Goal: Transaction & Acquisition: Subscribe to service/newsletter

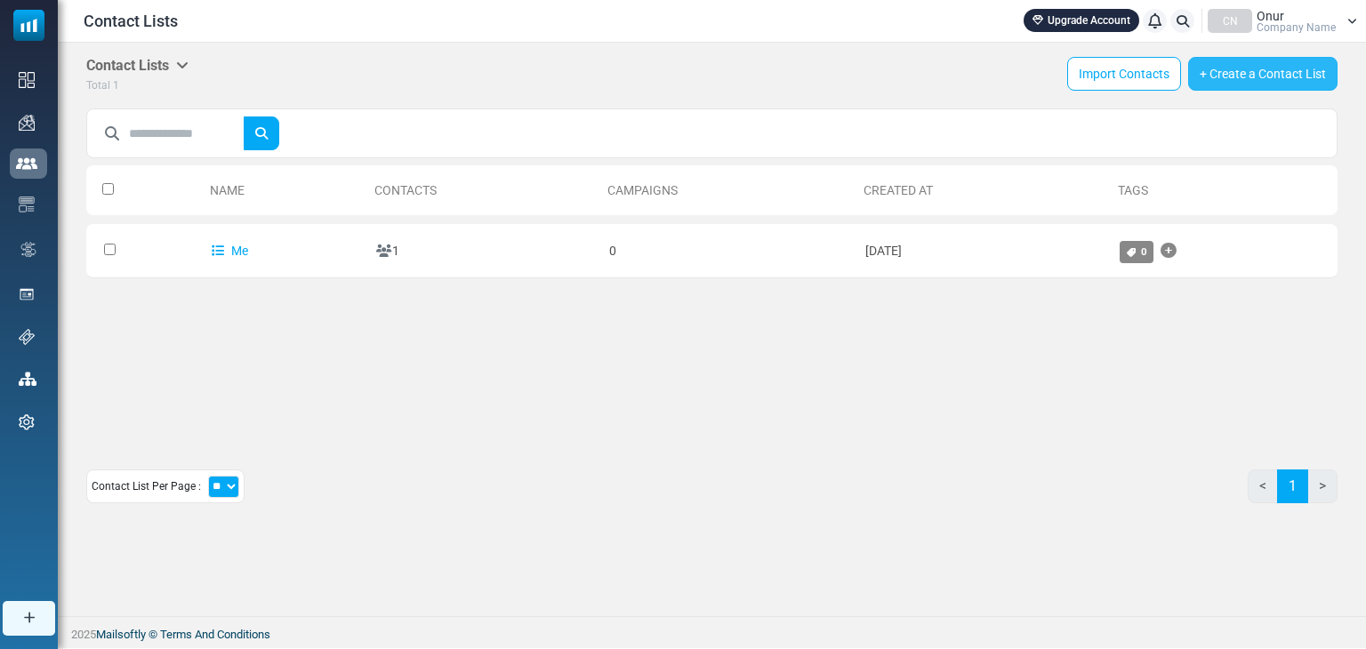
click at [1273, 76] on link "+ Create a Contact List" at bounding box center [1263, 74] width 149 height 34
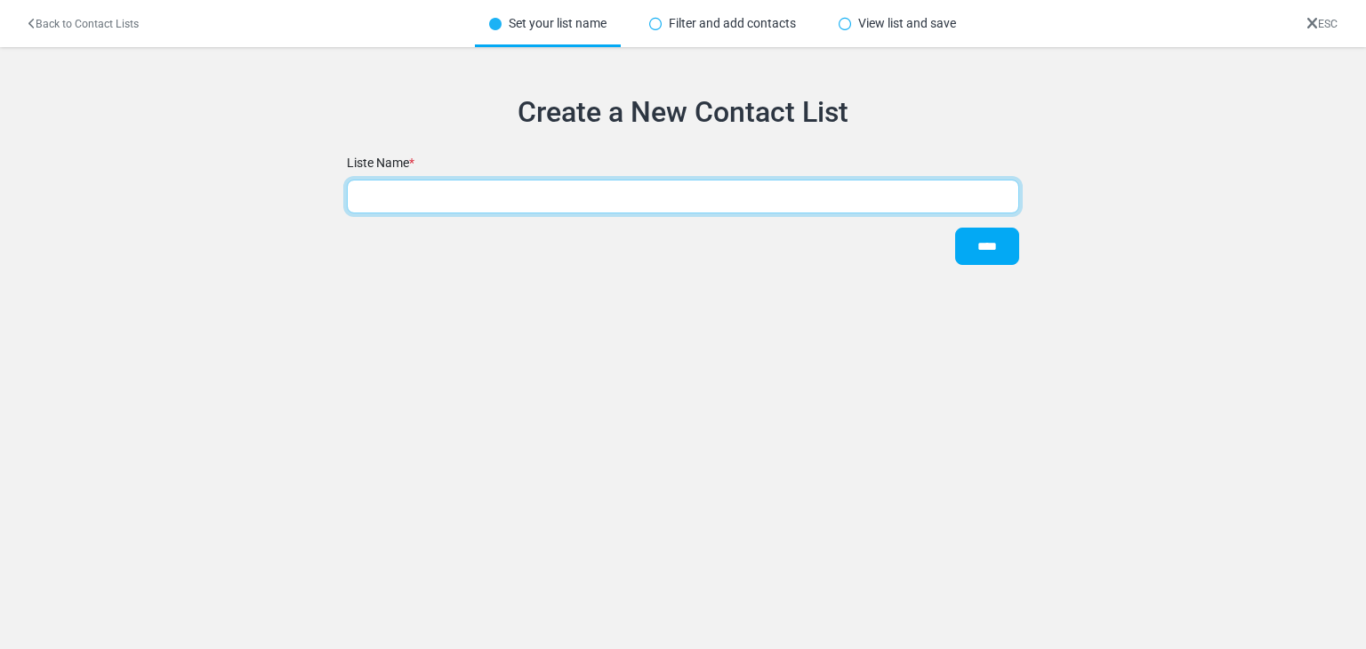
click at [500, 196] on input "text" at bounding box center [683, 197] width 673 height 34
type input "*"
type input "**********"
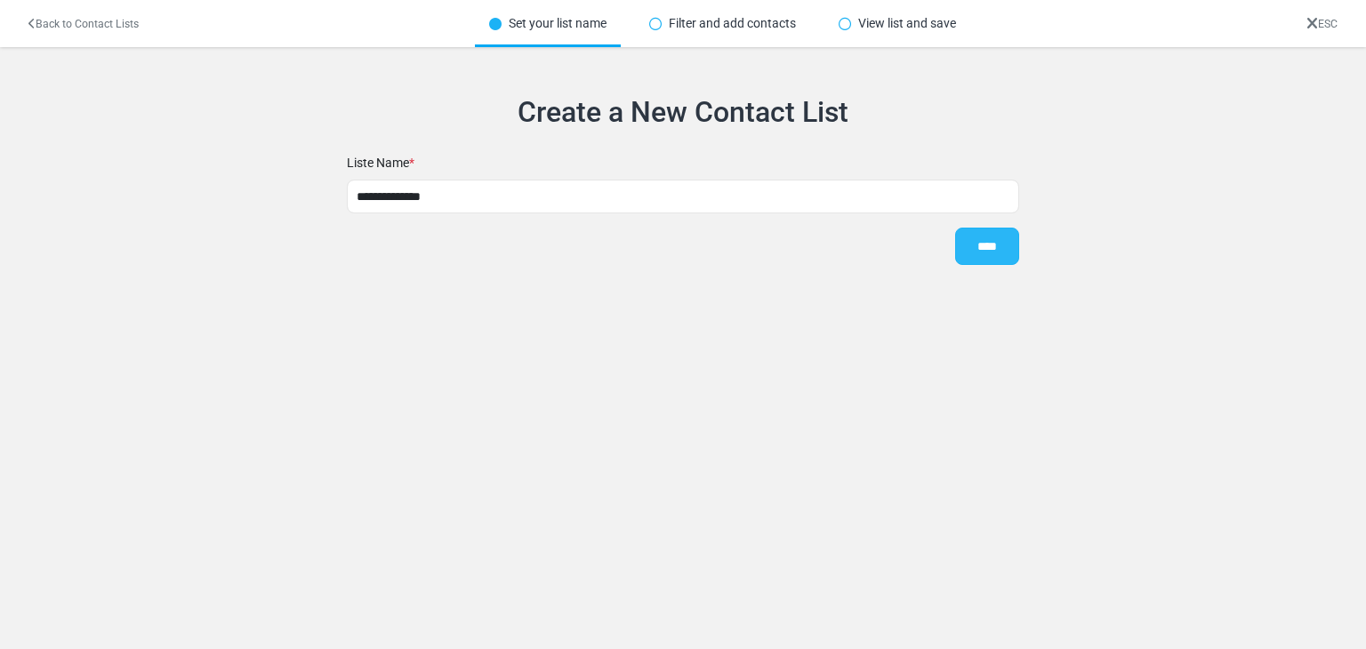
click at [982, 253] on input "****" at bounding box center [987, 246] width 64 height 37
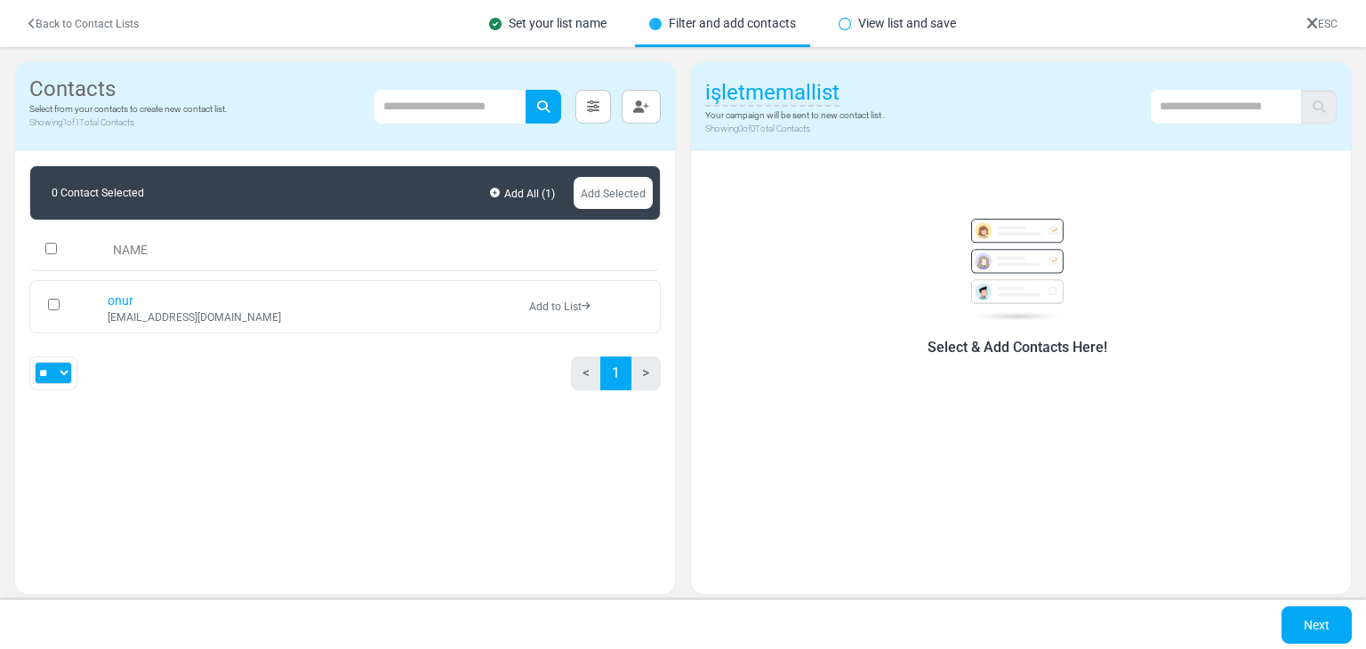
click at [399, 298] on div "onur oyneduakademi@gmail.com" at bounding box center [309, 306] width 403 height 33
click at [122, 300] on link "onur" at bounding box center [121, 301] width 26 height 14
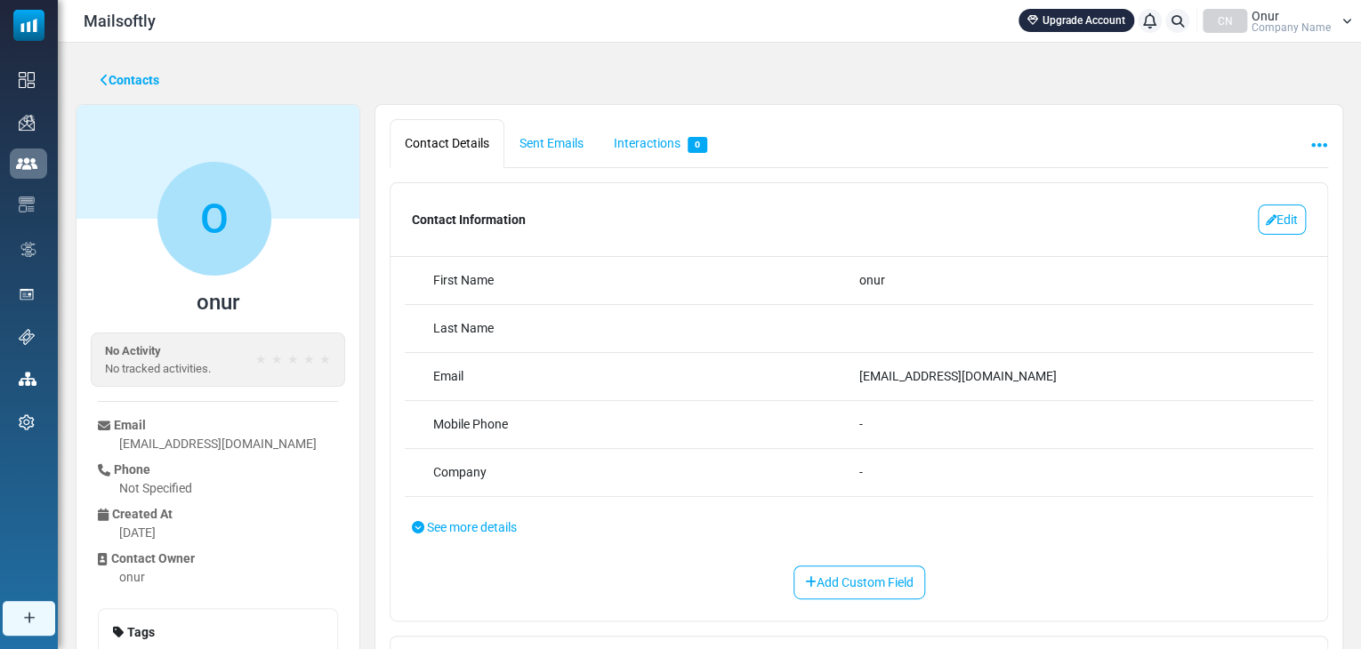
drag, startPoint x: 920, startPoint y: 278, endPoint x: 794, endPoint y: 282, distance: 125.5
click at [794, 282] on div "First Name onur ****" at bounding box center [859, 281] width 908 height 48
click at [922, 280] on div "onur" at bounding box center [1072, 280] width 426 height 19
click at [1268, 219] on link "Edit" at bounding box center [1282, 220] width 48 height 30
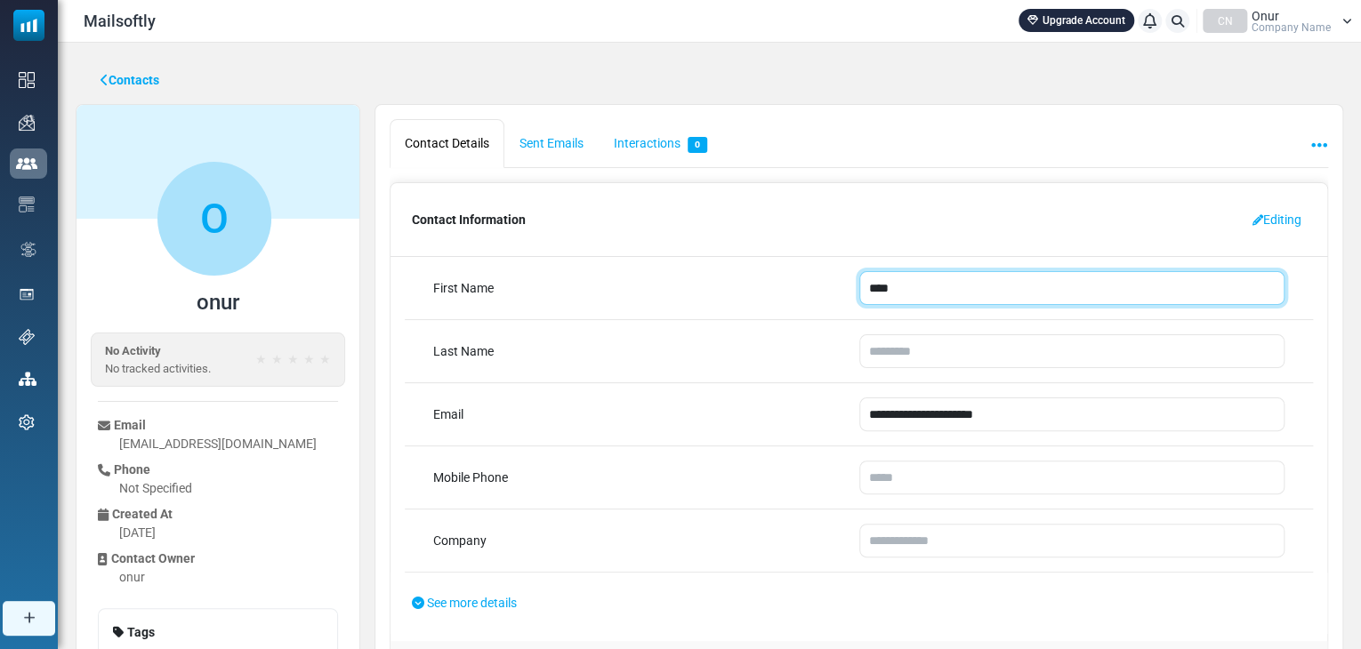
drag, startPoint x: 923, startPoint y: 302, endPoint x: 923, endPoint y: 294, distance: 8.9
click at [923, 301] on input "****" at bounding box center [1072, 288] width 426 height 34
drag, startPoint x: 923, startPoint y: 291, endPoint x: 777, endPoint y: 290, distance: 145.9
click at [777, 290] on div "First Name onur ****" at bounding box center [859, 288] width 908 height 63
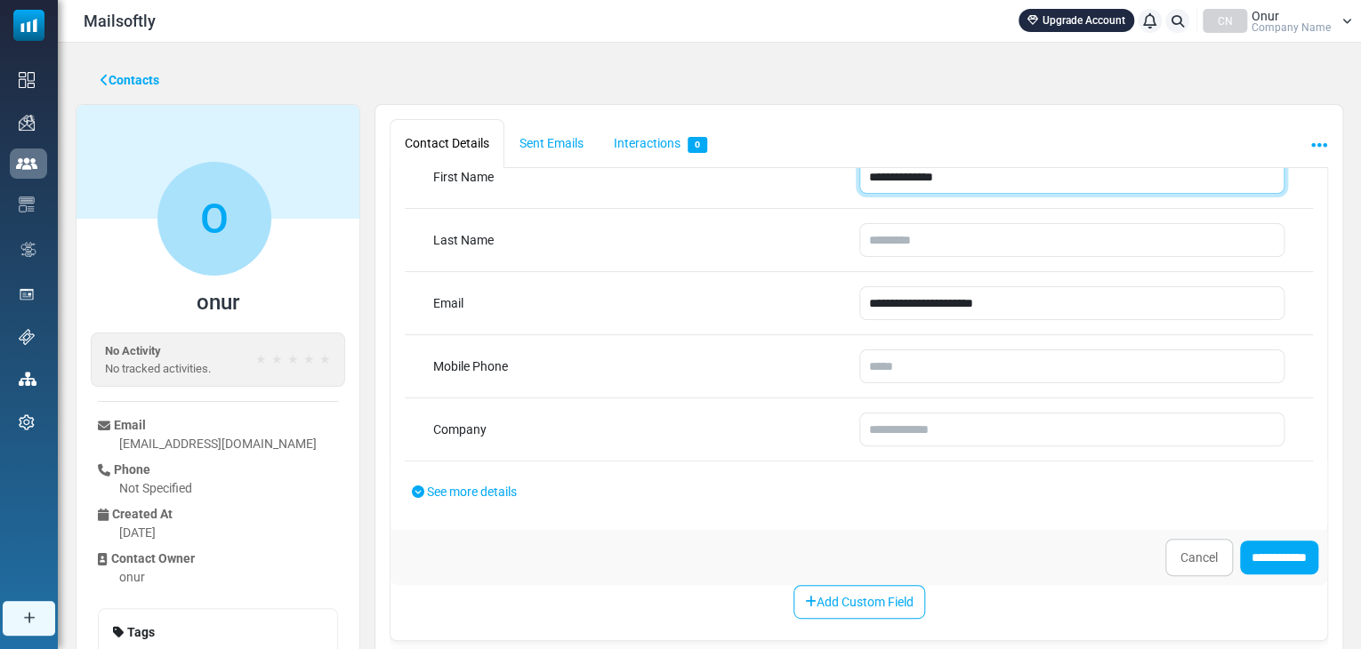
scroll to position [250, 0]
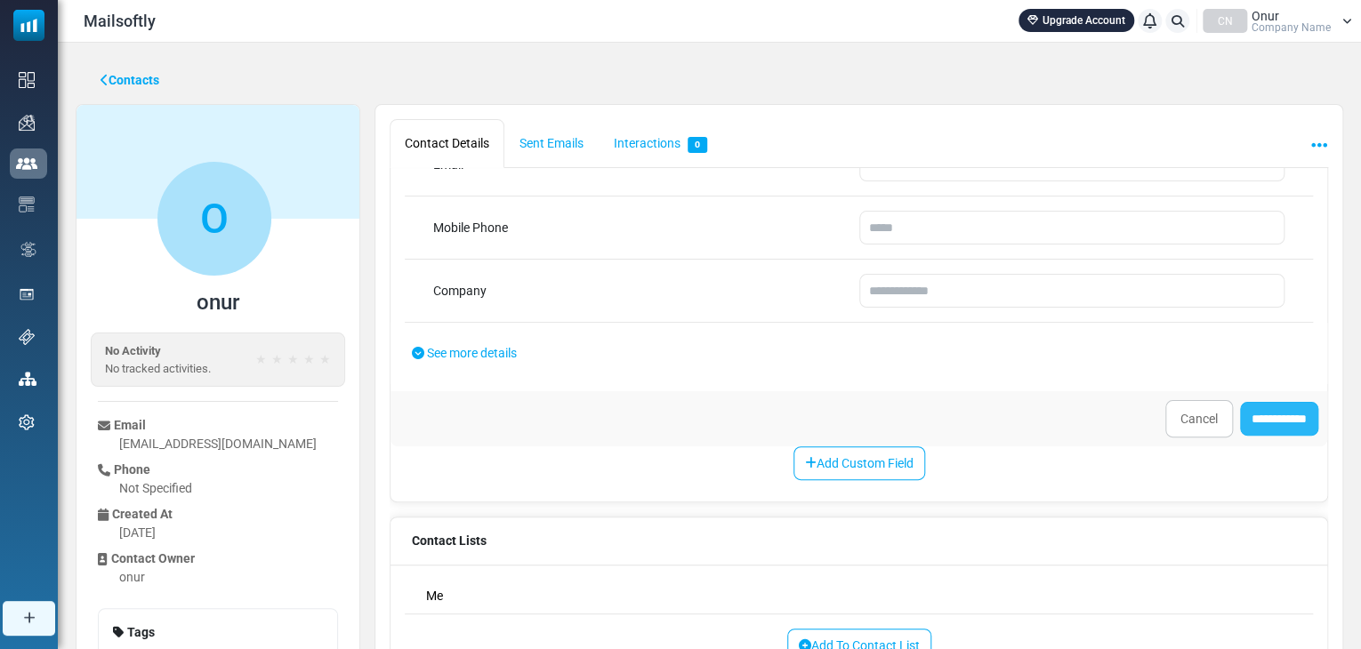
type input "**********"
click at [1270, 423] on input "**********" at bounding box center [1279, 419] width 78 height 34
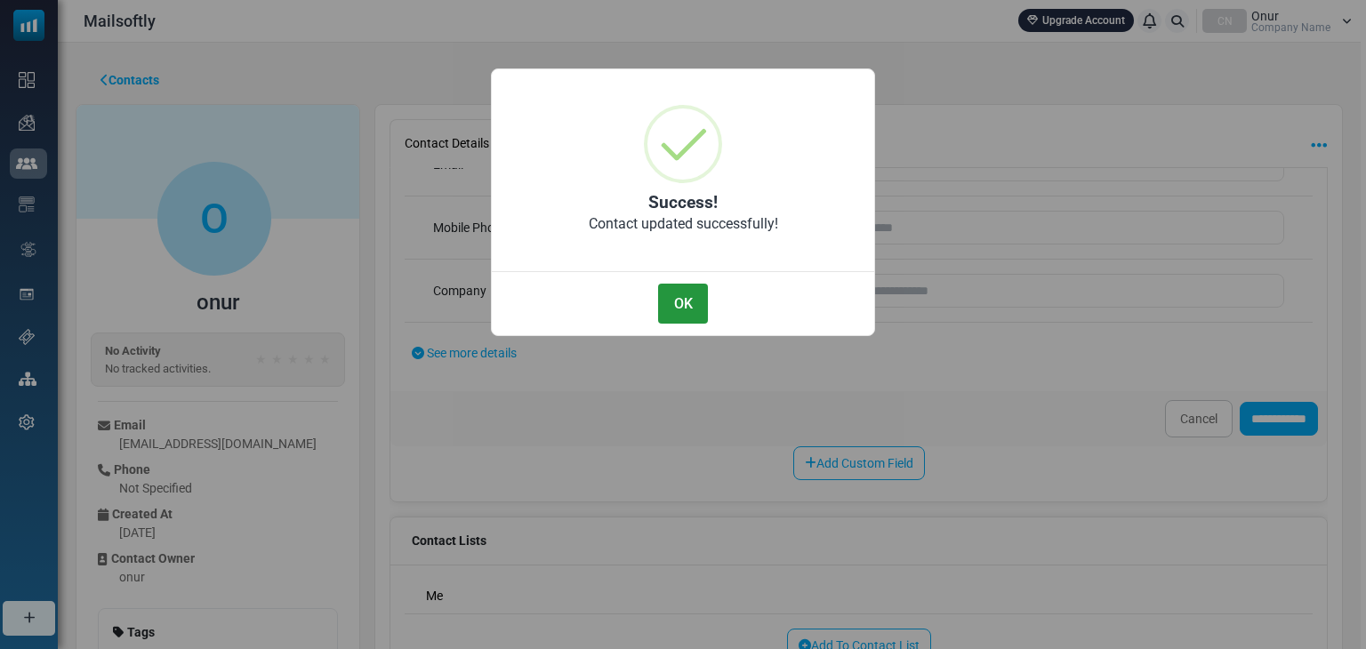
click at [675, 308] on button "OK" at bounding box center [683, 304] width 50 height 40
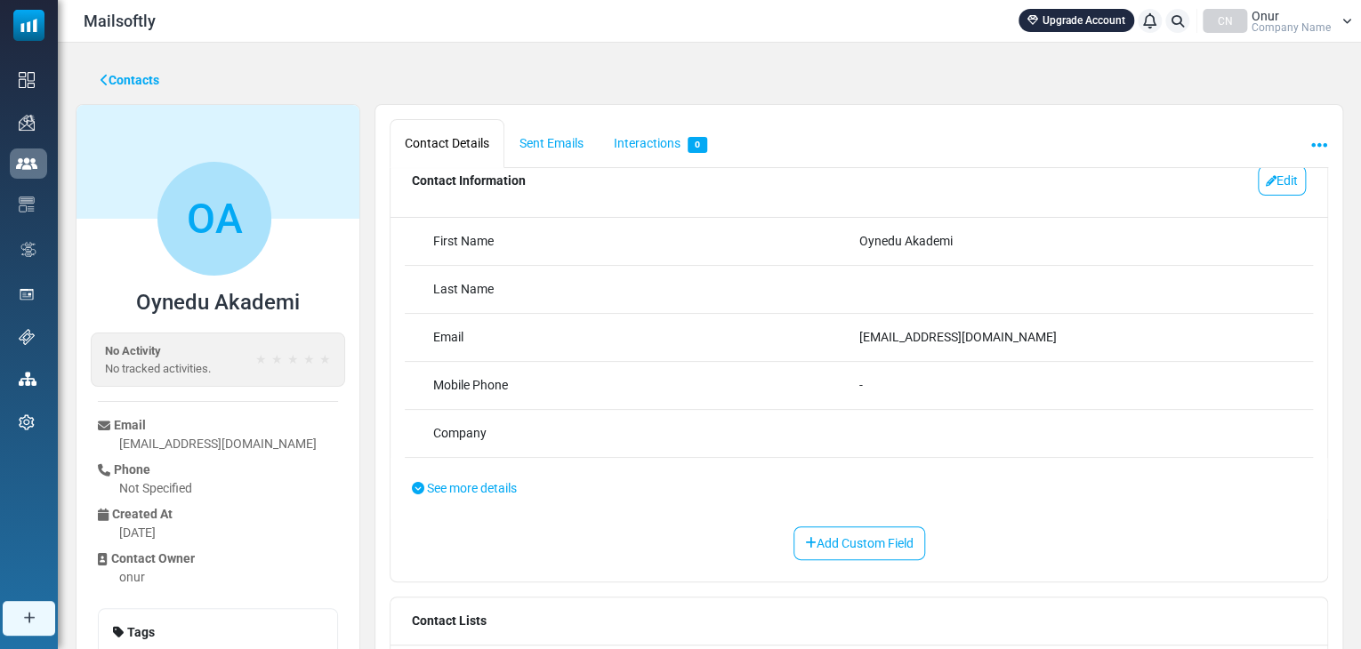
scroll to position [89, 0]
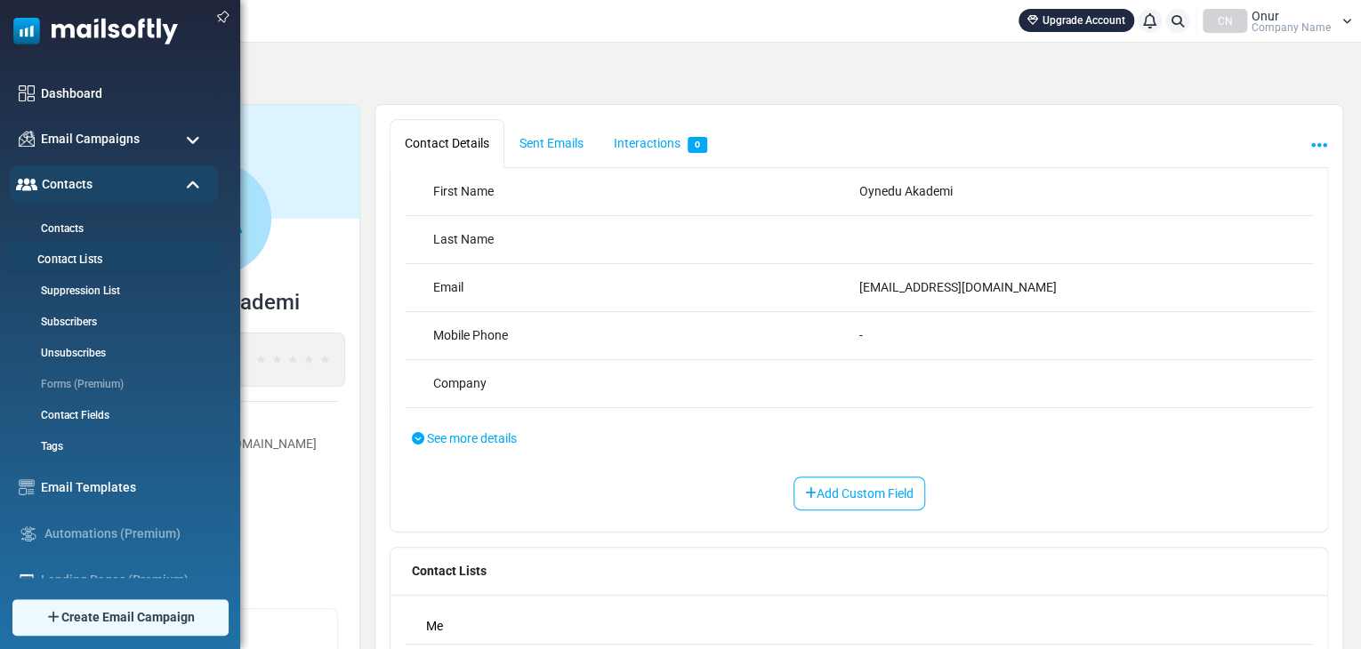
click at [79, 257] on link "Contact Lists" at bounding box center [111, 260] width 214 height 17
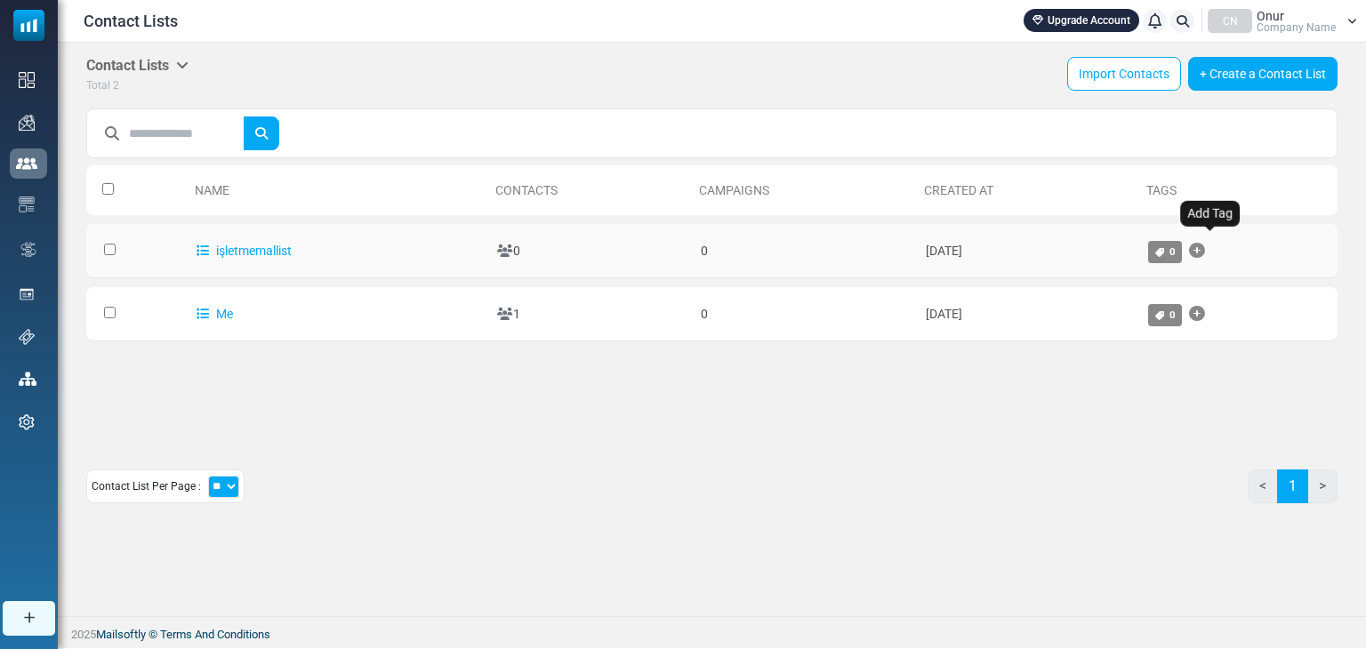
click at [1205, 252] on icon "Add Tag" at bounding box center [1197, 251] width 16 height 1
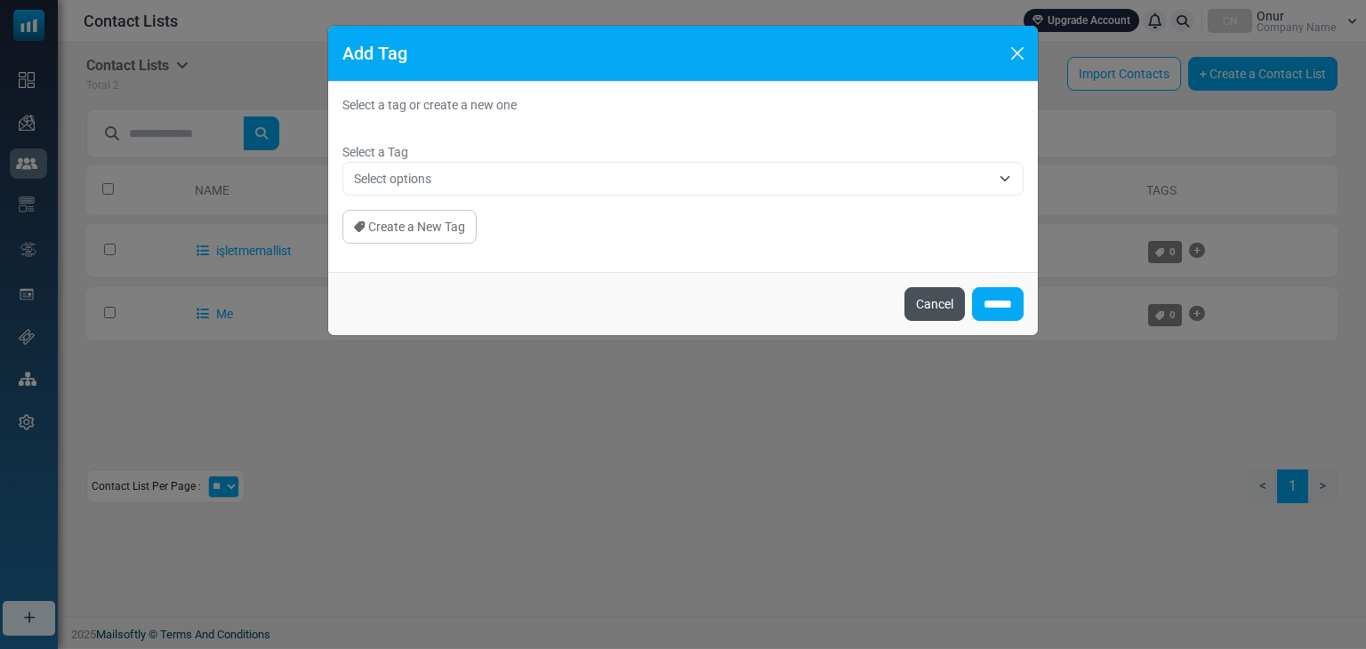
click at [939, 300] on button "Cancel" at bounding box center [935, 304] width 60 height 34
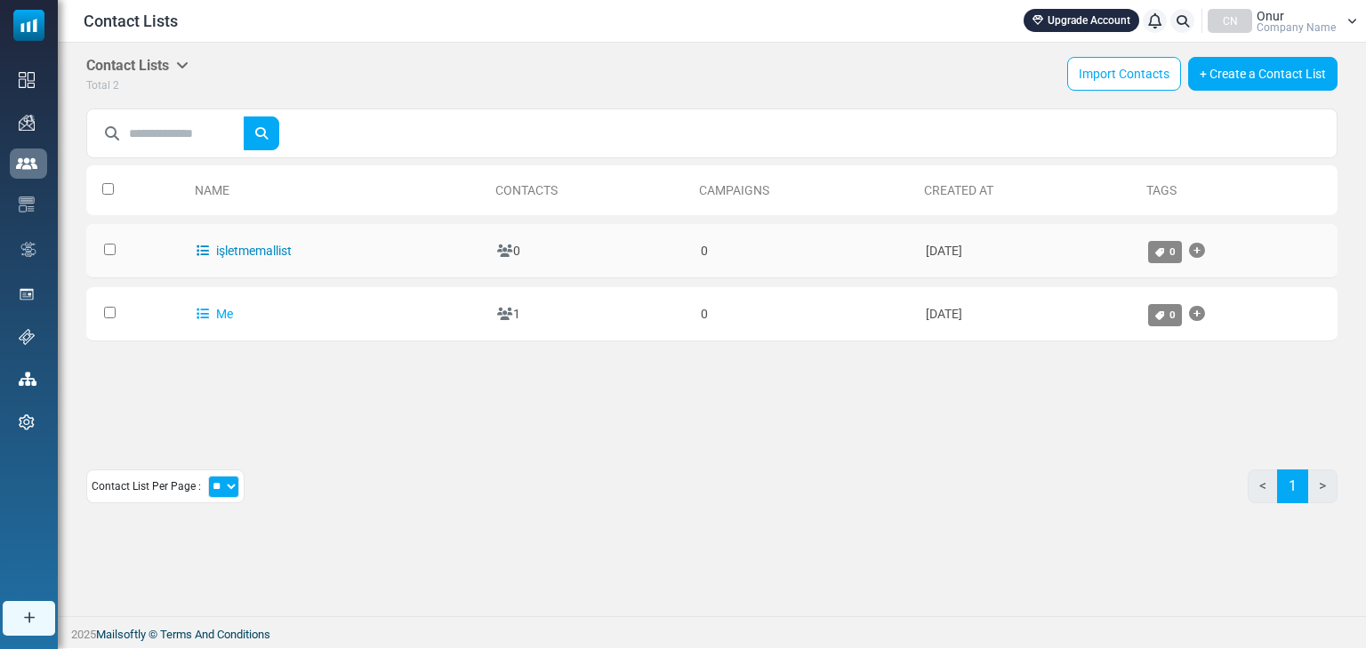
click at [250, 254] on link "işletmemallist" at bounding box center [244, 251] width 95 height 14
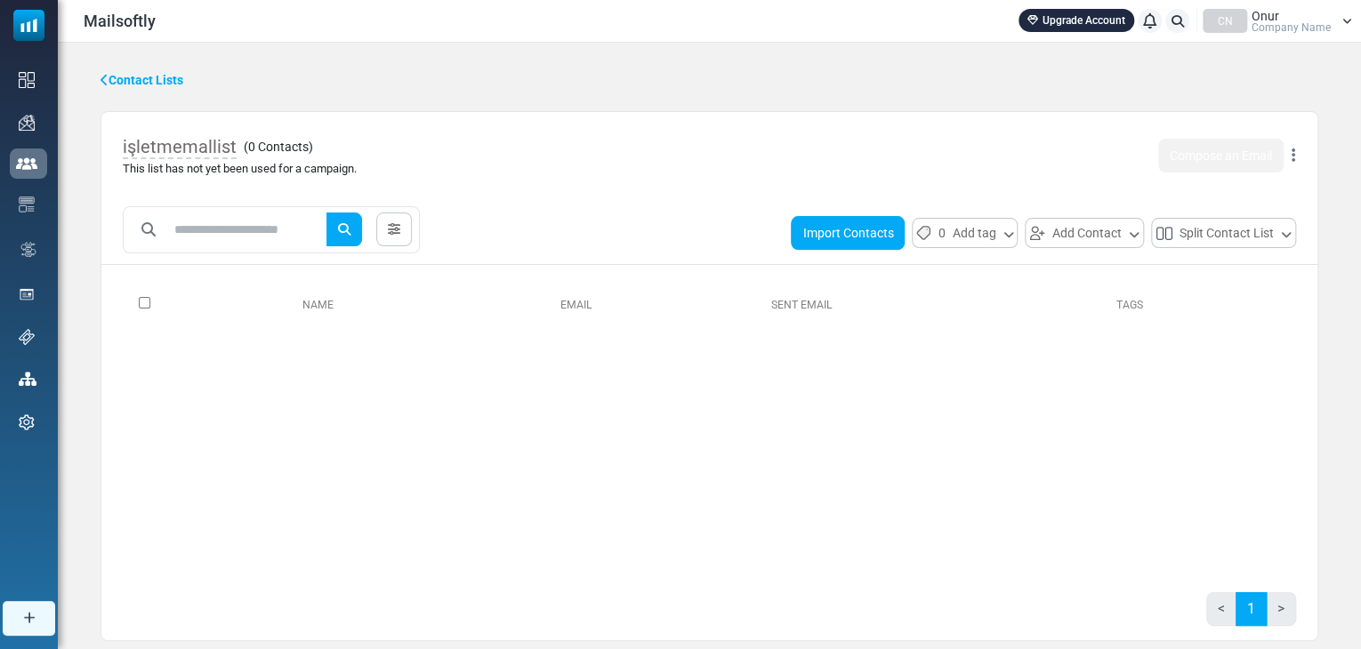
click at [840, 236] on button "Import Contacts" at bounding box center [848, 233] width 114 height 34
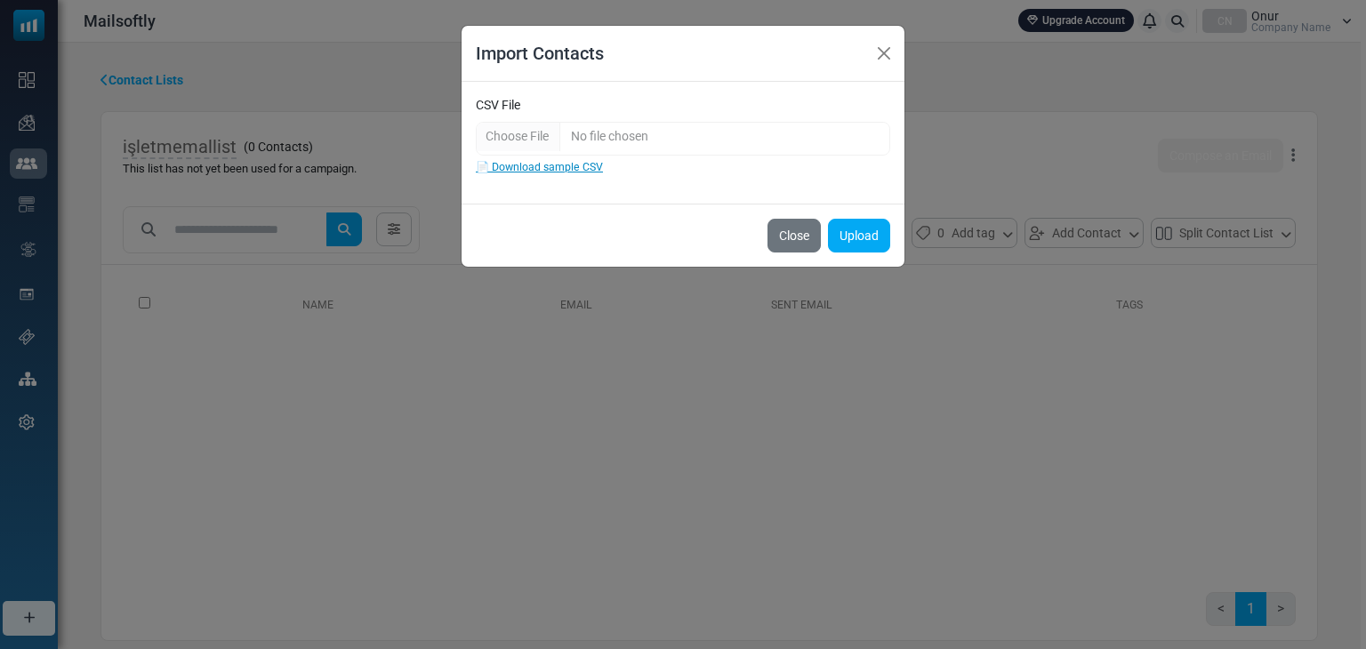
click at [577, 167] on link "📄 Download sample CSV" at bounding box center [539, 167] width 127 height 12
click at [806, 237] on button "Close" at bounding box center [794, 236] width 53 height 34
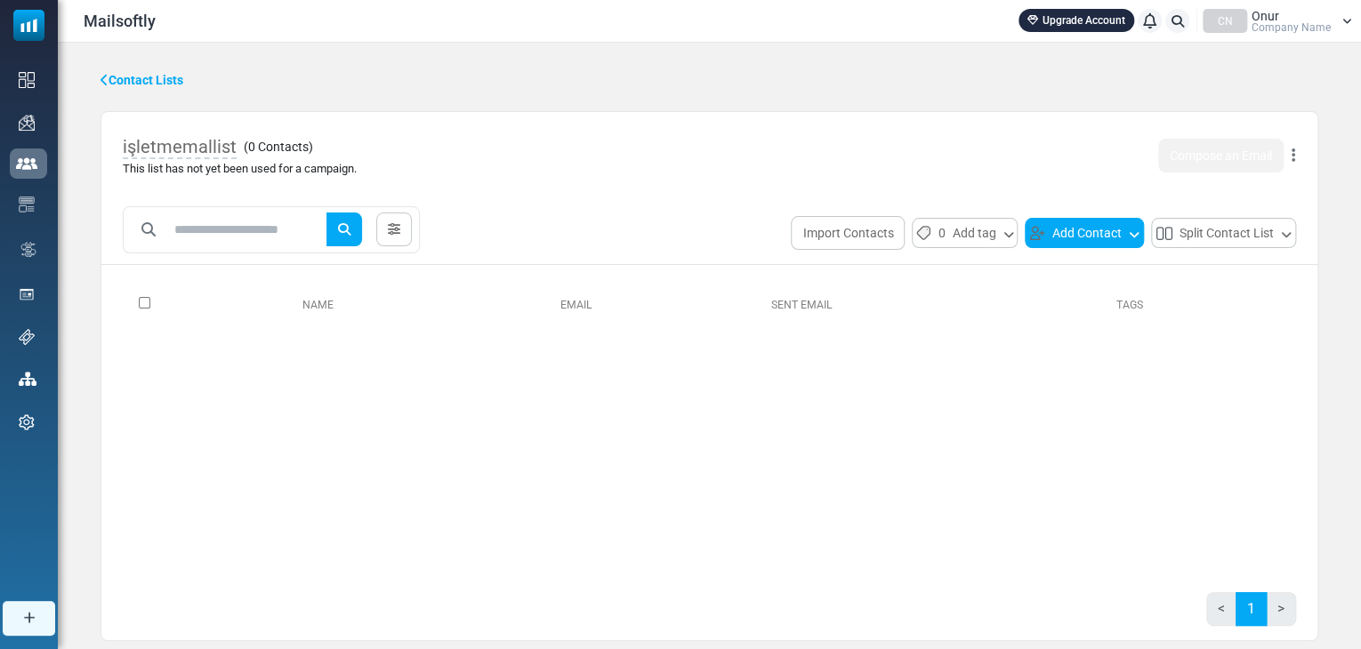
click at [1129, 236] on icon at bounding box center [1134, 233] width 11 height 16
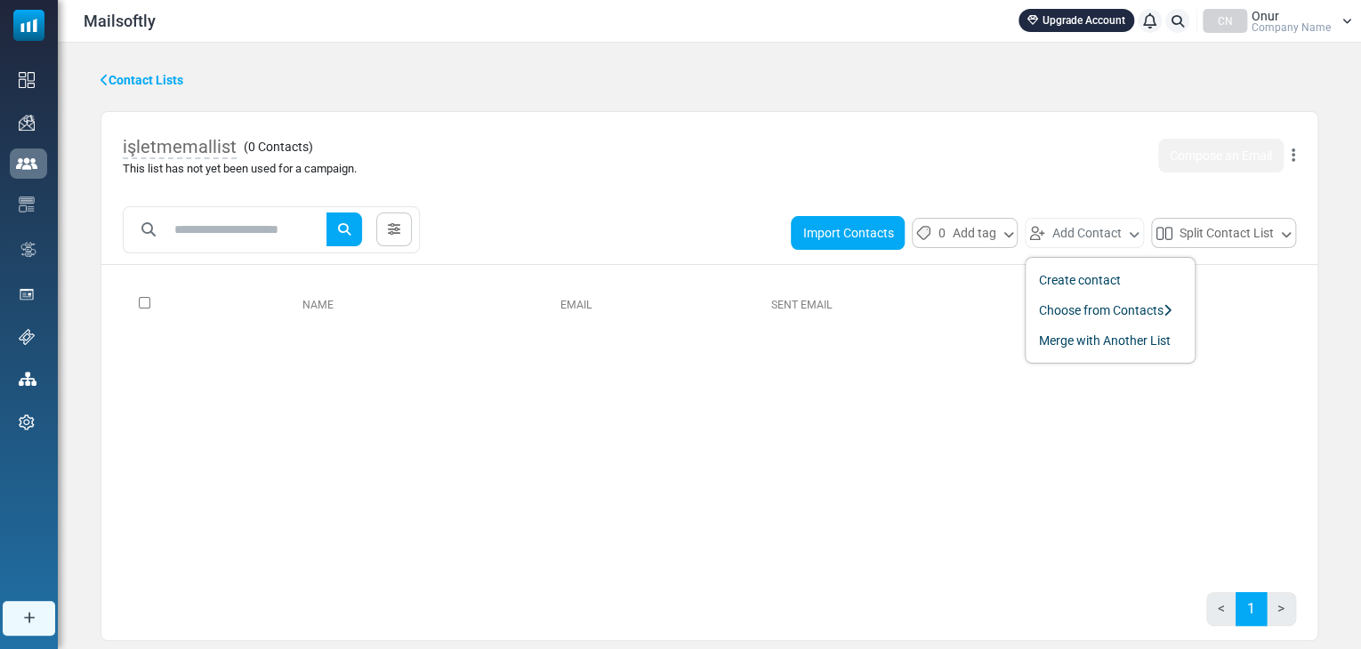
click at [847, 227] on button "Import Contacts" at bounding box center [848, 233] width 114 height 34
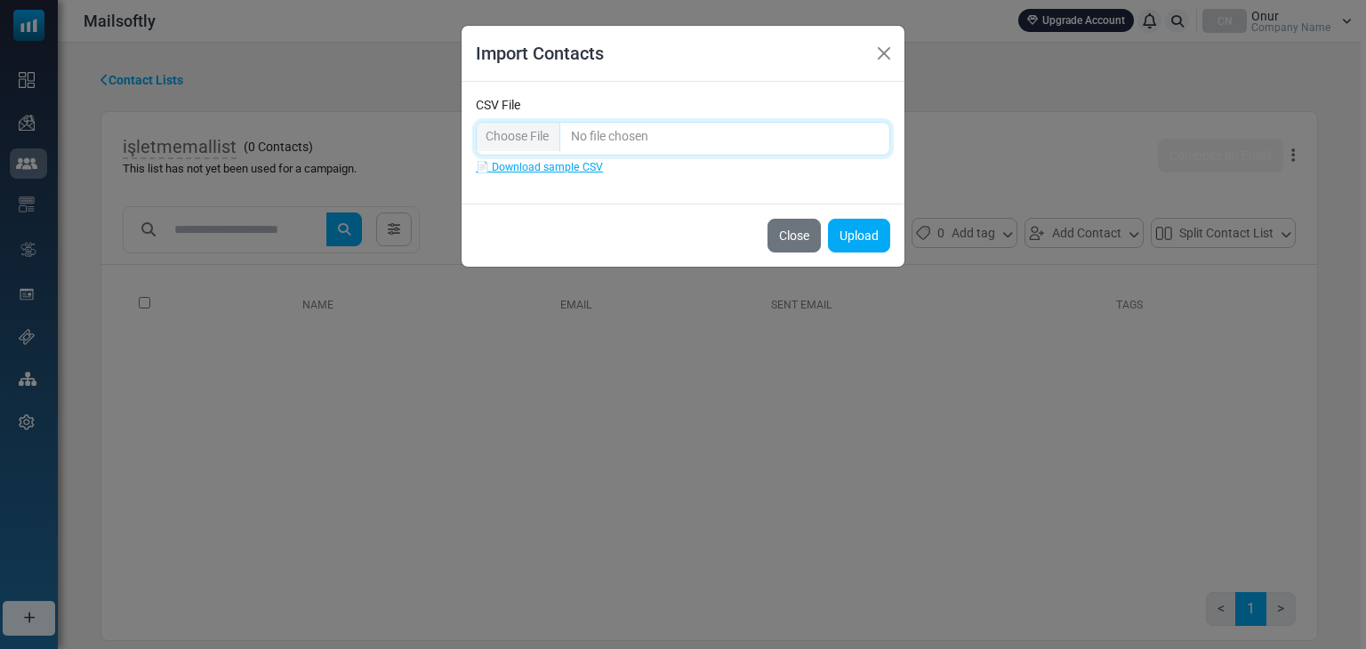
click at [535, 134] on input "CSV File" at bounding box center [683, 139] width 415 height 34
click at [859, 232] on button "Upload" at bounding box center [859, 236] width 62 height 34
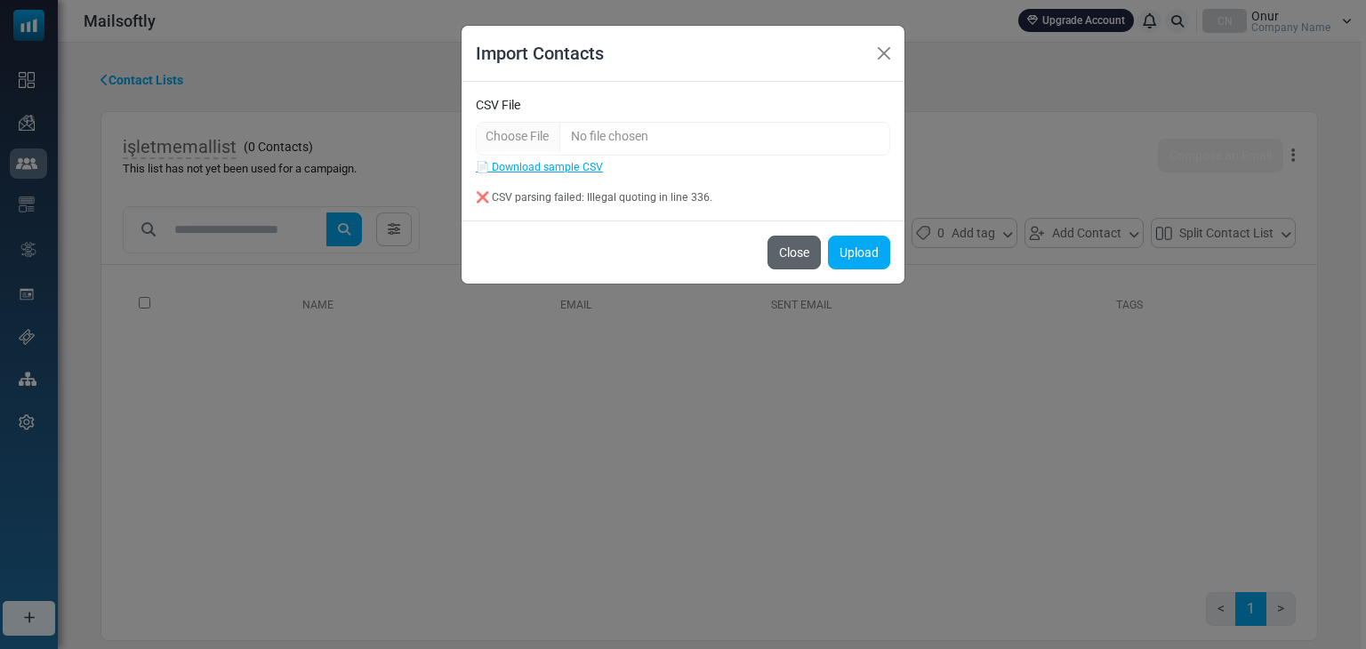
click at [803, 262] on button "Close" at bounding box center [794, 253] width 53 height 34
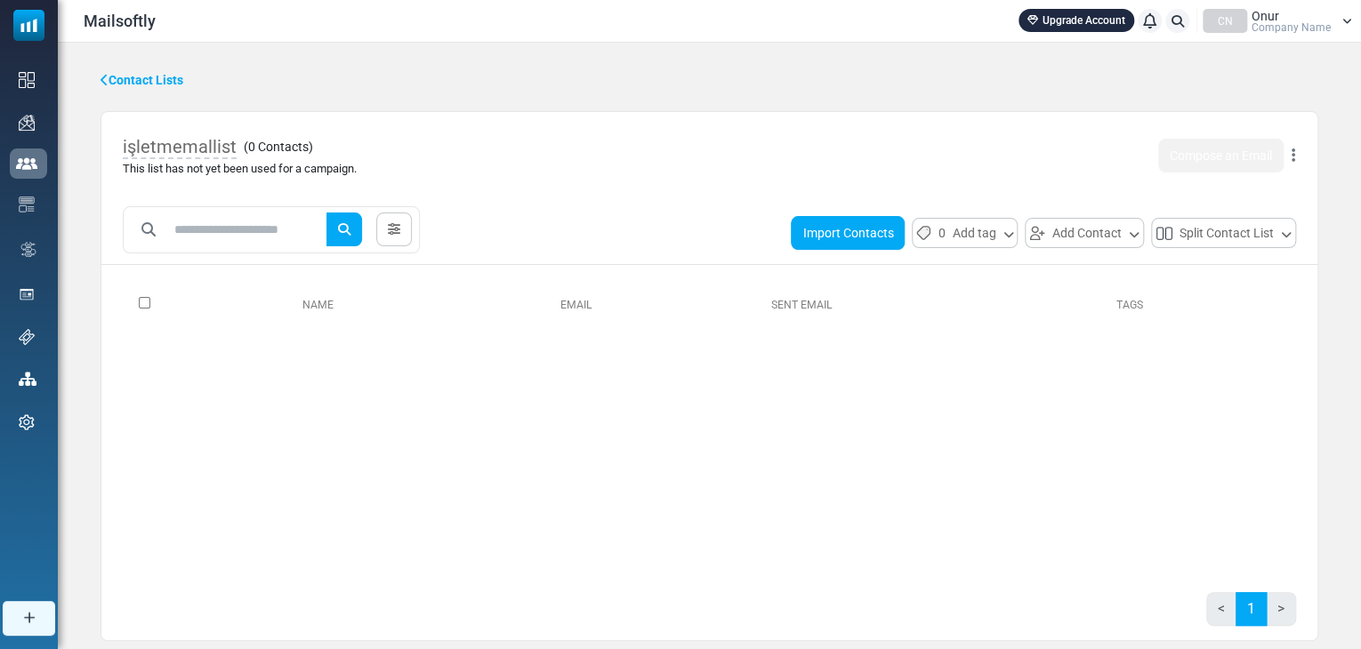
click at [862, 228] on button "Import Contacts" at bounding box center [848, 233] width 114 height 34
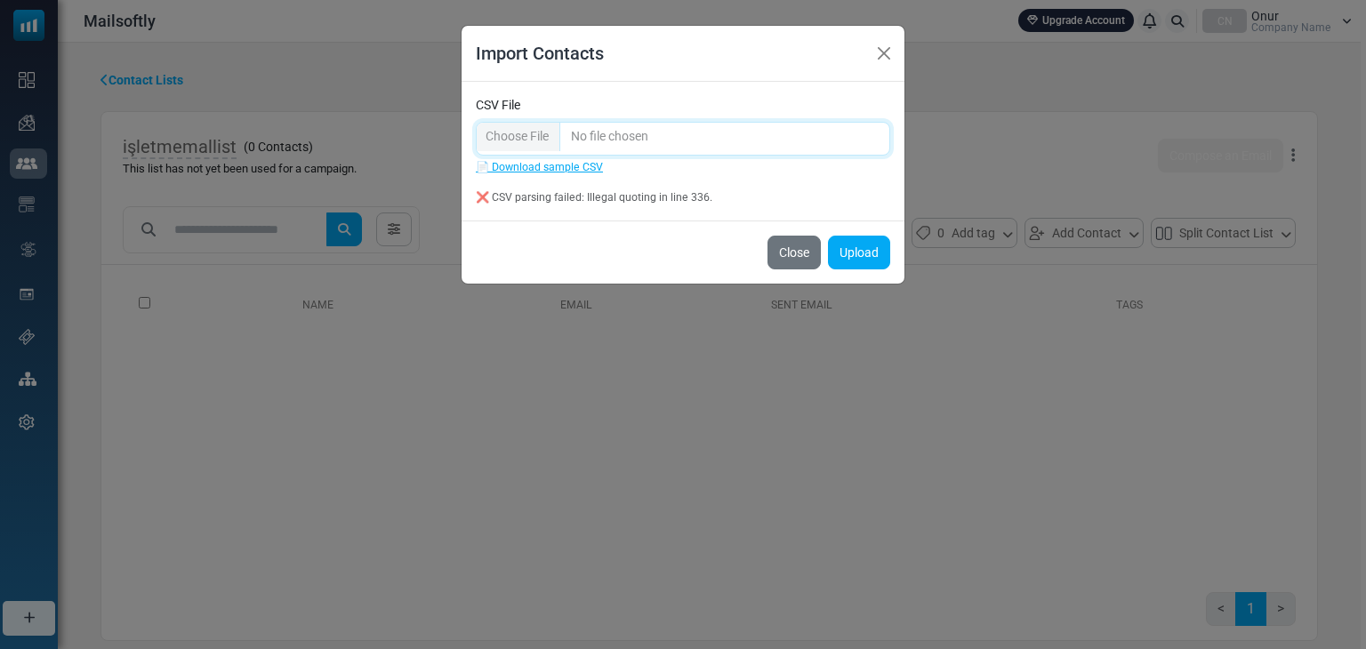
click at [529, 139] on input "CSV File" at bounding box center [683, 139] width 415 height 34
type input "**********"
click at [858, 249] on button "Upload" at bounding box center [859, 253] width 62 height 34
click at [561, 162] on link "📄 Download sample CSV" at bounding box center [539, 167] width 127 height 12
click at [515, 129] on input "CSV File" at bounding box center [683, 139] width 415 height 34
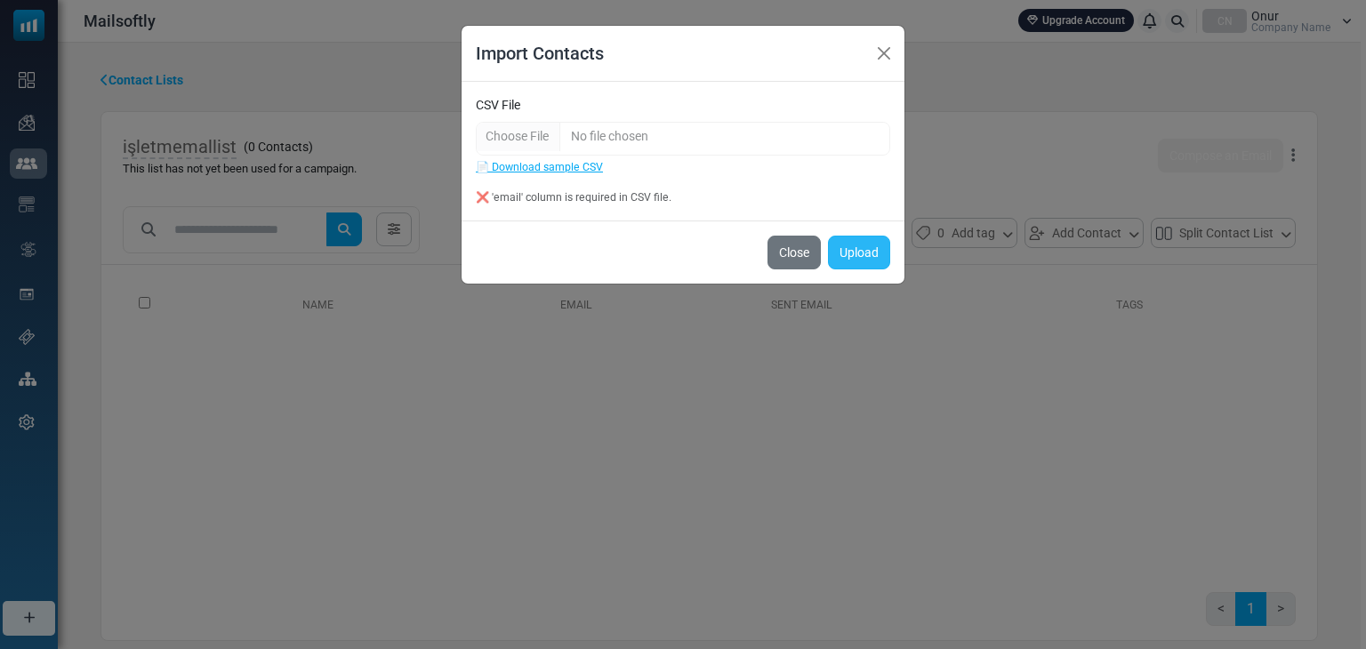
click at [883, 258] on button "Upload" at bounding box center [859, 253] width 62 height 34
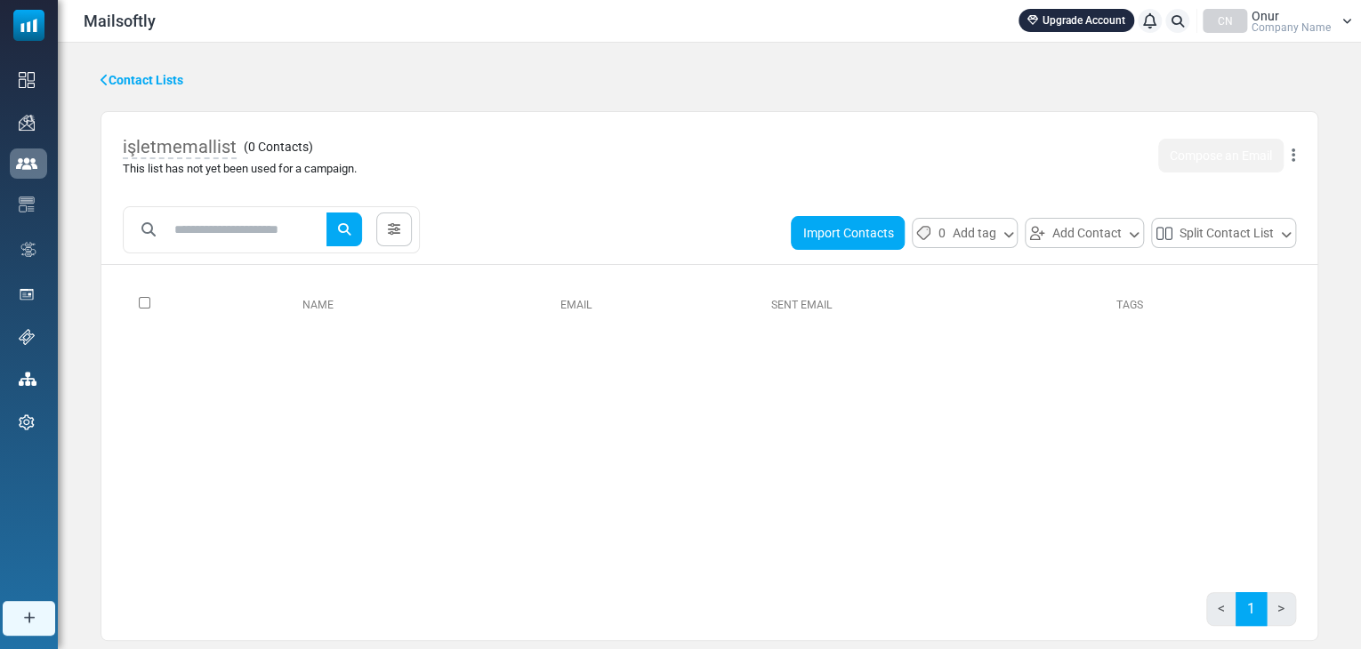
click at [847, 237] on button "Import Contacts" at bounding box center [848, 233] width 114 height 34
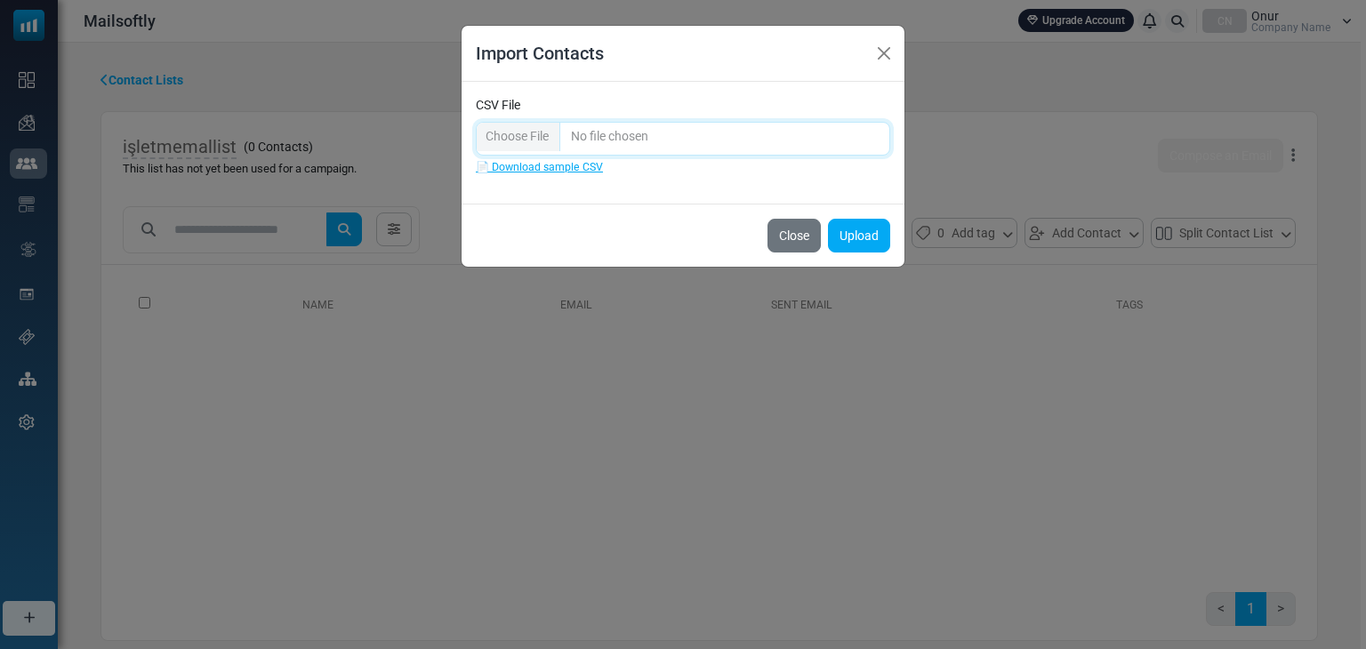
click at [528, 132] on input "CSV File" at bounding box center [683, 139] width 415 height 34
type input "**********"
click at [861, 238] on button "Upload" at bounding box center [859, 236] width 62 height 34
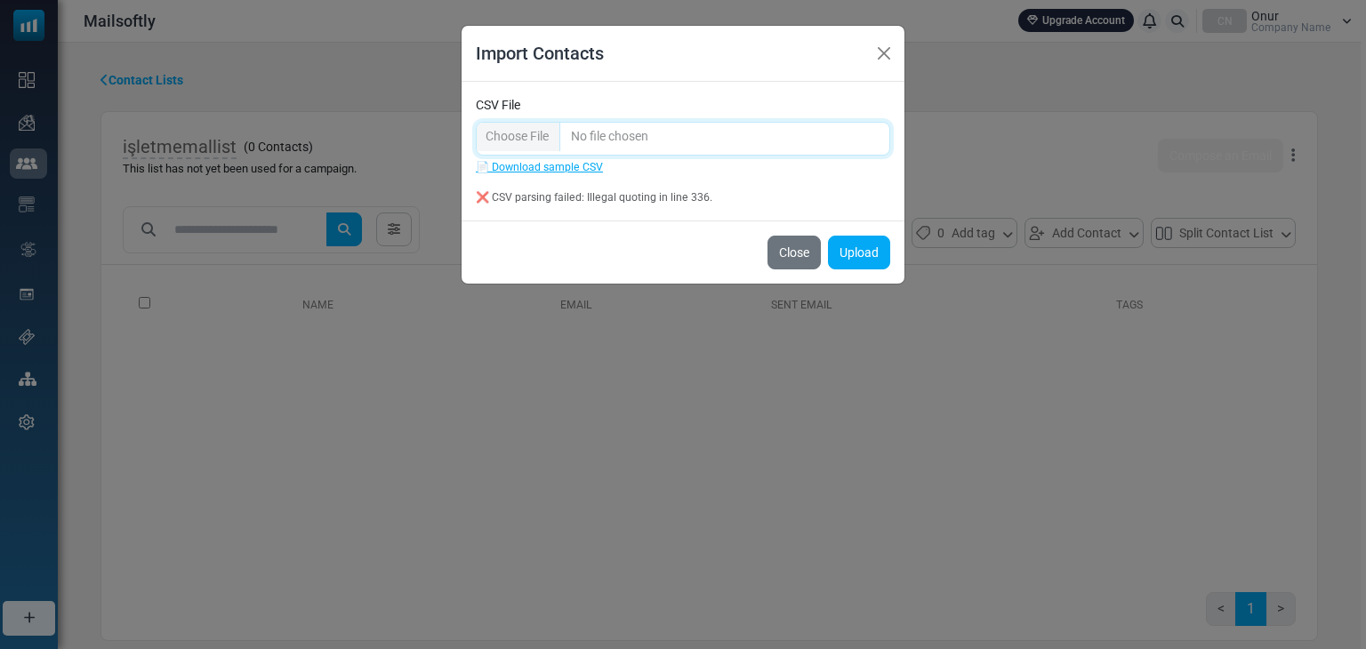
click at [537, 136] on input "CSV File" at bounding box center [683, 139] width 415 height 34
click at [866, 253] on button "Upload" at bounding box center [859, 253] width 62 height 34
click at [882, 56] on button "Close" at bounding box center [884, 53] width 27 height 27
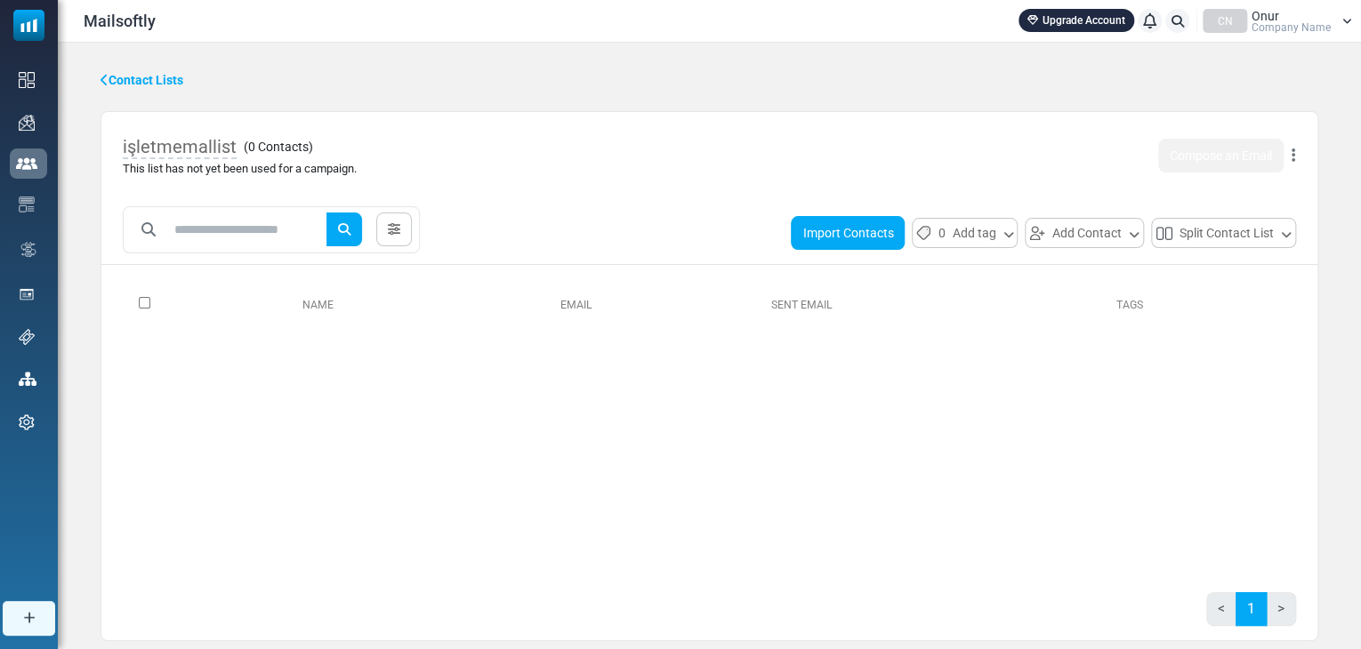
click at [875, 230] on button "Import Contacts" at bounding box center [848, 233] width 114 height 34
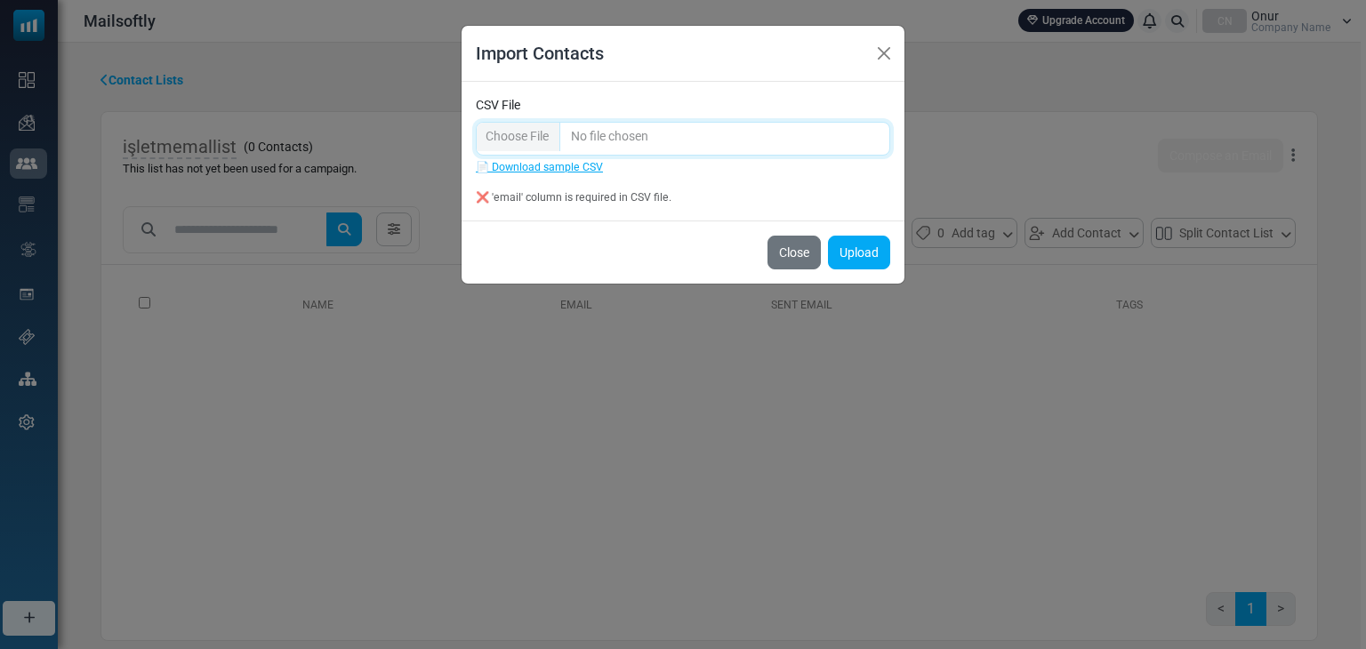
click at [526, 125] on input "CSV File" at bounding box center [683, 139] width 415 height 34
click at [867, 247] on button "Upload" at bounding box center [859, 253] width 62 height 34
click at [875, 260] on button "Upload" at bounding box center [859, 253] width 62 height 34
click at [512, 138] on input "CSV File" at bounding box center [683, 139] width 415 height 34
click at [846, 253] on button "Upload" at bounding box center [859, 253] width 62 height 34
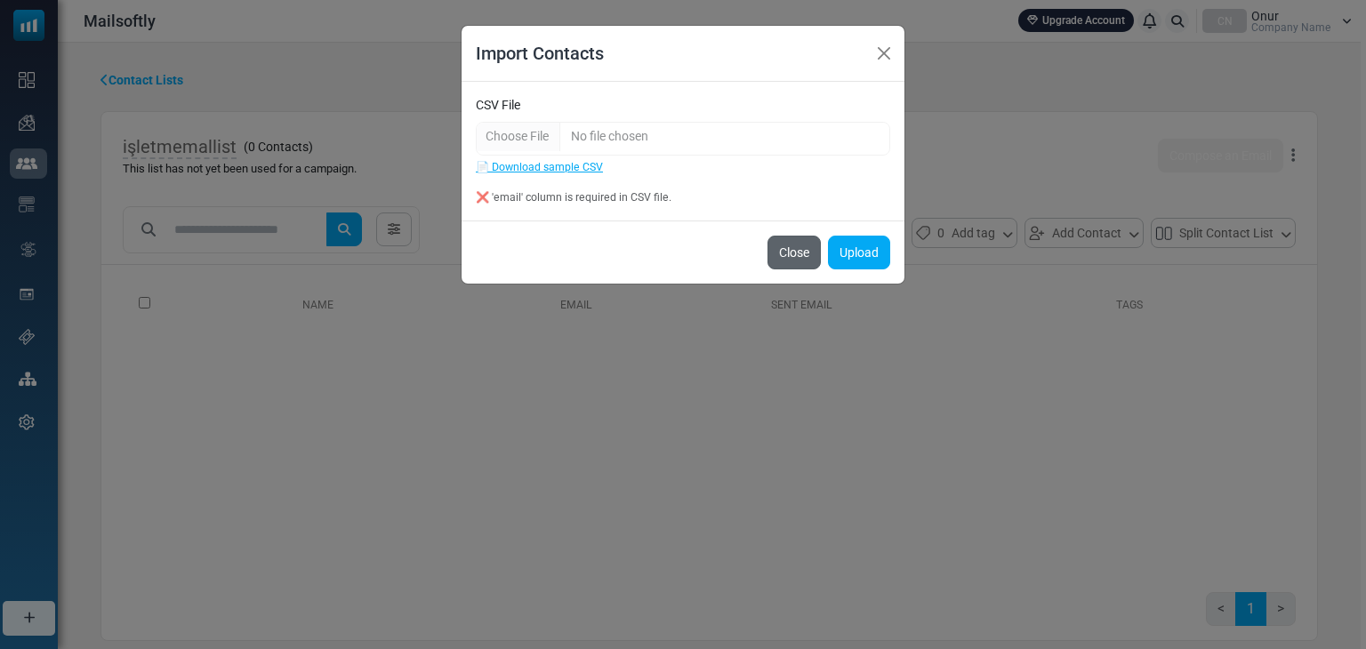
click at [813, 246] on button "Close" at bounding box center [794, 253] width 53 height 34
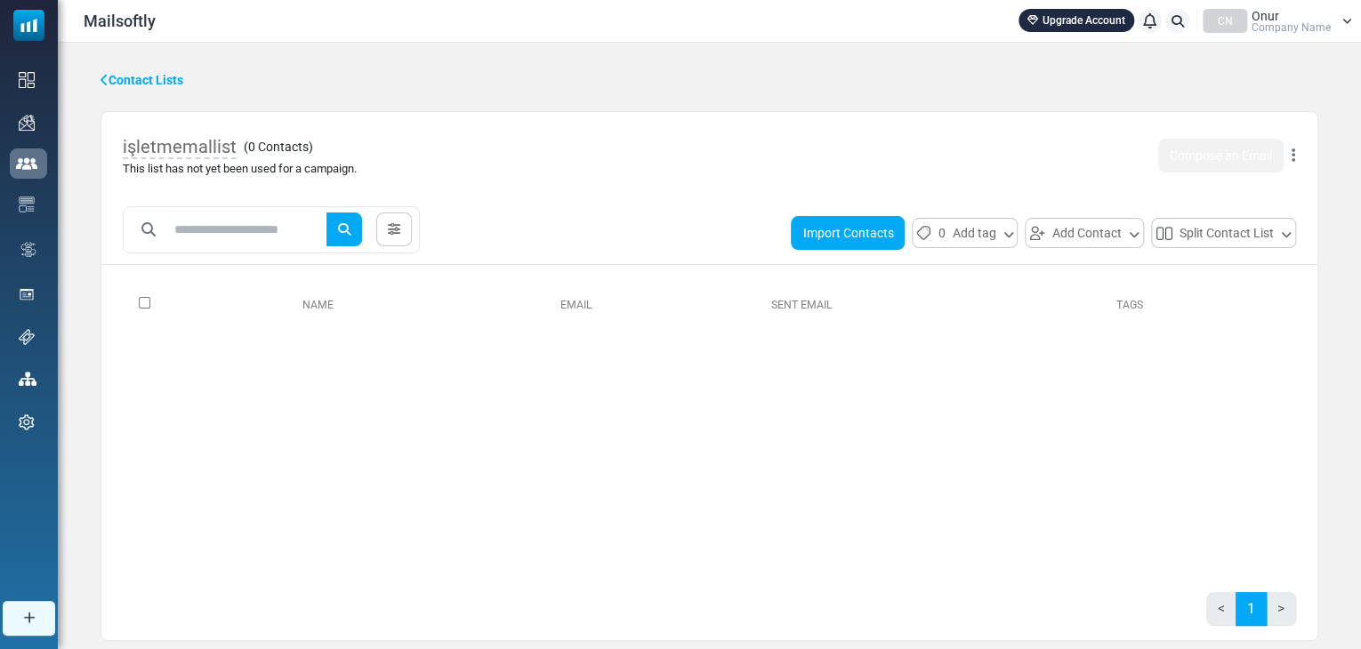
click at [864, 229] on button "Import Contacts" at bounding box center [848, 233] width 114 height 34
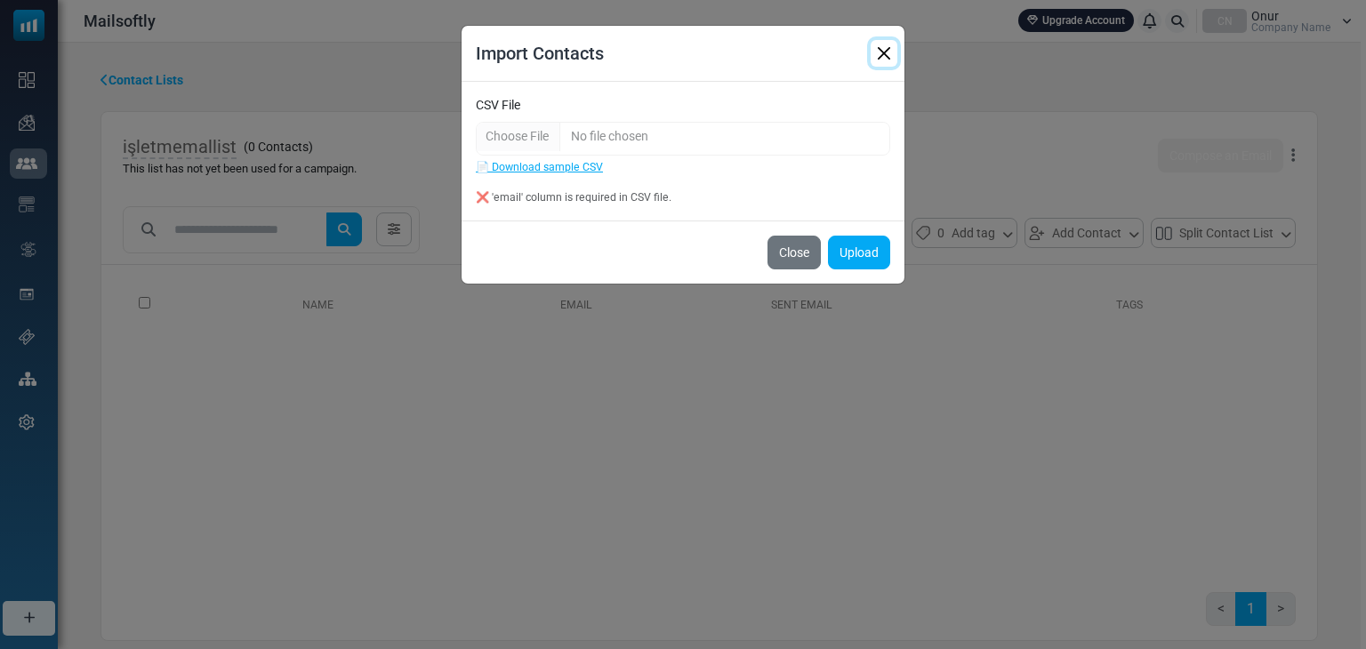
click at [883, 52] on button "Close" at bounding box center [884, 53] width 27 height 27
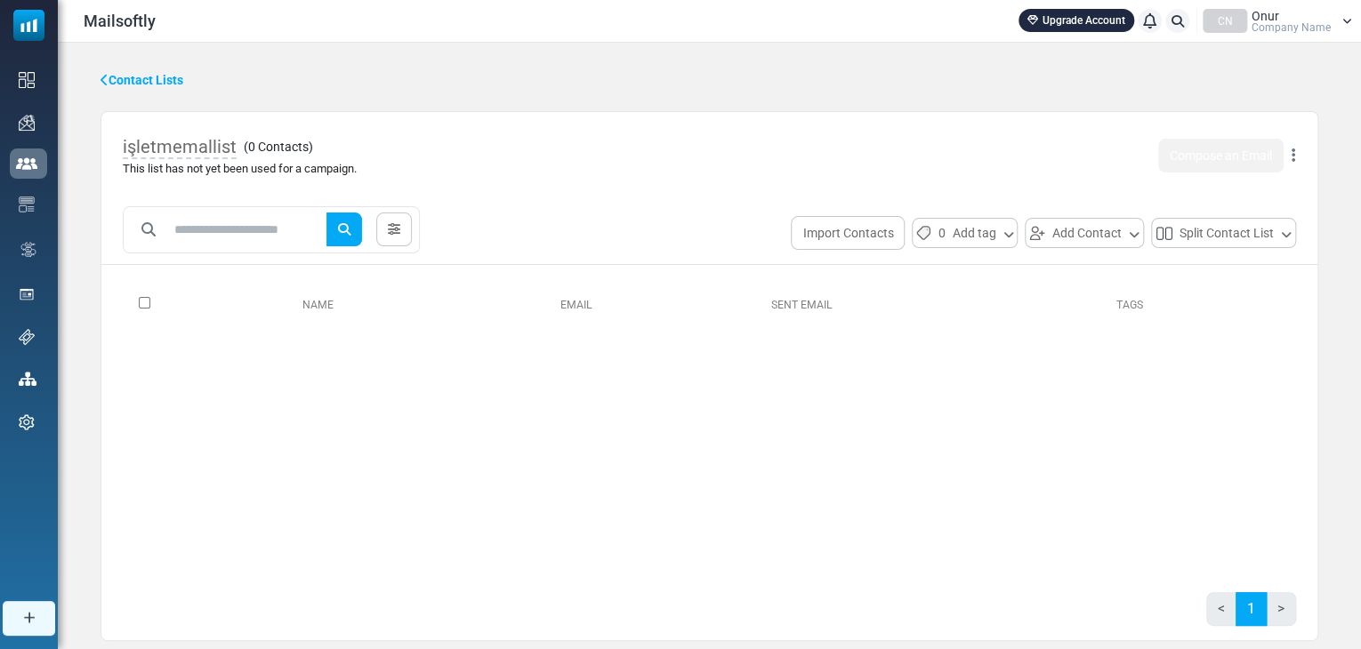
click at [167, 72] on link "Contact Lists" at bounding box center [142, 80] width 83 height 19
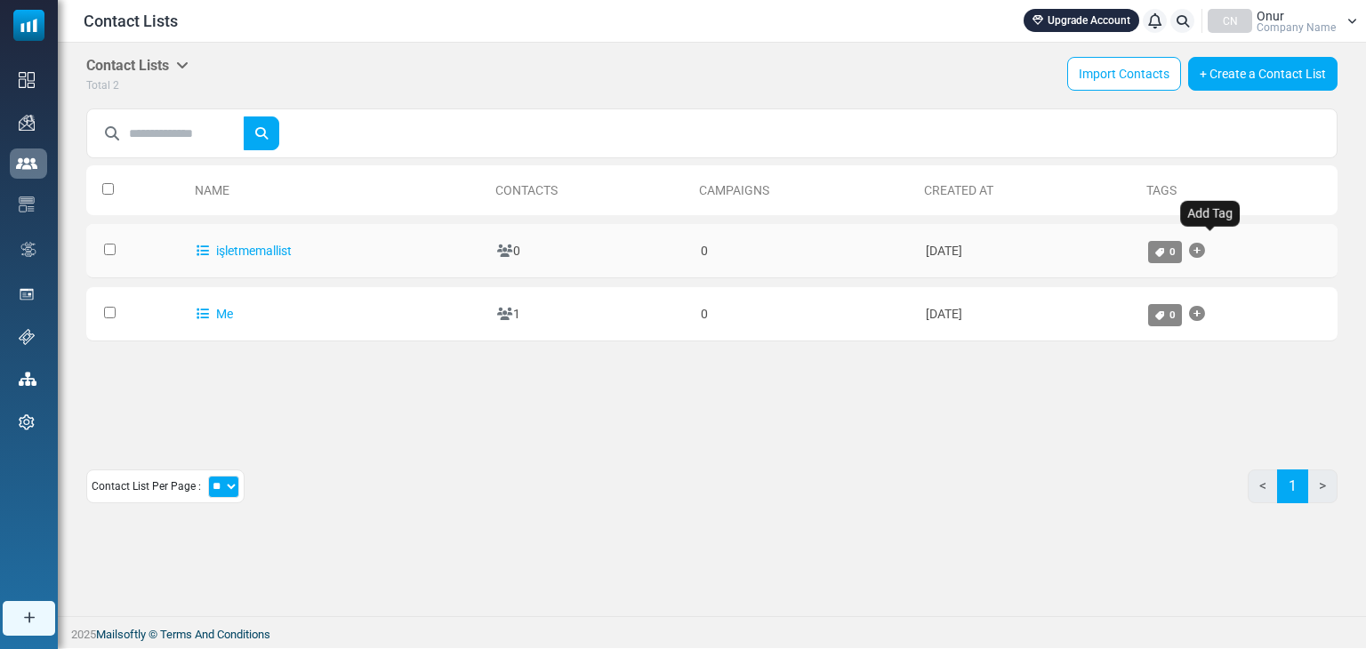
click at [1205, 251] on icon "Add Tag" at bounding box center [1197, 251] width 16 height 1
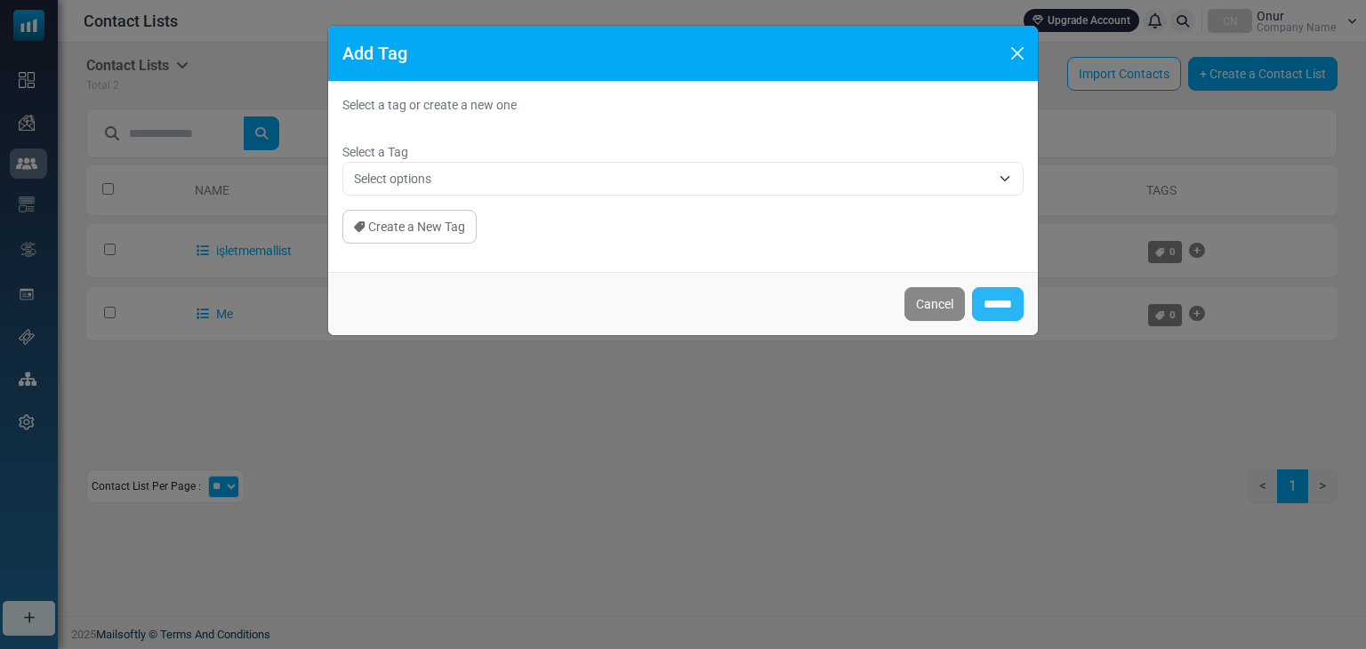
click at [986, 297] on input "******" at bounding box center [998, 304] width 52 height 34
click at [1020, 58] on button "Close" at bounding box center [1017, 53] width 27 height 27
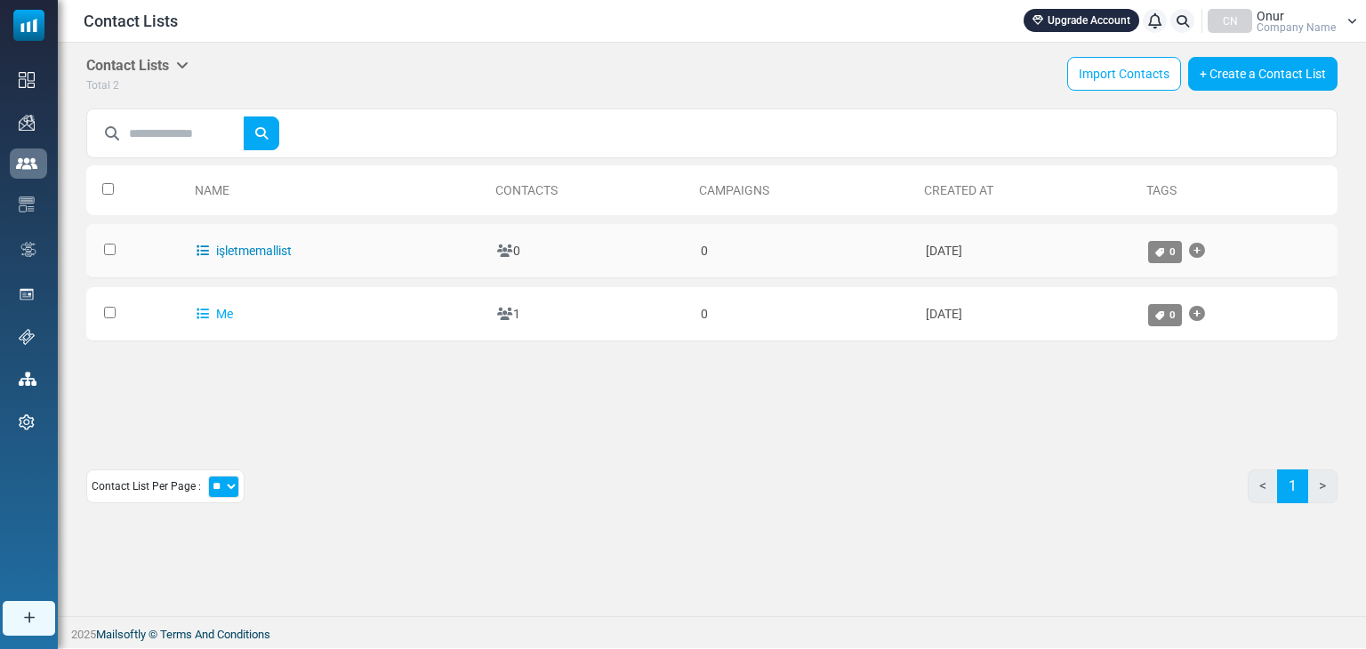
click at [269, 248] on link "işletmemallist" at bounding box center [244, 251] width 95 height 14
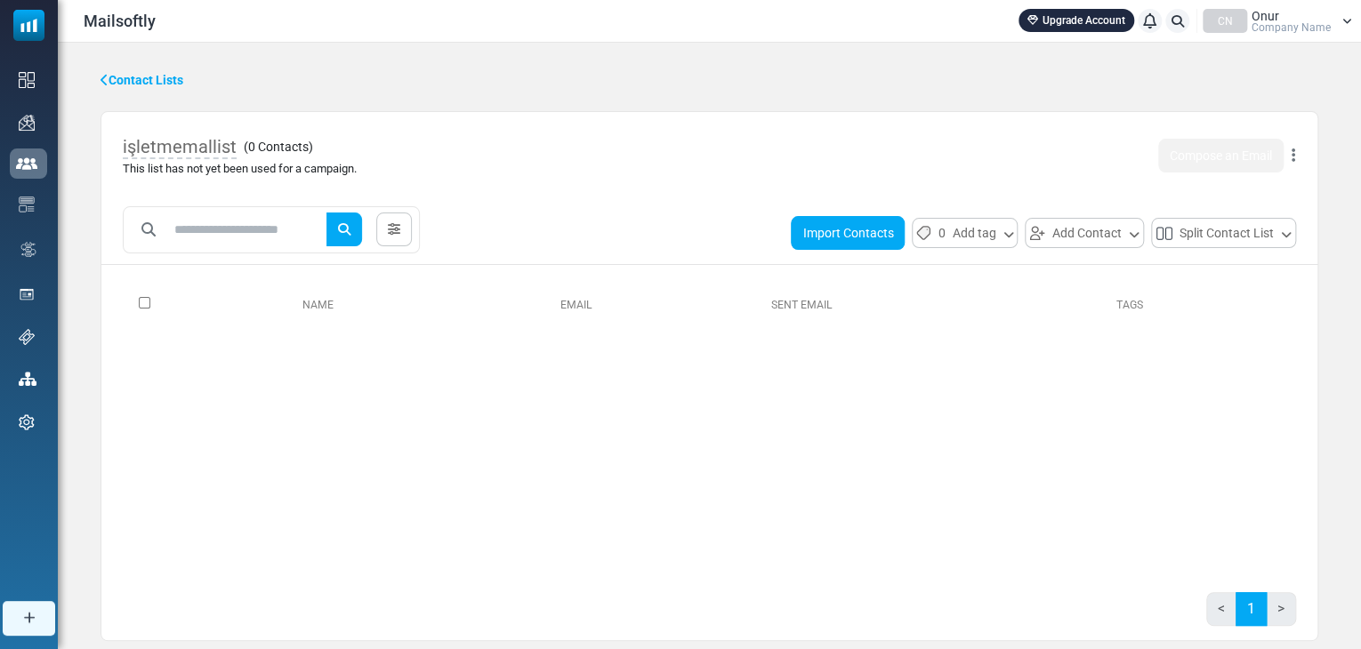
click at [830, 233] on button "Import Contacts" at bounding box center [848, 233] width 114 height 34
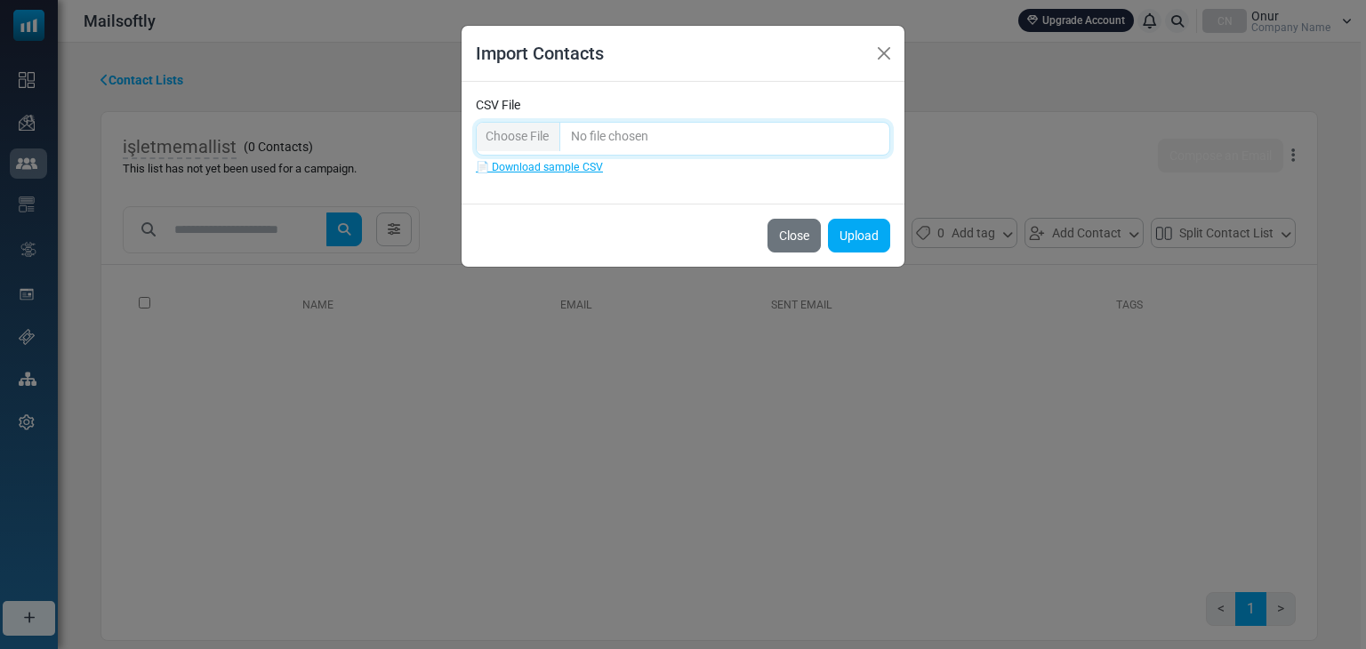
click at [520, 133] on input "CSV File" at bounding box center [683, 139] width 415 height 34
click at [850, 231] on button "Upload" at bounding box center [859, 236] width 62 height 34
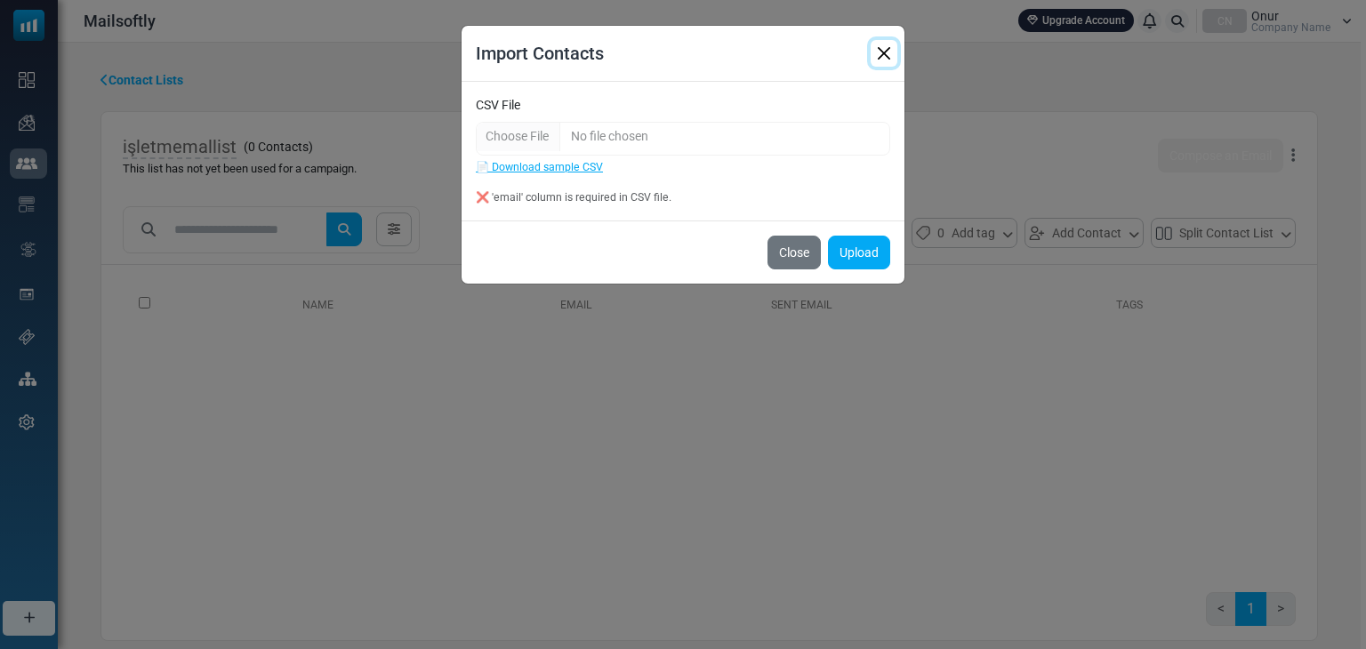
click at [885, 50] on button "Close" at bounding box center [884, 53] width 27 height 27
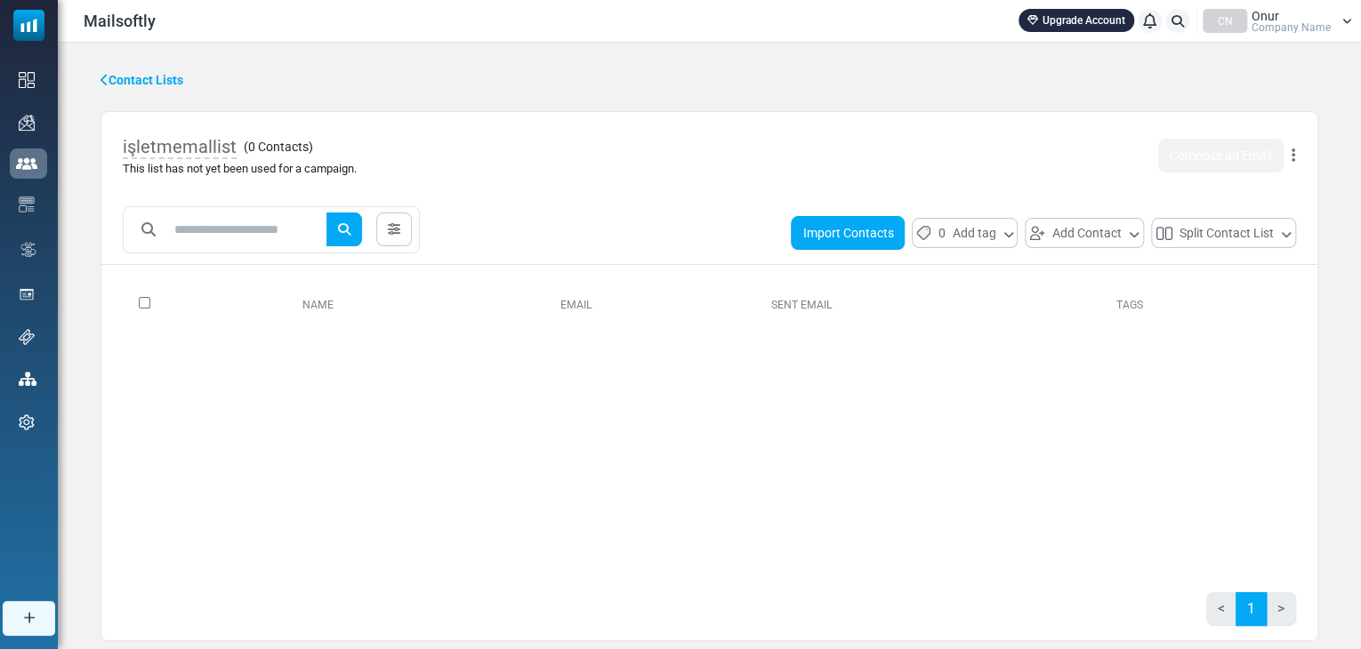
click at [891, 239] on button "Import Contacts" at bounding box center [848, 233] width 114 height 34
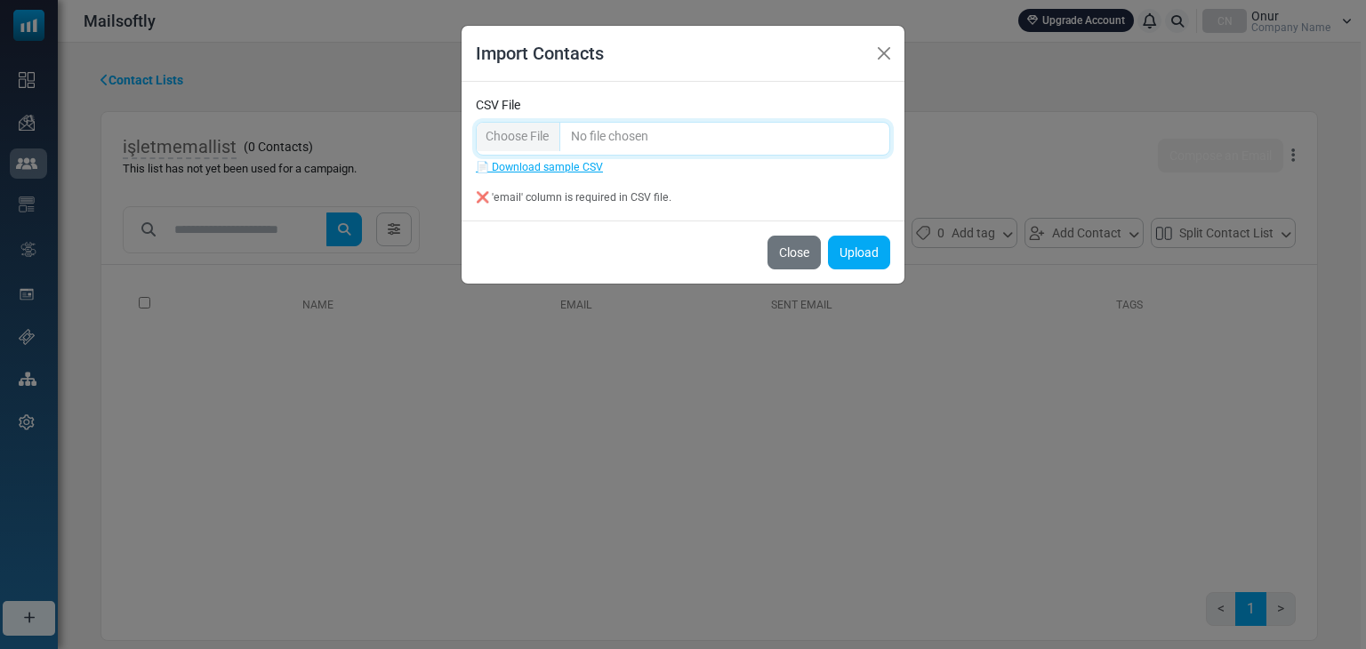
click at [522, 143] on input "CSV File" at bounding box center [683, 139] width 415 height 34
type input "**********"
click at [850, 252] on button "Upload" at bounding box center [859, 253] width 62 height 34
click at [798, 257] on button "Close" at bounding box center [794, 253] width 53 height 34
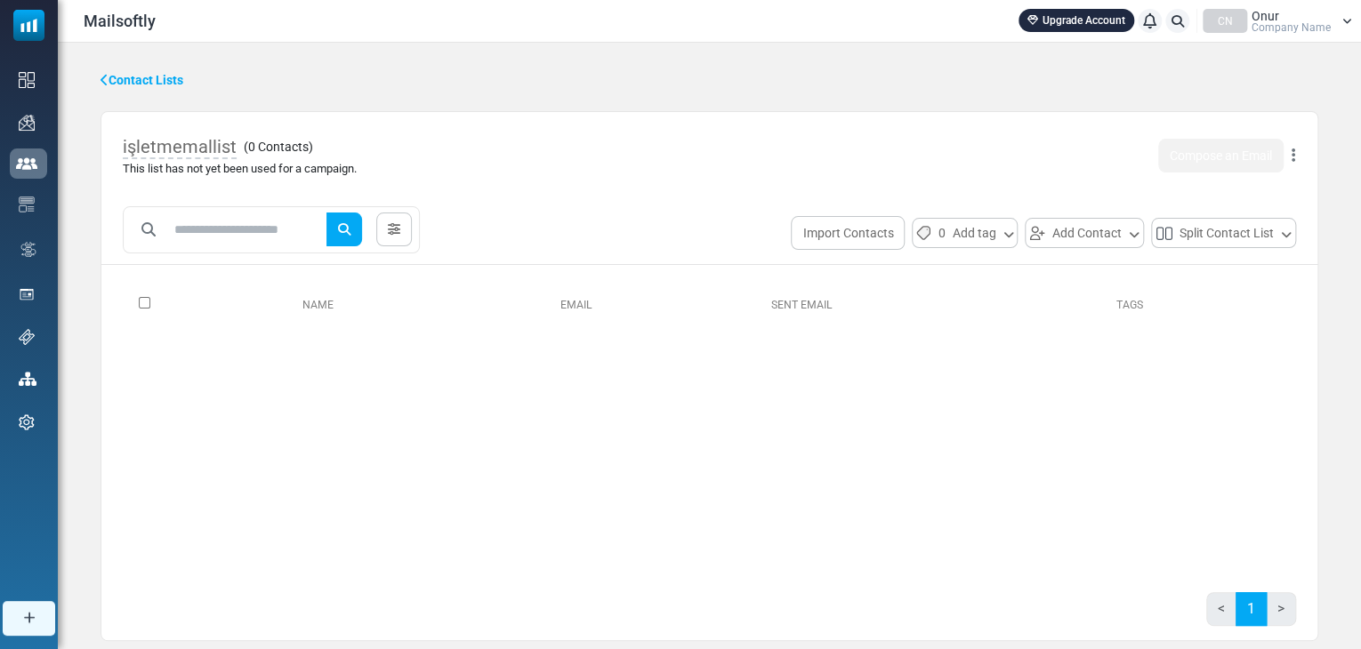
click at [135, 85] on link "Contact Lists" at bounding box center [142, 80] width 83 height 19
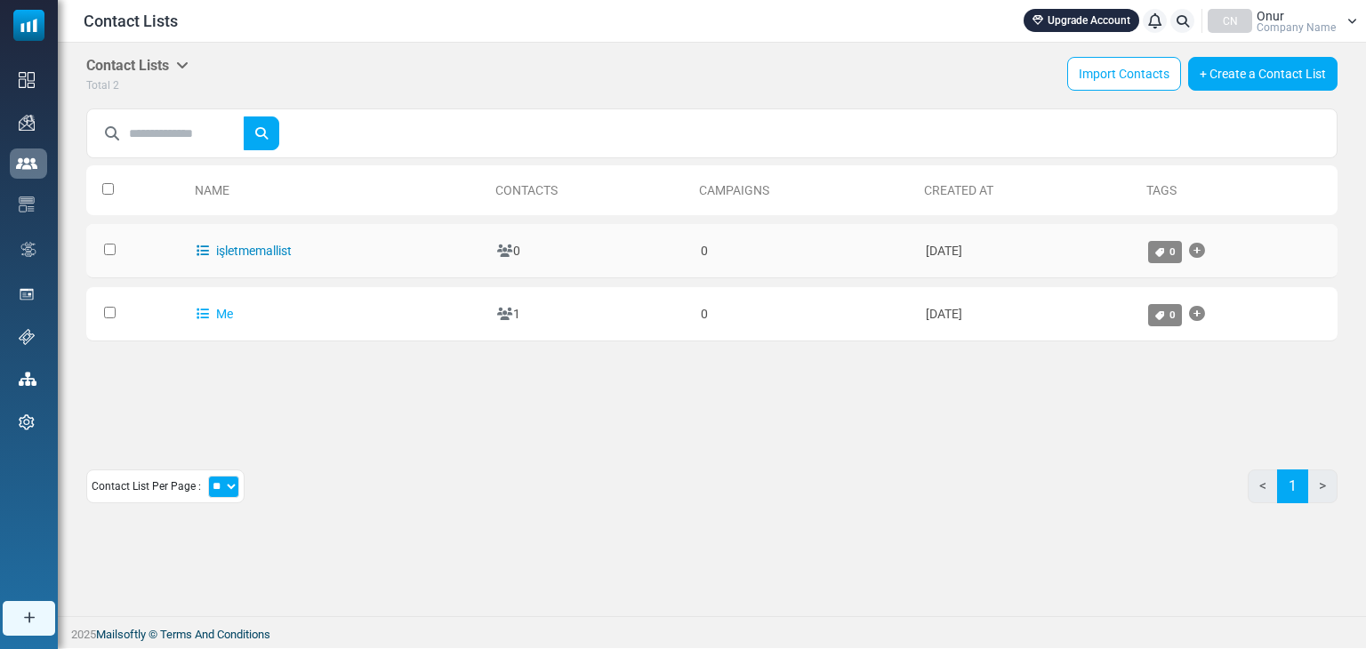
click at [273, 248] on link "işletmemallist" at bounding box center [244, 251] width 95 height 14
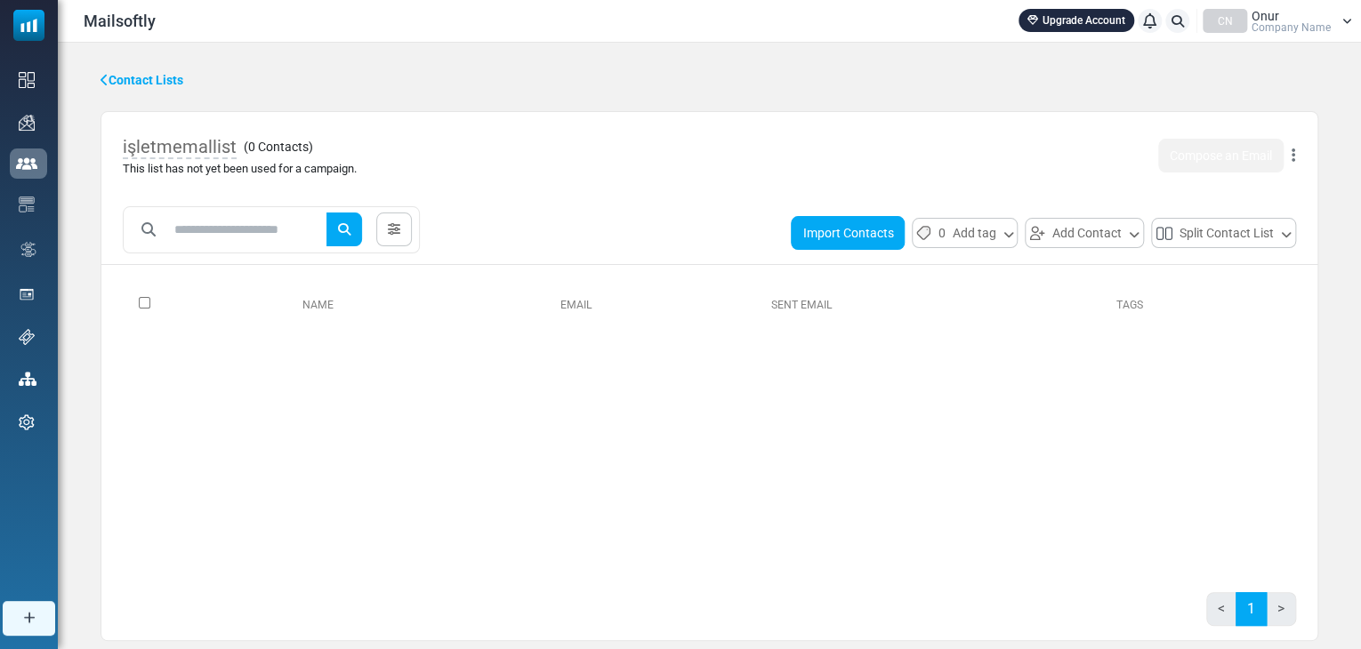
click at [879, 241] on button "Import Contacts" at bounding box center [848, 233] width 114 height 34
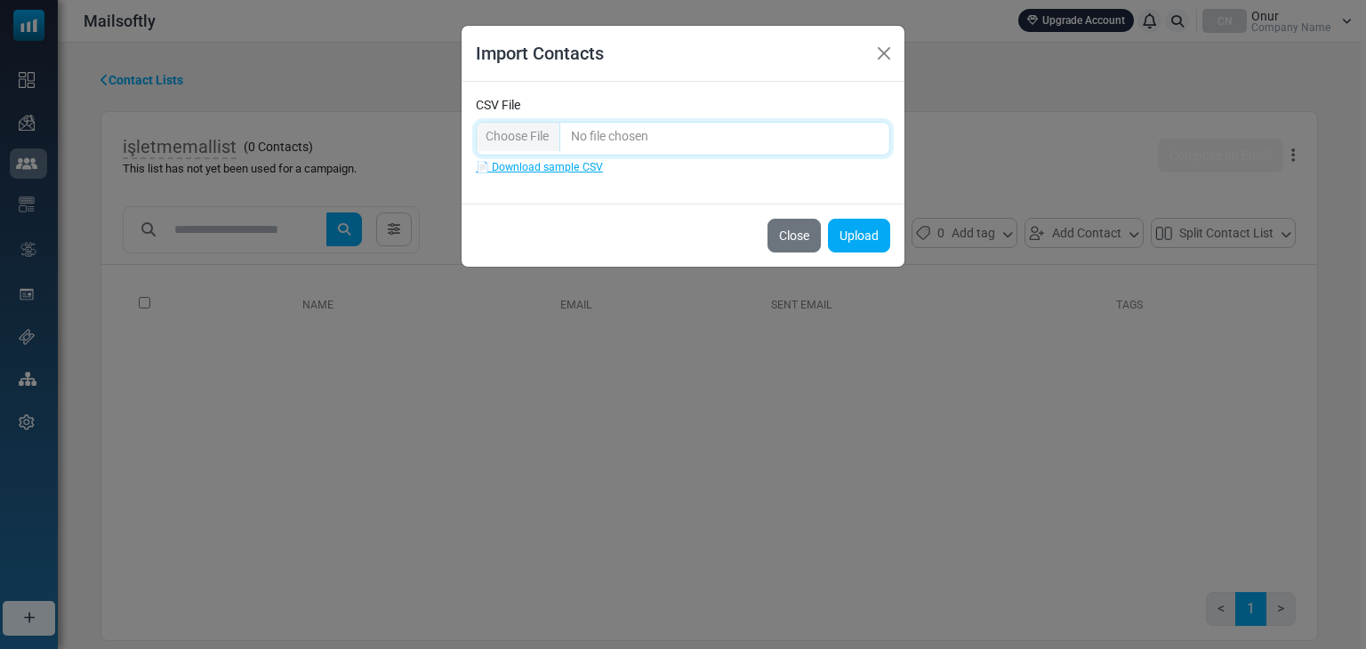
click at [512, 126] on input "CSV File" at bounding box center [683, 139] width 415 height 34
type input "**********"
click at [865, 236] on button "Upload" at bounding box center [859, 236] width 62 height 34
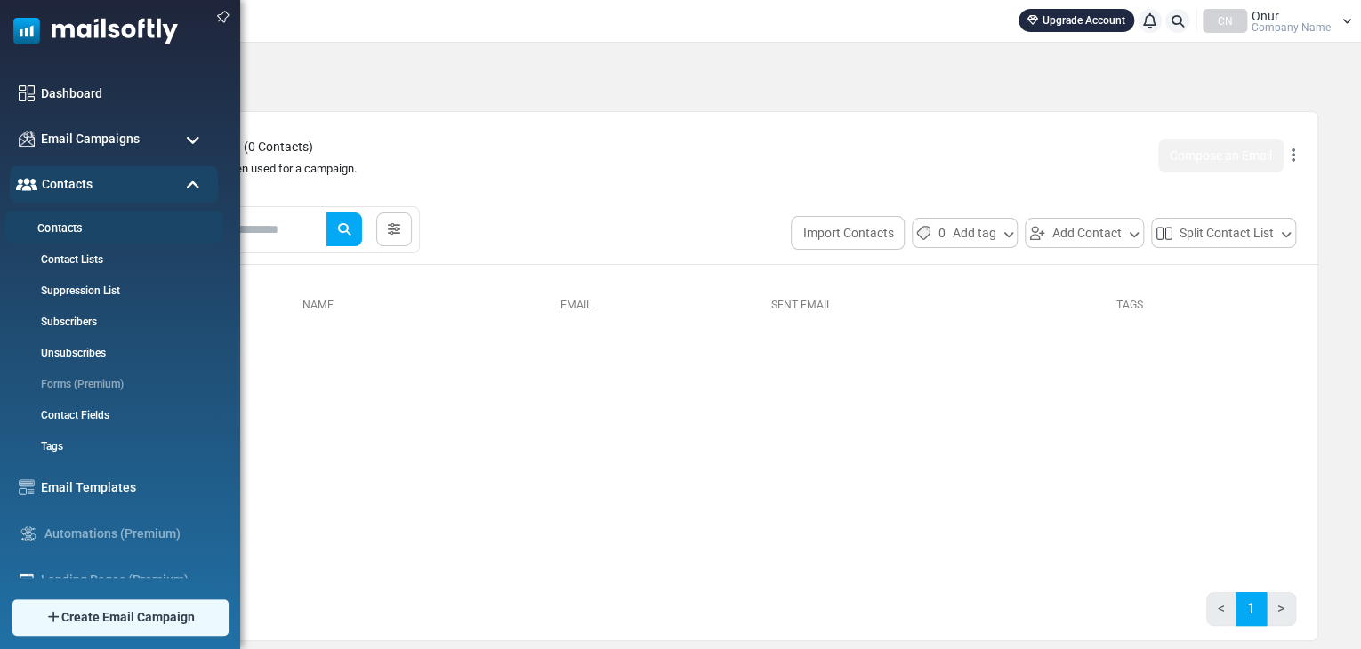
click at [84, 224] on link "Contacts" at bounding box center [111, 229] width 214 height 17
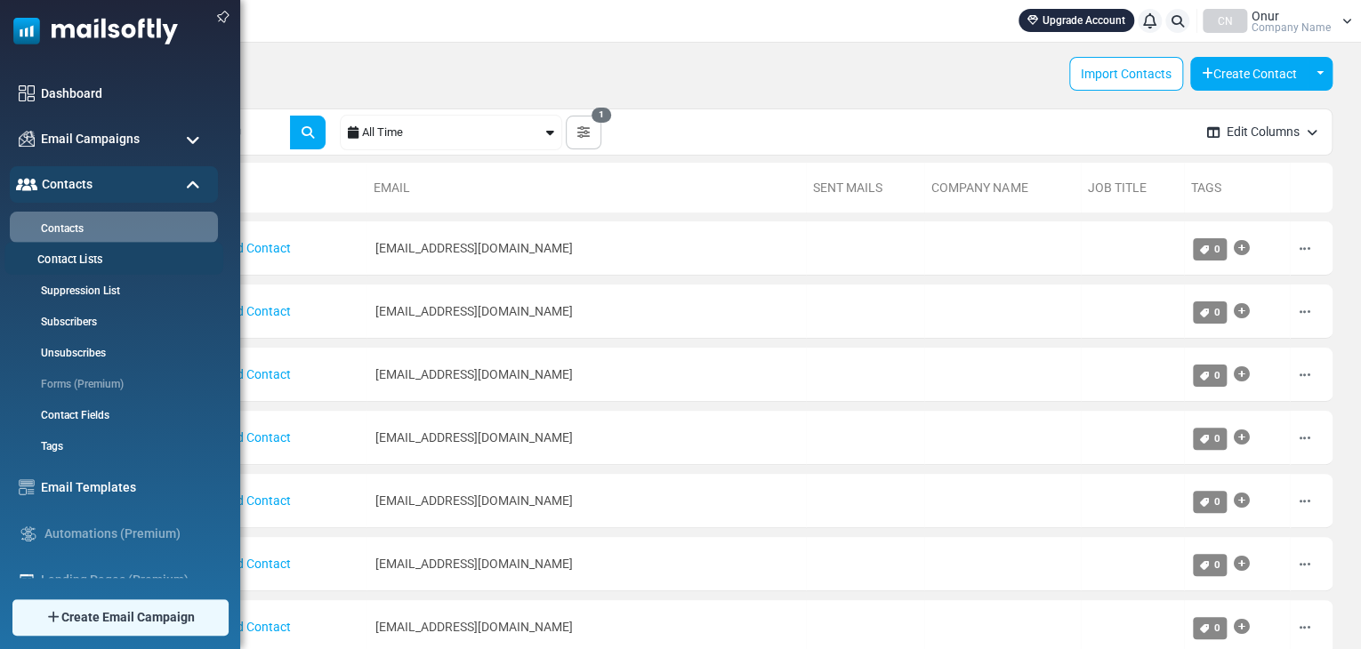
click at [93, 262] on link "Contact Lists" at bounding box center [111, 260] width 214 height 17
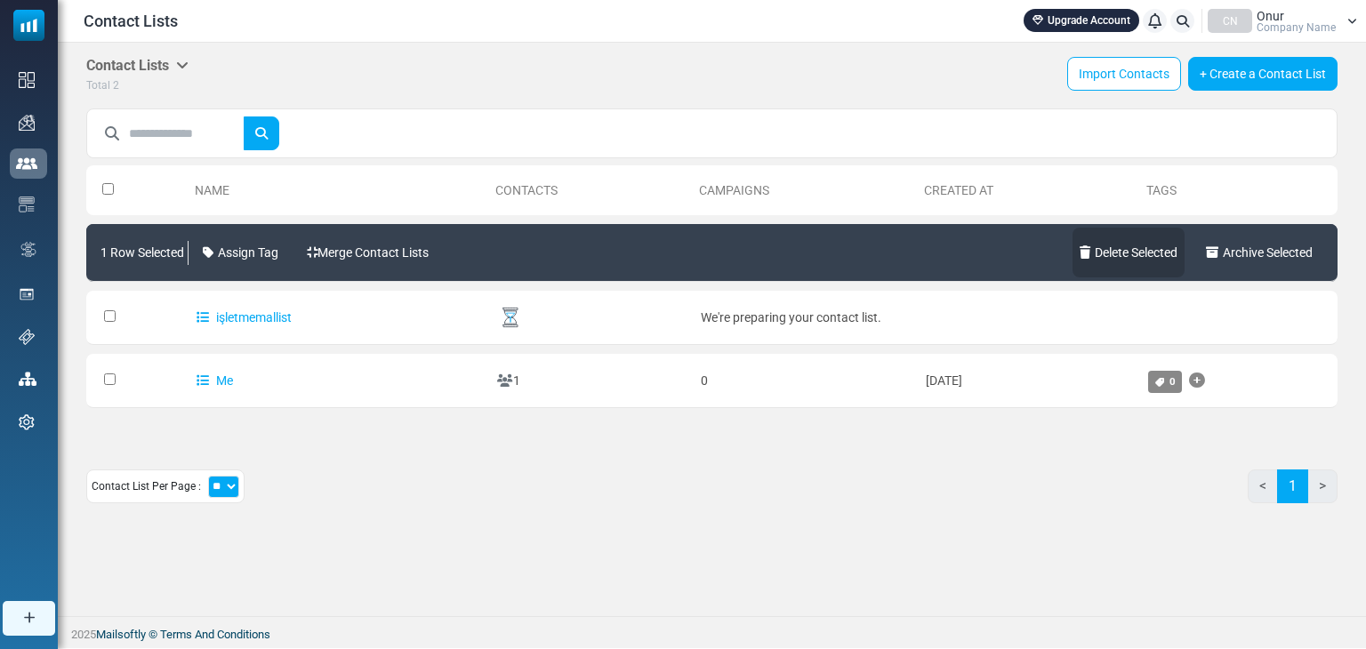
click at [1135, 254] on link "Delete Selected" at bounding box center [1129, 253] width 112 height 50
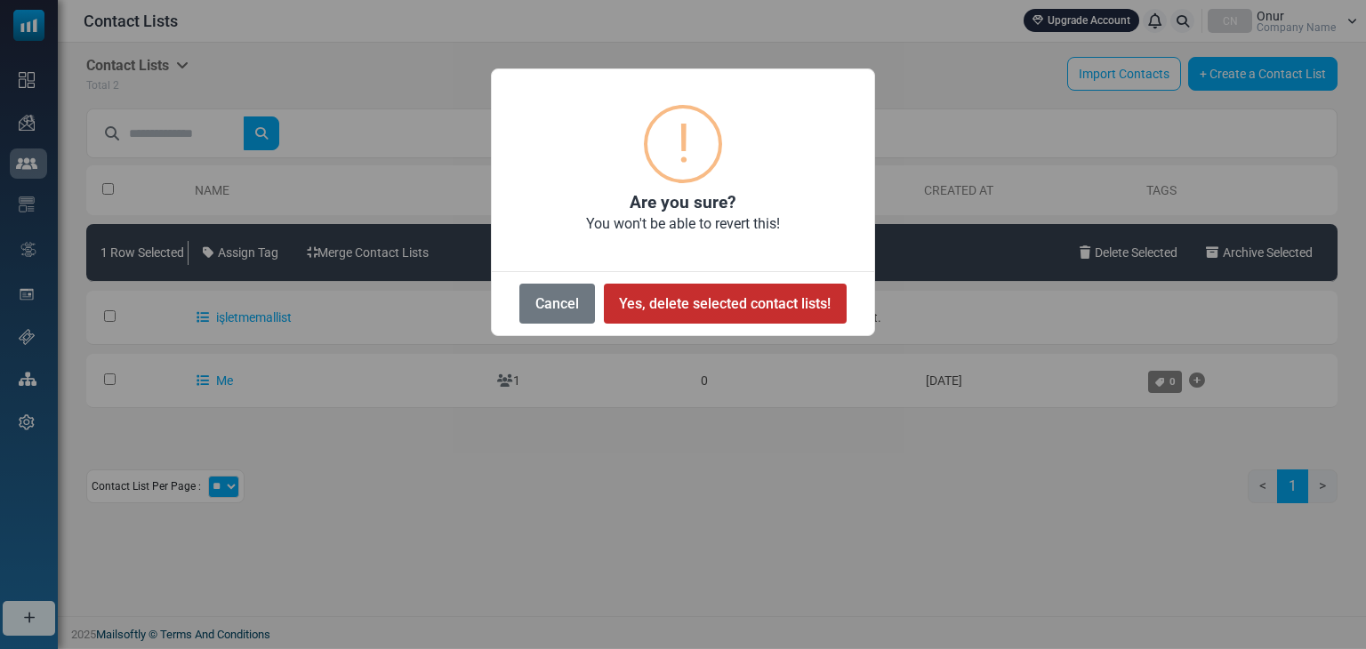
click at [694, 308] on button "Yes, delete selected contact lists!" at bounding box center [725, 304] width 243 height 40
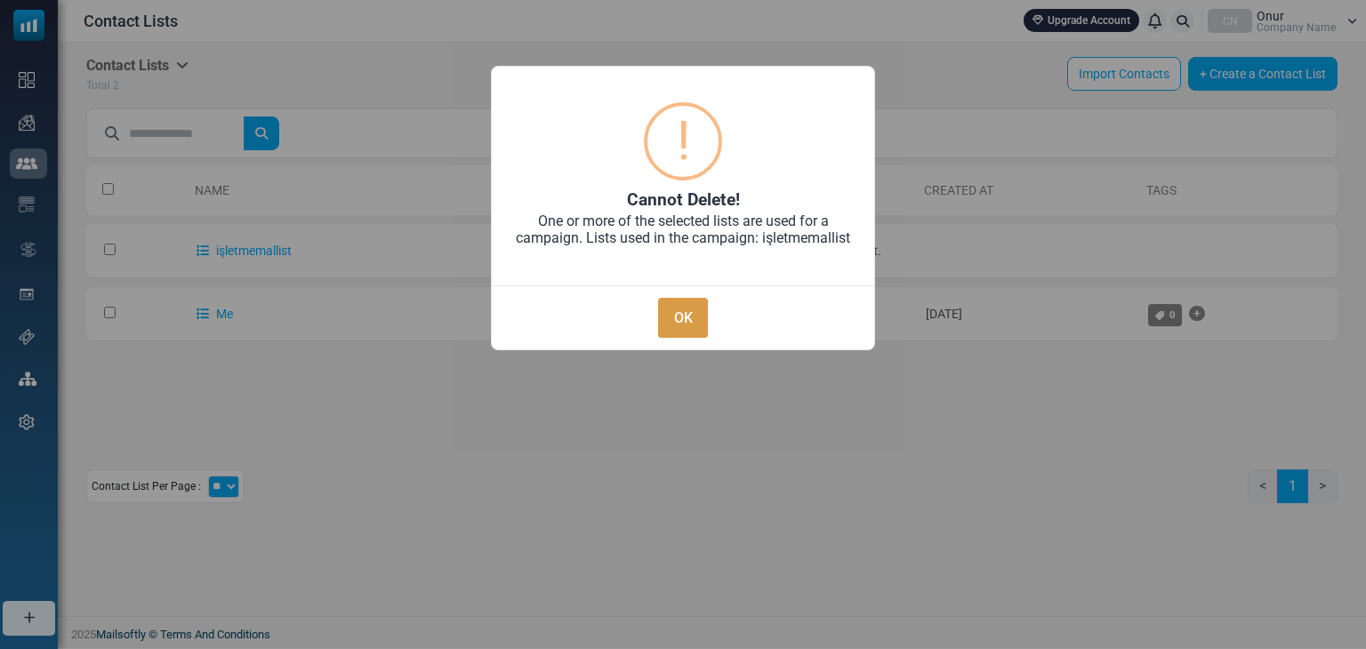
click at [690, 307] on button "OK" at bounding box center [683, 318] width 50 height 40
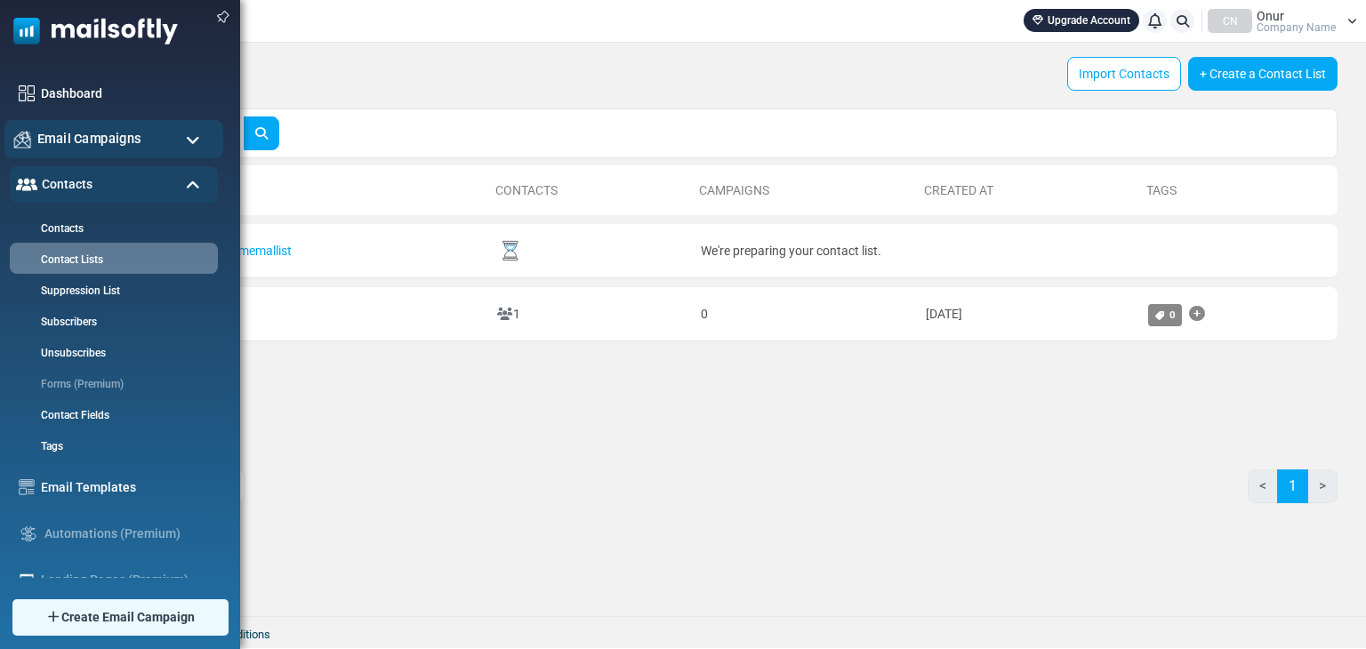
click at [72, 140] on span "Email Campaigns" at bounding box center [89, 139] width 104 height 20
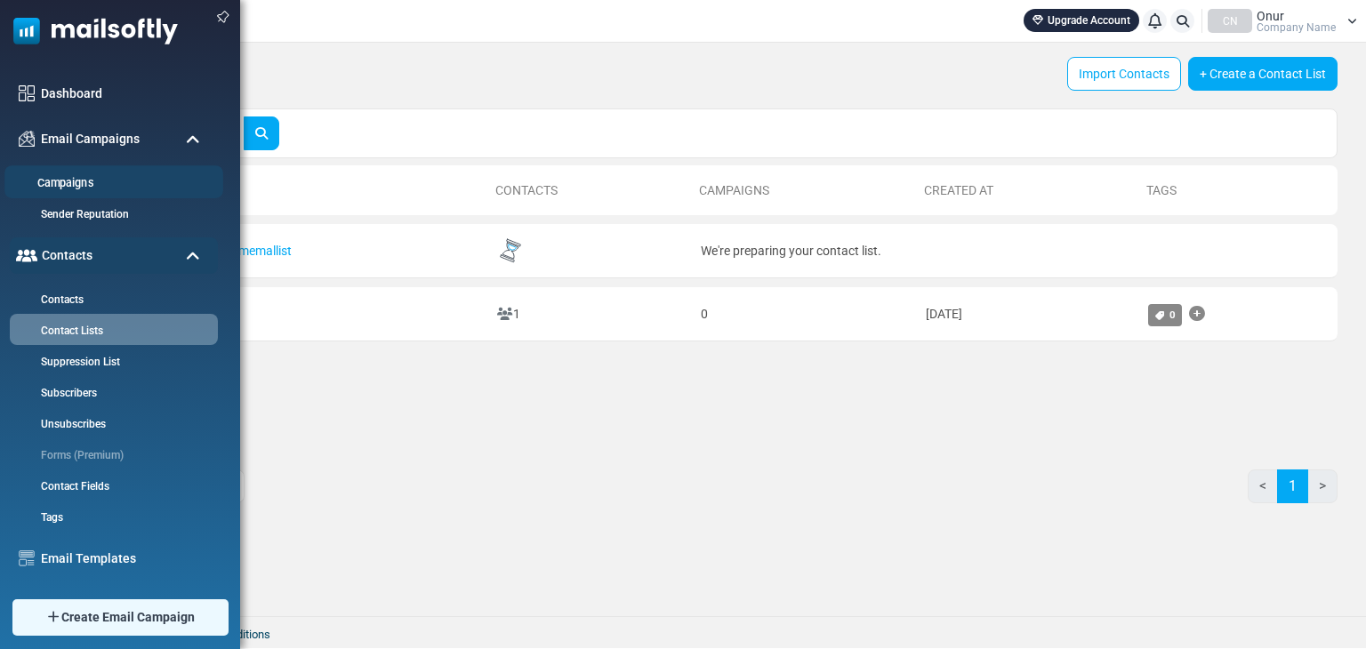
click at [72, 179] on link "Campaigns" at bounding box center [111, 183] width 214 height 17
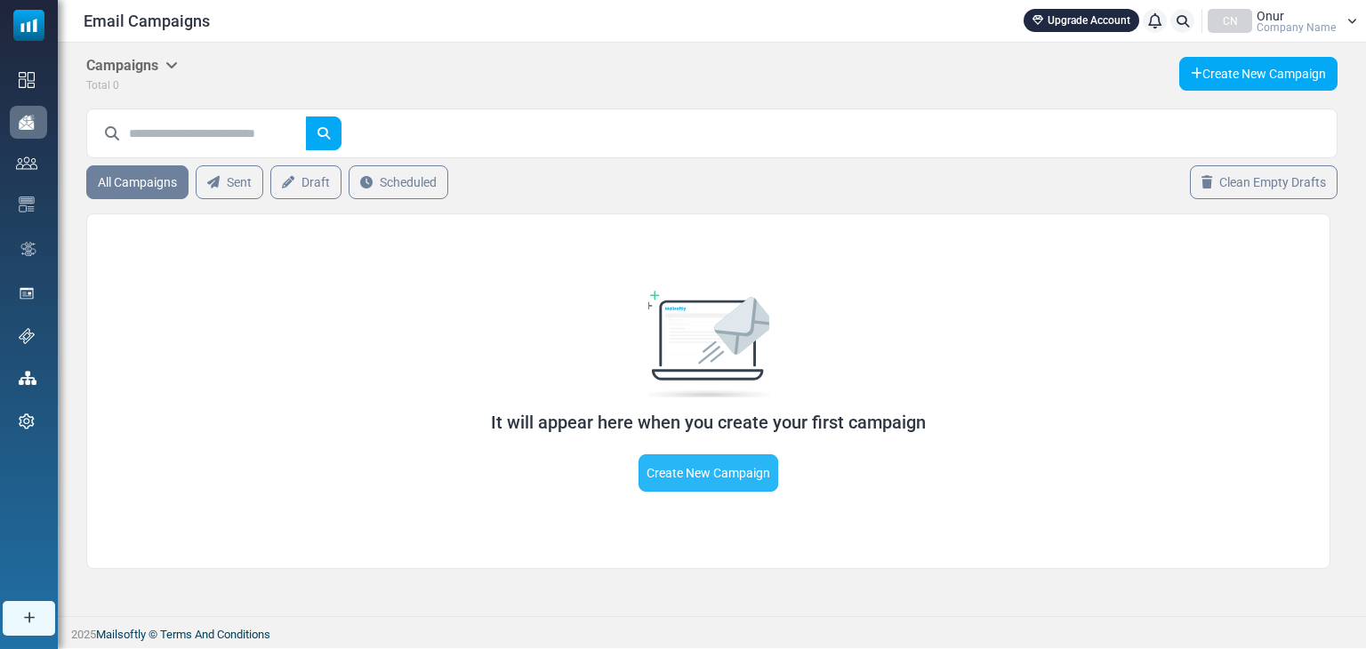
click at [721, 478] on link "Create New Campaign" at bounding box center [709, 473] width 140 height 37
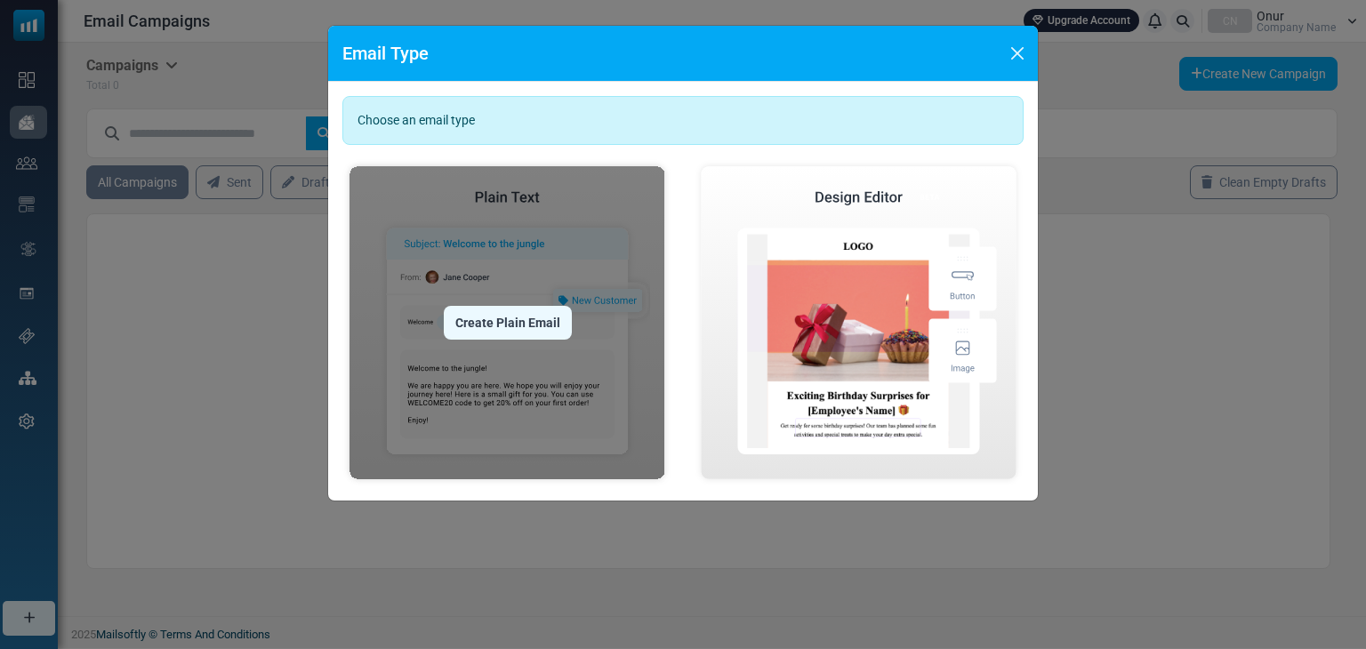
click at [499, 321] on div "Create Plain Email" at bounding box center [508, 323] width 128 height 34
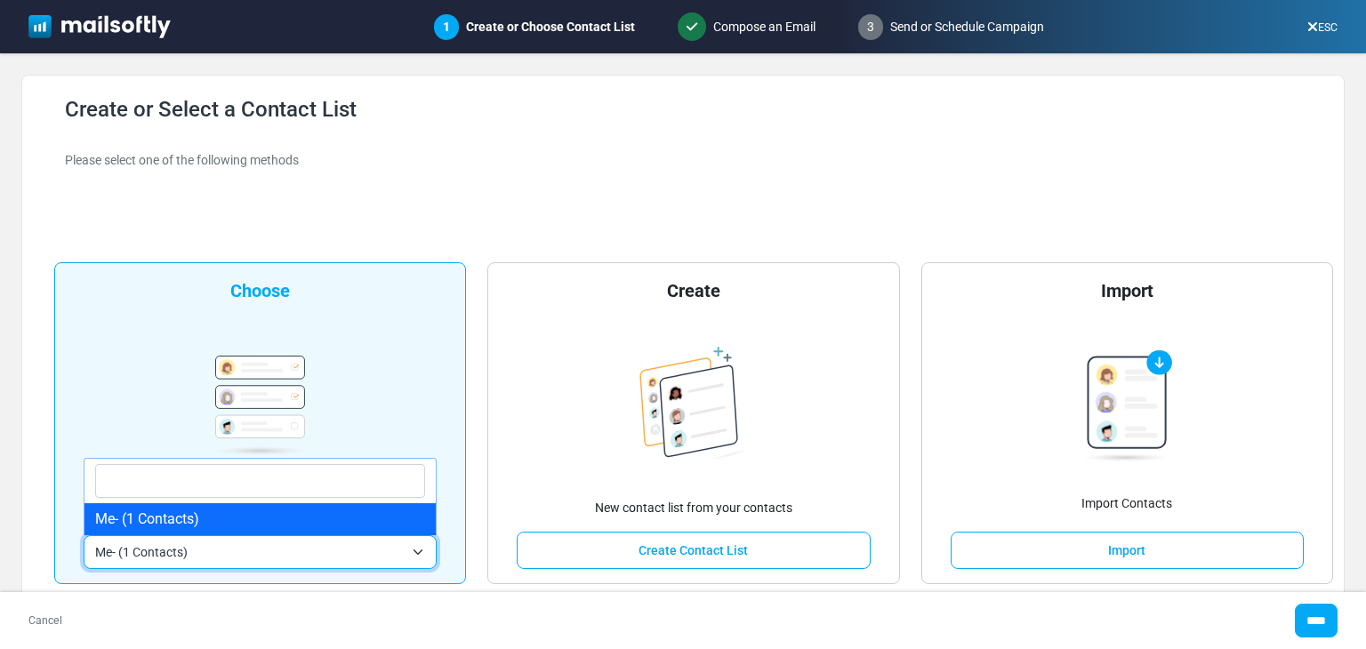
click at [302, 549] on span "Me- (1 Contacts)" at bounding box center [249, 552] width 309 height 21
click at [375, 403] on div "**********" at bounding box center [260, 423] width 412 height 322
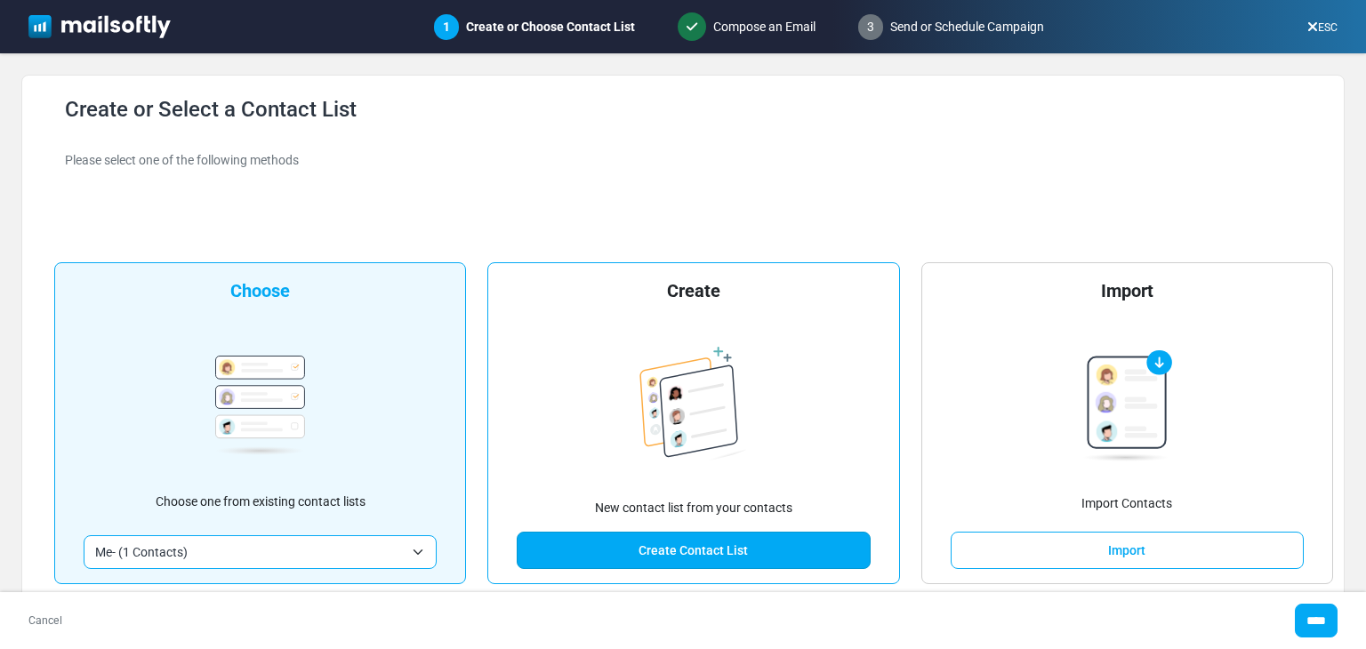
click at [650, 558] on link "Create Contact List" at bounding box center [693, 550] width 353 height 37
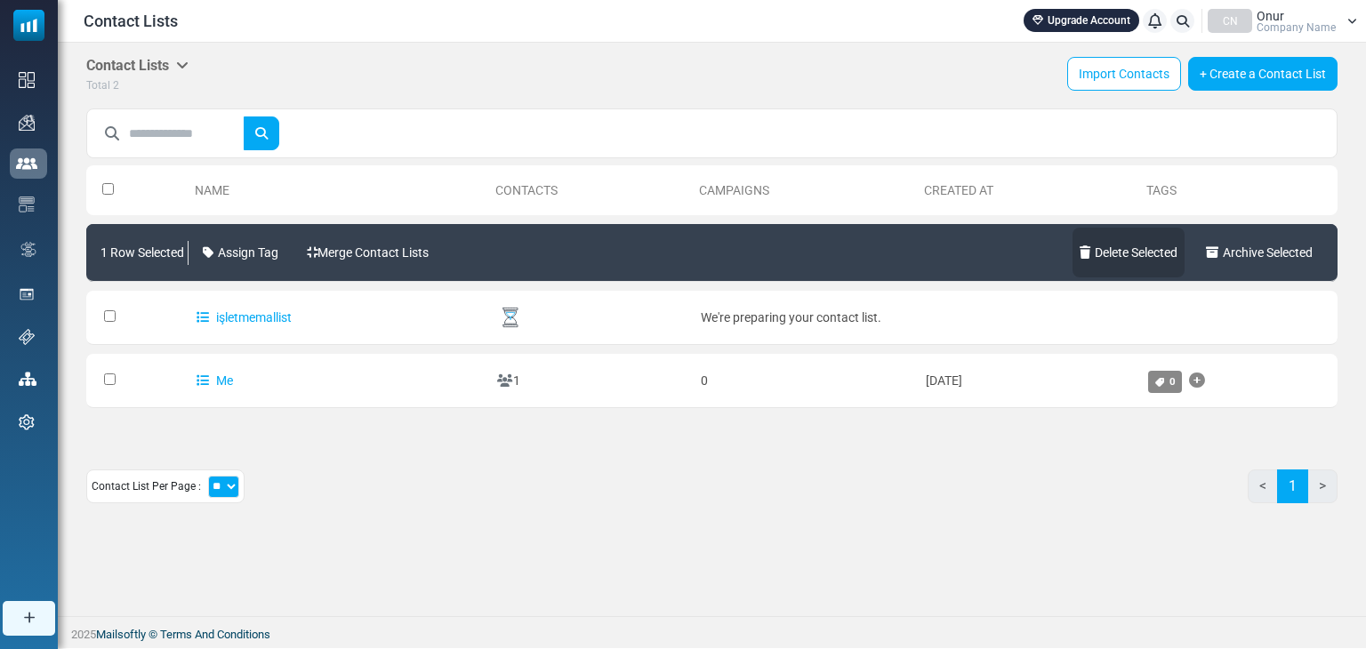
click at [1110, 250] on link "Delete Selected" at bounding box center [1129, 253] width 112 height 50
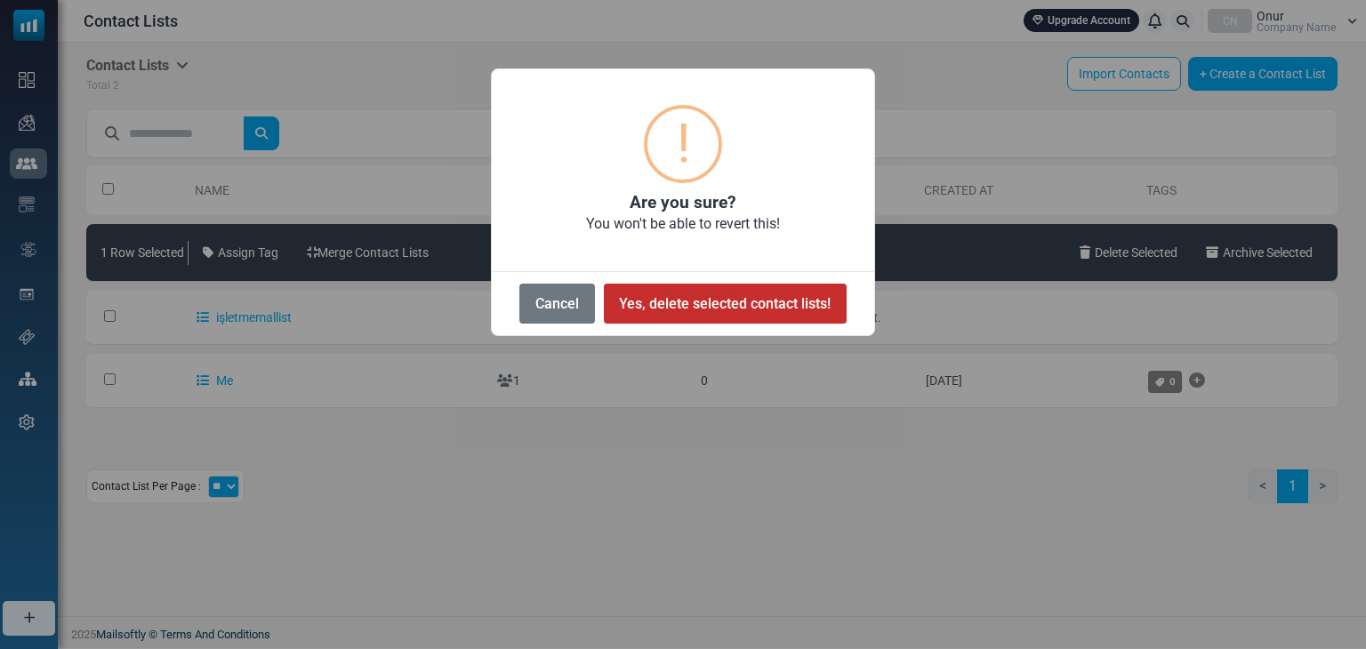
click at [712, 306] on button "Yes, delete selected contact lists!" at bounding box center [725, 304] width 243 height 40
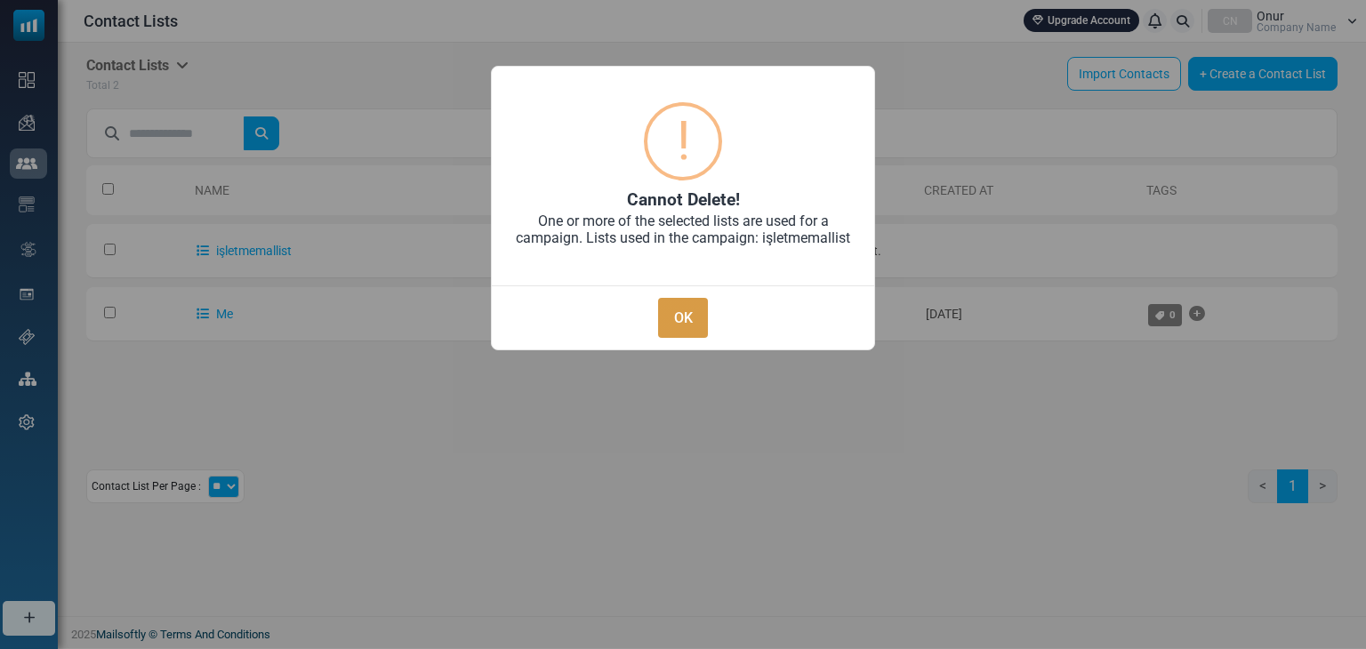
click at [686, 307] on button "OK" at bounding box center [683, 318] width 50 height 40
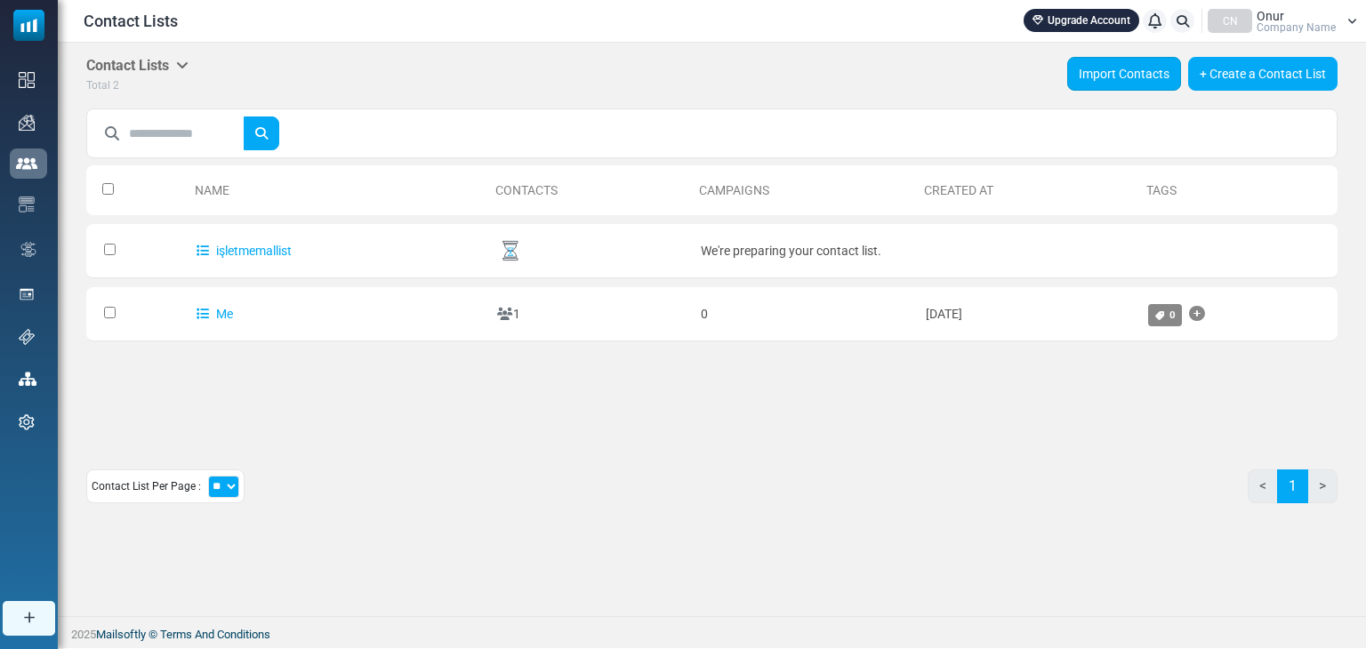
click at [1139, 67] on link "Import Contacts" at bounding box center [1125, 74] width 114 height 34
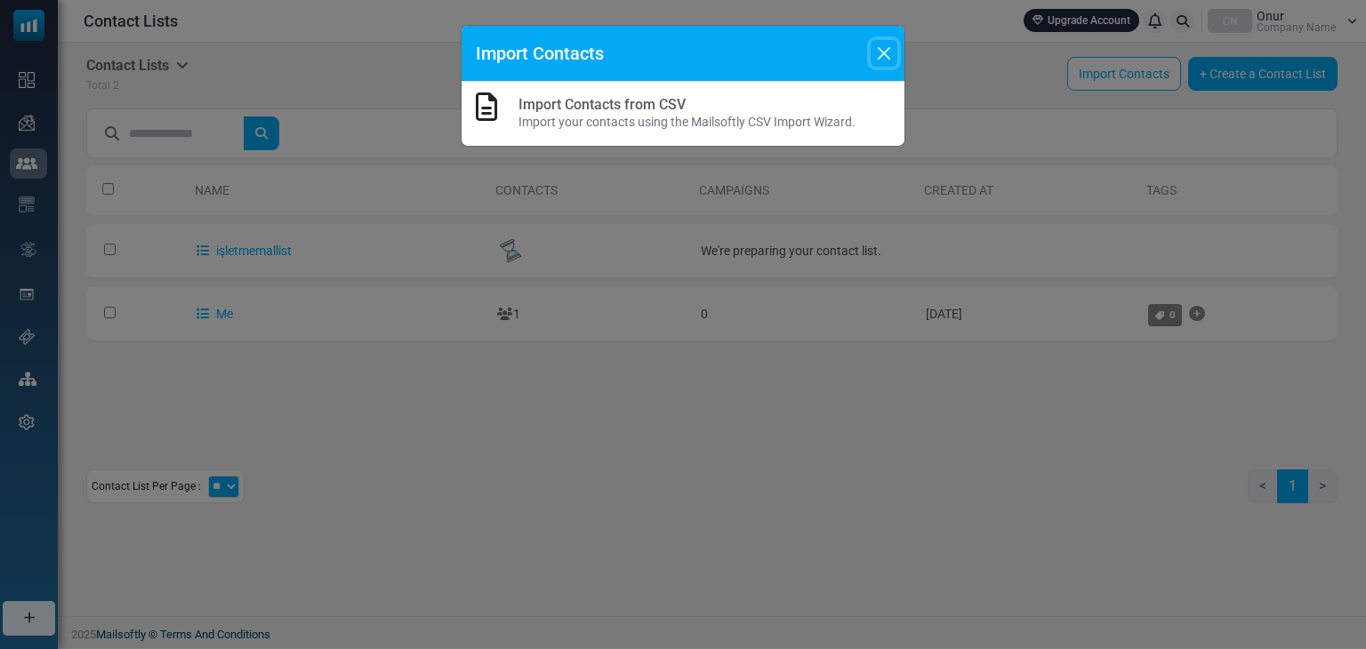
click at [885, 52] on button "Close" at bounding box center [884, 53] width 27 height 27
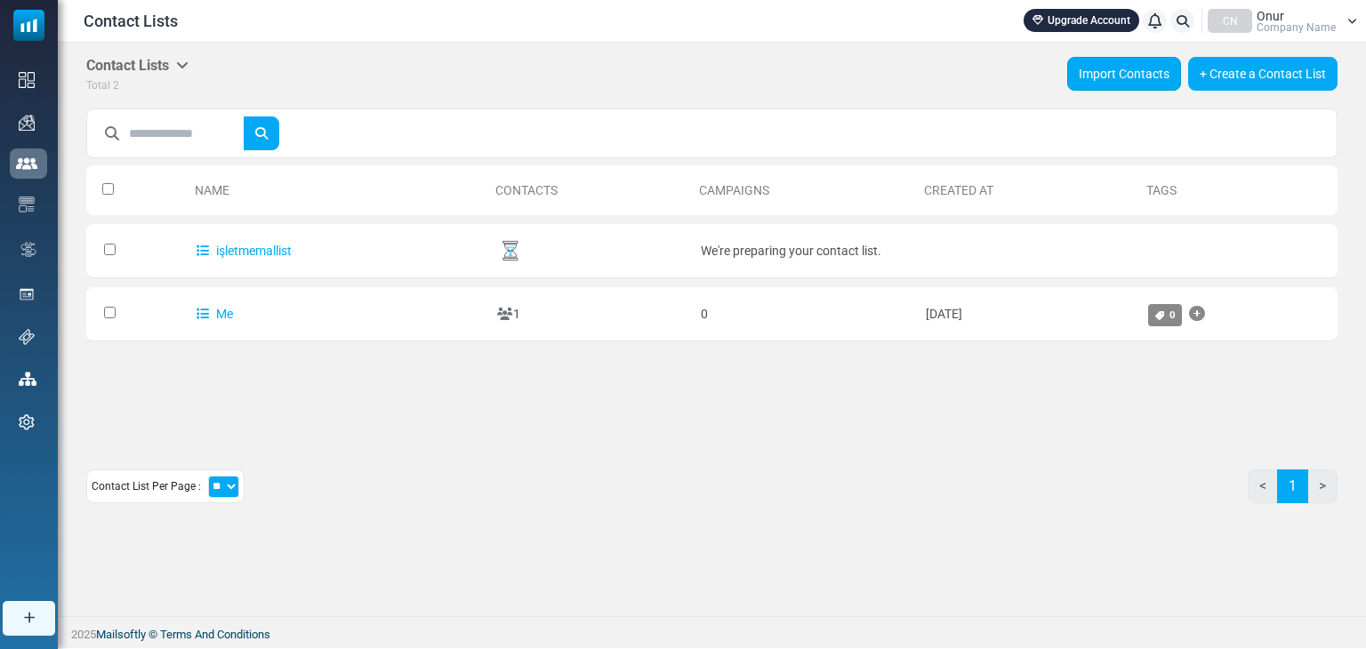
click at [1109, 85] on link "Import Contacts" at bounding box center [1125, 74] width 114 height 34
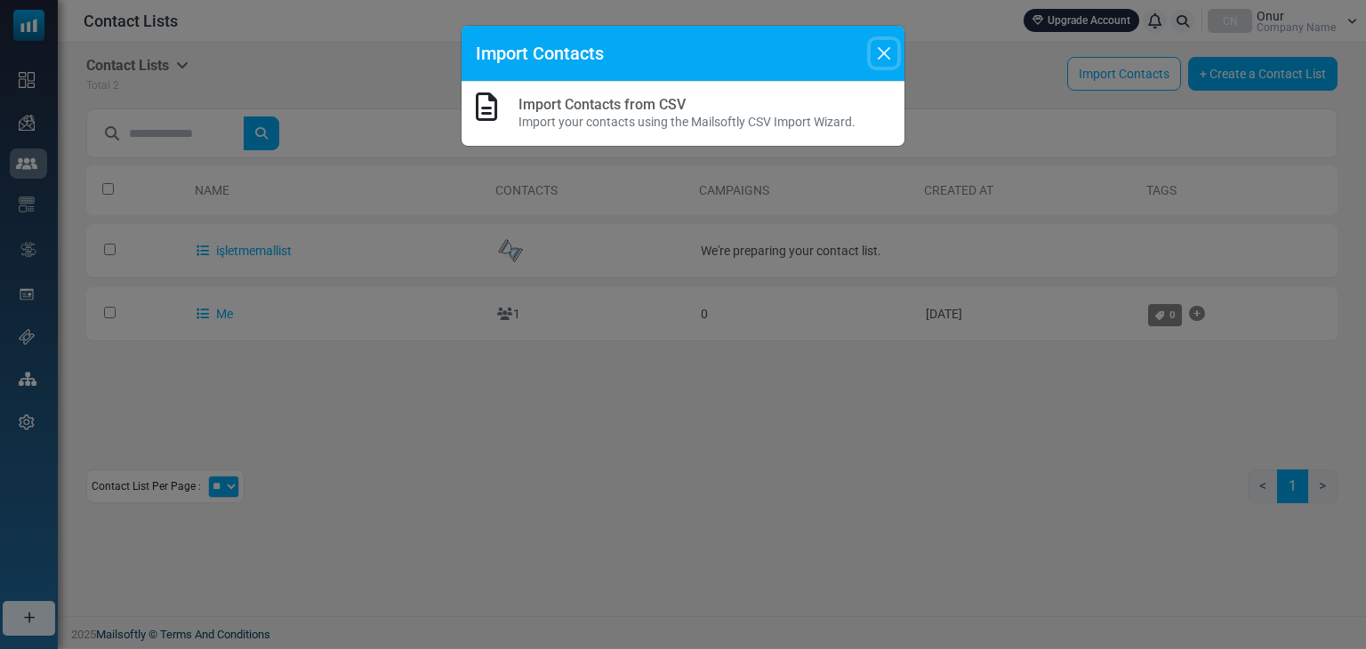
click at [878, 58] on button "Close" at bounding box center [884, 53] width 27 height 27
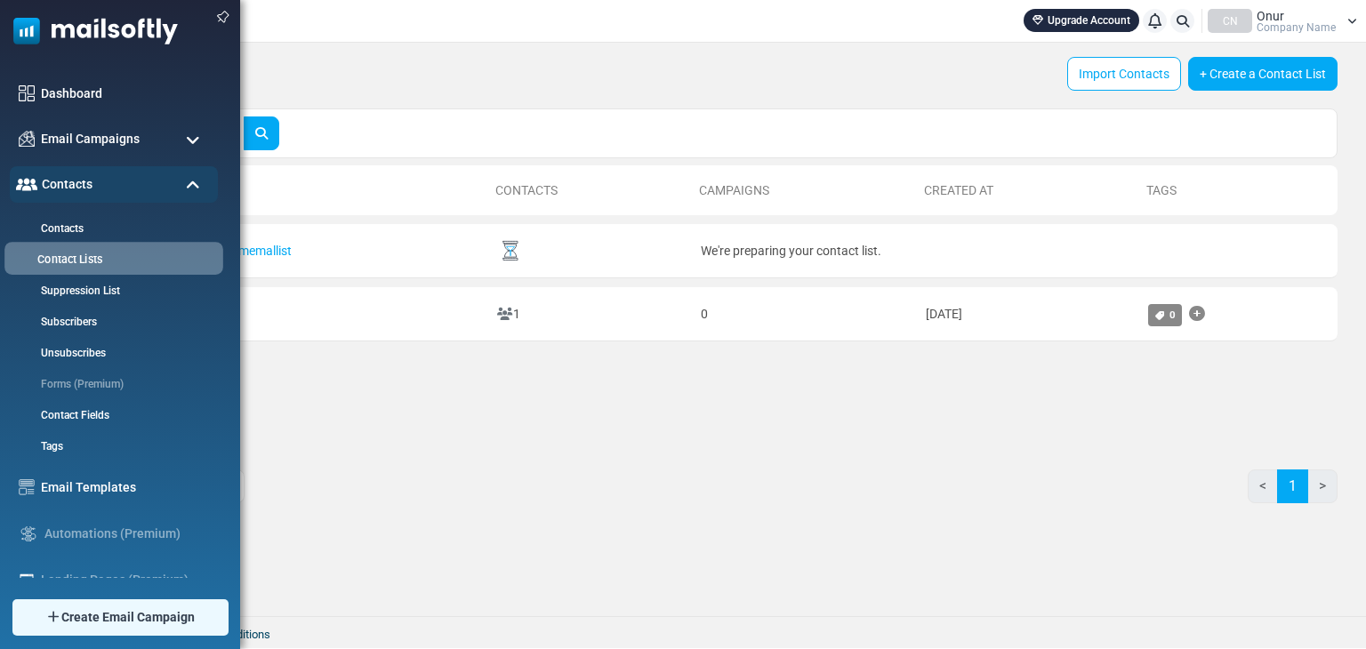
click at [99, 261] on link "Contact Lists" at bounding box center [111, 260] width 214 height 17
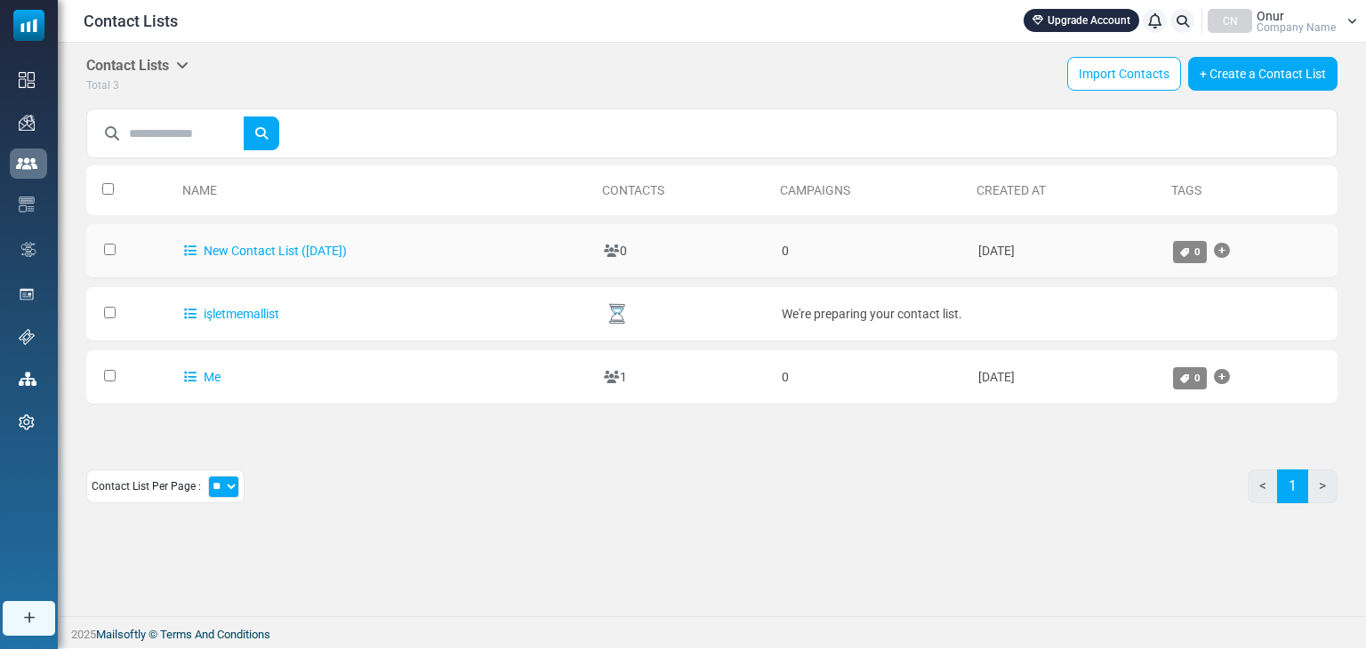
click at [462, 246] on td "New Contact List (2025-08-20)" at bounding box center [385, 251] width 420 height 54
click at [282, 253] on link "New Contact List ([DATE])" at bounding box center [265, 251] width 163 height 14
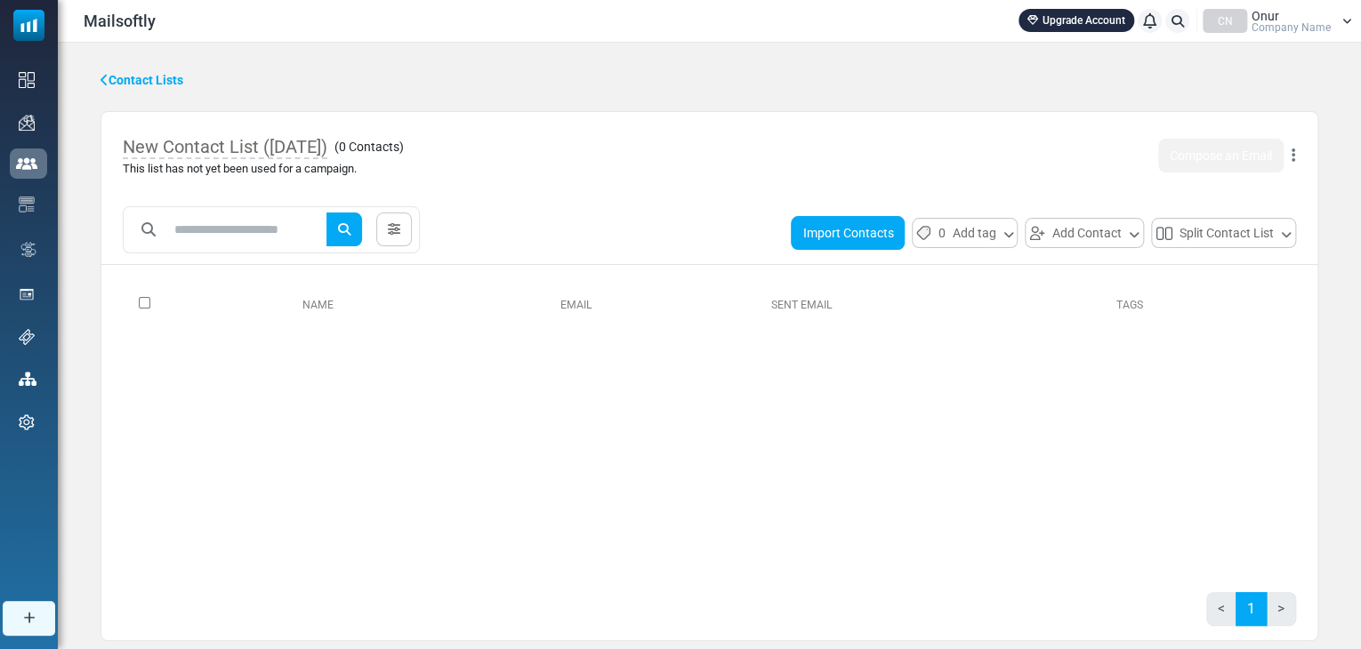
click at [849, 225] on button "Import Contacts" at bounding box center [848, 233] width 114 height 34
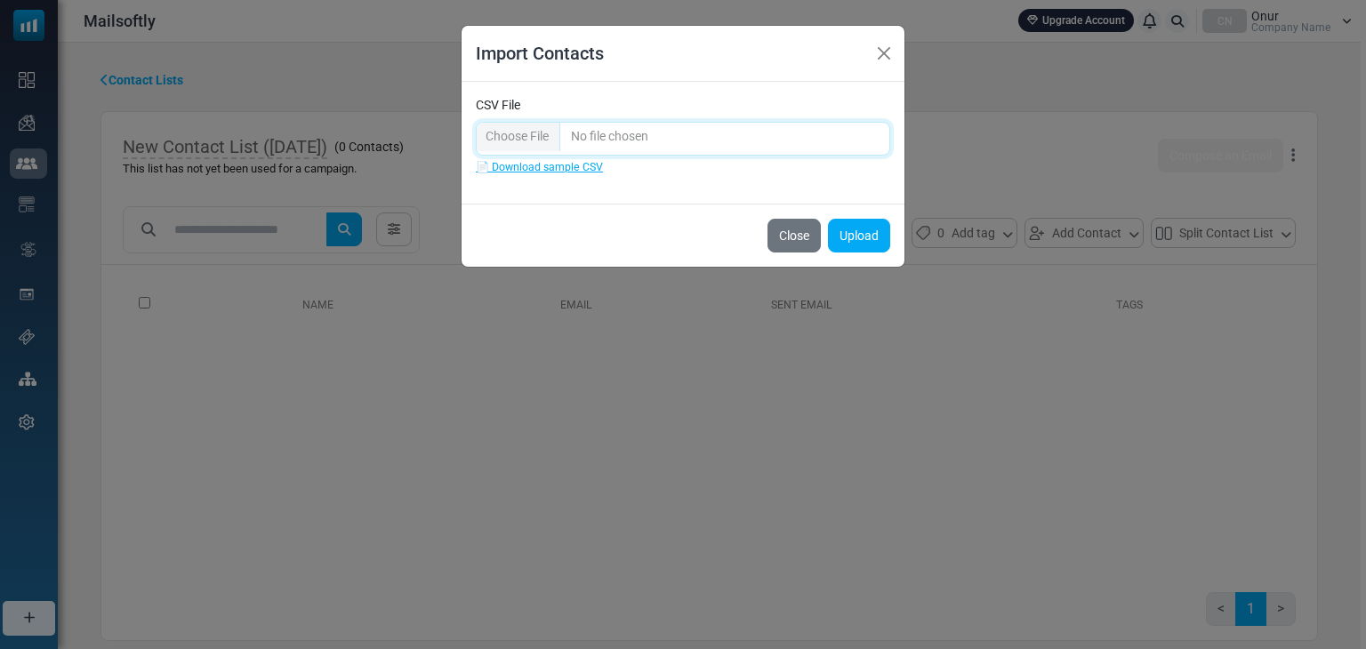
click at [525, 133] on input "CSV File" at bounding box center [683, 139] width 415 height 34
type input "**********"
click at [850, 236] on button "Upload" at bounding box center [859, 236] width 62 height 34
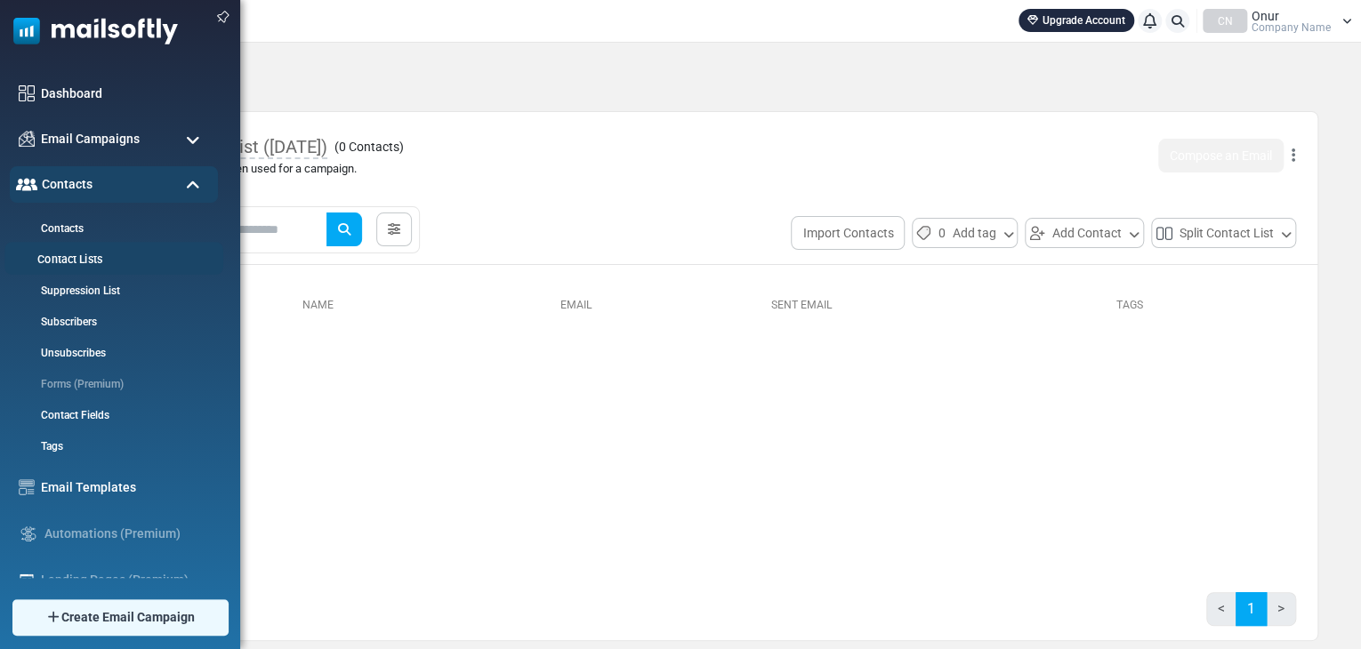
click at [71, 262] on link "Contact Lists" at bounding box center [111, 260] width 214 height 17
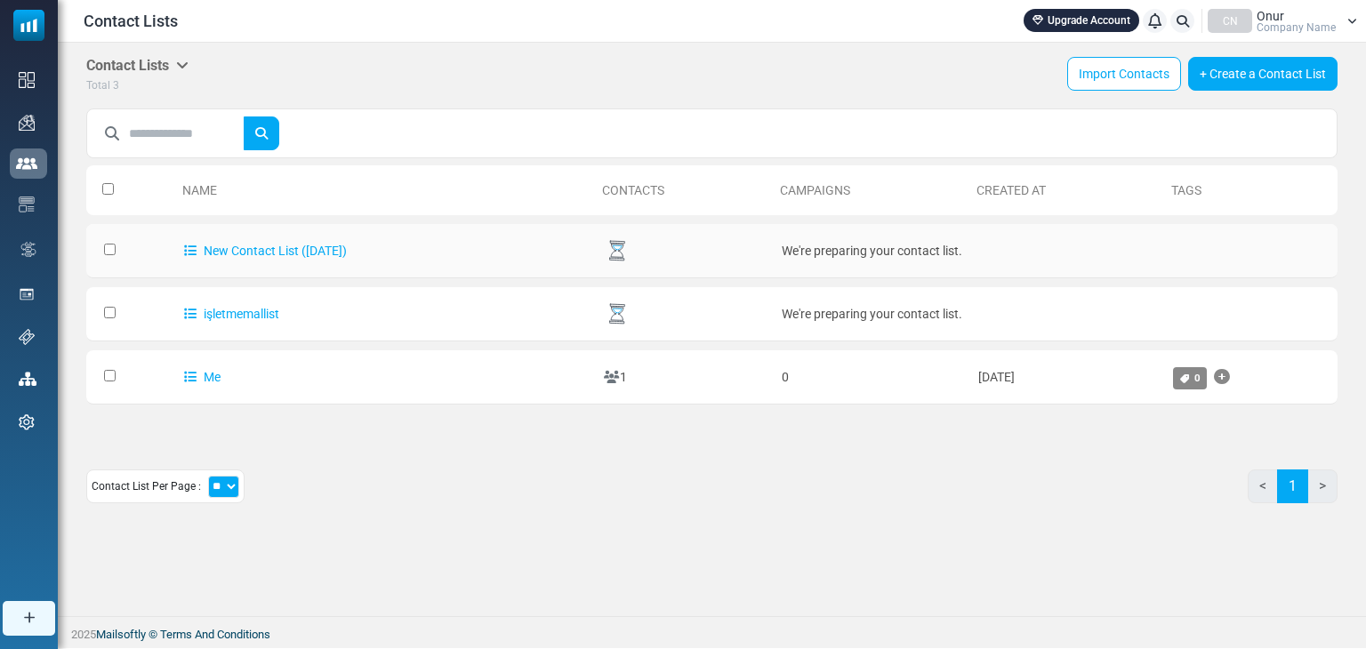
click at [416, 250] on td "New Contact List ([DATE])" at bounding box center [385, 251] width 420 height 54
click at [317, 250] on link "New Contact List (2025-08-20)" at bounding box center [265, 251] width 163 height 14
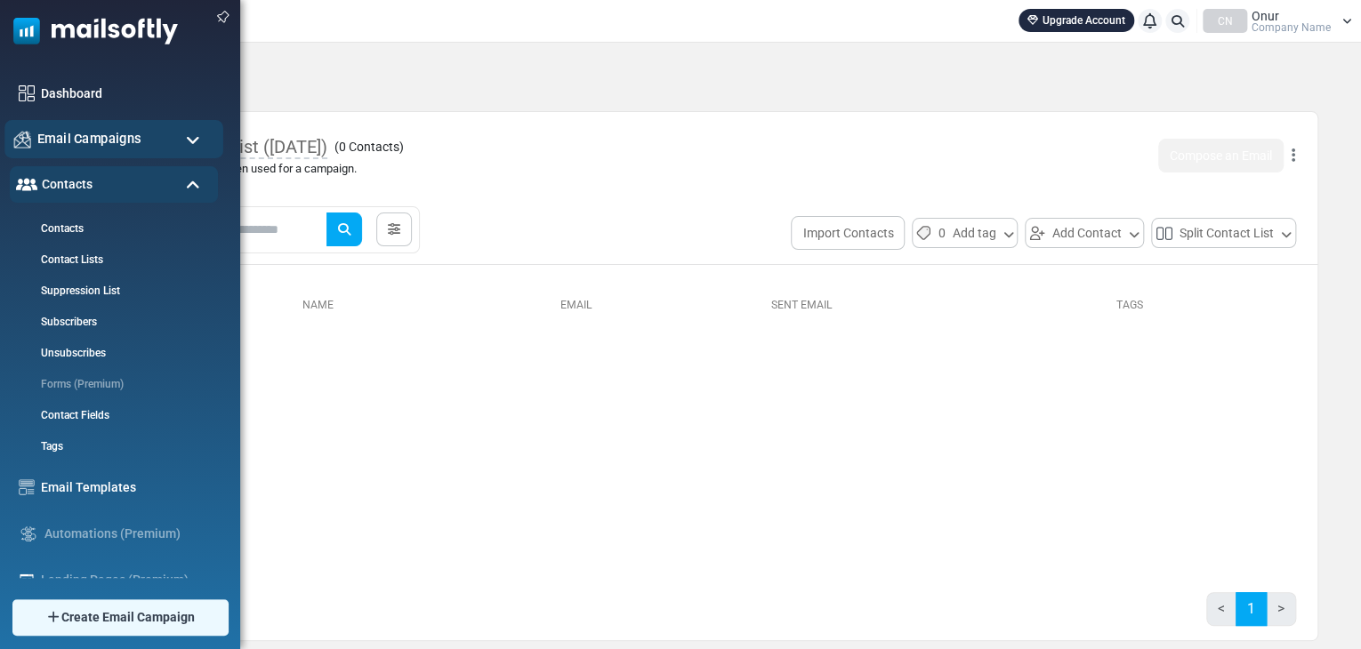
click at [91, 137] on span "Email Campaigns" at bounding box center [89, 139] width 104 height 20
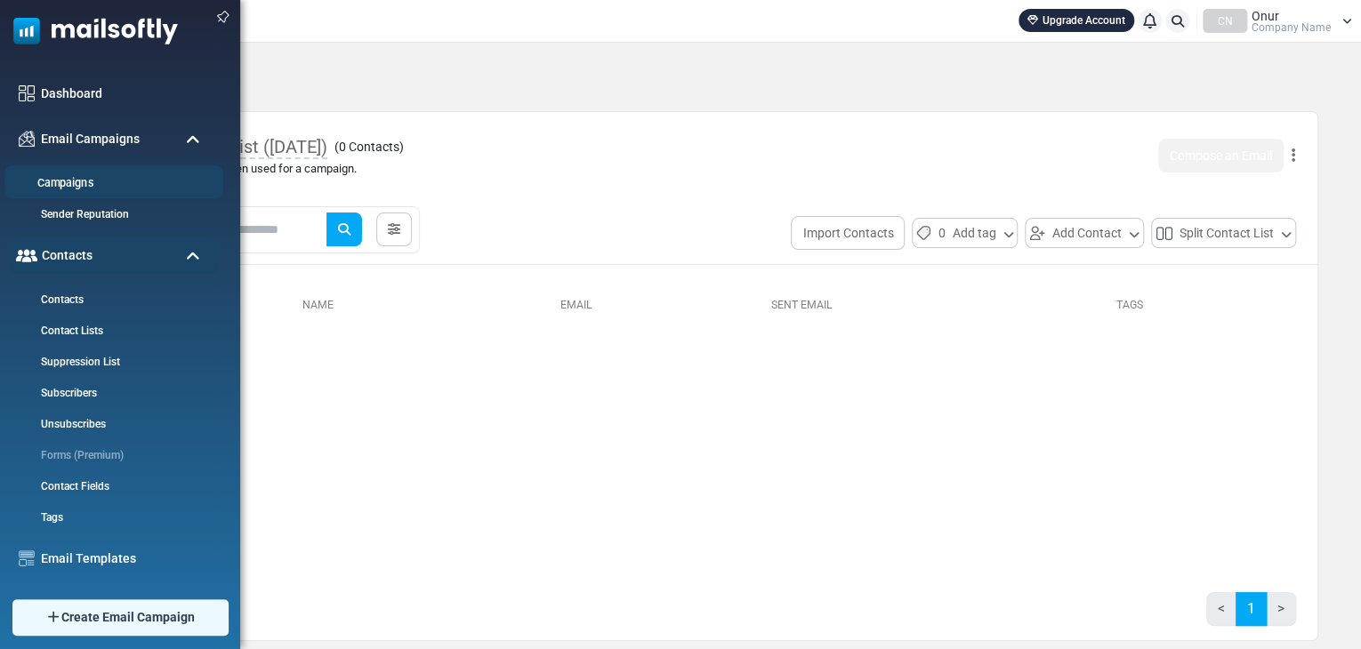
click at [71, 182] on link "Campaigns" at bounding box center [111, 183] width 214 height 17
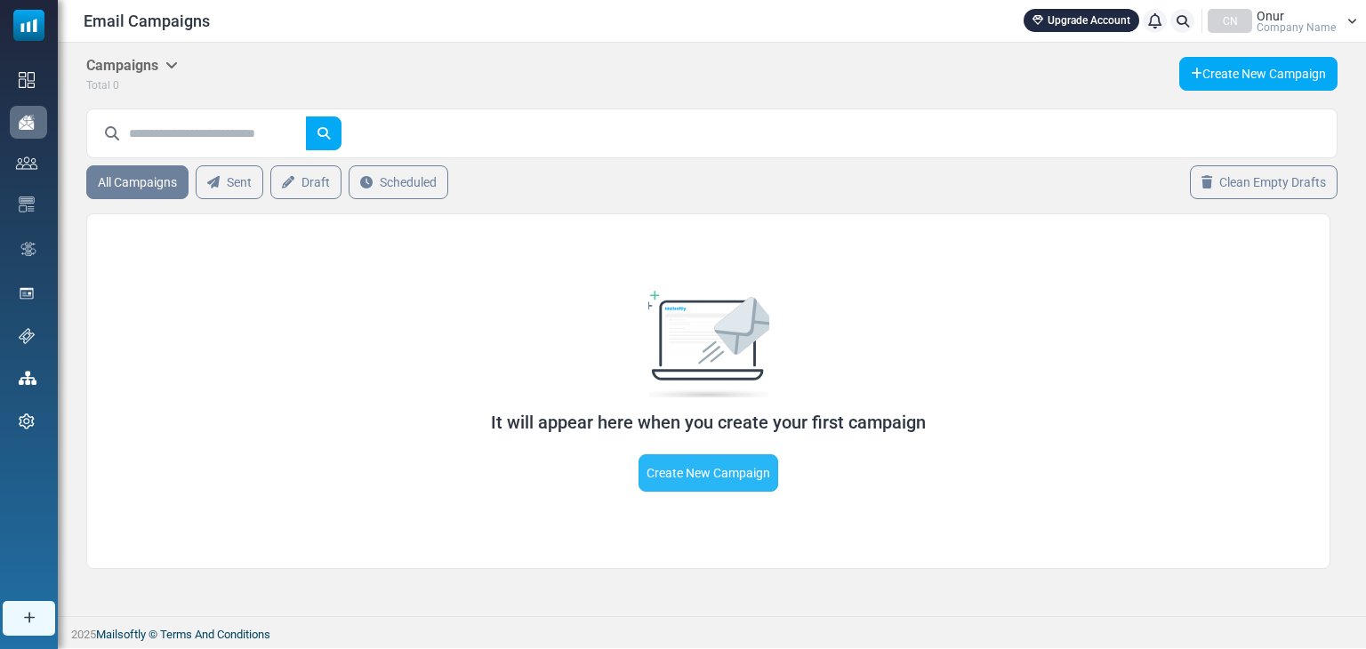
click at [705, 488] on link "Create New Campaign" at bounding box center [709, 473] width 140 height 37
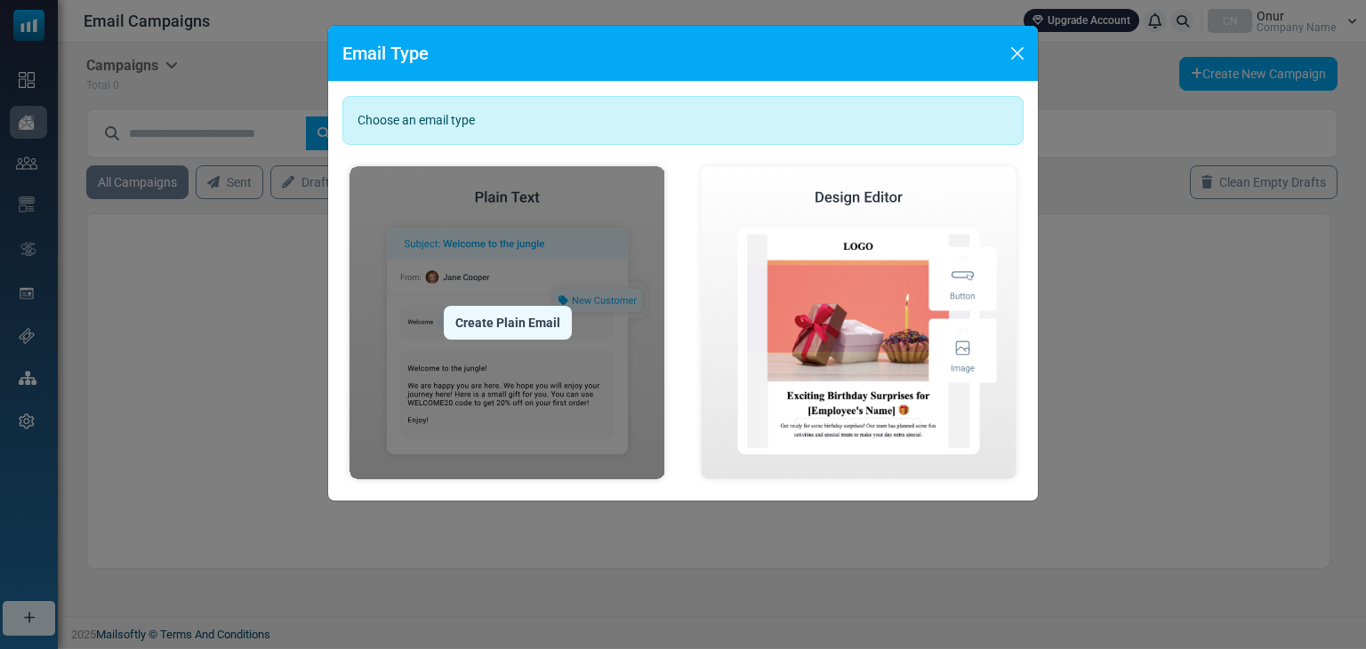
click at [575, 388] on img at bounding box center [508, 322] width 330 height 327
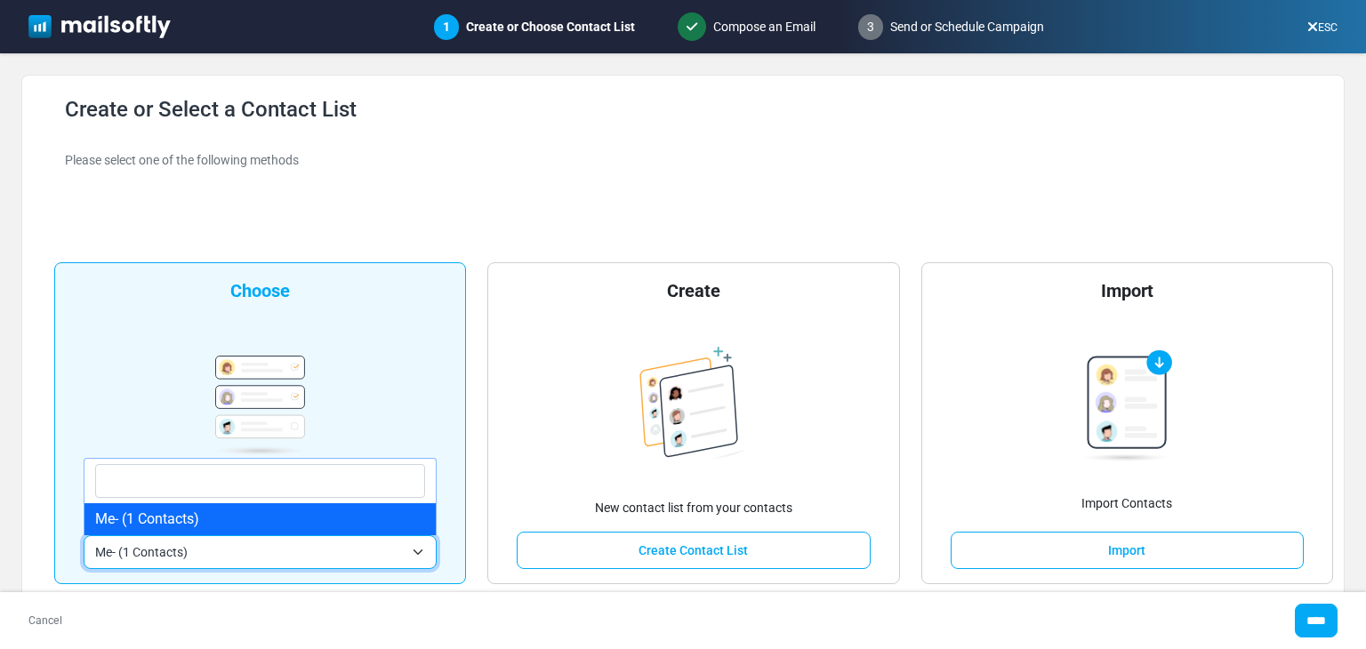
click at [318, 549] on span "Me- (1 Contacts)" at bounding box center [249, 552] width 309 height 21
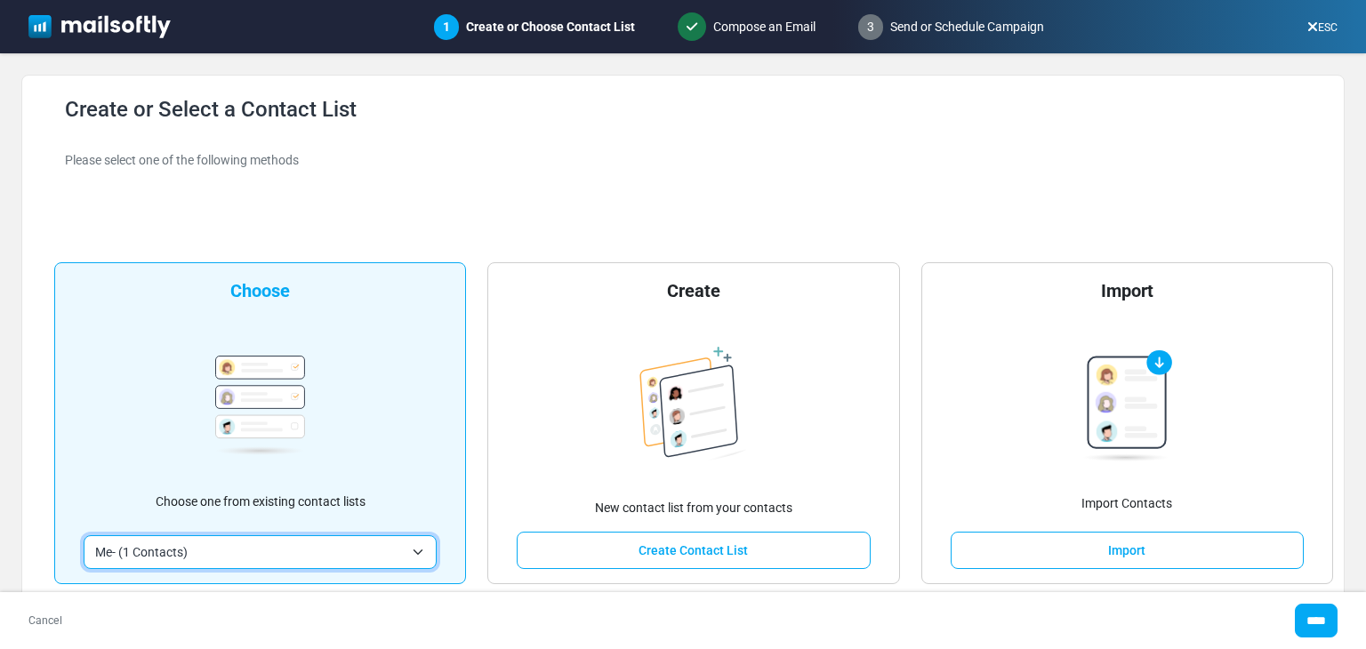
click at [190, 555] on span "Me- (1 Contacts)" at bounding box center [249, 552] width 309 height 21
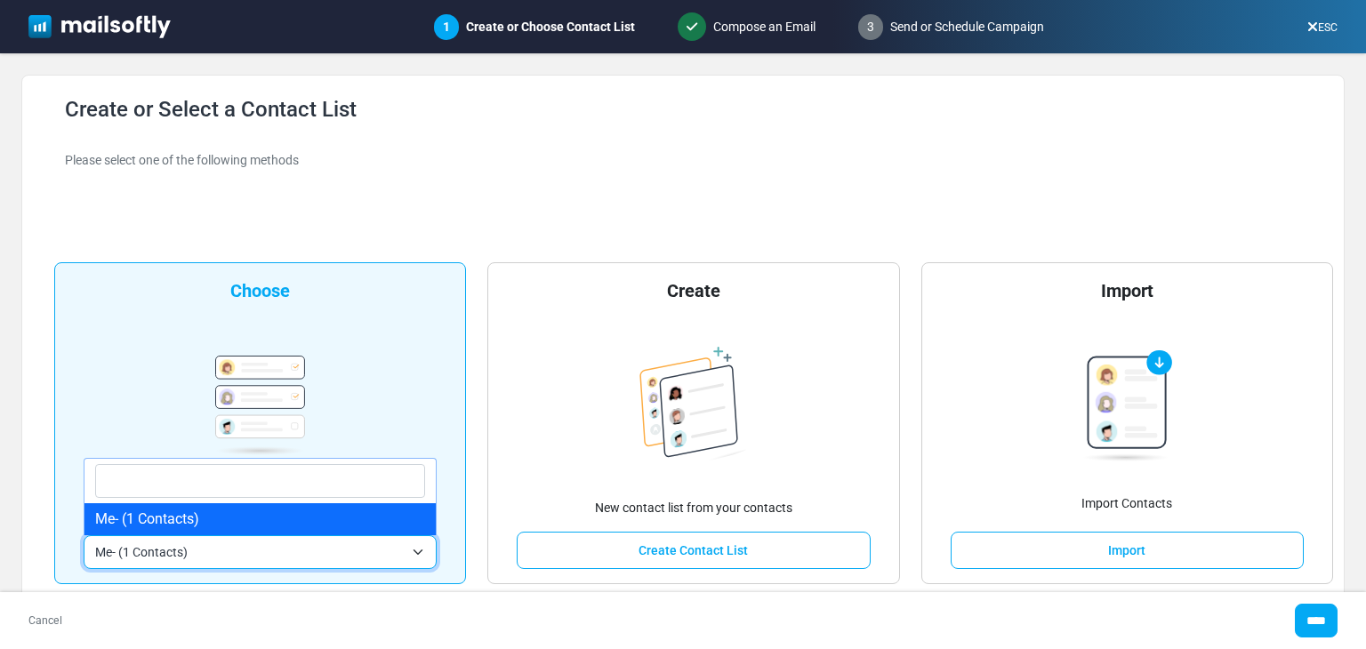
click at [190, 554] on span "Me- (1 Contacts)" at bounding box center [249, 552] width 309 height 21
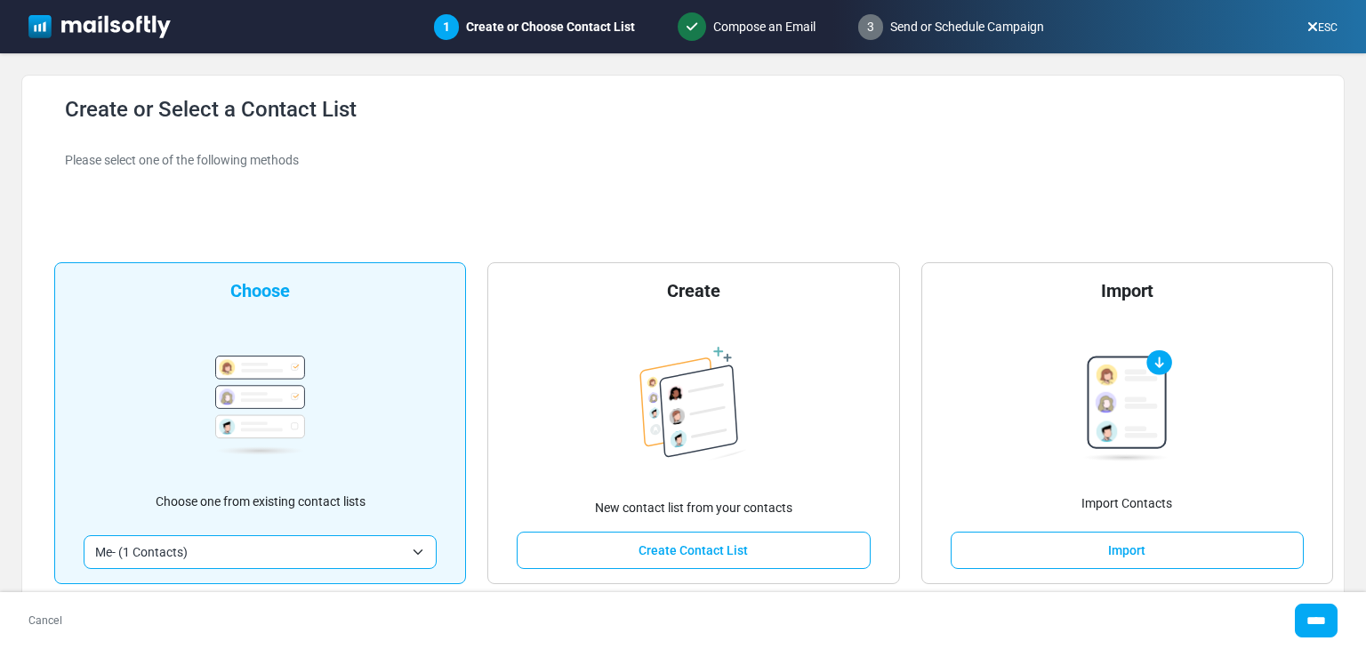
click at [98, 26] on img at bounding box center [99, 26] width 142 height 23
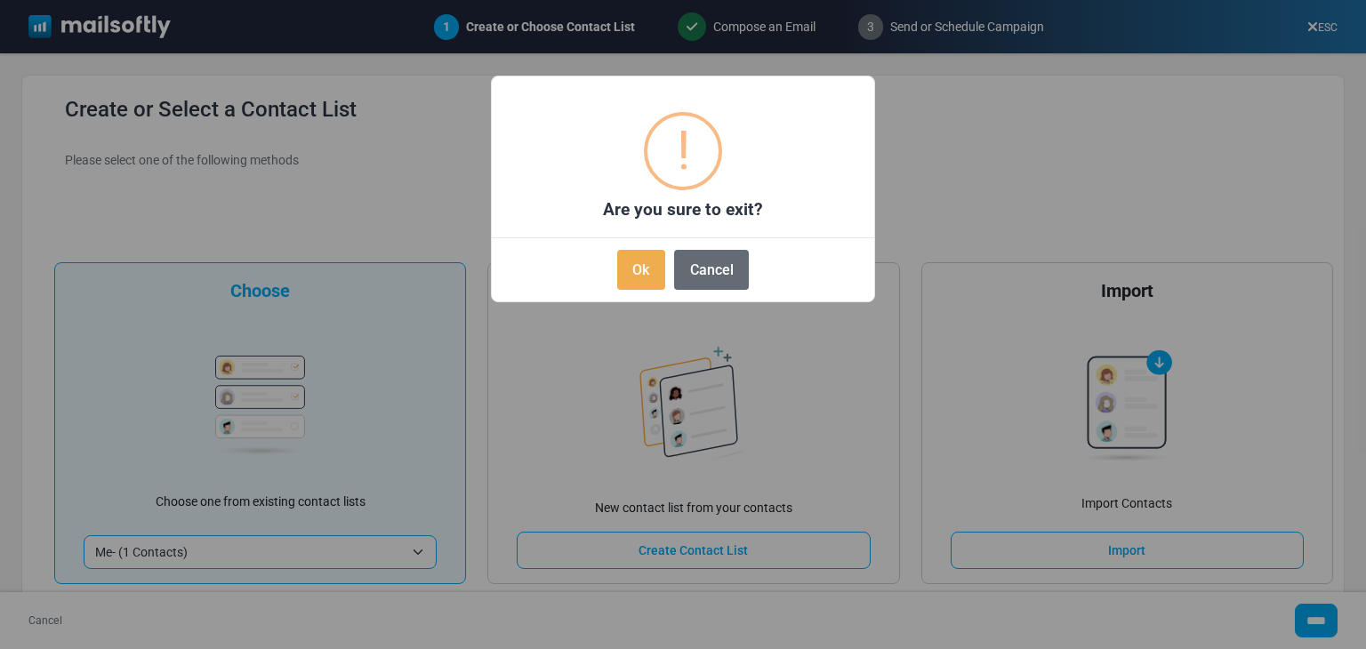
click at [699, 266] on button "Cancel" at bounding box center [711, 270] width 75 height 40
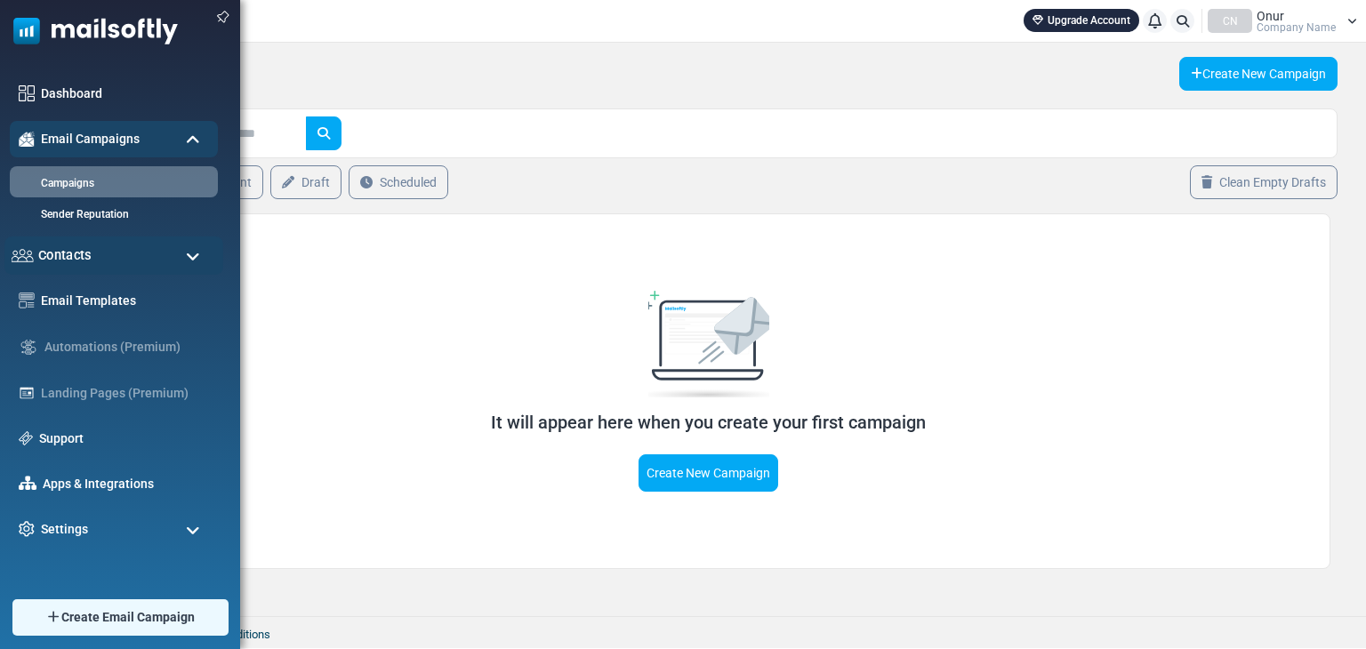
click at [100, 251] on div "Contacts" at bounding box center [113, 256] width 219 height 38
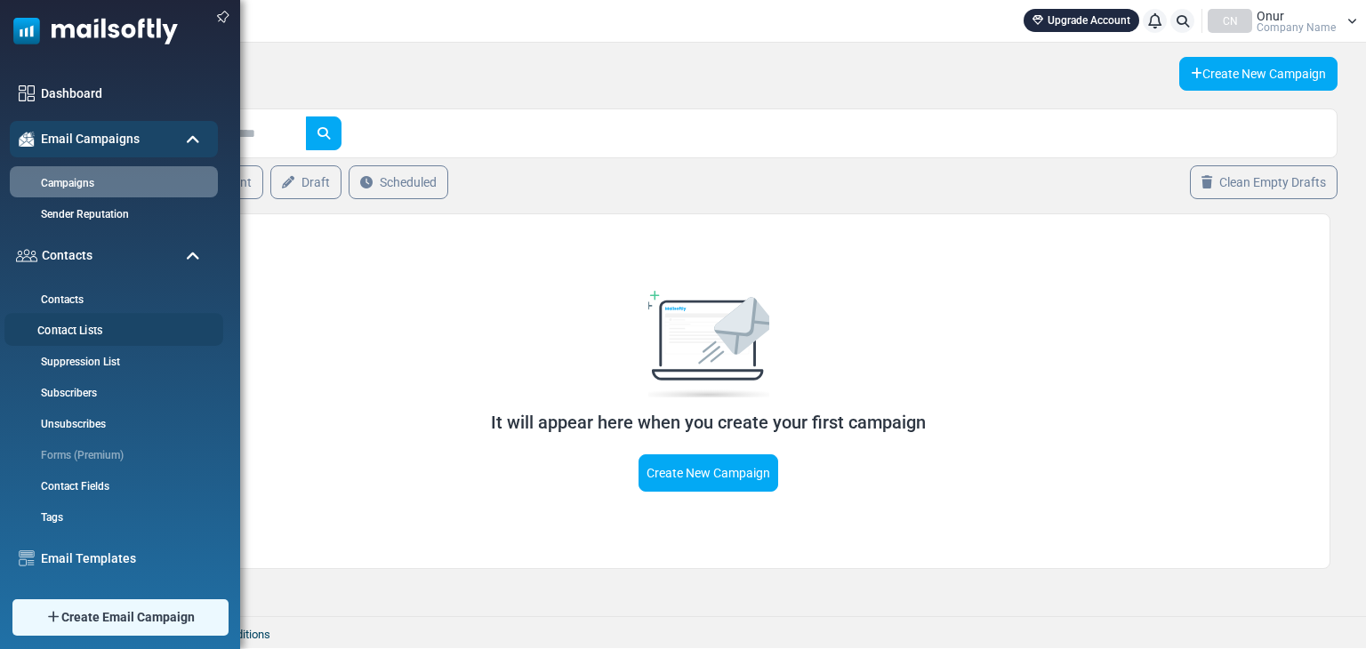
click at [81, 328] on link "Contact Lists" at bounding box center [111, 331] width 214 height 17
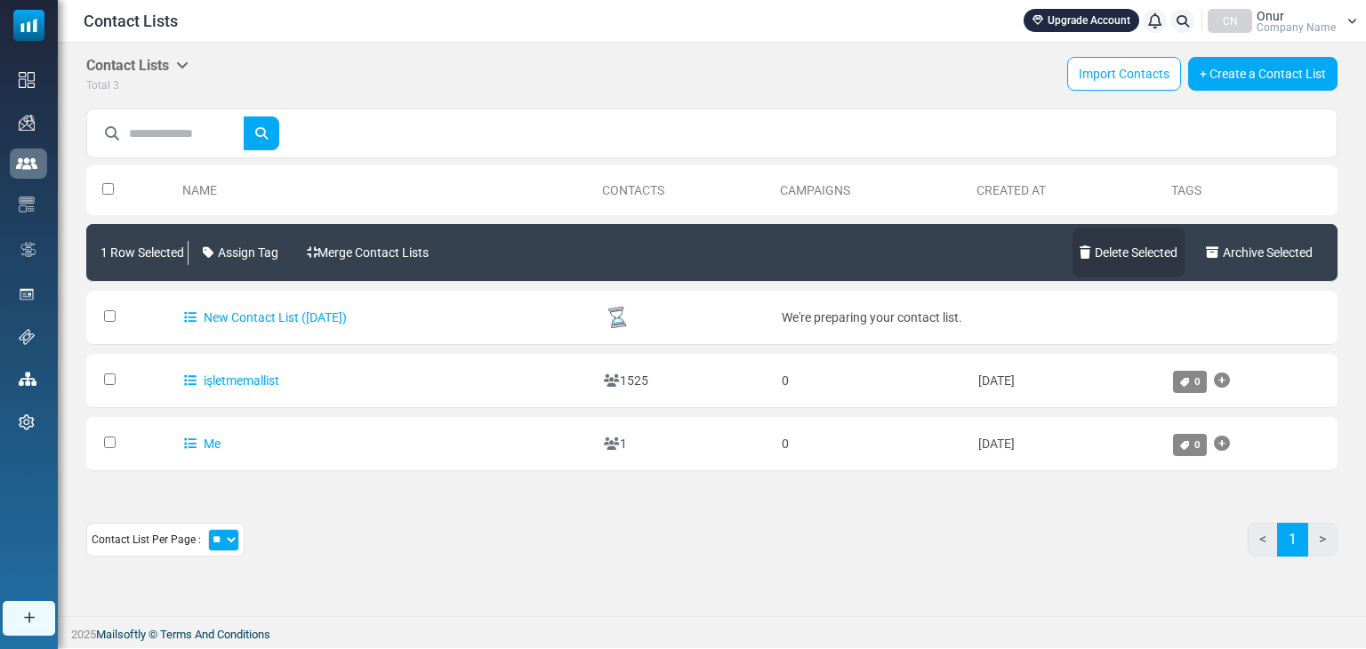
click at [1157, 254] on link "Delete Selected" at bounding box center [1129, 253] width 112 height 50
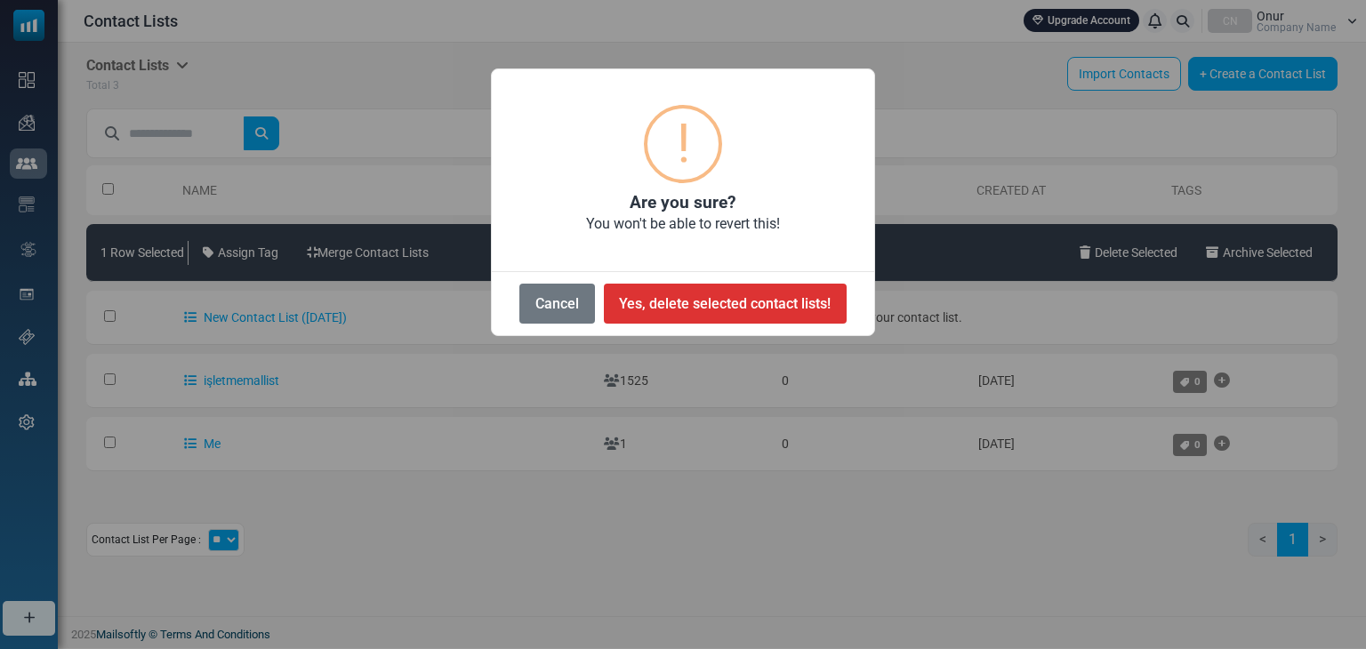
click at [796, 299] on button "Yes, delete selected contact lists!" at bounding box center [725, 304] width 243 height 40
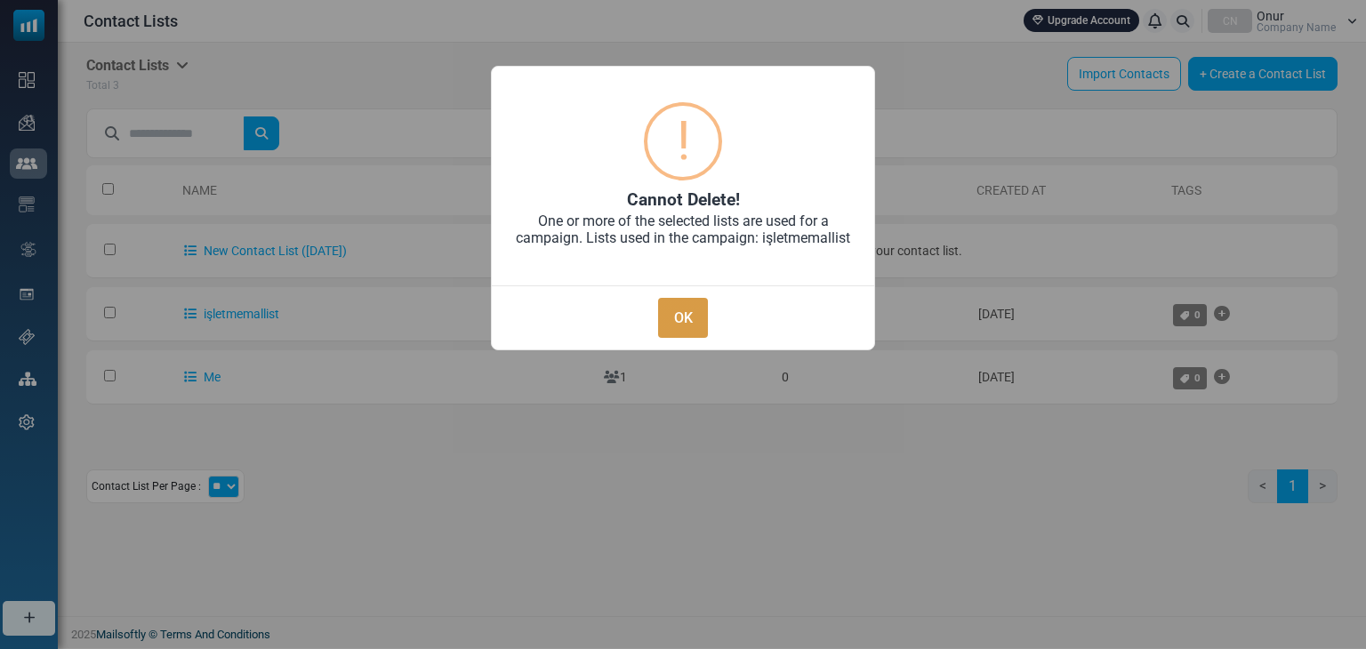
click at [677, 311] on button "OK" at bounding box center [683, 318] width 50 height 40
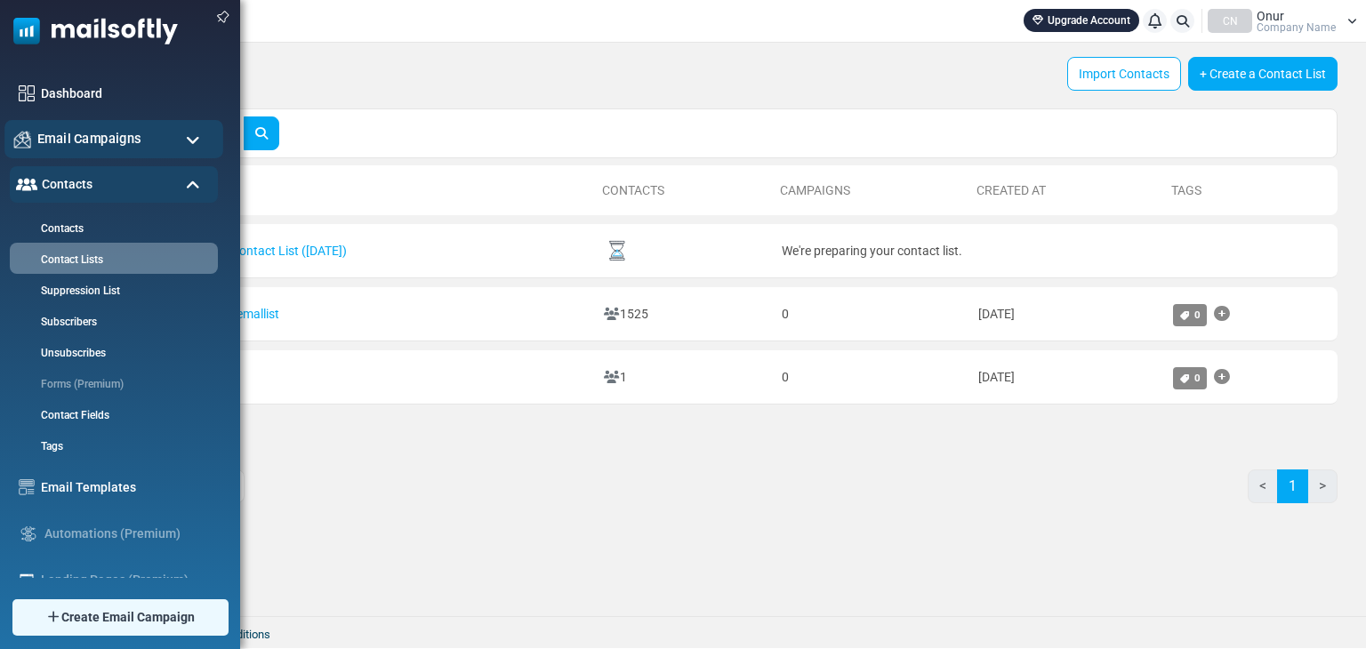
click at [114, 142] on span "Email Campaigns" at bounding box center [89, 139] width 104 height 20
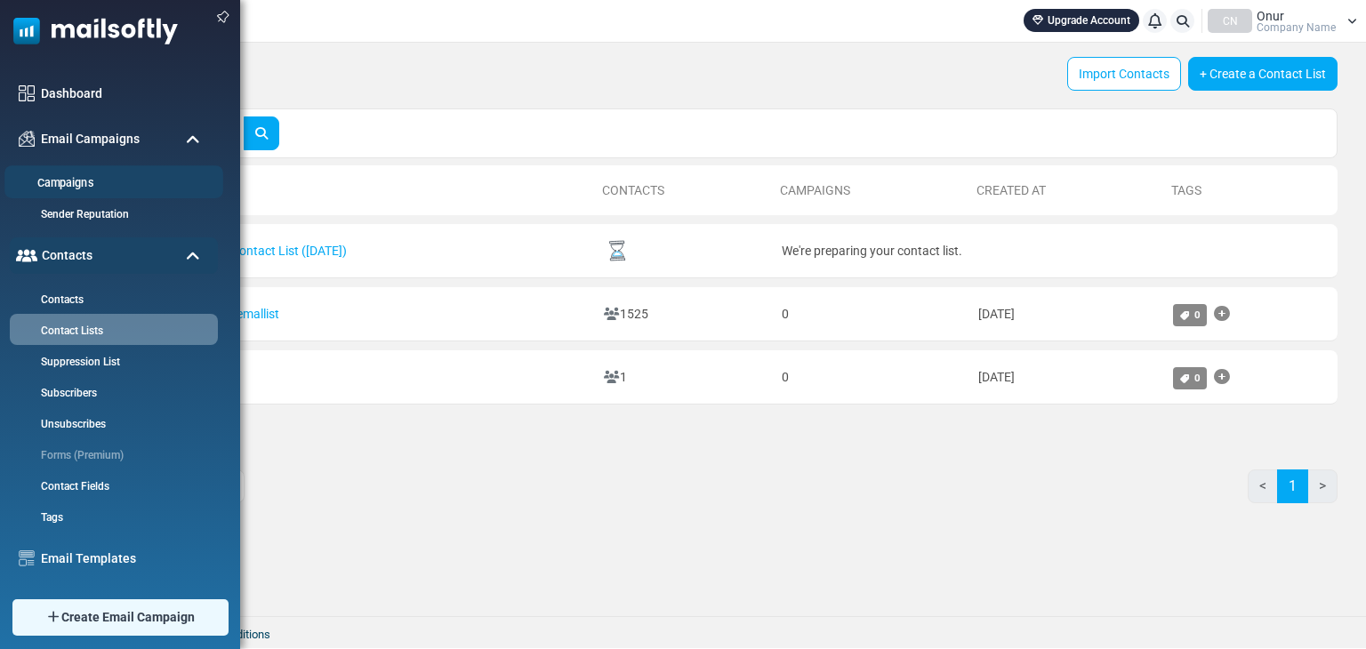
click at [102, 182] on link "Campaigns" at bounding box center [111, 183] width 214 height 17
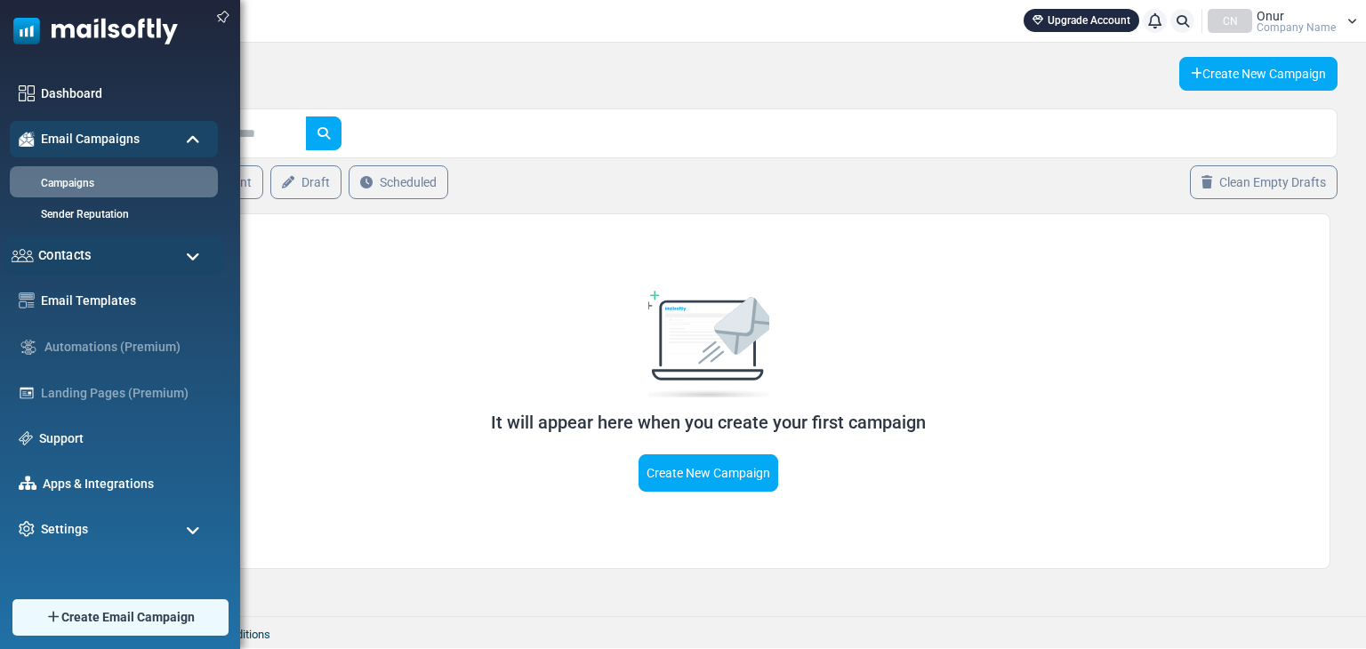
click at [82, 253] on span "Contacts" at bounding box center [64, 256] width 53 height 20
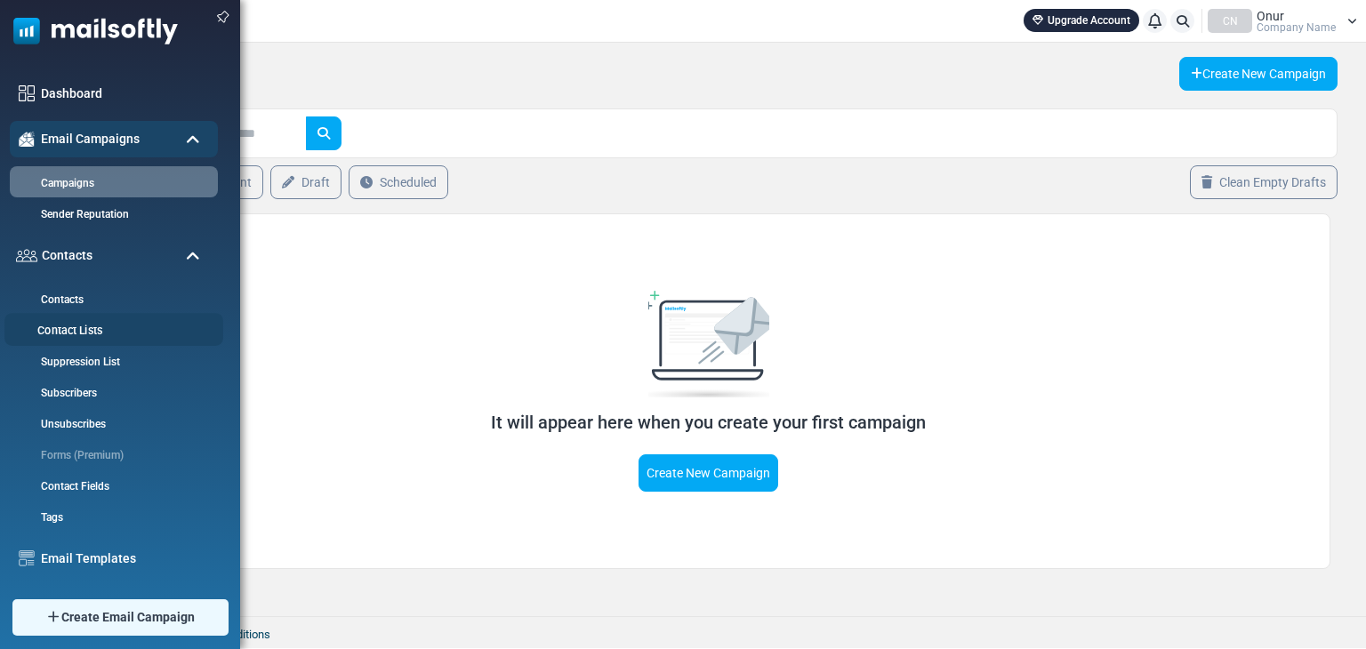
click at [71, 323] on link "Contact Lists" at bounding box center [111, 331] width 214 height 17
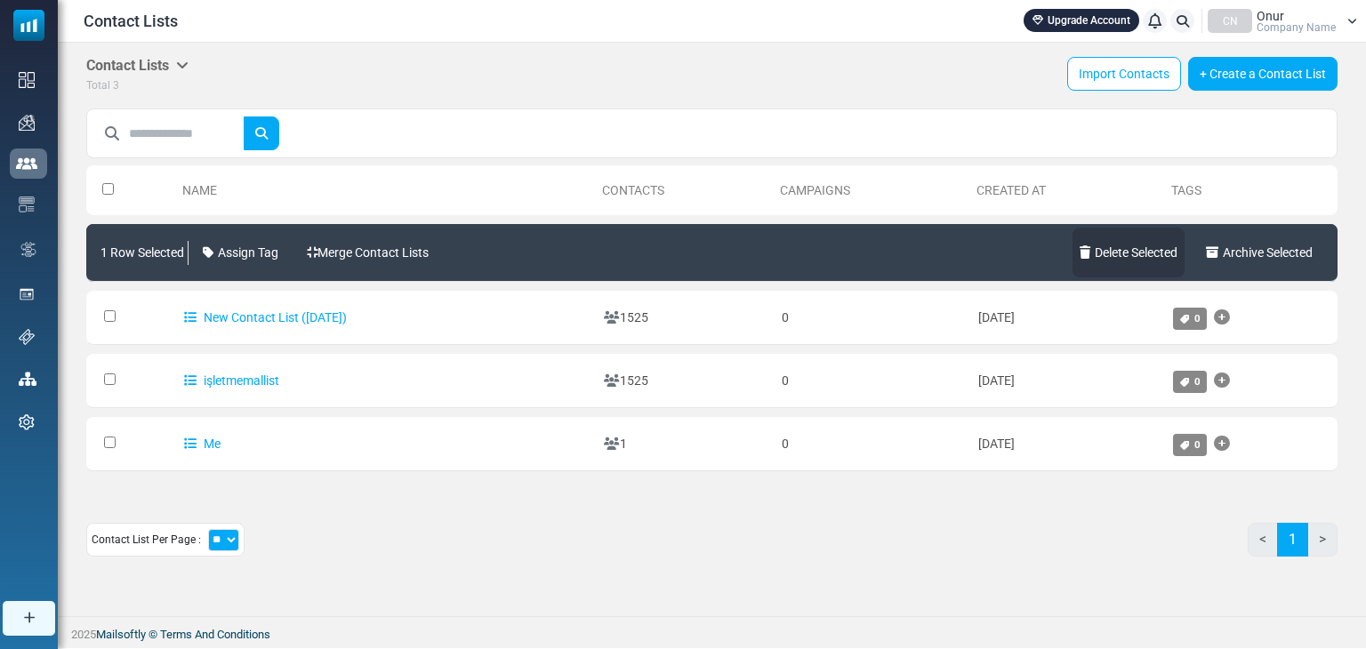
click at [1160, 248] on link "Delete Selected" at bounding box center [1129, 253] width 112 height 50
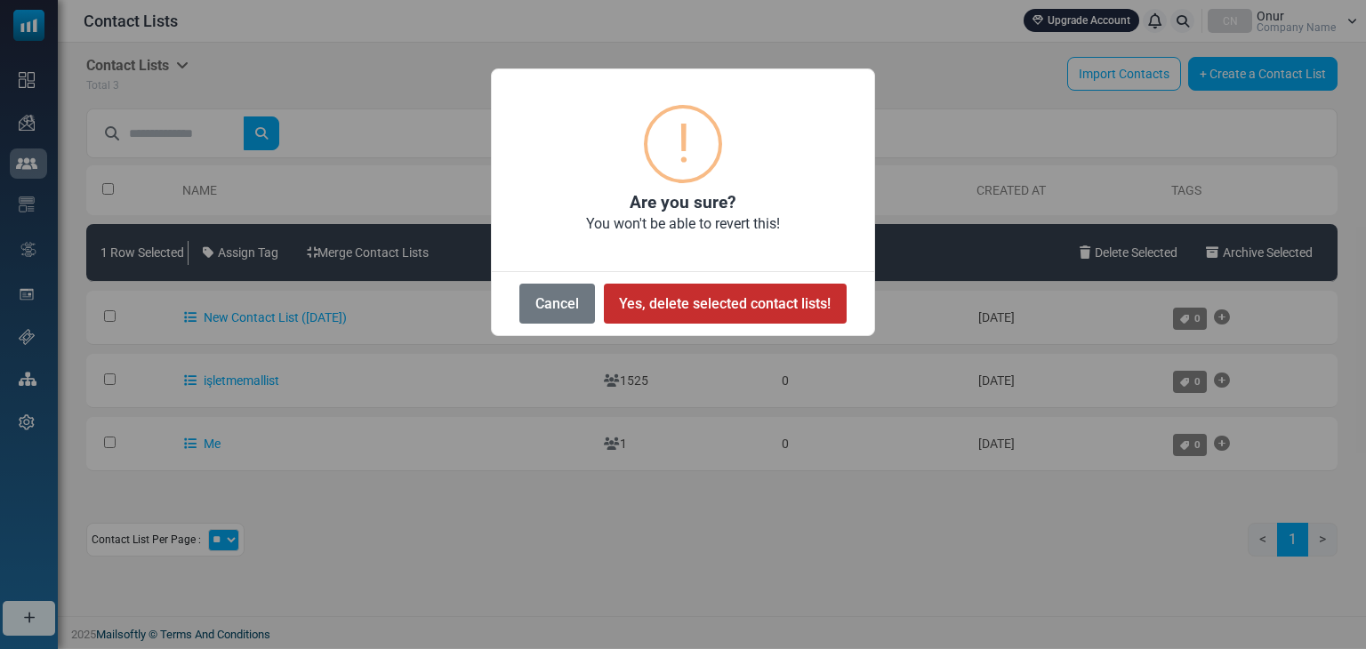
click at [751, 305] on button "Yes, delete selected contact lists!" at bounding box center [725, 304] width 243 height 40
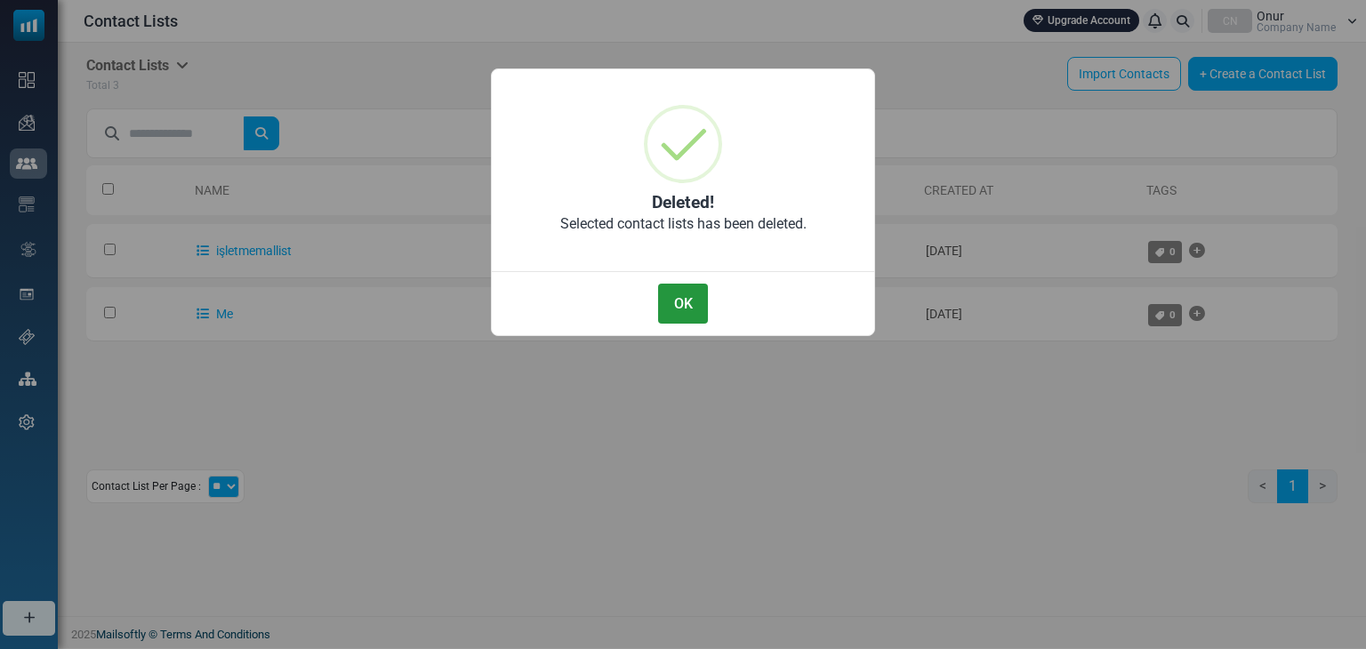
click at [689, 308] on button "OK" at bounding box center [683, 304] width 50 height 40
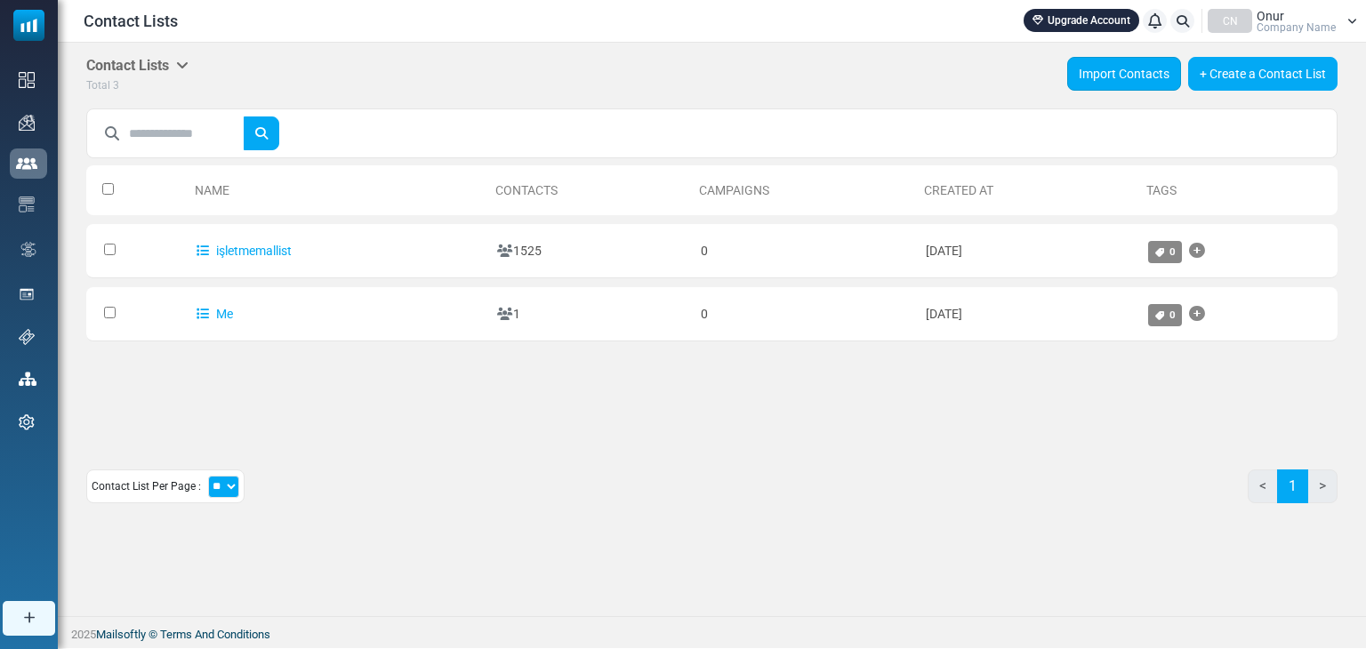
click at [1113, 61] on link "Import Contacts" at bounding box center [1125, 74] width 114 height 34
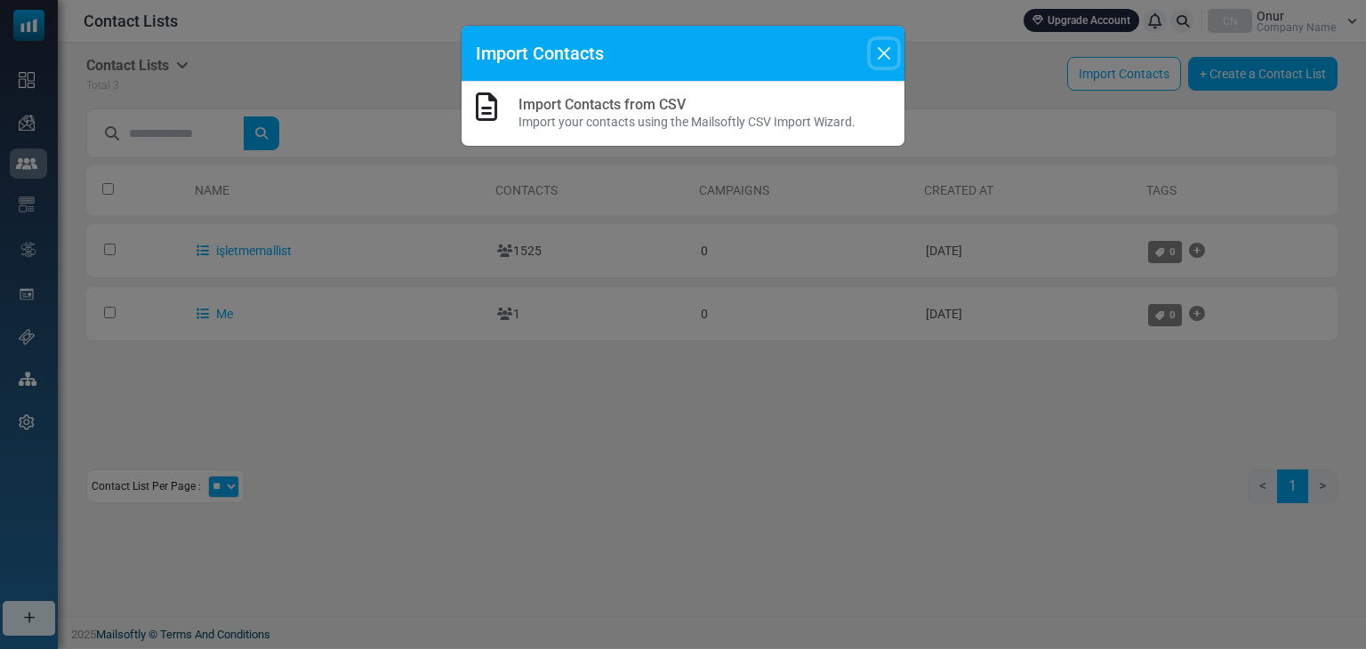
click at [886, 52] on button "Close" at bounding box center [884, 53] width 27 height 27
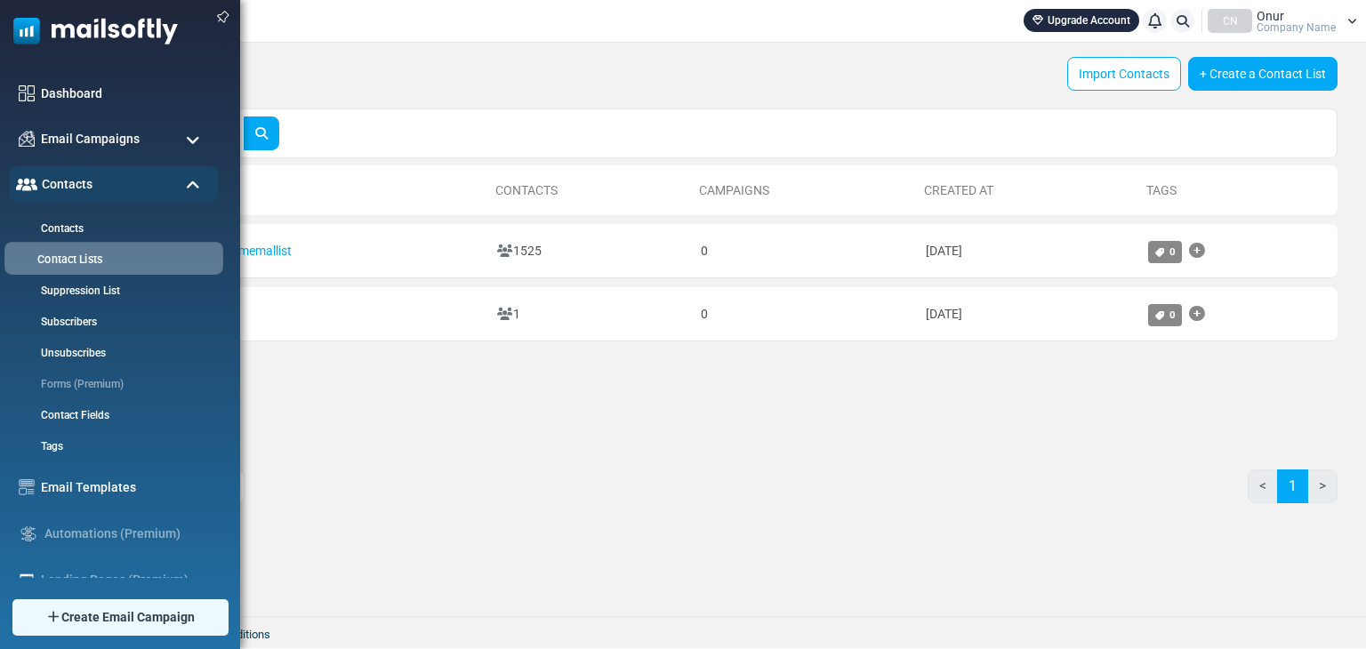
click at [65, 259] on link "Contact Lists" at bounding box center [111, 260] width 214 height 17
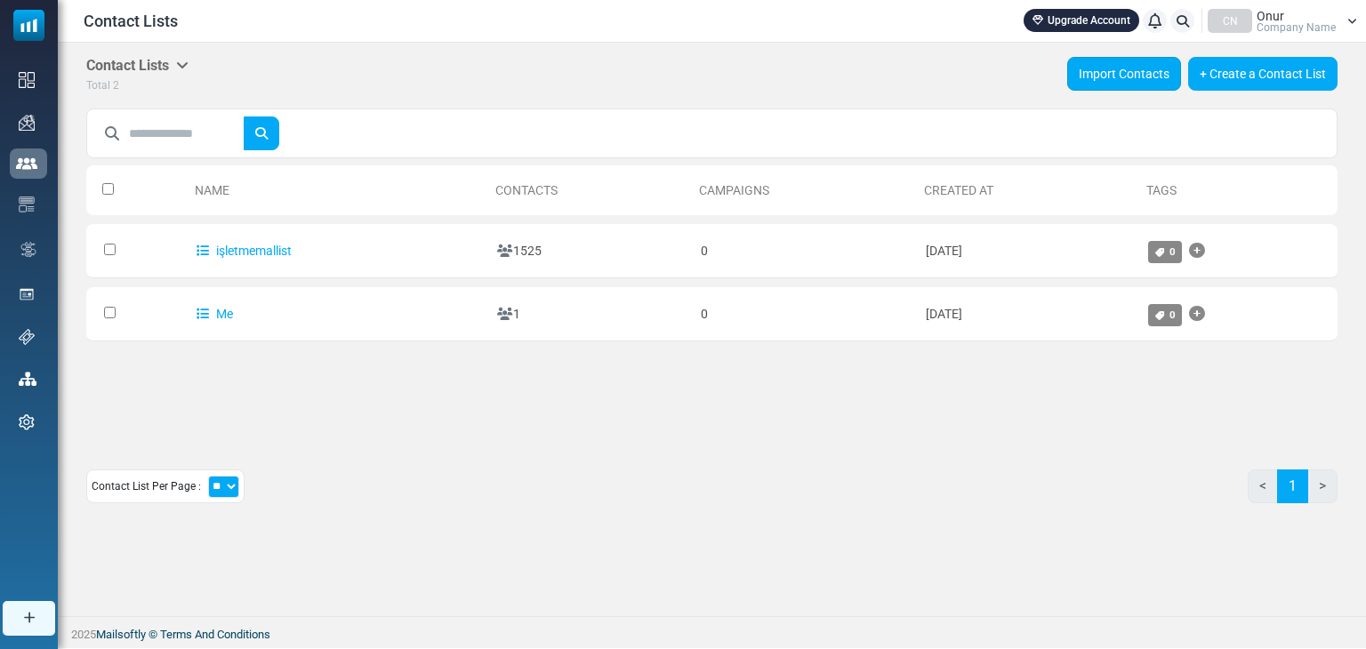
click at [1105, 85] on link "Import Contacts" at bounding box center [1125, 74] width 114 height 34
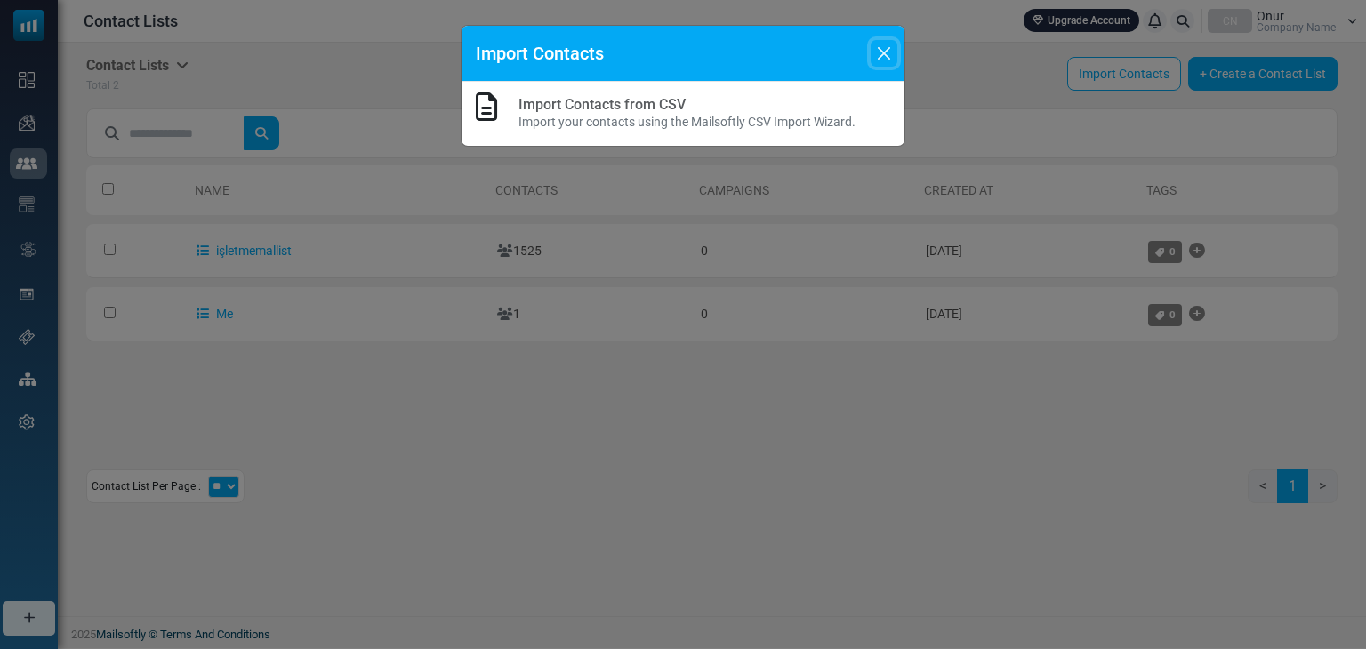
click at [886, 51] on button "Close" at bounding box center [884, 53] width 27 height 27
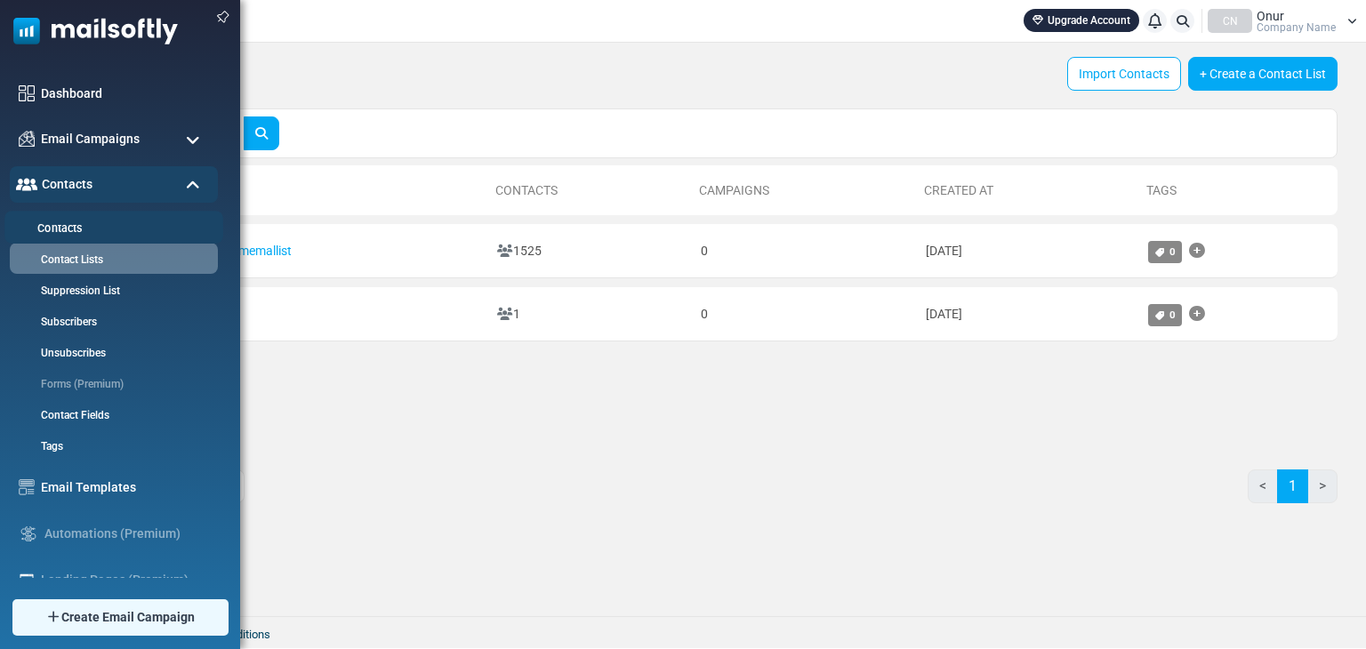
click at [73, 222] on link "Contacts" at bounding box center [111, 229] width 214 height 17
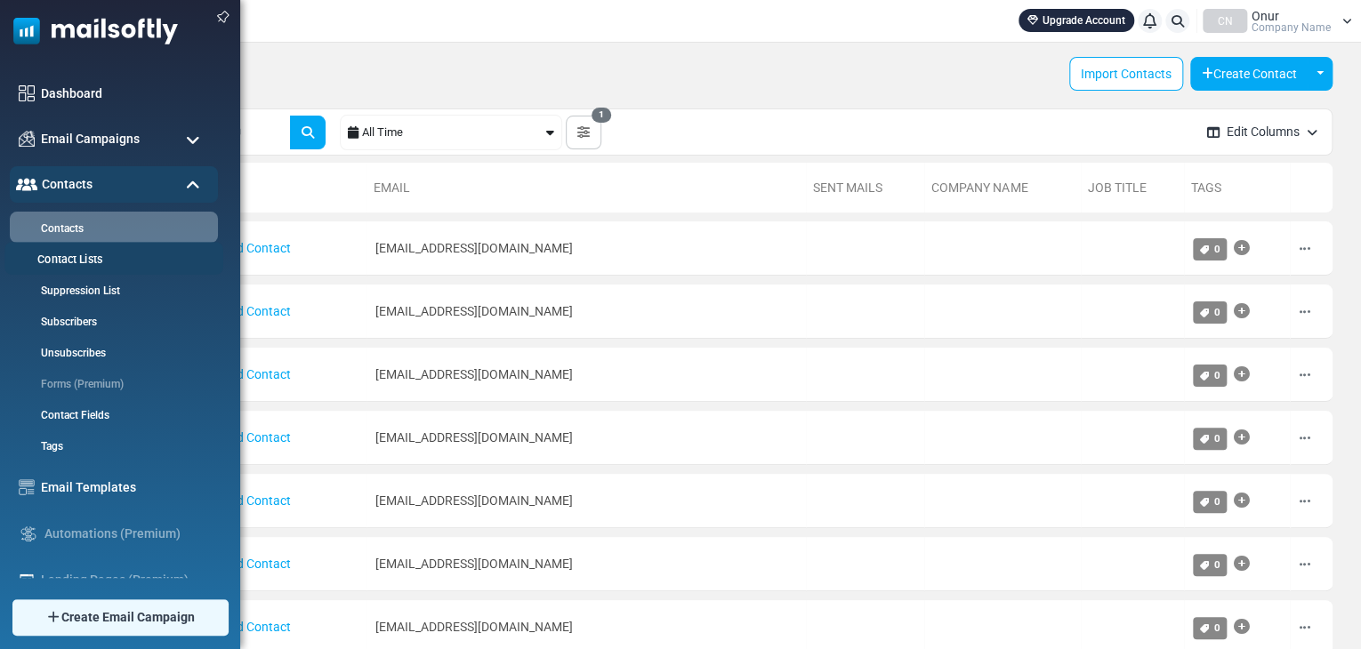
click at [67, 269] on li "Contact Lists" at bounding box center [113, 258] width 219 height 33
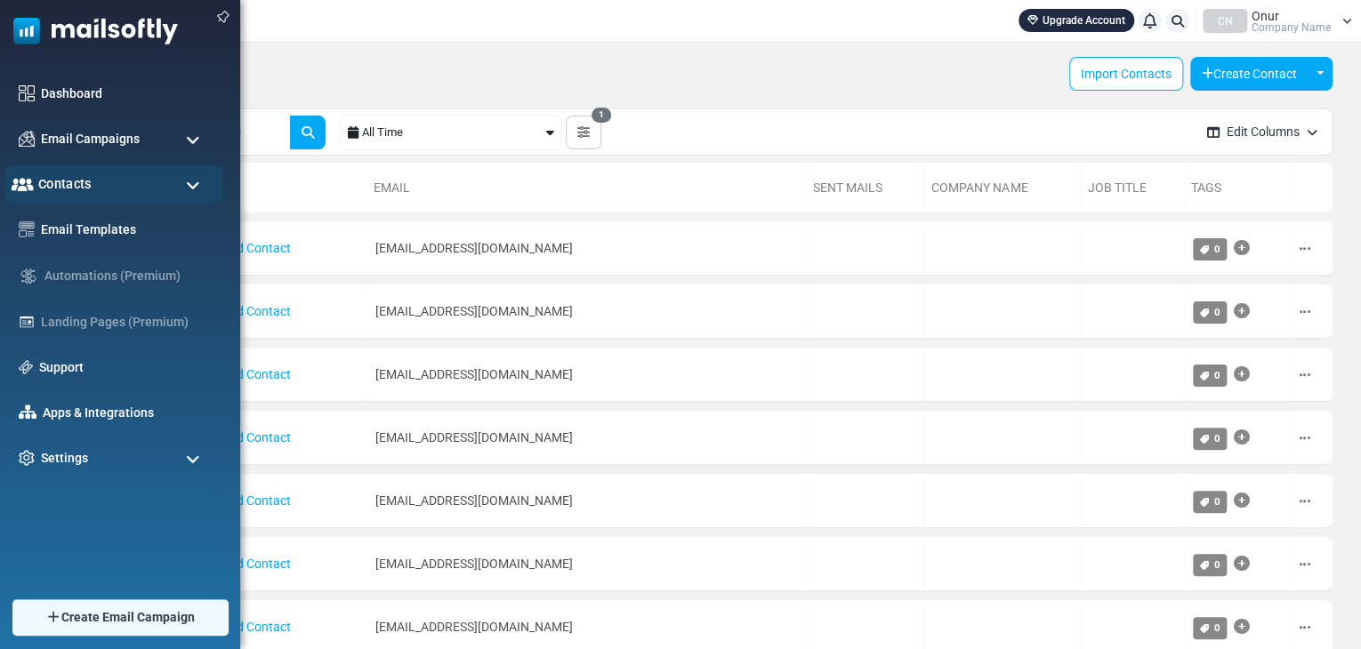
click at [71, 179] on span "Contacts" at bounding box center [64, 184] width 53 height 20
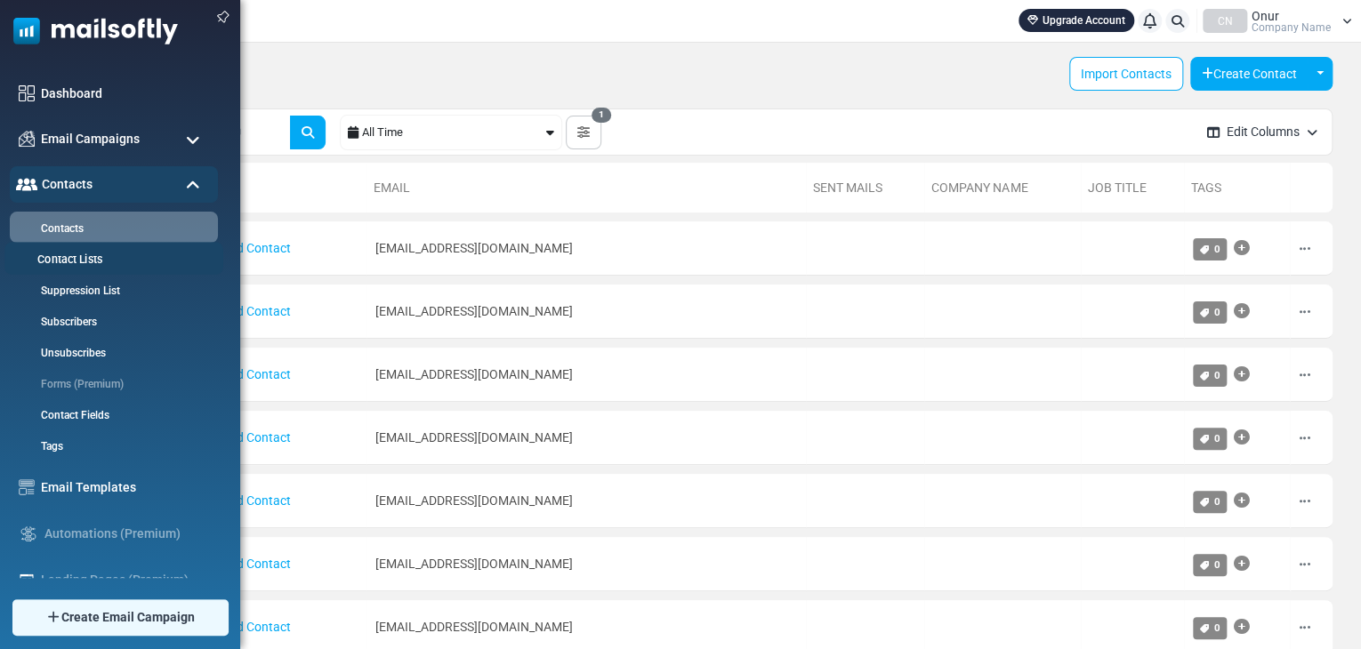
click at [70, 254] on link "Contact Lists" at bounding box center [111, 260] width 214 height 17
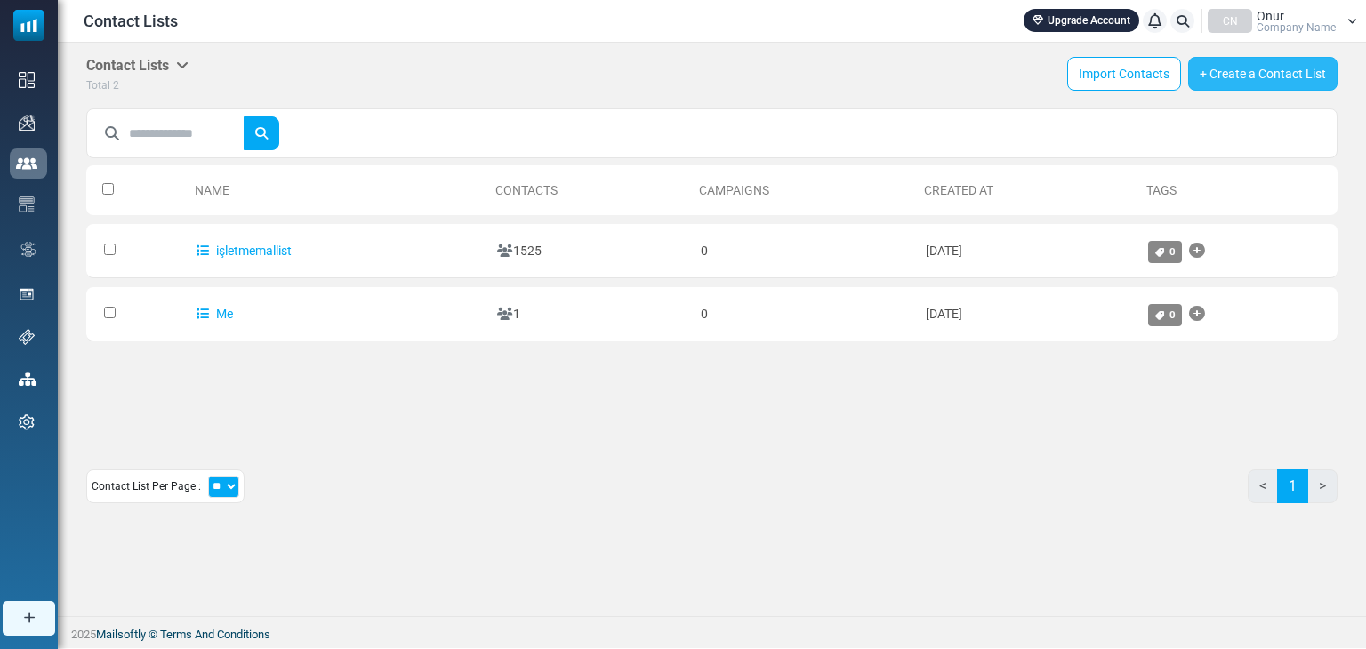
click at [1236, 77] on link "+ Create a Contact List" at bounding box center [1263, 74] width 149 height 34
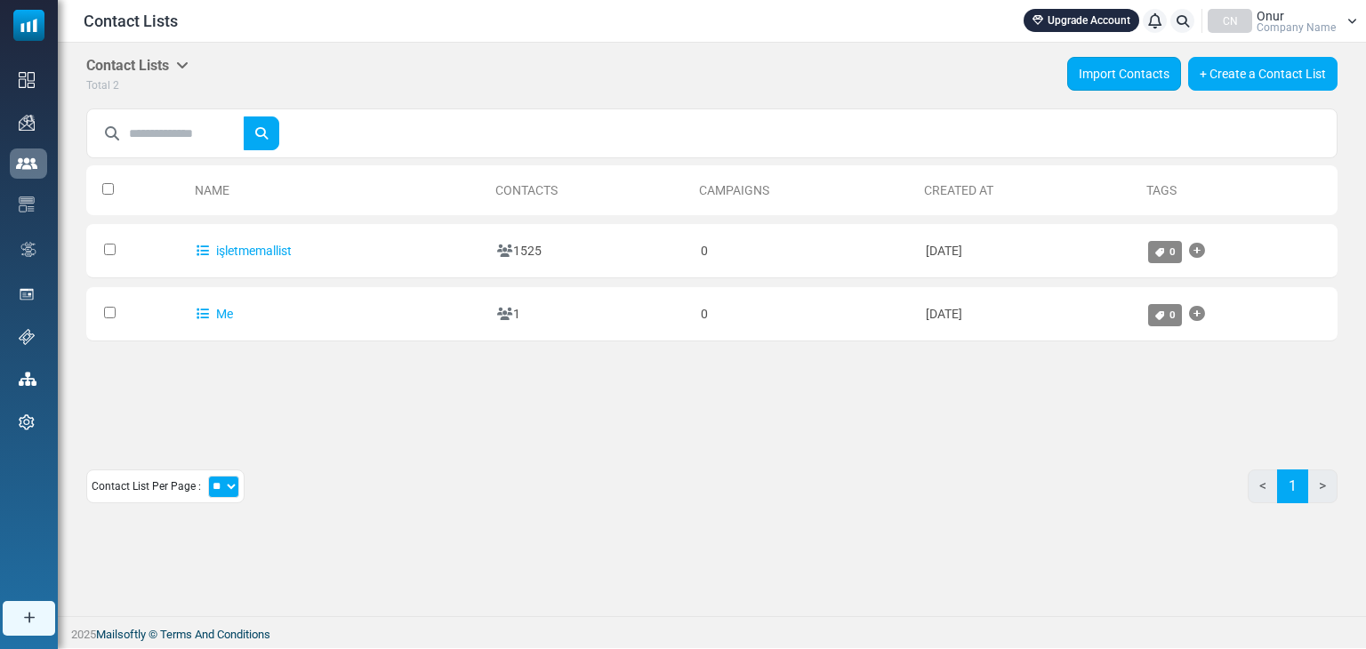
click at [1102, 75] on link "Import Contacts" at bounding box center [1125, 74] width 114 height 34
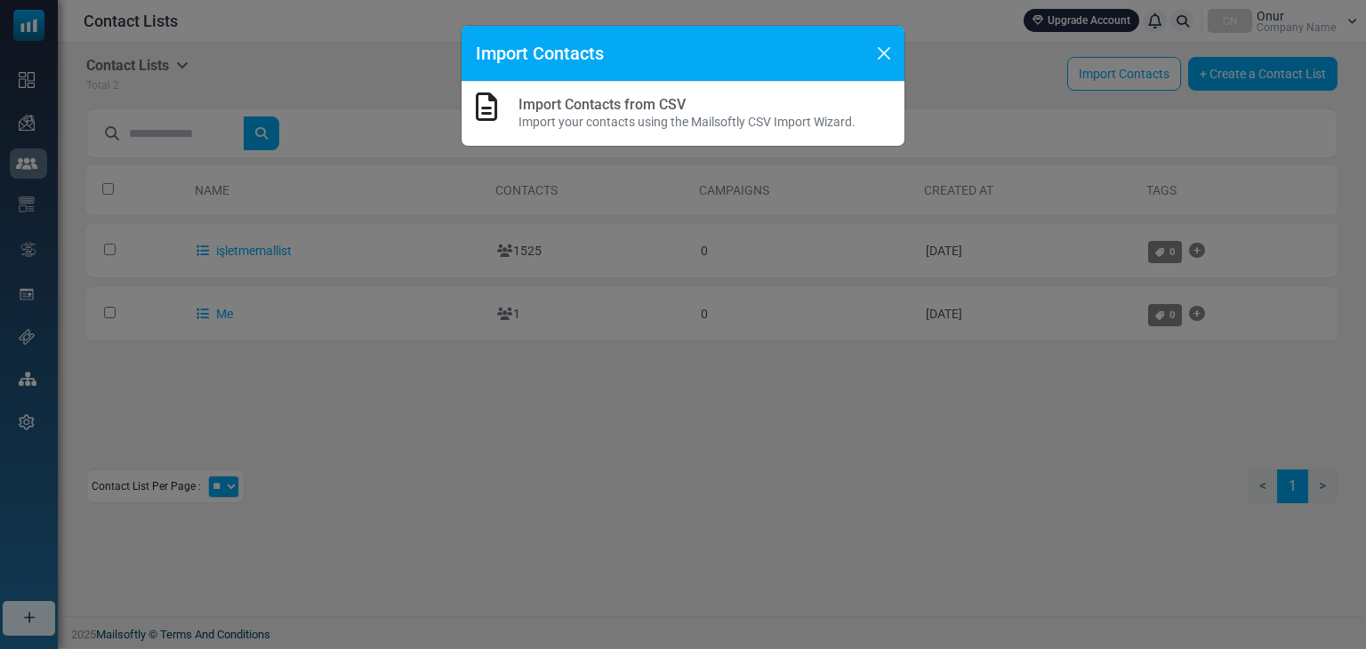
drag, startPoint x: 751, startPoint y: 104, endPoint x: 741, endPoint y: 104, distance: 9.8
click at [741, 104] on h6 "Import Contacts from CSV" at bounding box center [687, 104] width 337 height 17
drag, startPoint x: 471, startPoint y: 107, endPoint x: 493, endPoint y: 107, distance: 22.2
click at [480, 108] on div "Import Contacts from CSV Import your contacts using the Mailsoftly CSV Import W…" at bounding box center [683, 114] width 443 height 64
click at [867, 48] on div "Import Contacts" at bounding box center [683, 54] width 443 height 56
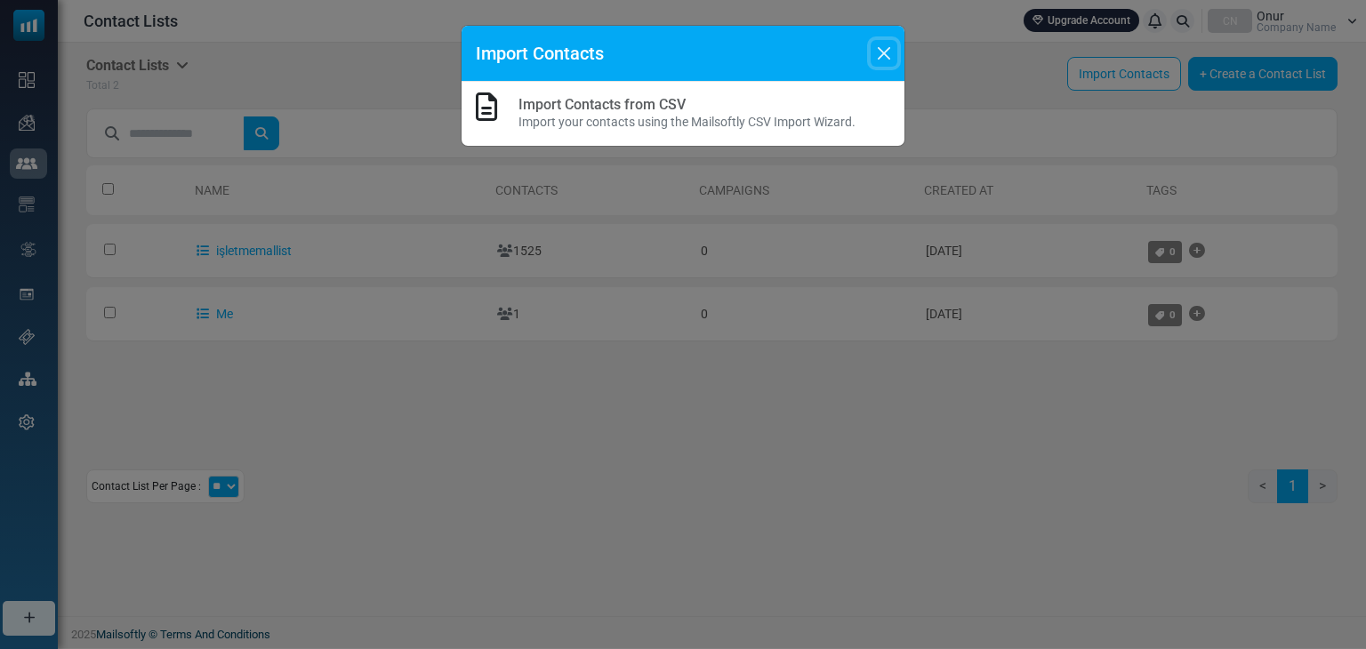
click at [876, 45] on button "Close" at bounding box center [884, 53] width 27 height 27
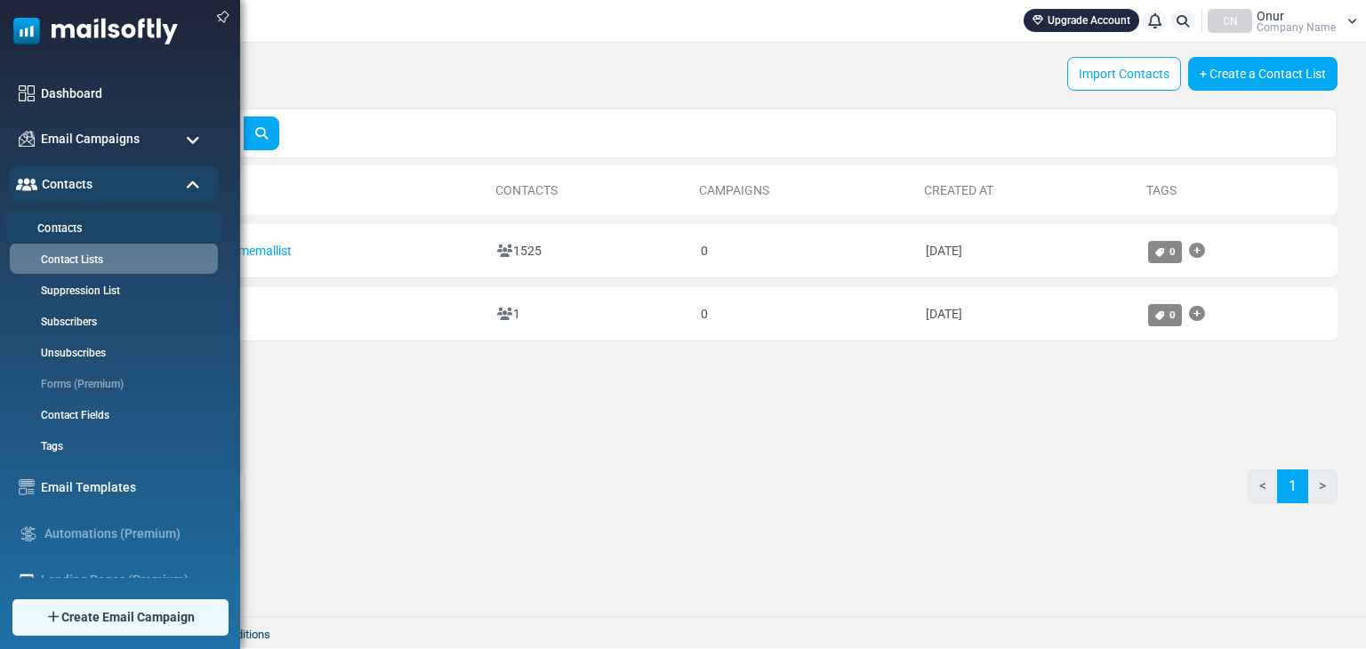
click at [81, 227] on link "Contacts" at bounding box center [111, 229] width 214 height 17
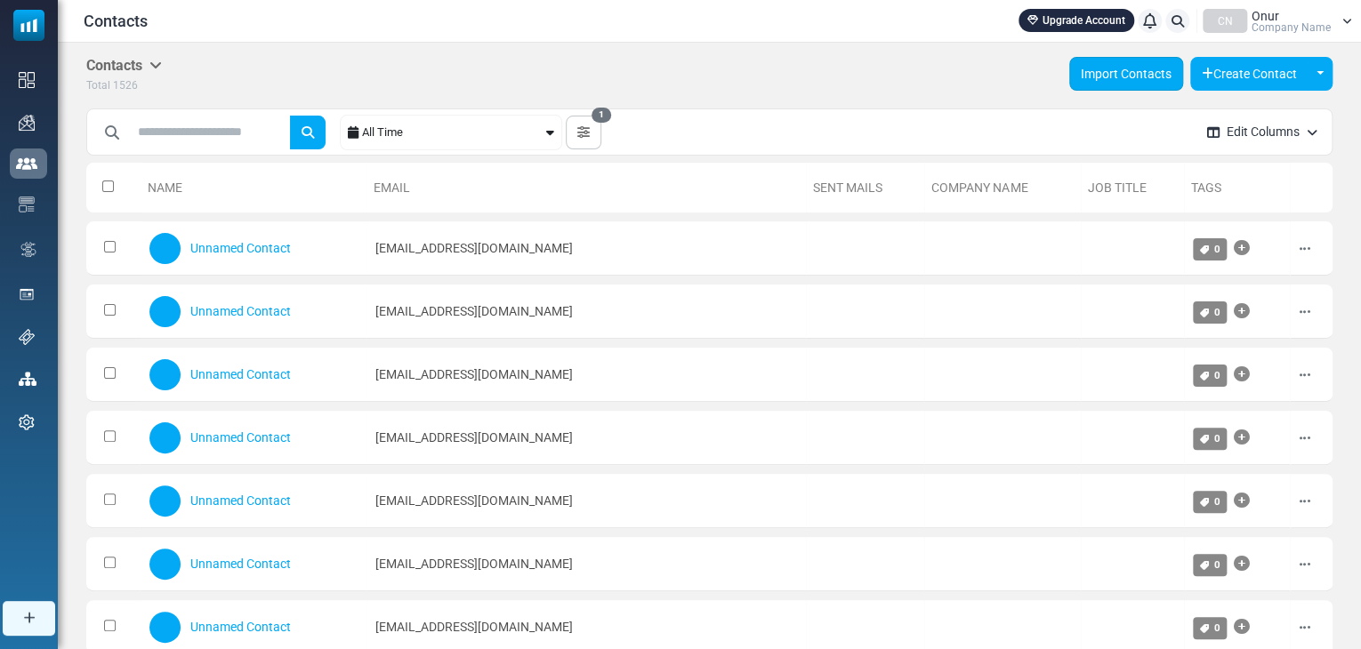
click at [1123, 67] on link "Import Contacts" at bounding box center [1126, 74] width 114 height 34
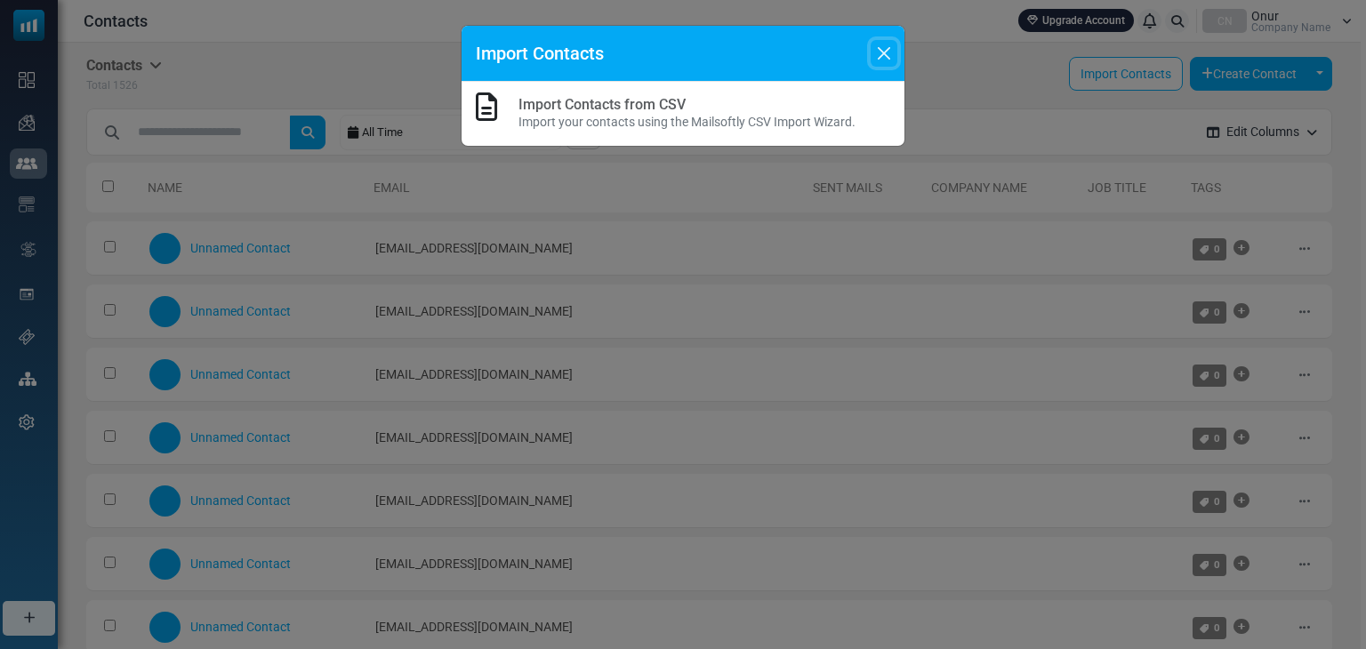
click at [890, 54] on button "Close" at bounding box center [884, 53] width 27 height 27
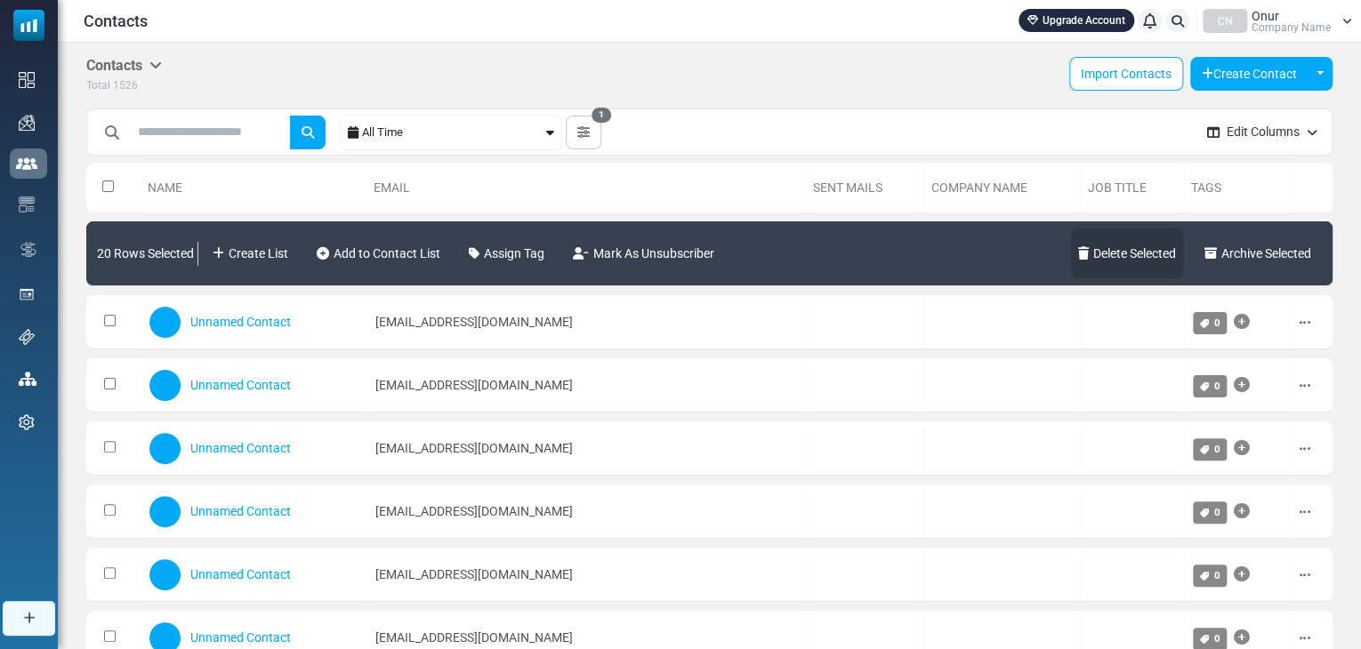
click at [1100, 246] on link "Delete Selected" at bounding box center [1127, 254] width 112 height 50
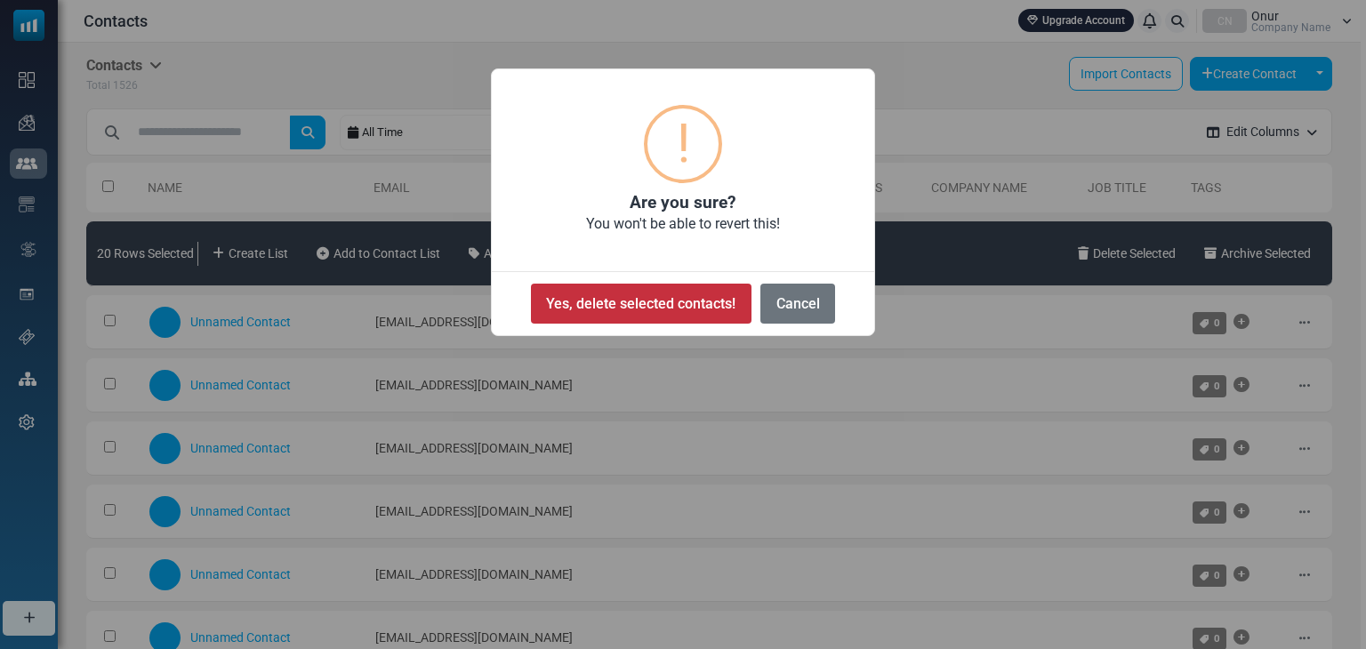
click at [700, 313] on button "Yes, delete selected contacts!" at bounding box center [641, 304] width 221 height 40
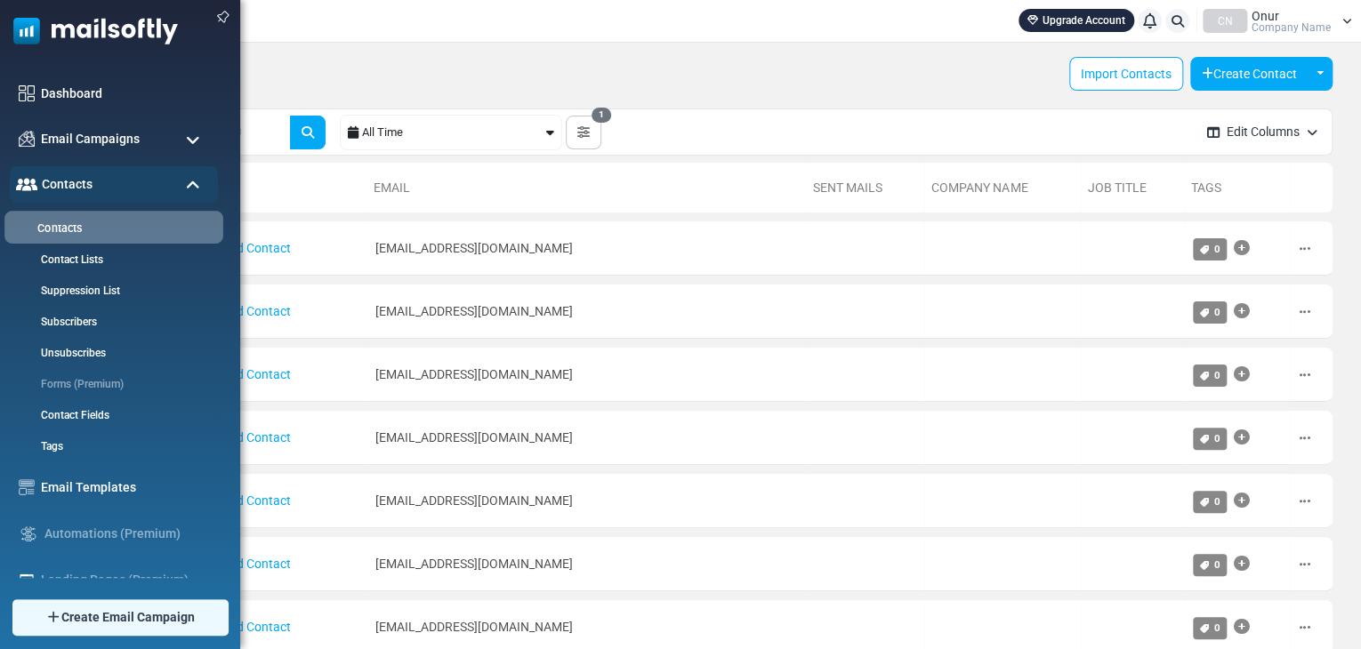
click at [71, 227] on link "Contacts" at bounding box center [111, 229] width 214 height 17
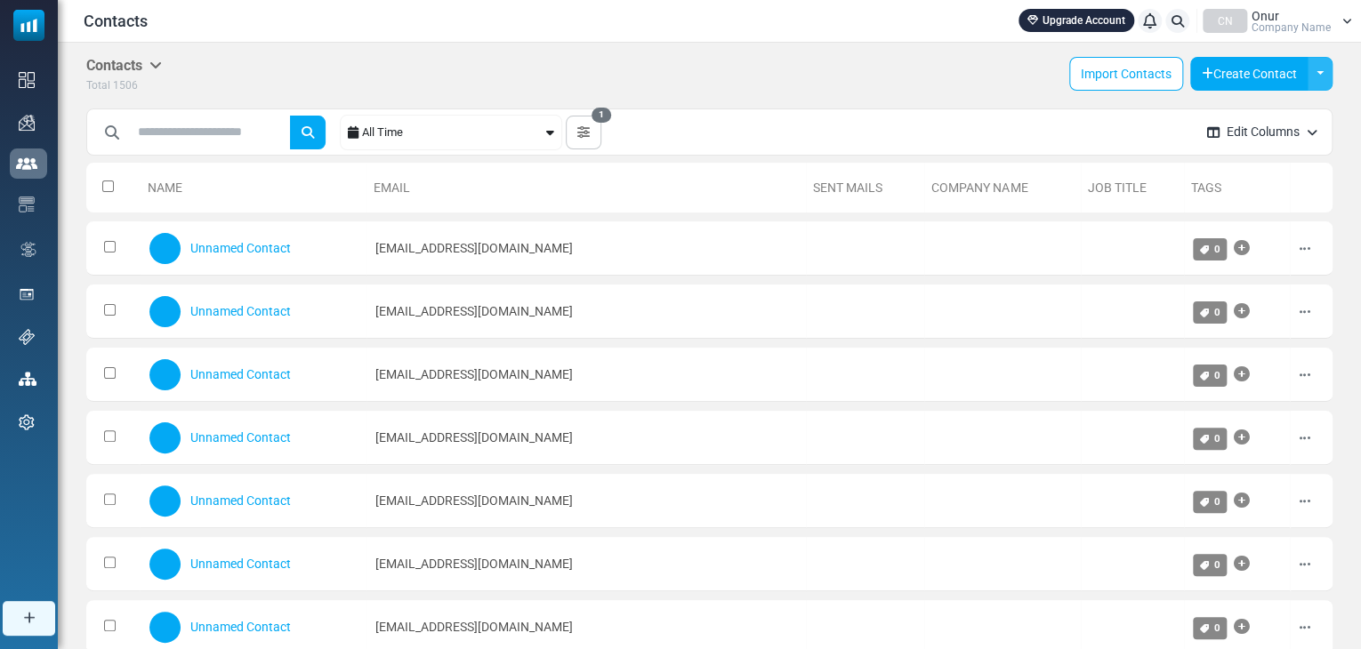
click at [1320, 72] on button "Toggle Dropdown" at bounding box center [1320, 74] width 25 height 34
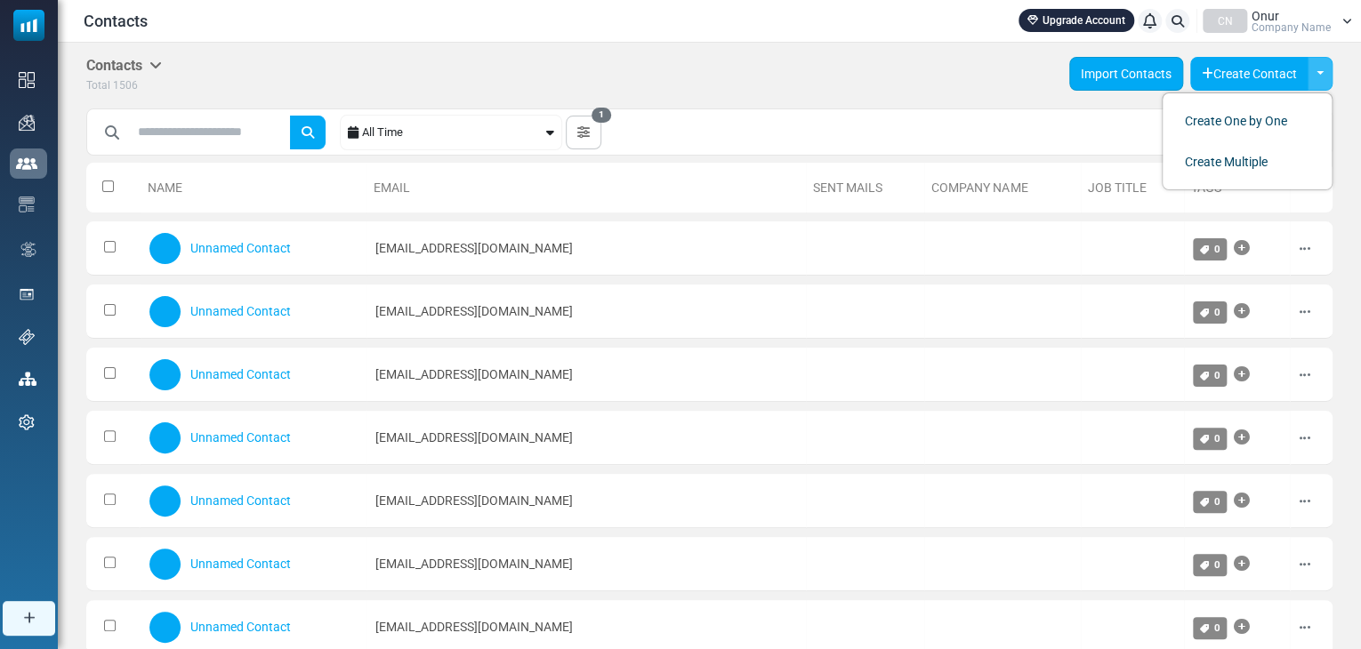
click at [1133, 72] on link "Import Contacts" at bounding box center [1126, 74] width 114 height 34
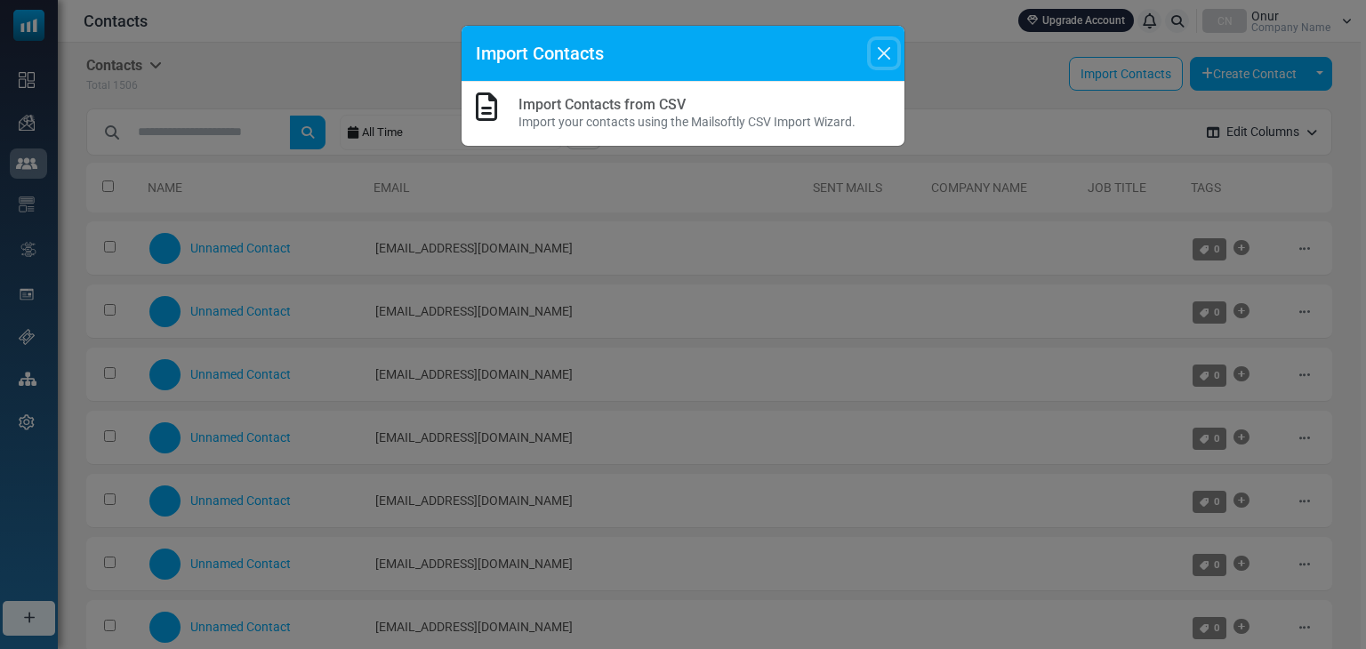
click at [884, 52] on button "Close" at bounding box center [884, 53] width 27 height 27
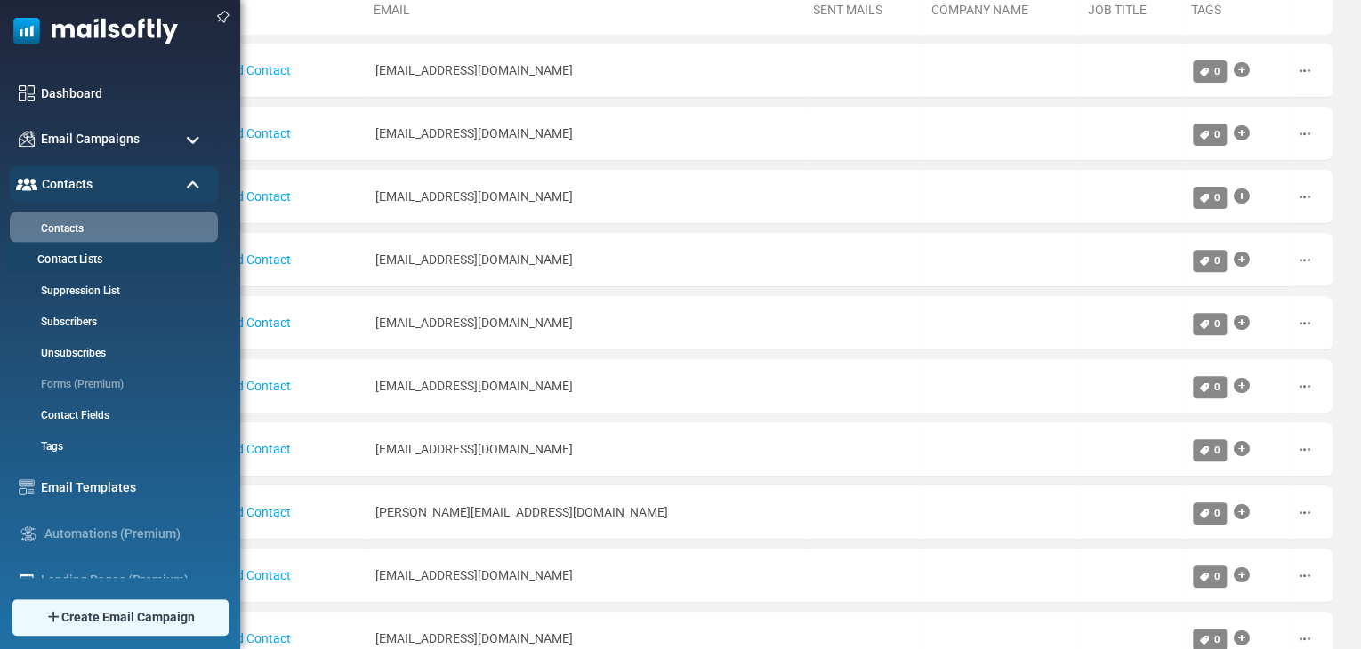
click at [61, 257] on link "Contact Lists" at bounding box center [111, 260] width 214 height 17
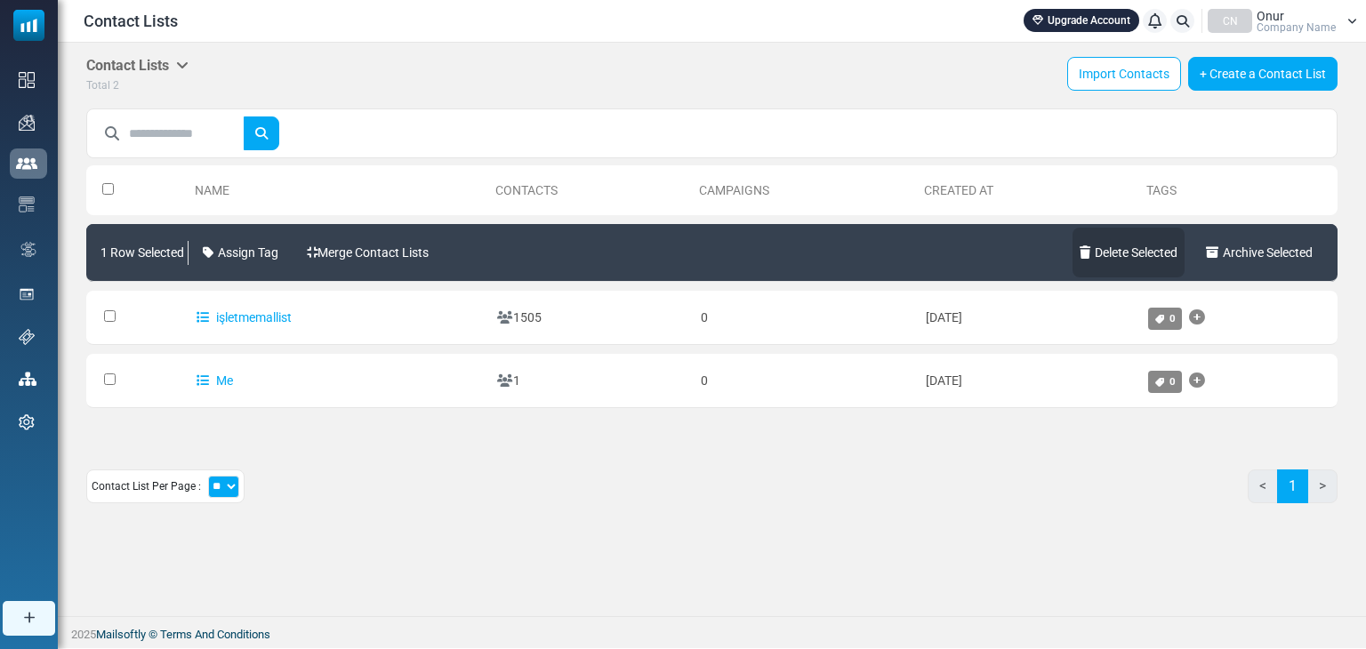
click at [1103, 250] on link "Delete Selected" at bounding box center [1129, 253] width 112 height 50
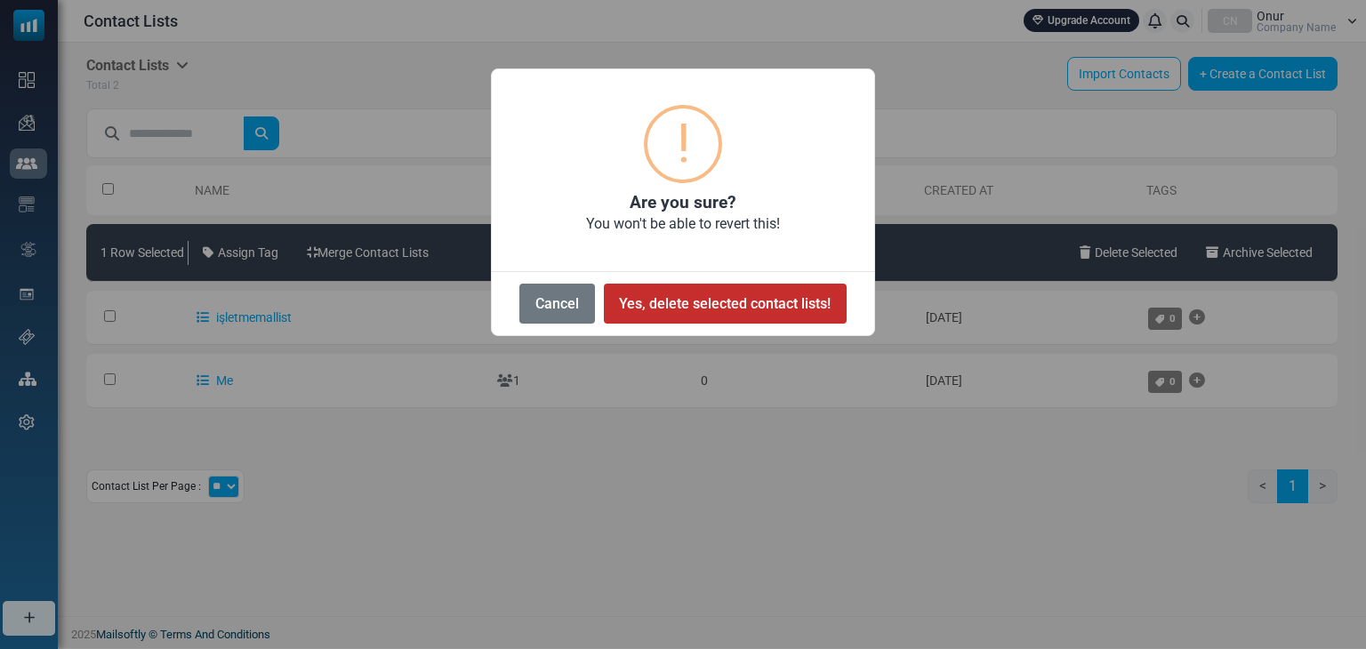
click at [674, 301] on button "Yes, delete selected contact lists!" at bounding box center [725, 304] width 243 height 40
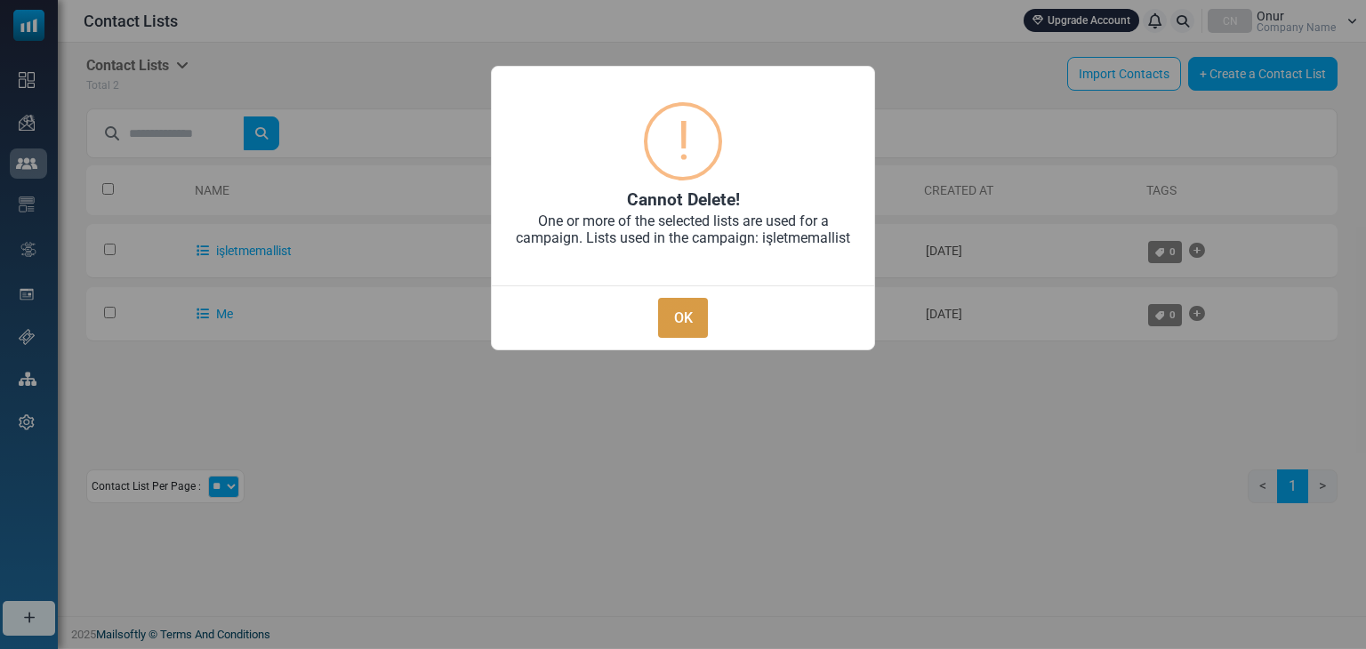
click at [675, 323] on button "OK" at bounding box center [683, 318] width 50 height 40
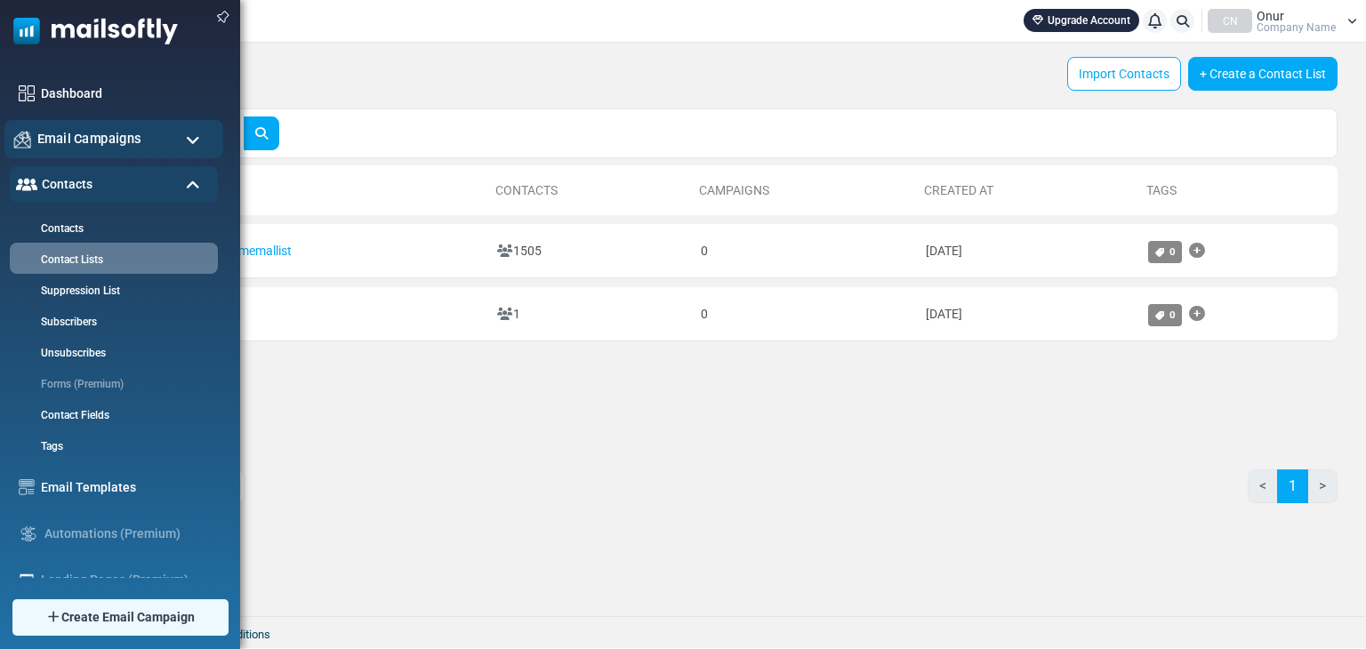
click at [91, 138] on span "Email Campaigns" at bounding box center [89, 139] width 104 height 20
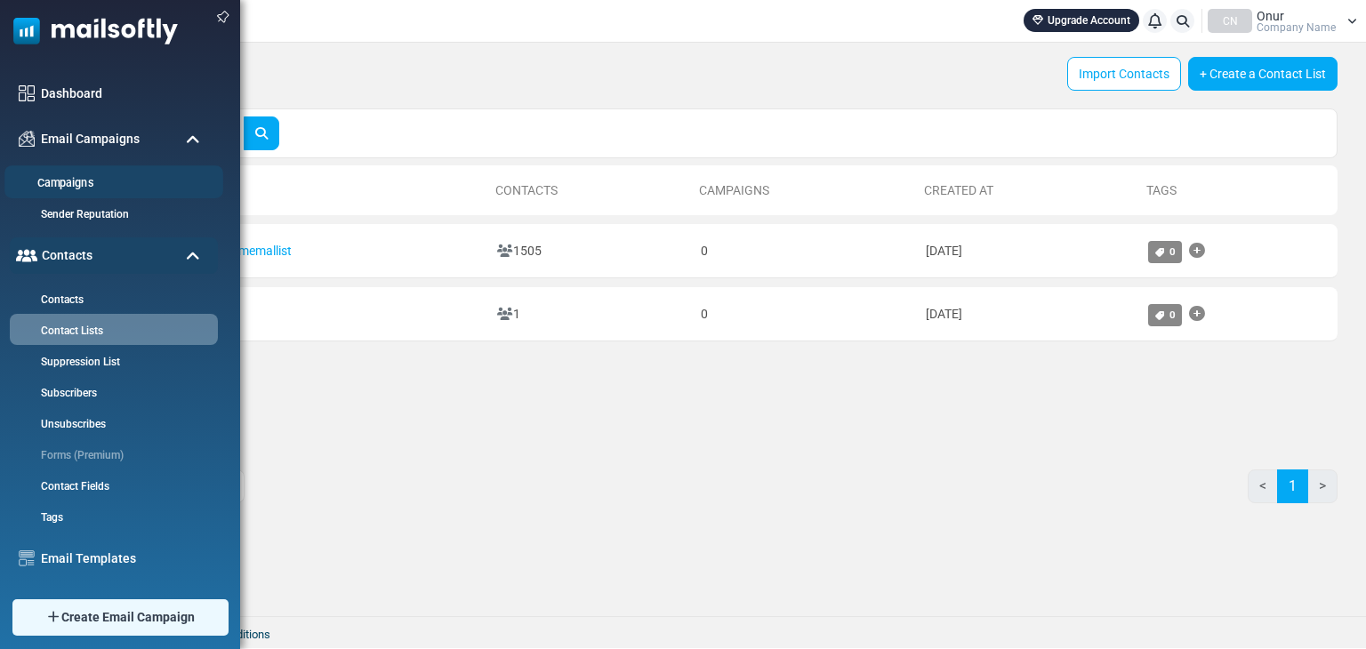
click at [77, 177] on link "Campaigns" at bounding box center [111, 183] width 214 height 17
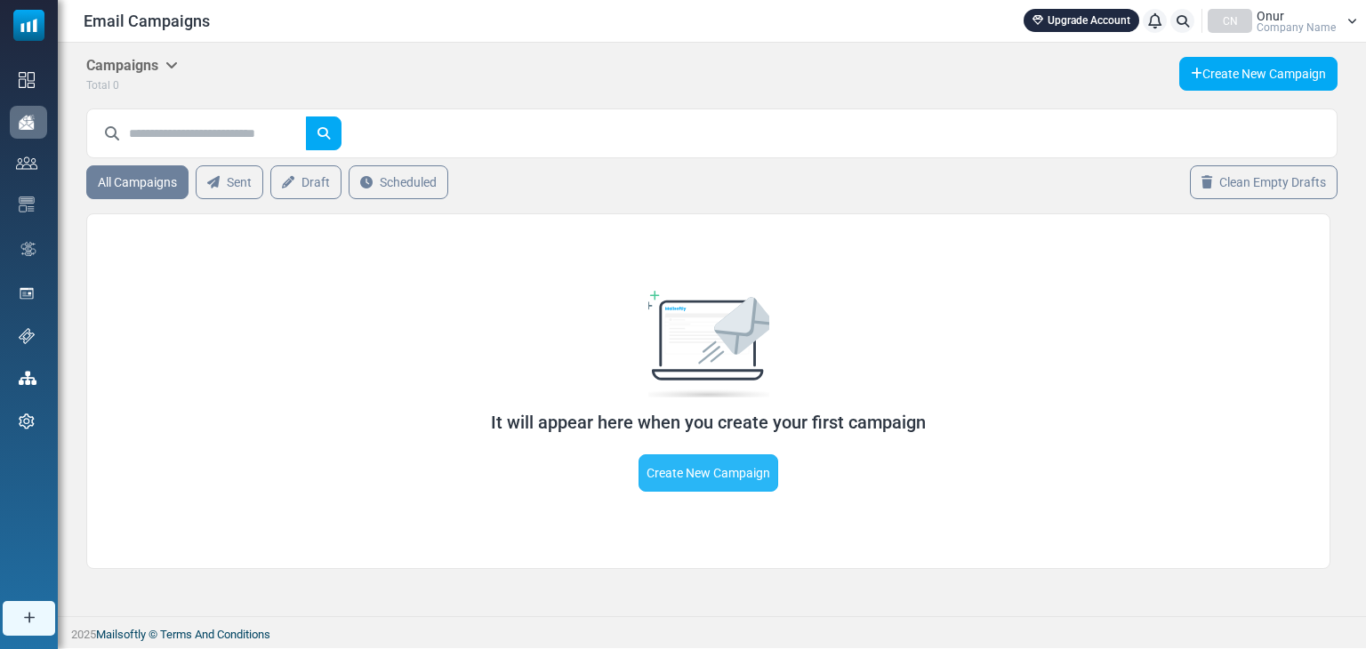
click at [698, 478] on link "Create New Campaign" at bounding box center [709, 473] width 140 height 37
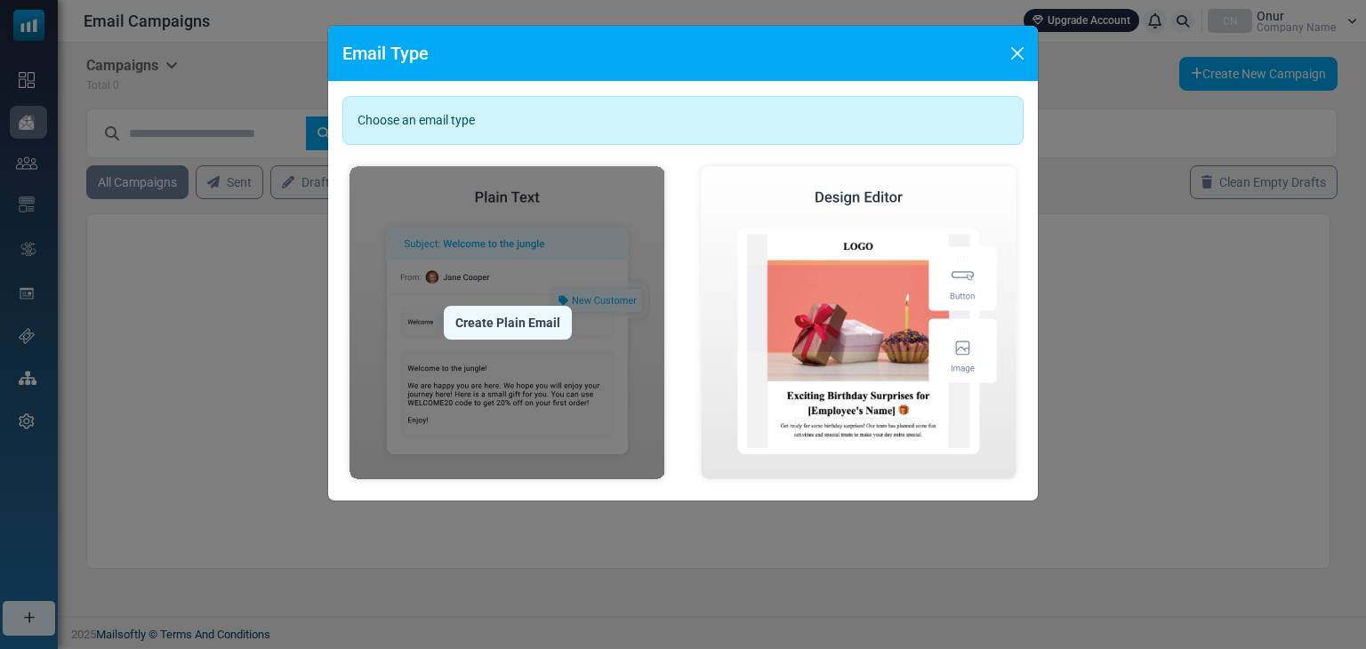
click at [544, 359] on img at bounding box center [508, 322] width 330 height 327
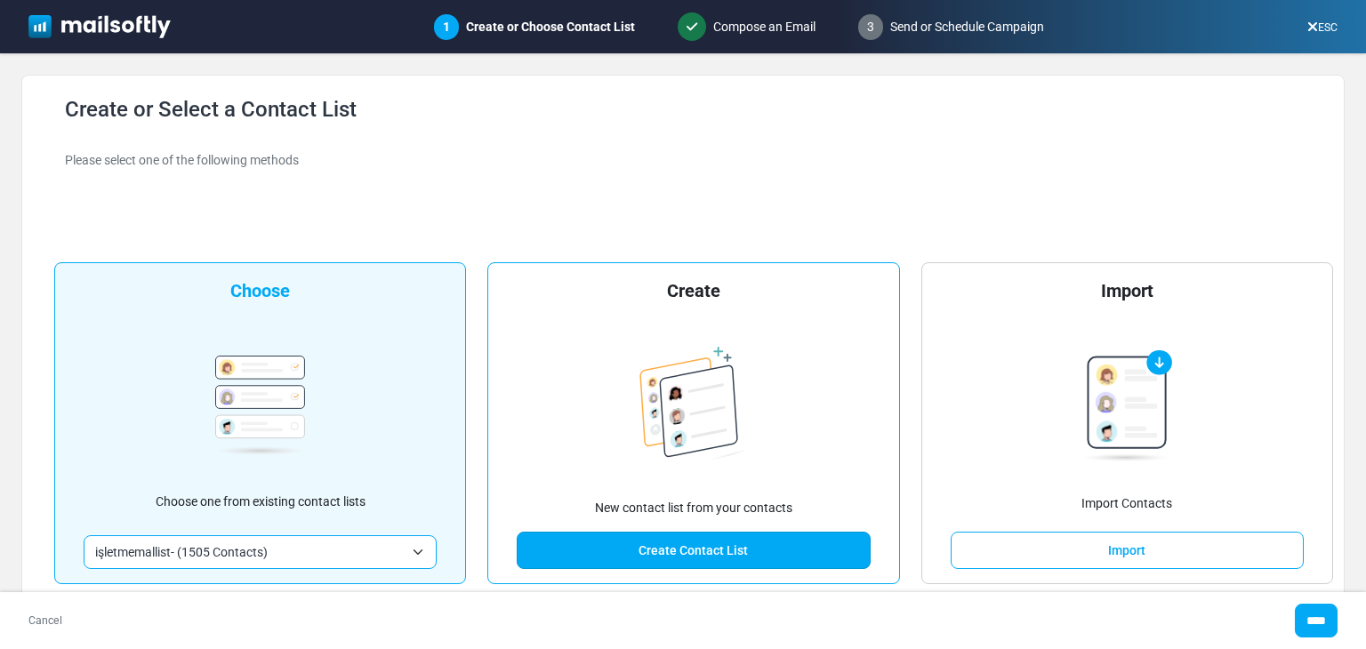
click at [675, 545] on link "Create Contact List" at bounding box center [693, 550] width 353 height 37
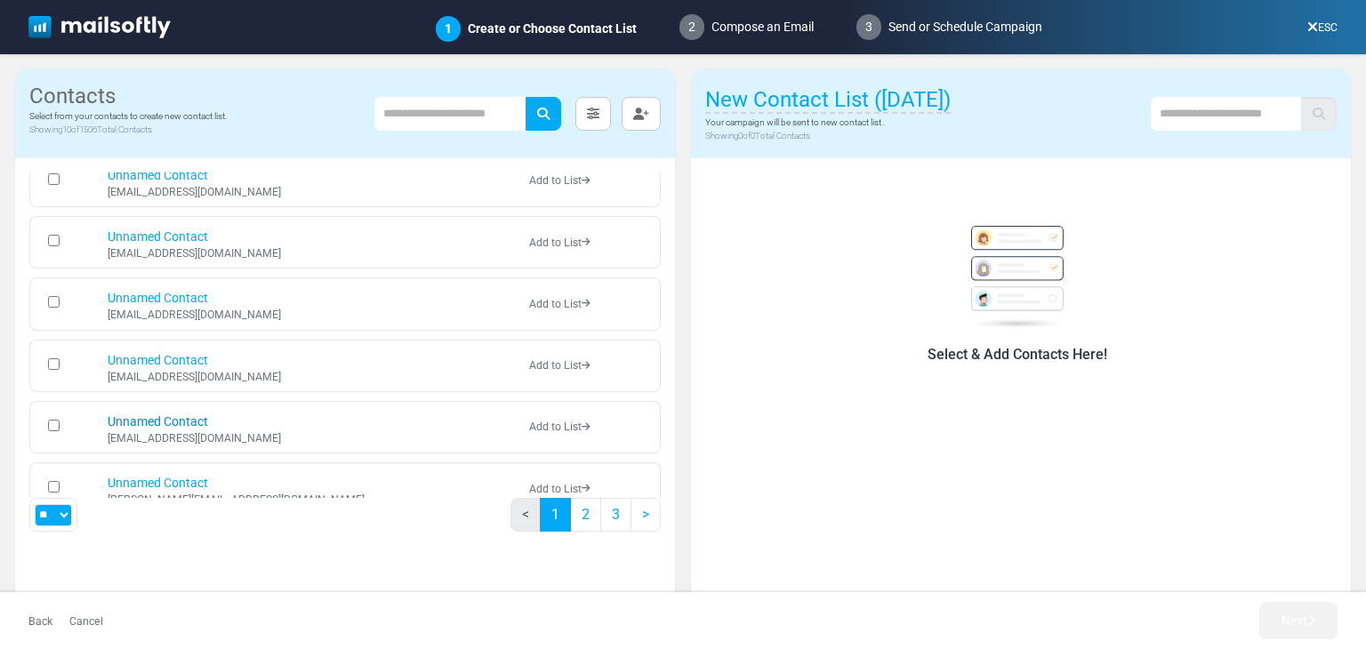
scroll to position [411, 0]
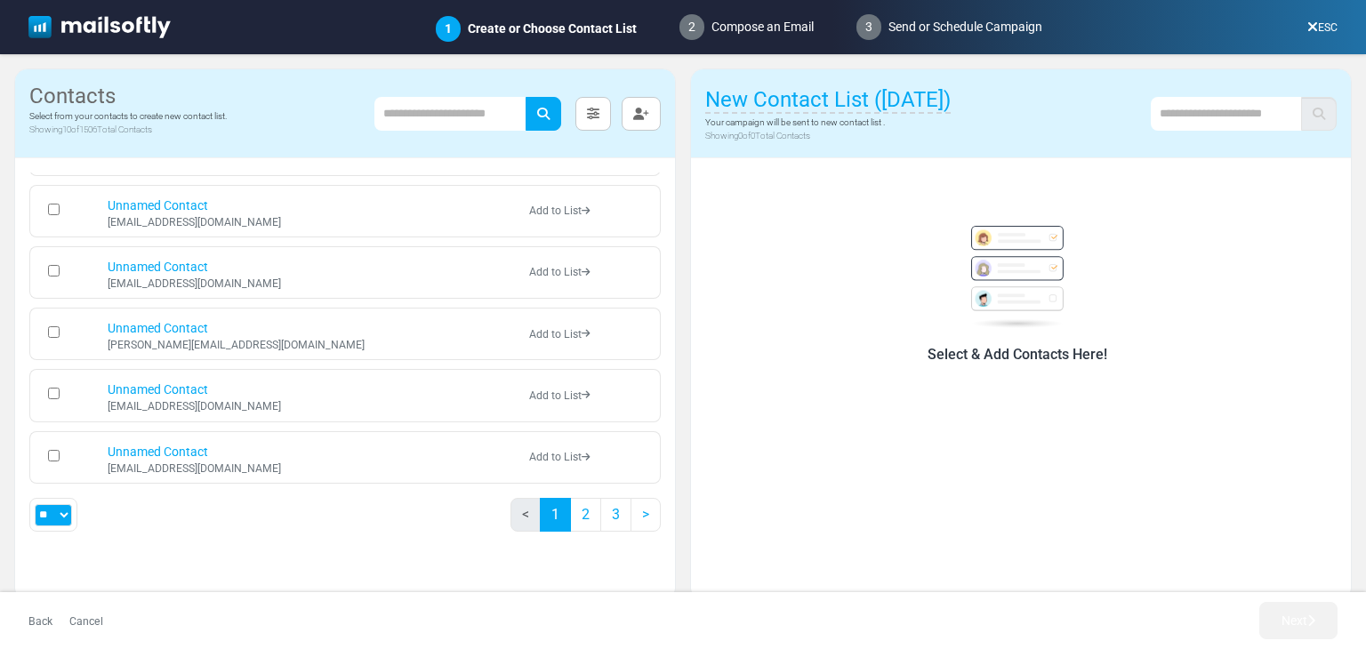
click at [64, 512] on select "** ** ***" at bounding box center [53, 515] width 37 height 22
click at [64, 505] on select "** ** ***" at bounding box center [53, 515] width 37 height 22
click at [64, 514] on select "** ** ***" at bounding box center [53, 515] width 37 height 22
select select "***"
click at [35, 504] on select "** ** ***" at bounding box center [53, 515] width 37 height 22
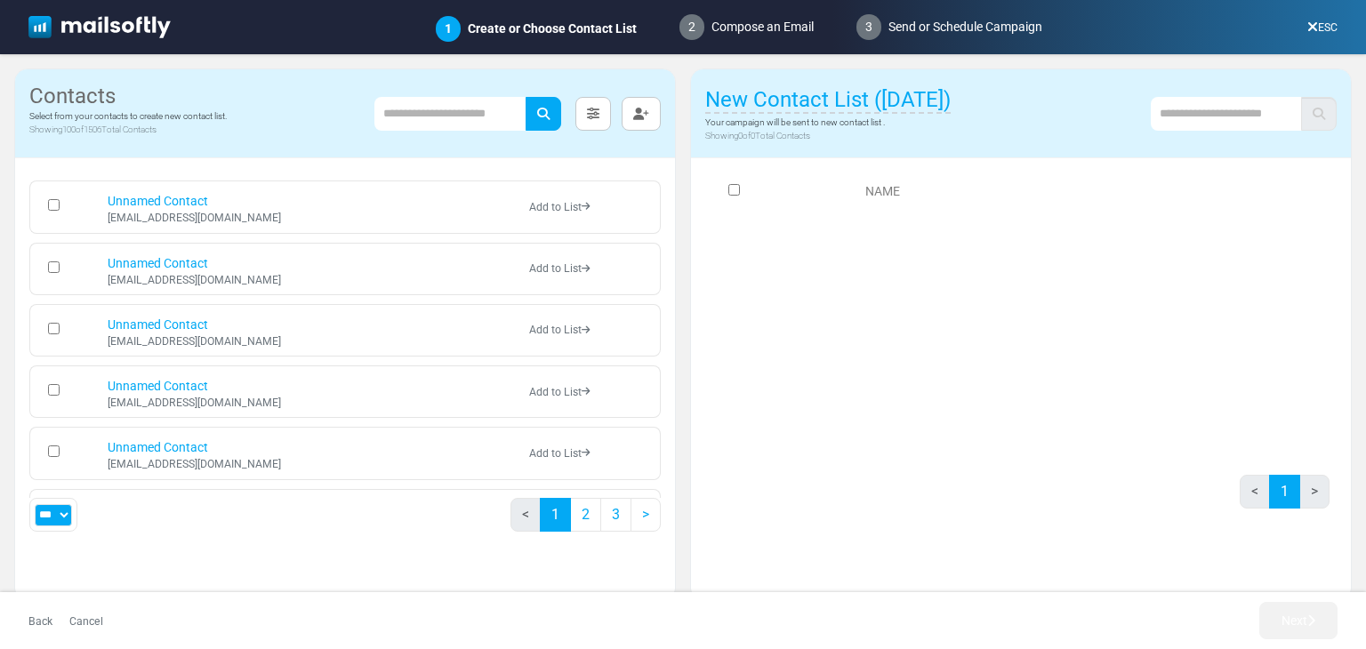
scroll to position [5872, 0]
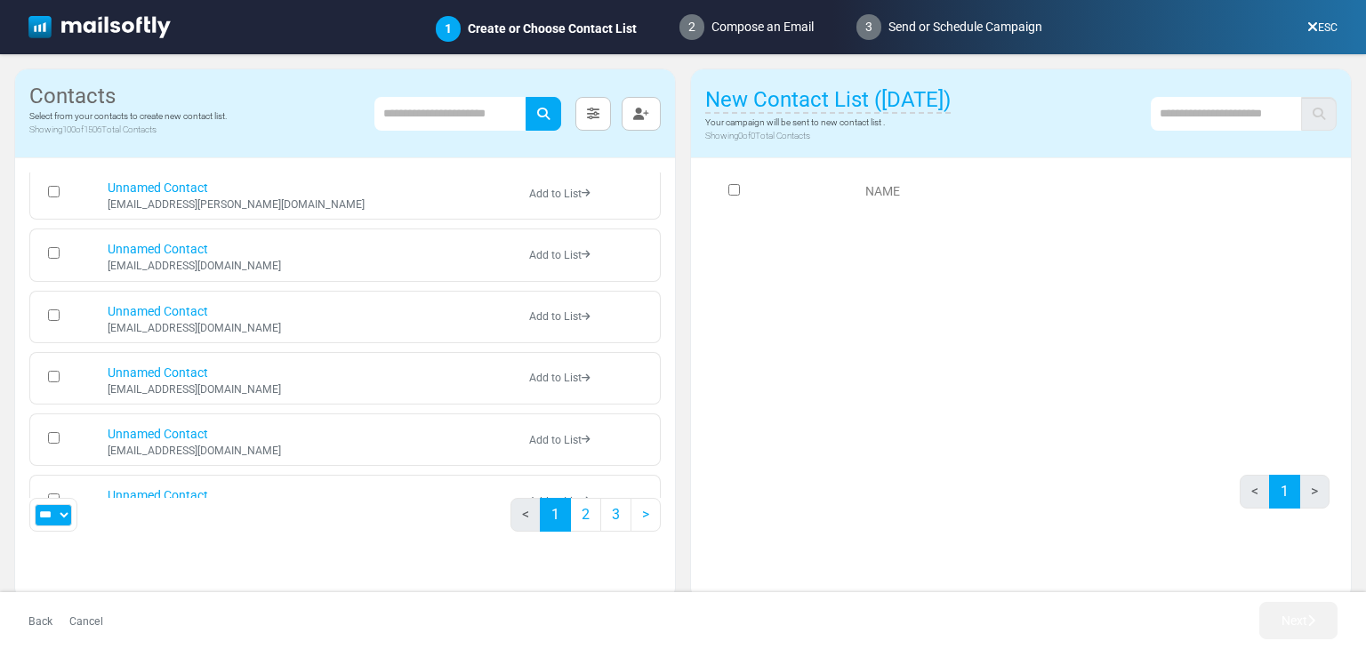
click at [165, 16] on img at bounding box center [99, 27] width 142 height 23
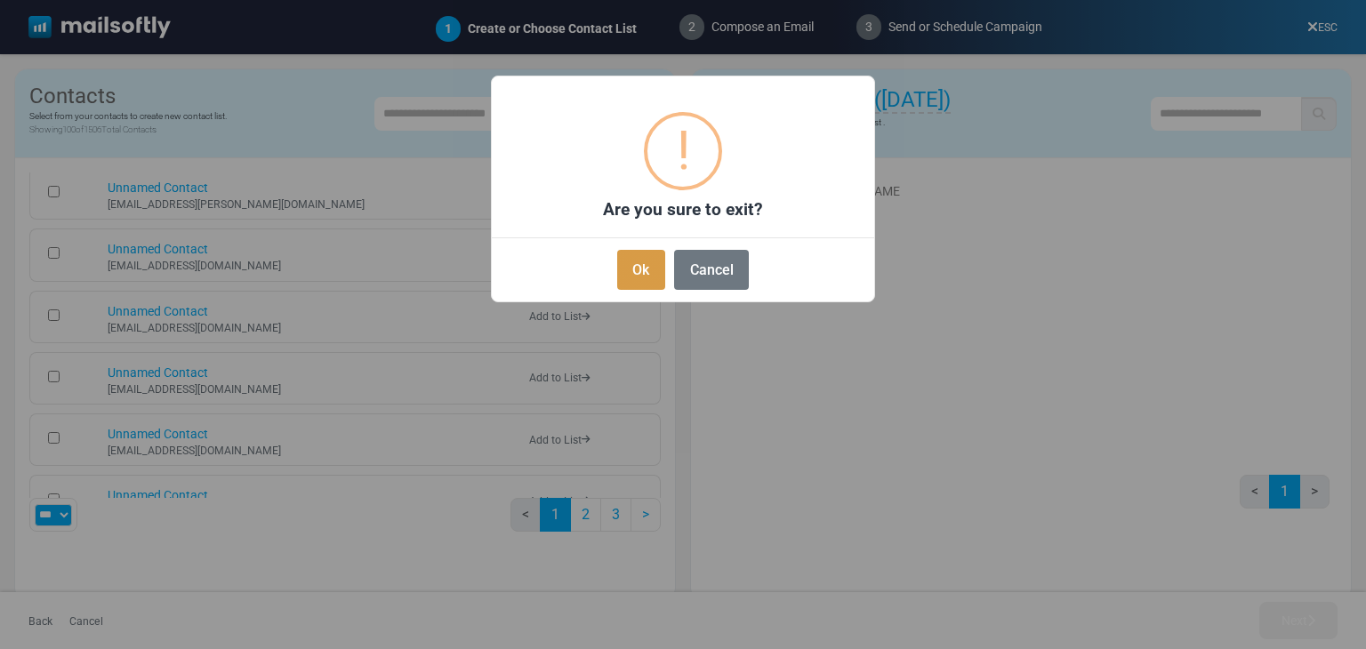
click at [629, 264] on button "Ok" at bounding box center [641, 270] width 48 height 40
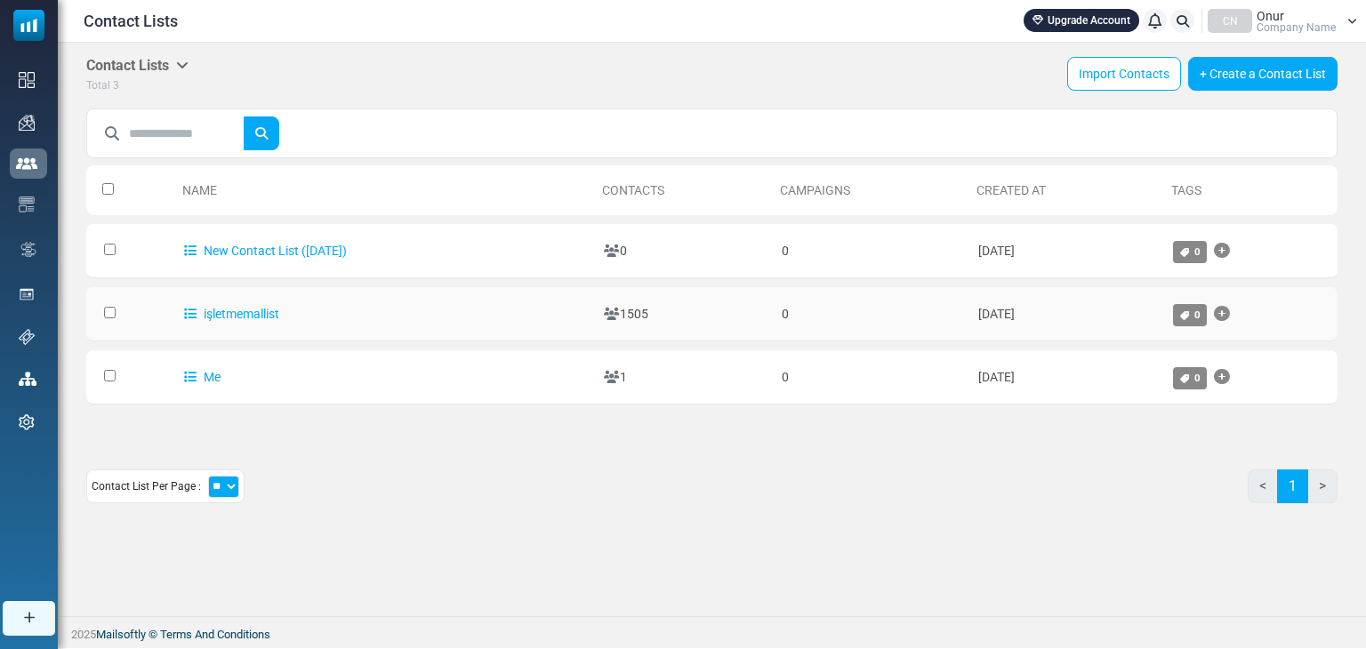
click at [326, 304] on td "işletmemallist" at bounding box center [385, 314] width 420 height 54
click at [221, 310] on link "işletmemallist" at bounding box center [231, 314] width 95 height 14
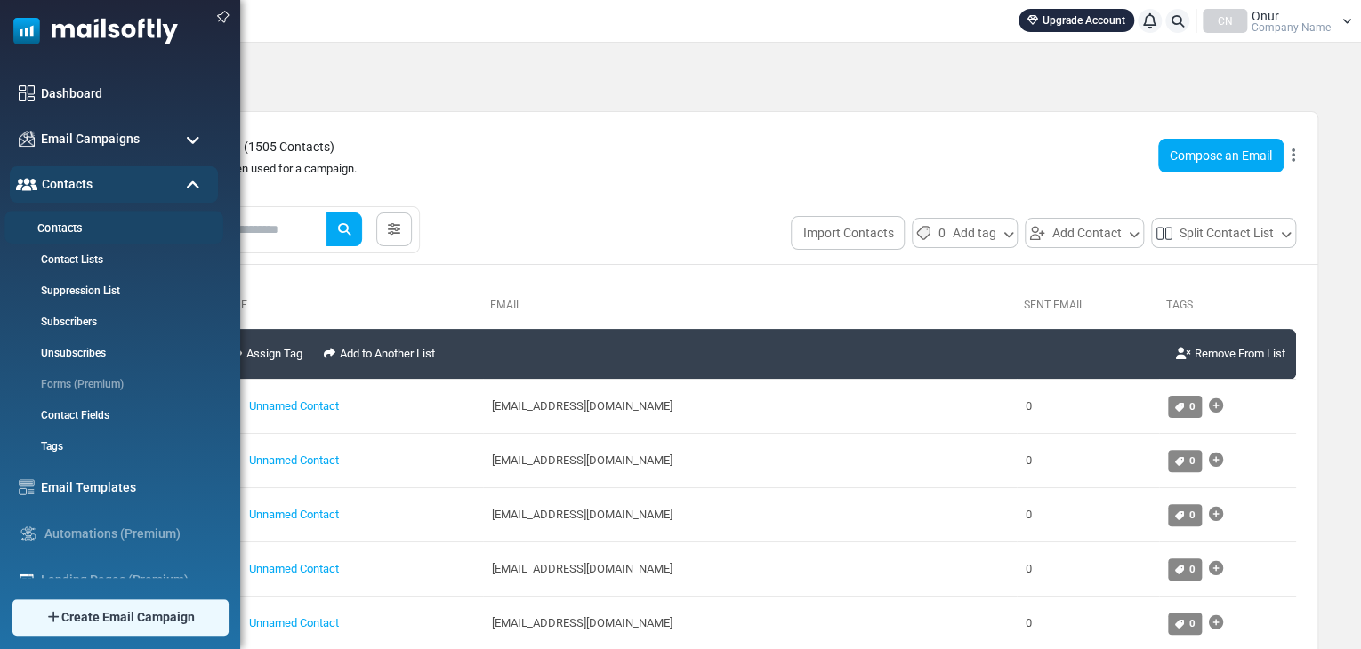
click at [74, 229] on link "Contacts" at bounding box center [111, 229] width 214 height 17
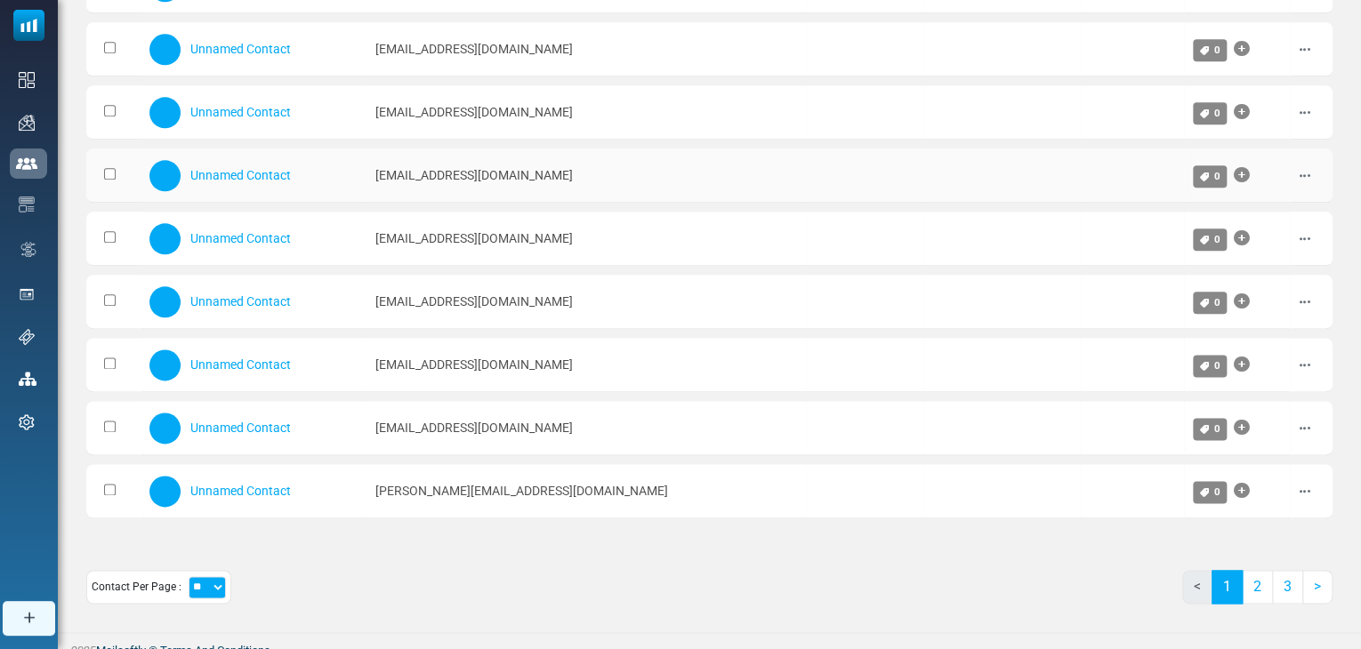
scroll to position [960, 0]
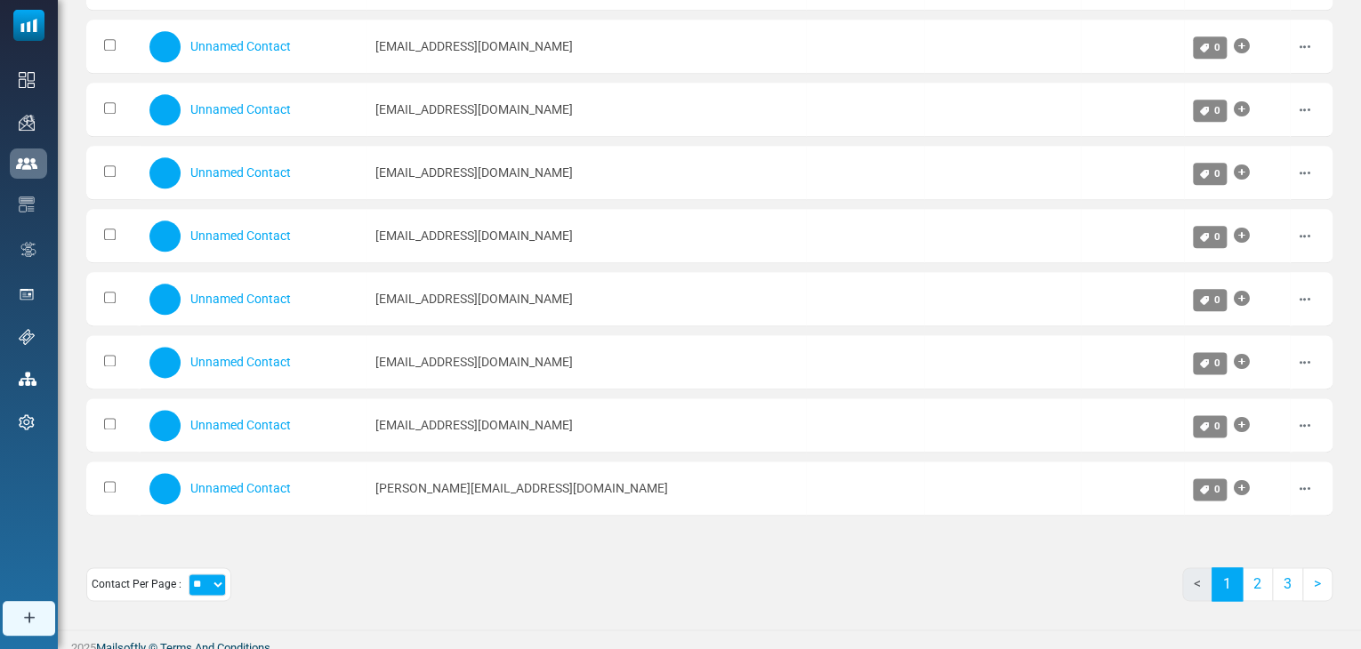
click at [201, 574] on select "** ** ***" at bounding box center [207, 585] width 37 height 22
select select "***"
click at [189, 574] on select "** ** ***" at bounding box center [207, 585] width 37 height 22
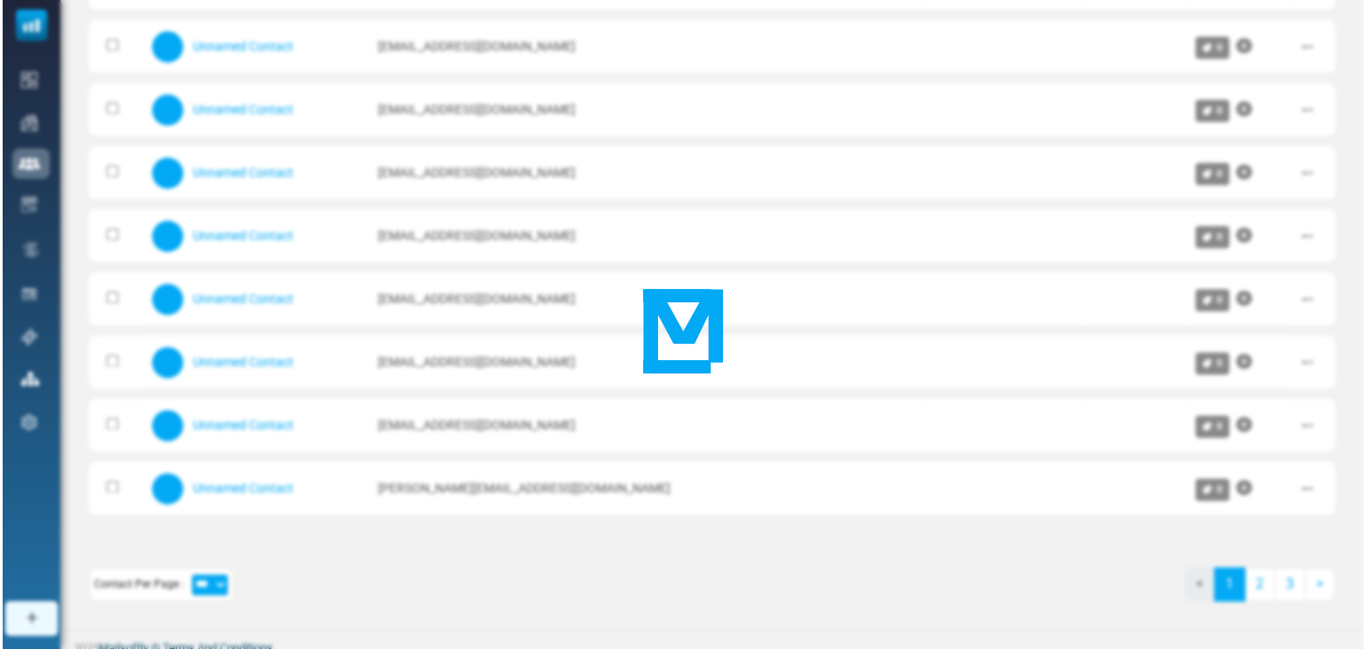
scroll to position [0, 0]
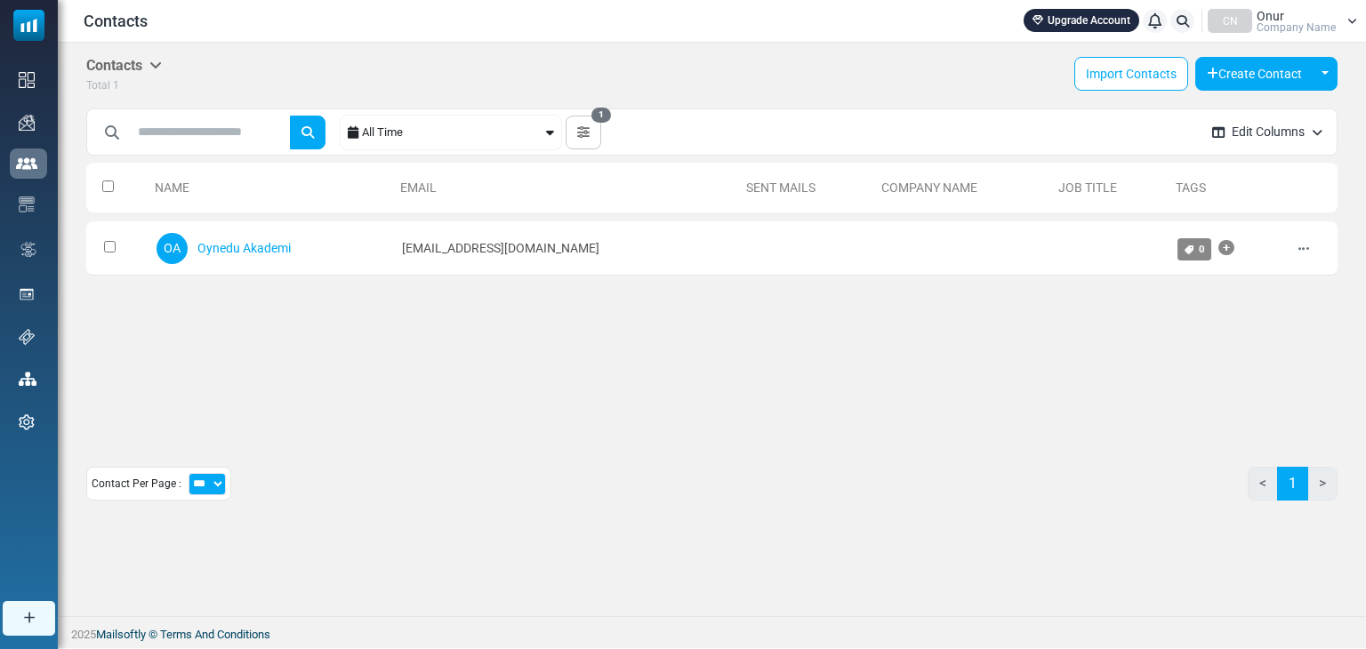
click at [212, 483] on select "** ** ***" at bounding box center [207, 484] width 37 height 22
select select "**"
click at [189, 473] on select "** ** ***" at bounding box center [207, 484] width 37 height 22
click at [204, 487] on select "** ** ***" at bounding box center [207, 484] width 37 height 22
select select "**"
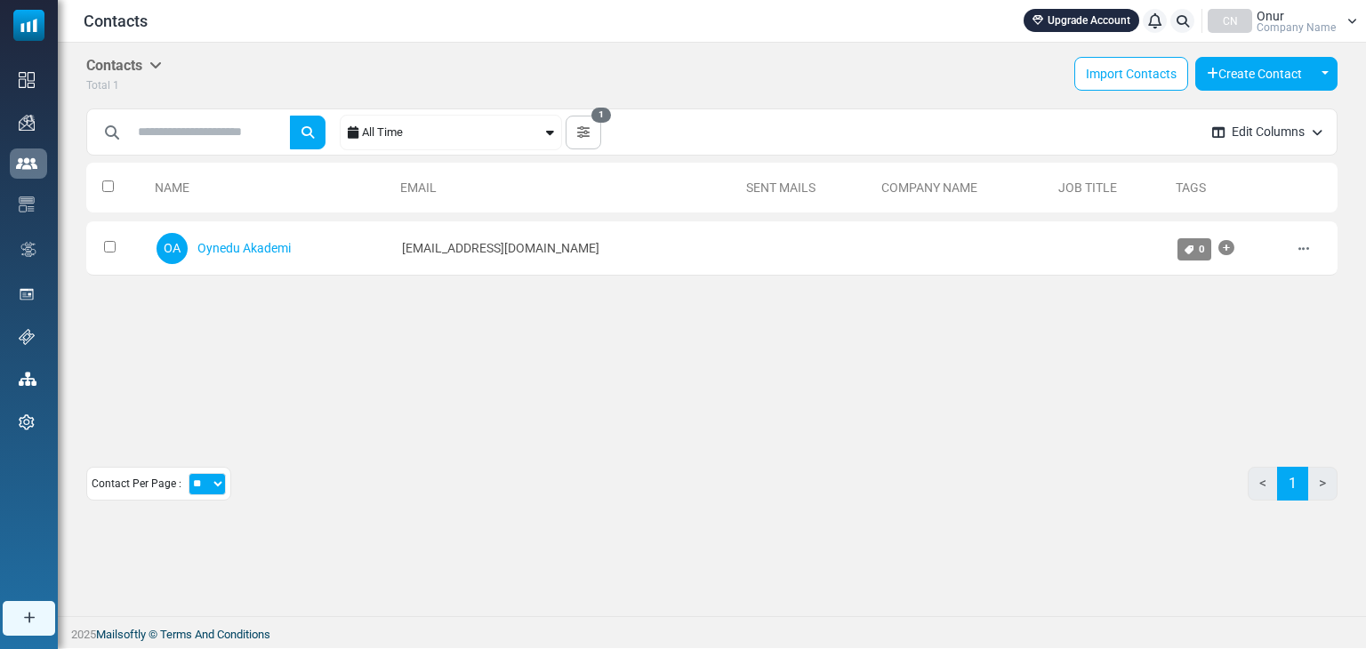
click at [189, 473] on select "** ** ***" at bounding box center [207, 484] width 37 height 22
click at [0, 0] on link "Contacts" at bounding box center [0, 0] width 0 height 0
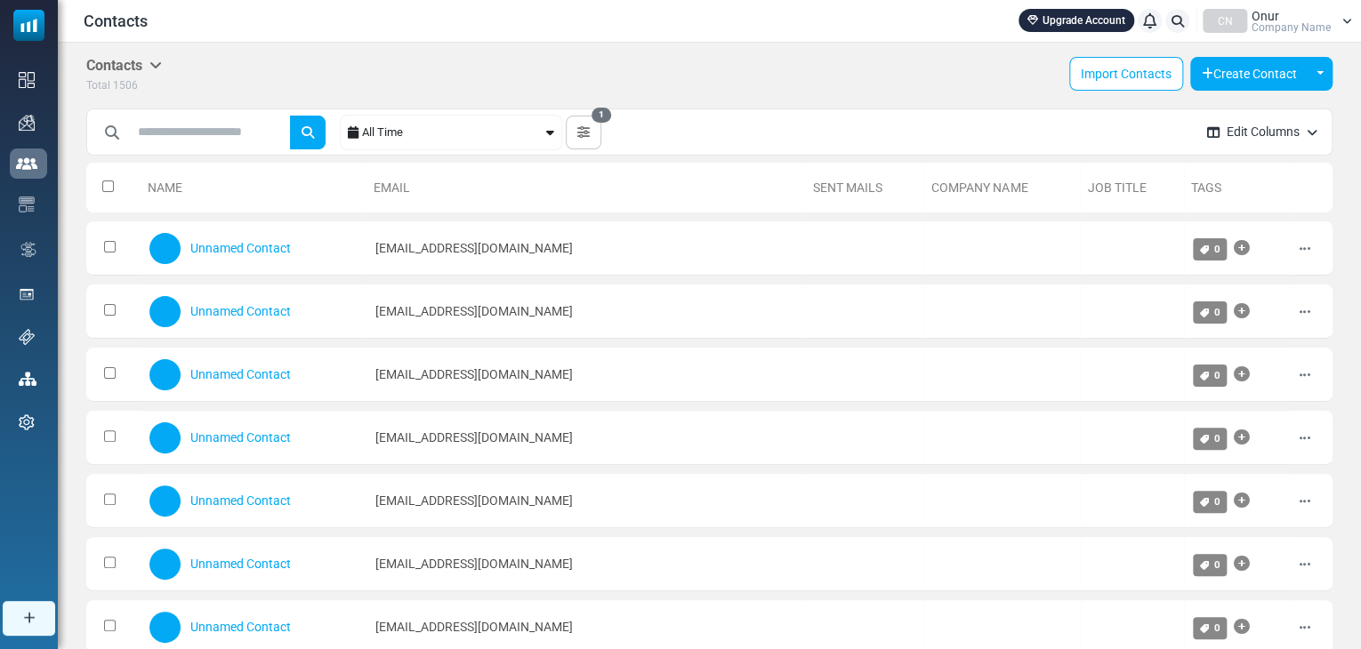
click at [101, 189] on th at bounding box center [113, 188] width 54 height 50
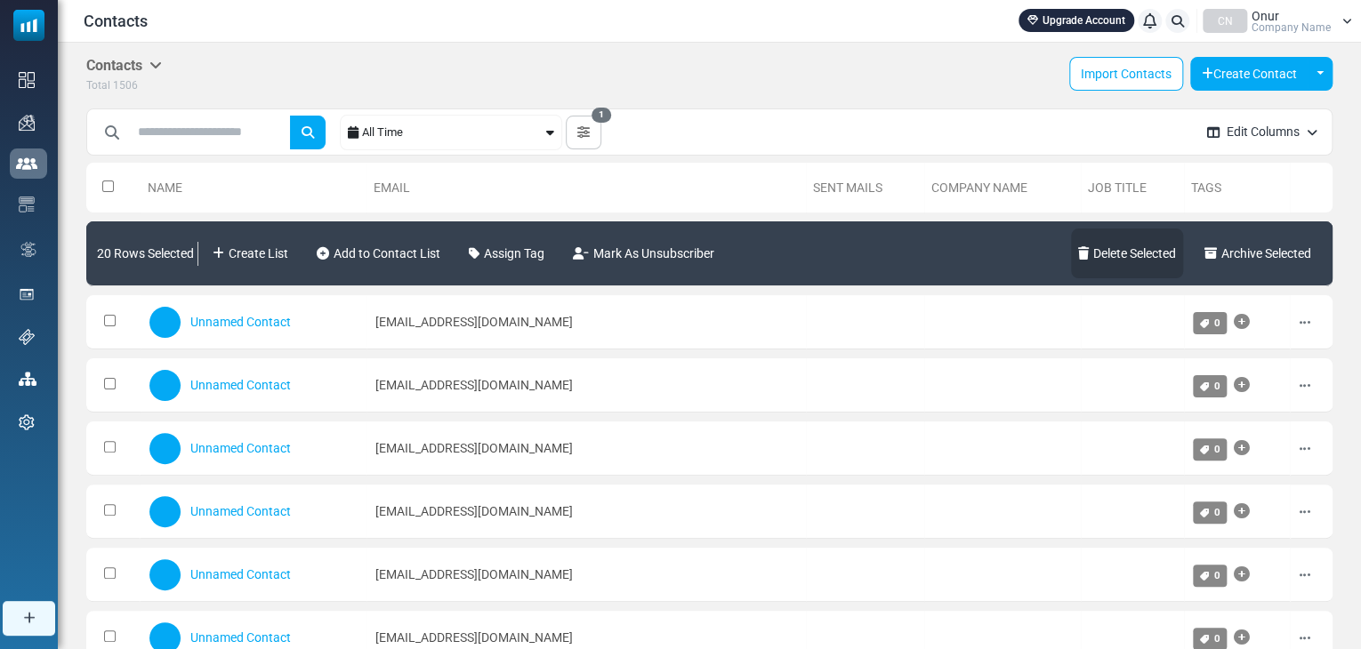
click at [1117, 252] on link "Delete Selected" at bounding box center [1127, 254] width 112 height 50
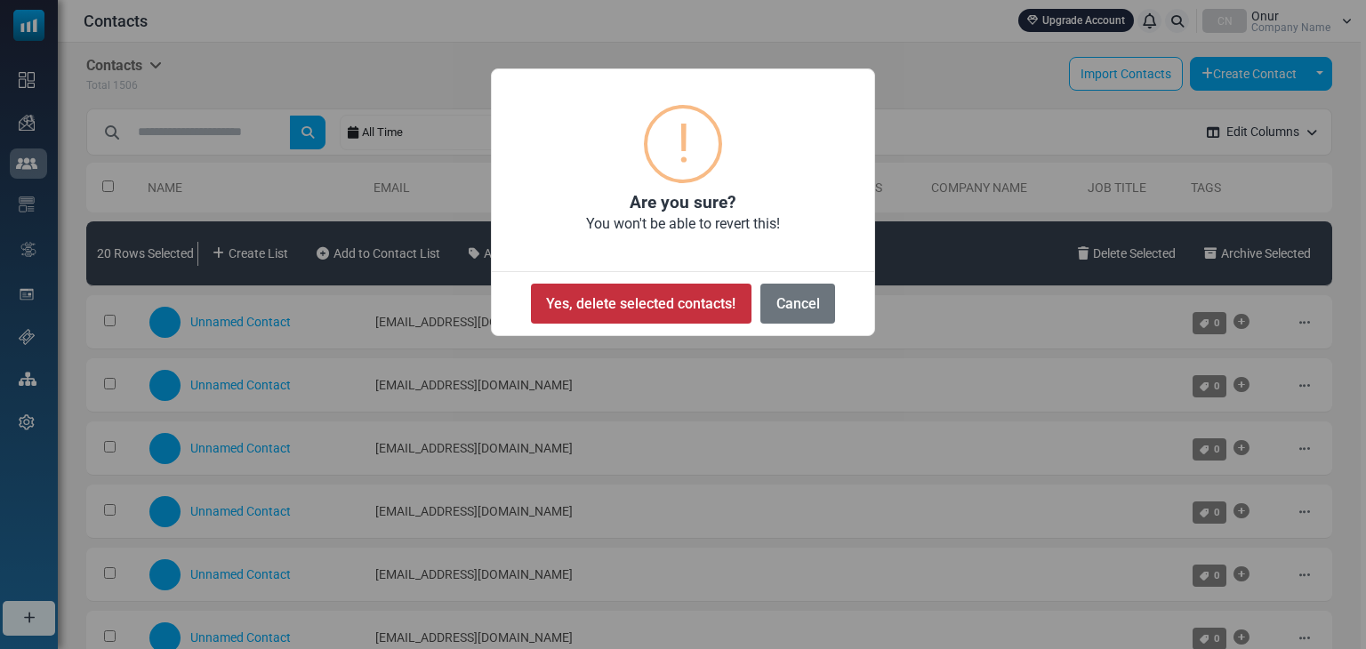
click at [702, 307] on button "Yes, delete selected contacts!" at bounding box center [641, 304] width 221 height 40
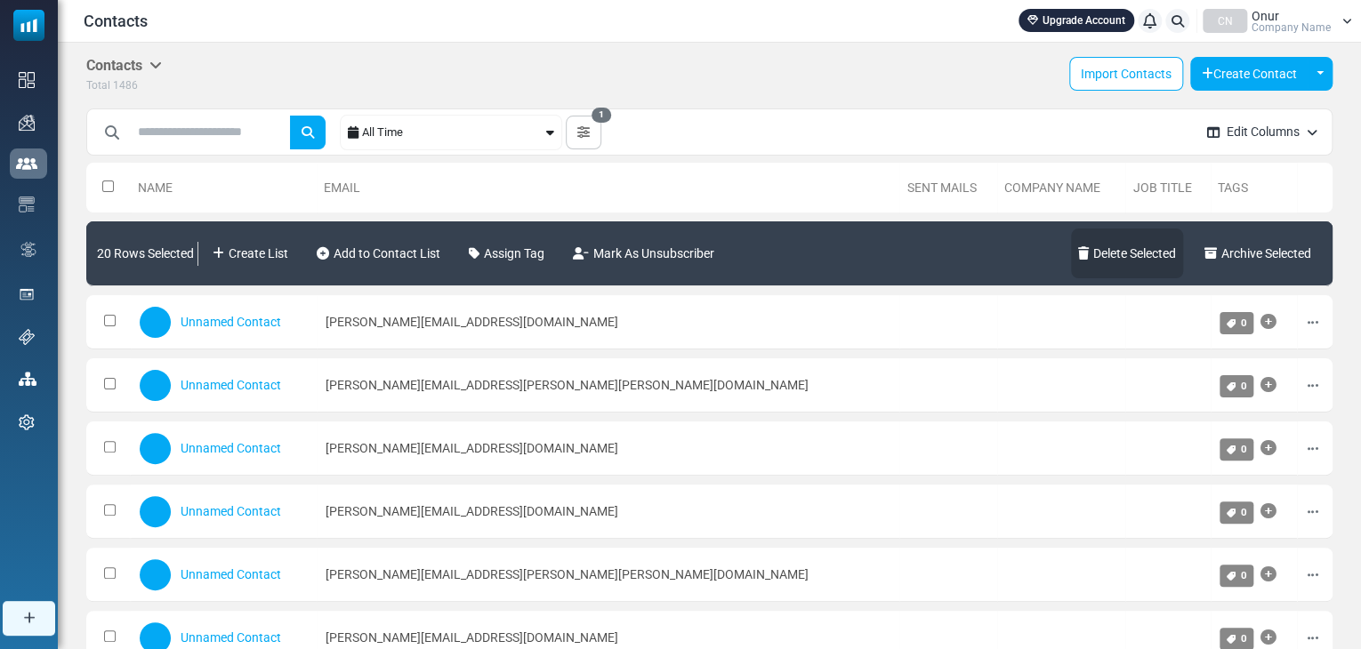
click at [1105, 246] on link "Delete Selected" at bounding box center [1127, 254] width 112 height 50
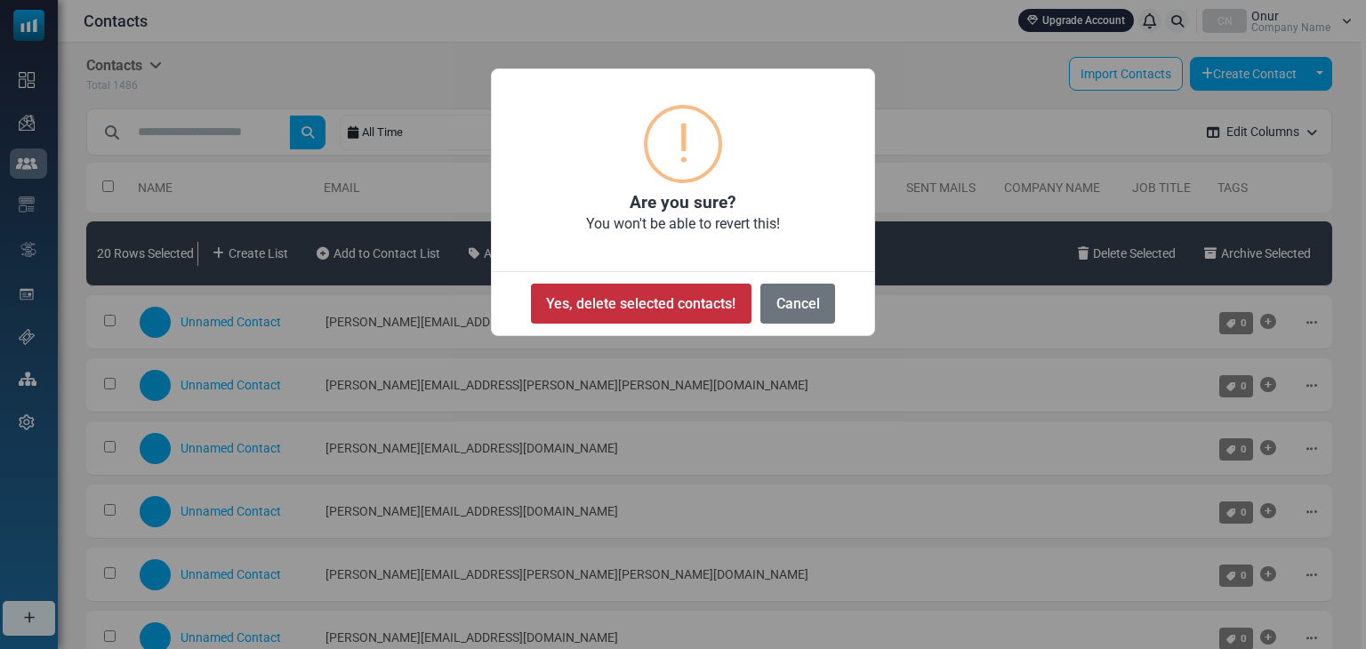
click at [666, 296] on button "Yes, delete selected contacts!" at bounding box center [641, 304] width 221 height 40
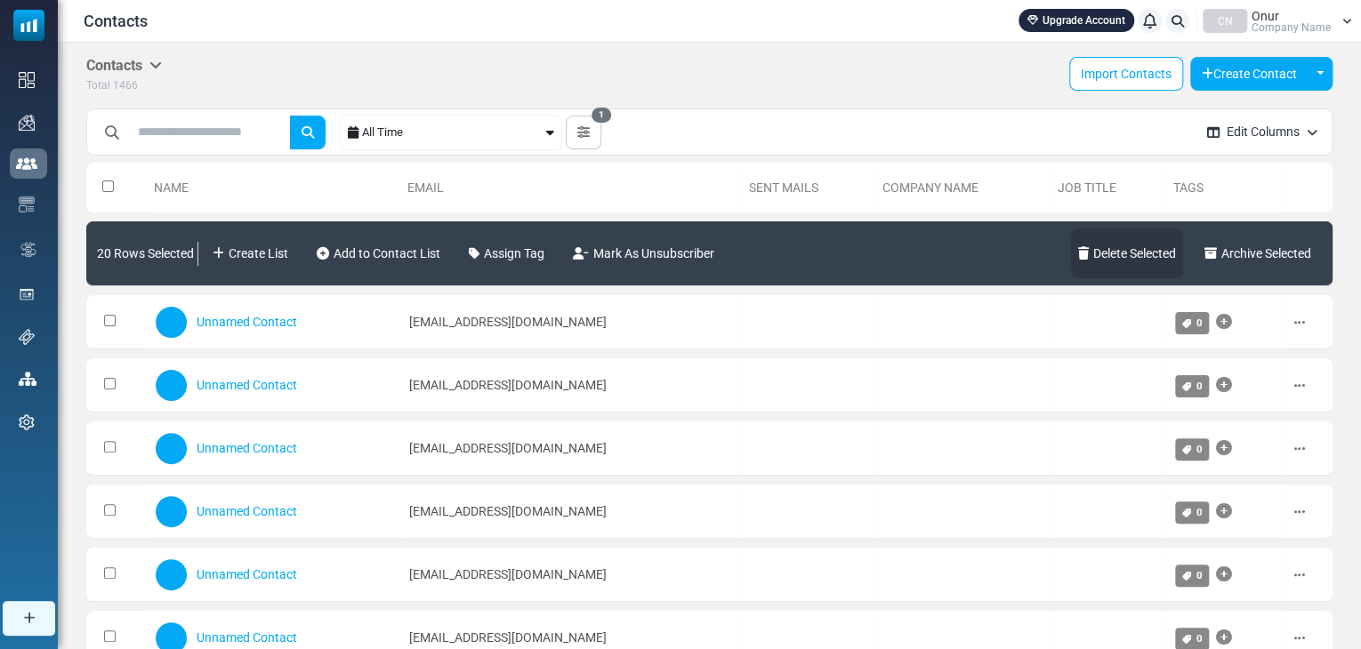
click at [1110, 251] on link "Delete Selected" at bounding box center [1127, 254] width 112 height 50
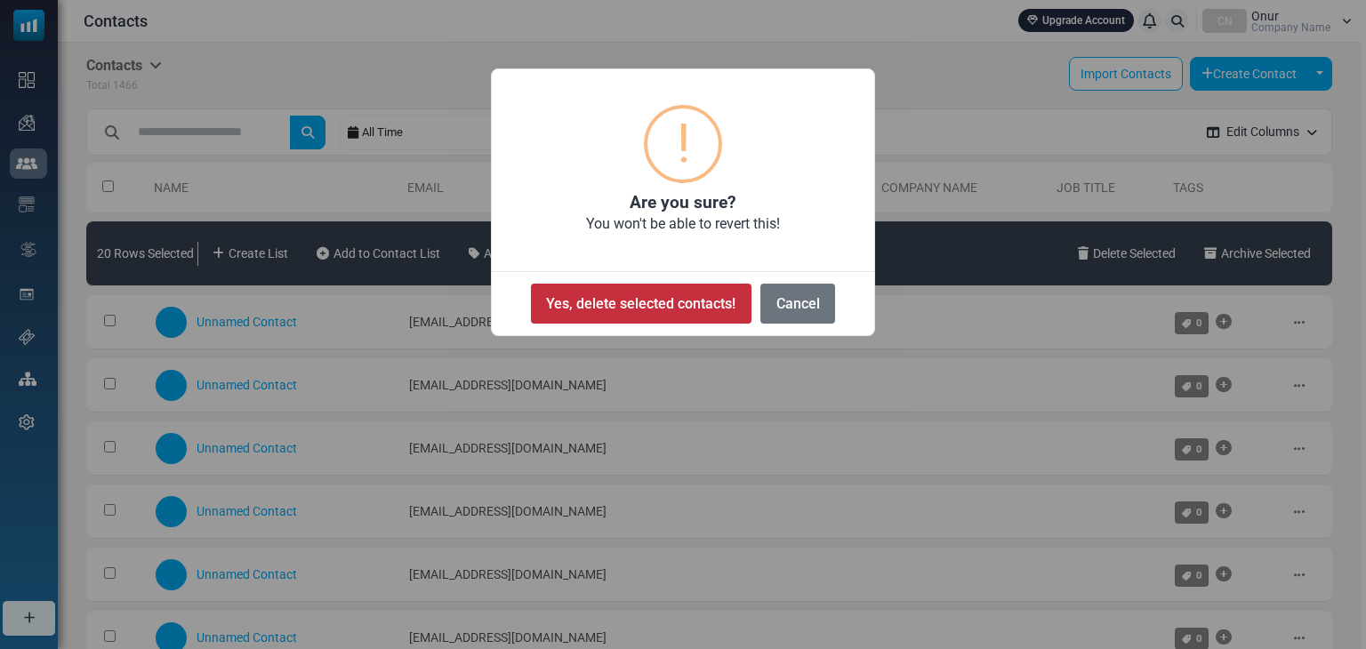
click at [681, 286] on button "Yes, delete selected contacts!" at bounding box center [641, 304] width 221 height 40
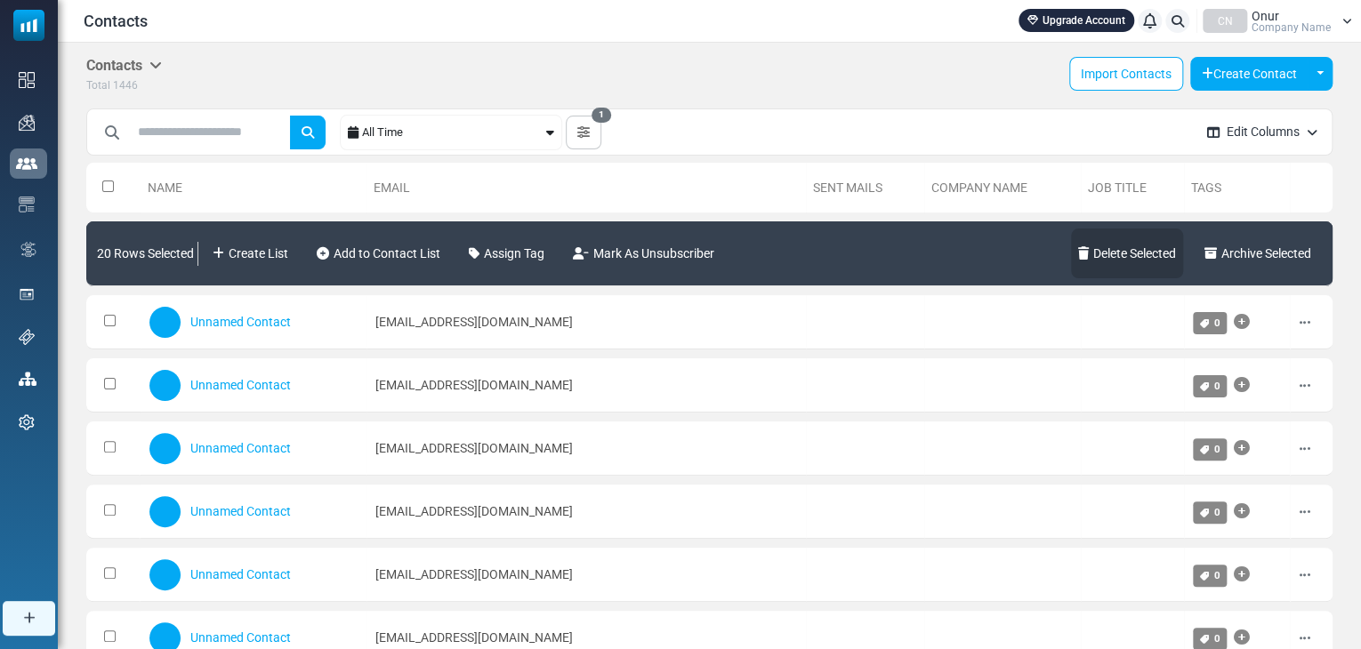
click at [1124, 243] on link "Delete Selected" at bounding box center [1127, 254] width 112 height 50
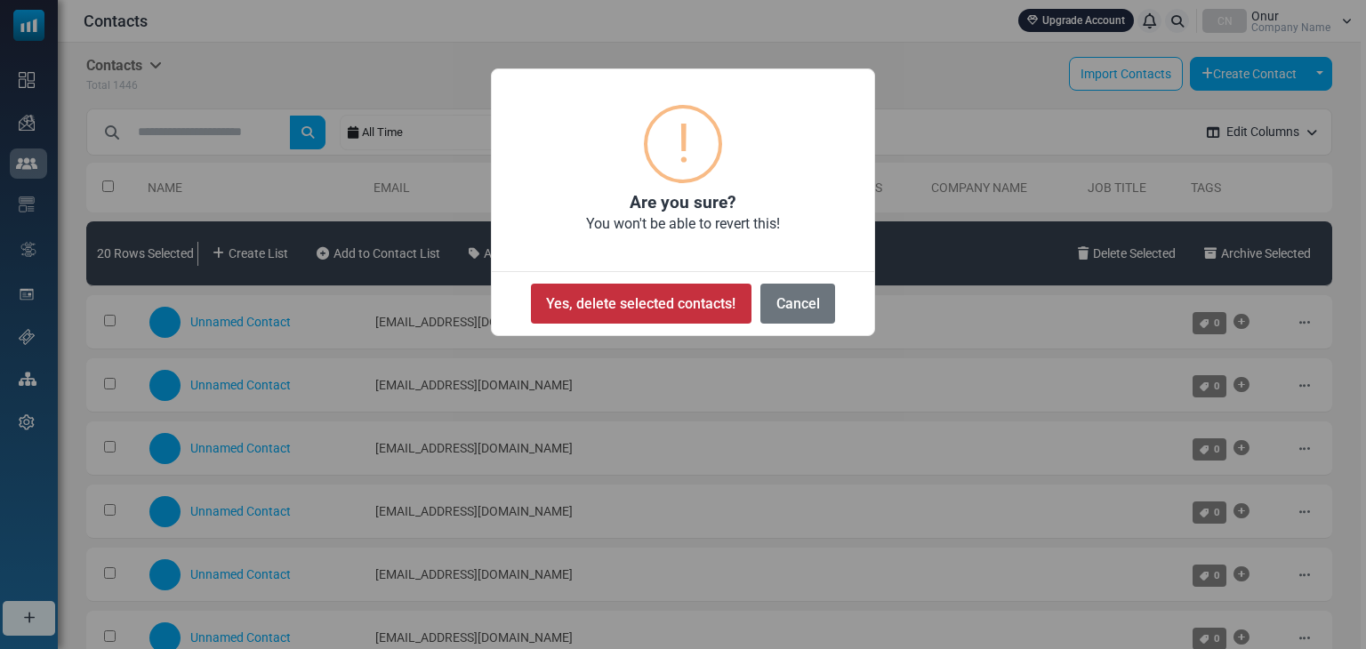
click at [631, 293] on button "Yes, delete selected contacts!" at bounding box center [641, 304] width 221 height 40
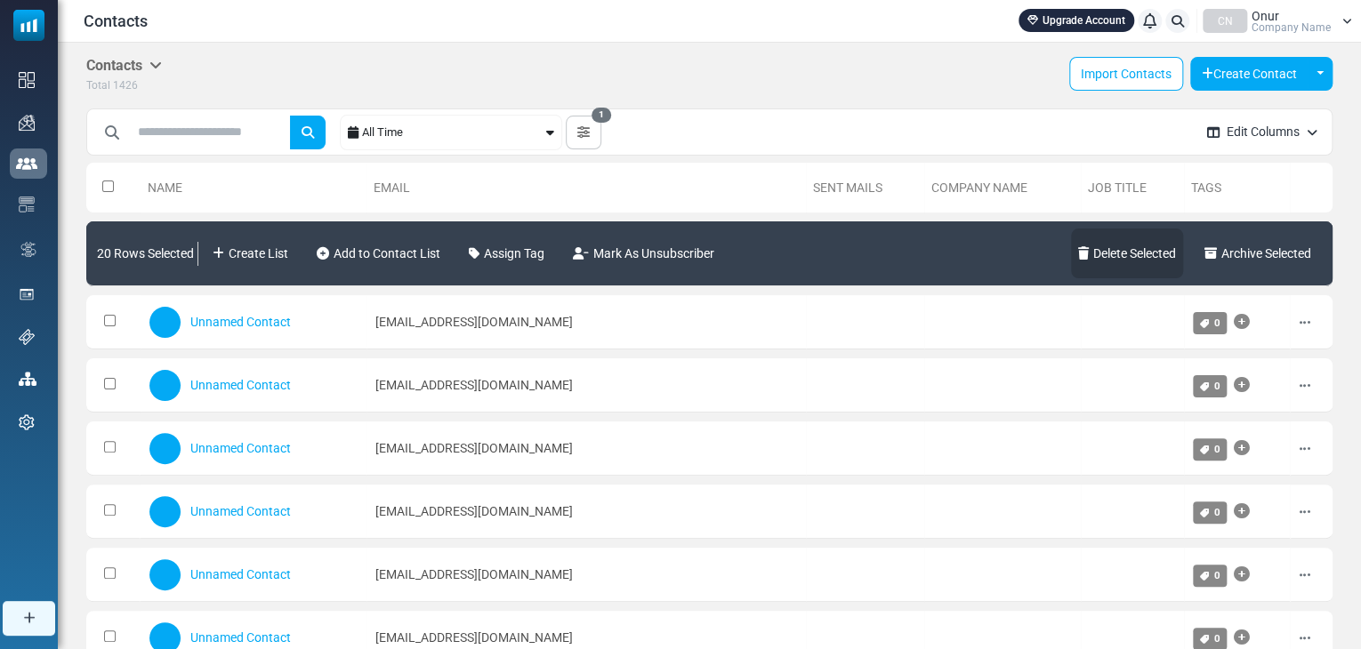
click at [1087, 248] on link "Delete Selected" at bounding box center [1127, 254] width 112 height 50
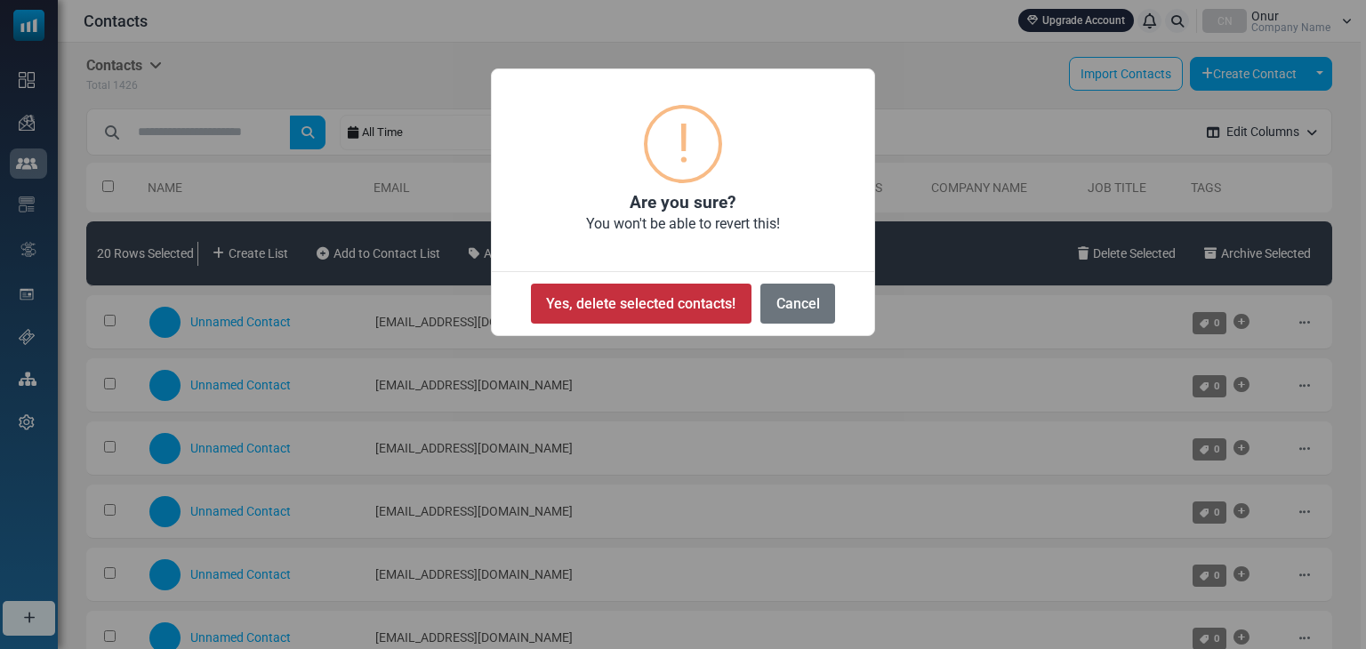
click at [703, 296] on button "Yes, delete selected contacts!" at bounding box center [641, 304] width 221 height 40
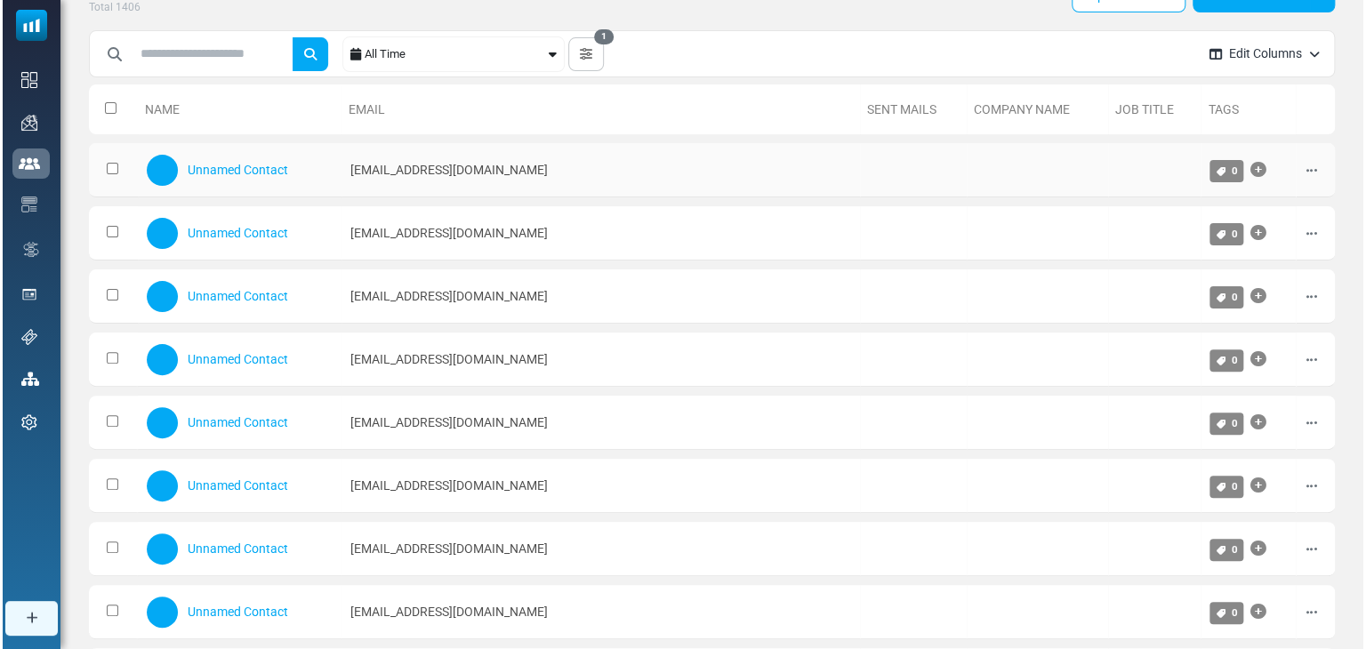
scroll to position [70, 0]
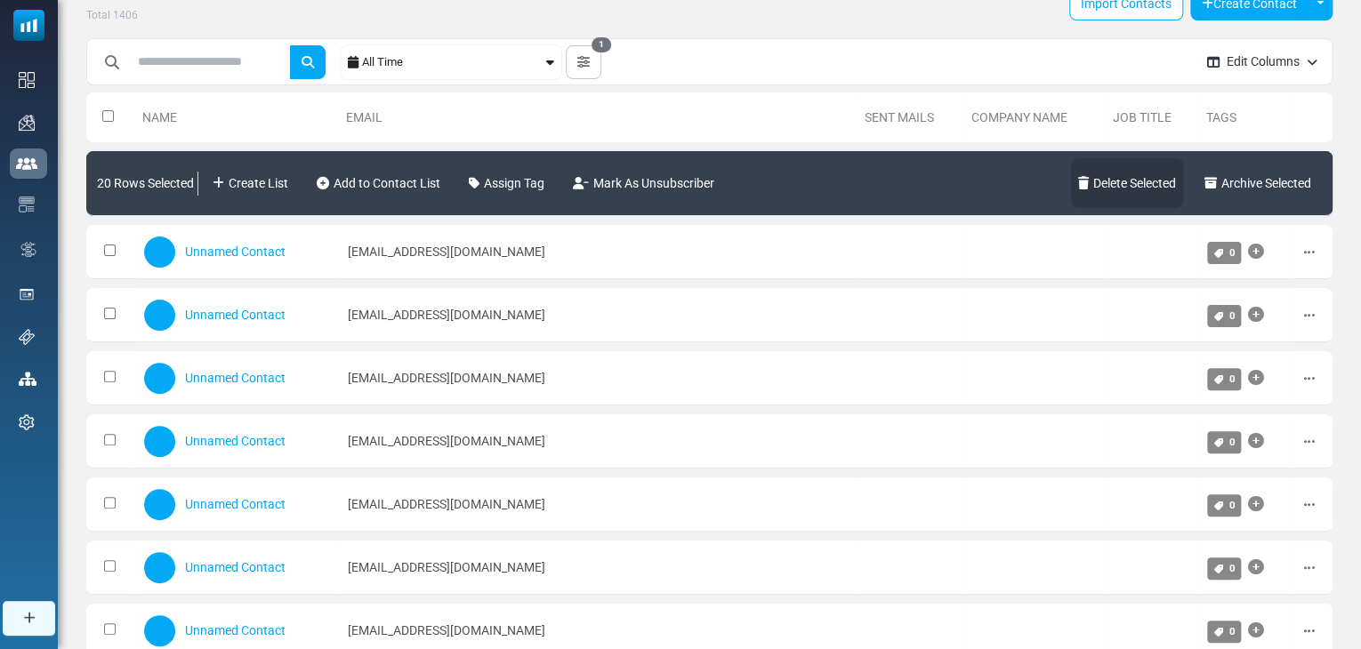
click at [1141, 186] on link "Delete Selected" at bounding box center [1127, 183] width 112 height 50
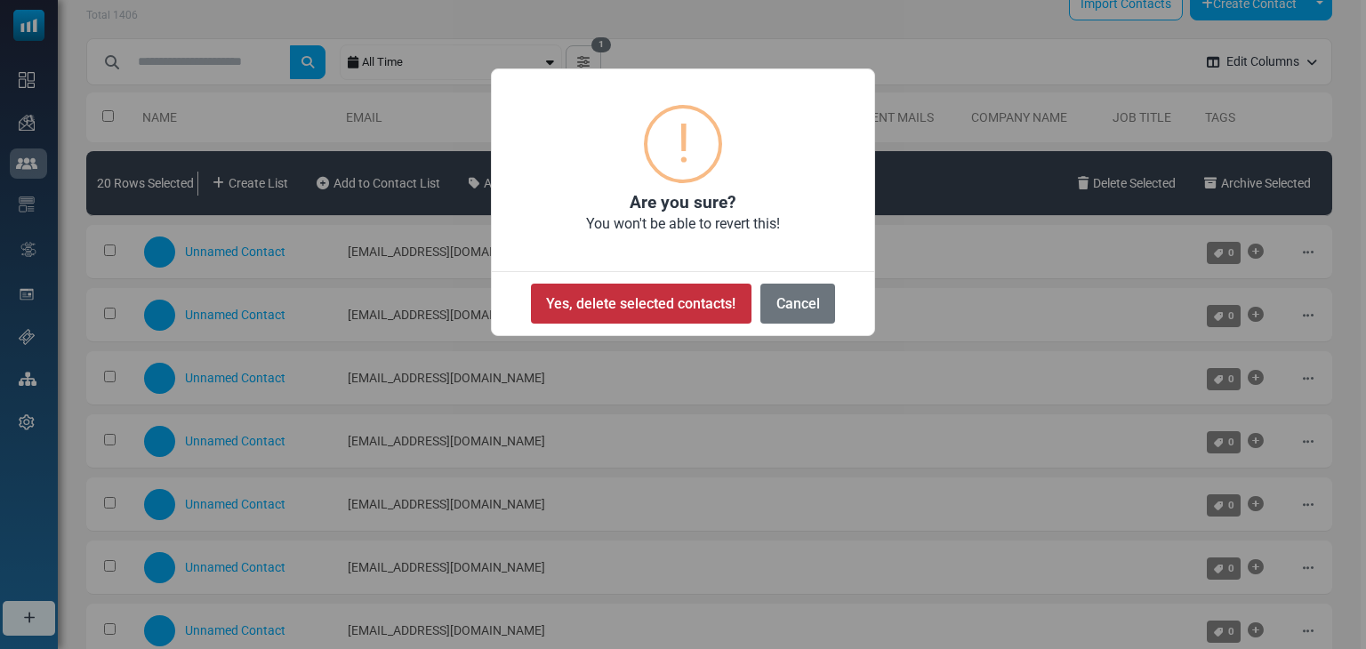
click at [679, 301] on button "Yes, delete selected contacts!" at bounding box center [641, 304] width 221 height 40
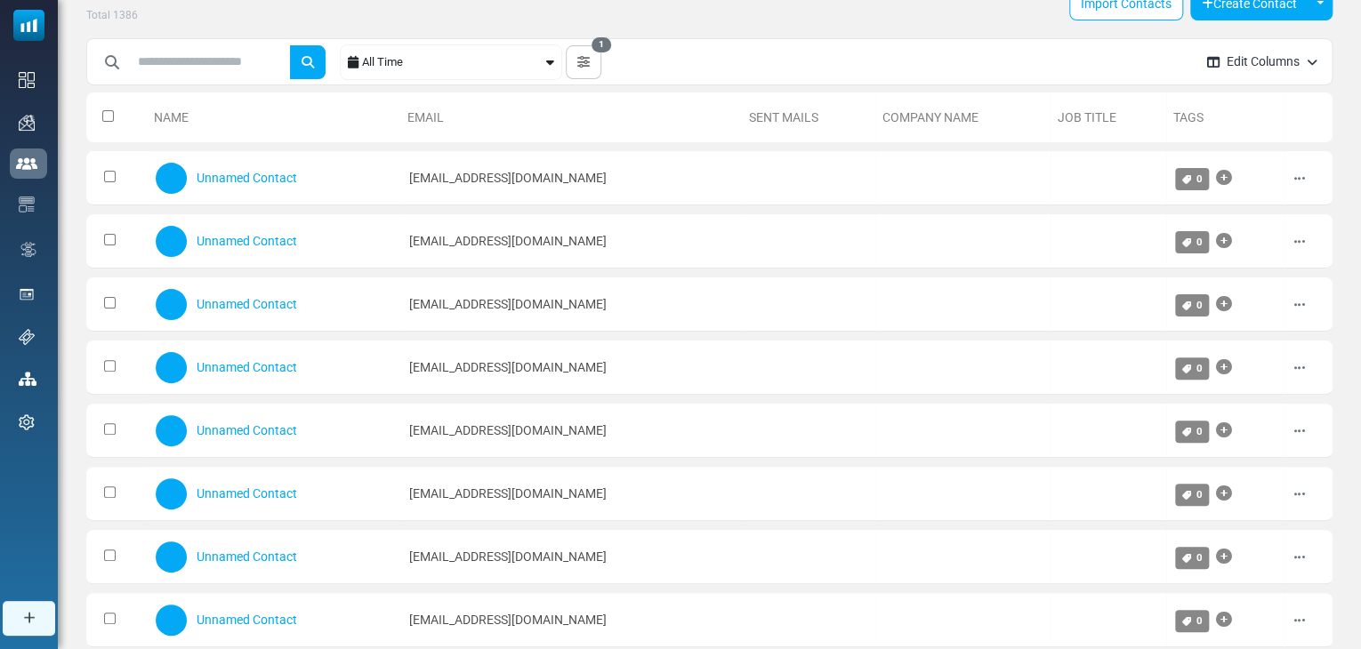
click at [104, 108] on th at bounding box center [116, 118] width 60 height 50
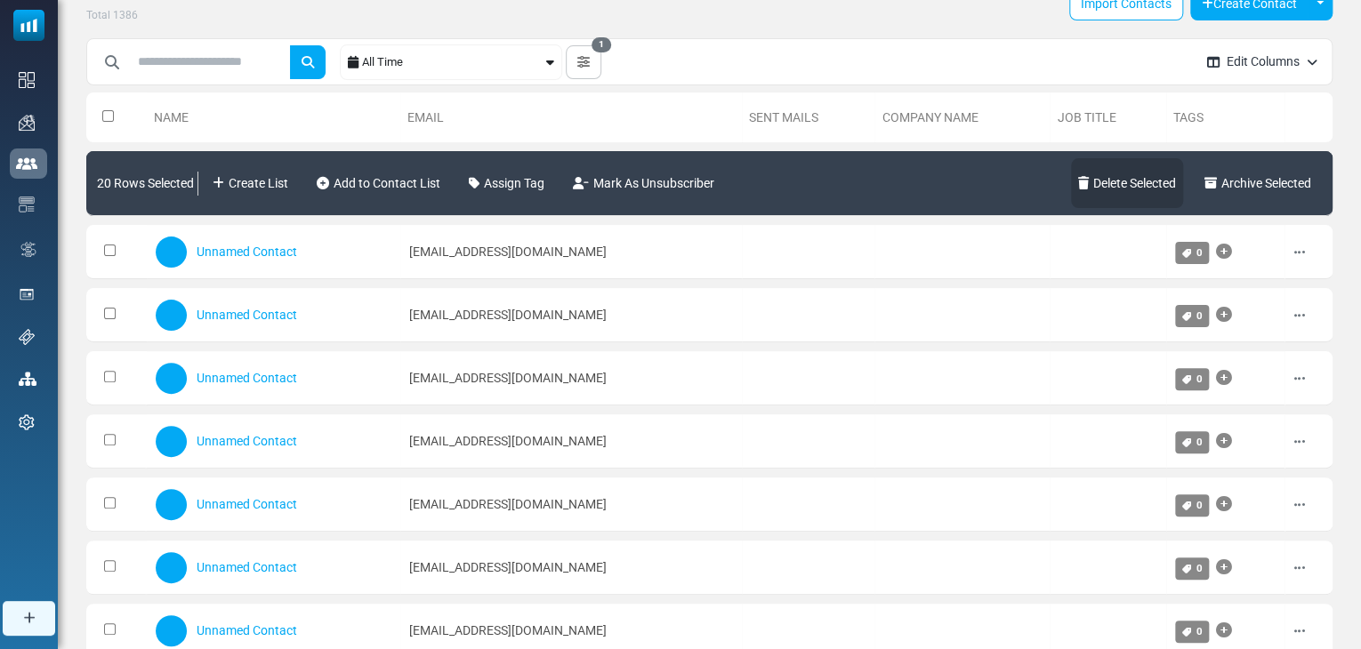
click at [1165, 182] on link "Delete Selected" at bounding box center [1127, 183] width 112 height 50
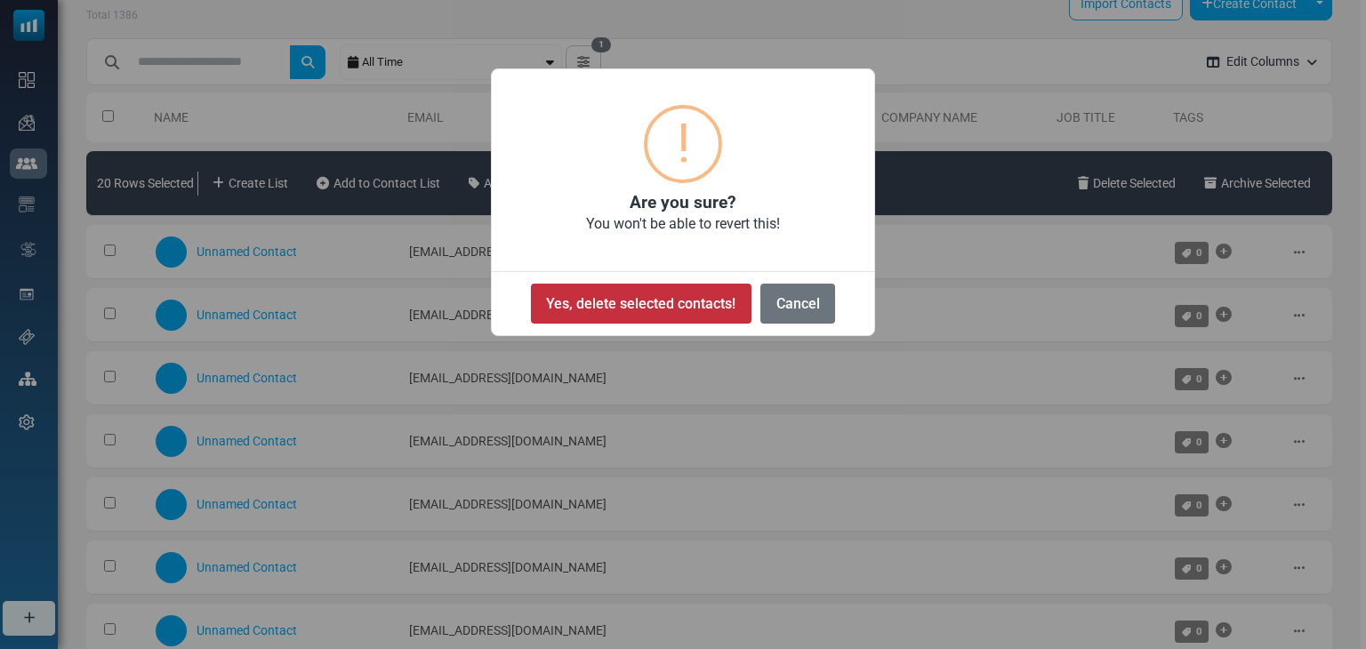
click at [704, 309] on button "Yes, delete selected contacts!" at bounding box center [641, 304] width 221 height 40
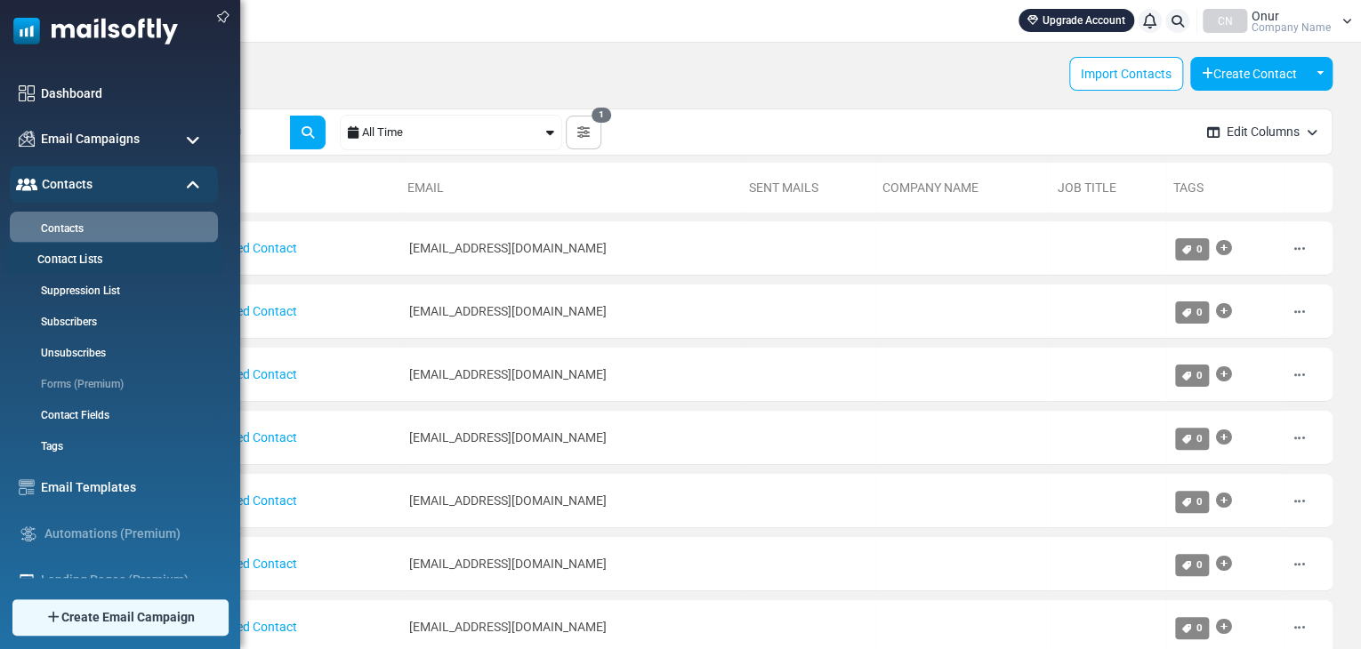
click at [81, 252] on link "Contact Lists" at bounding box center [111, 260] width 214 height 17
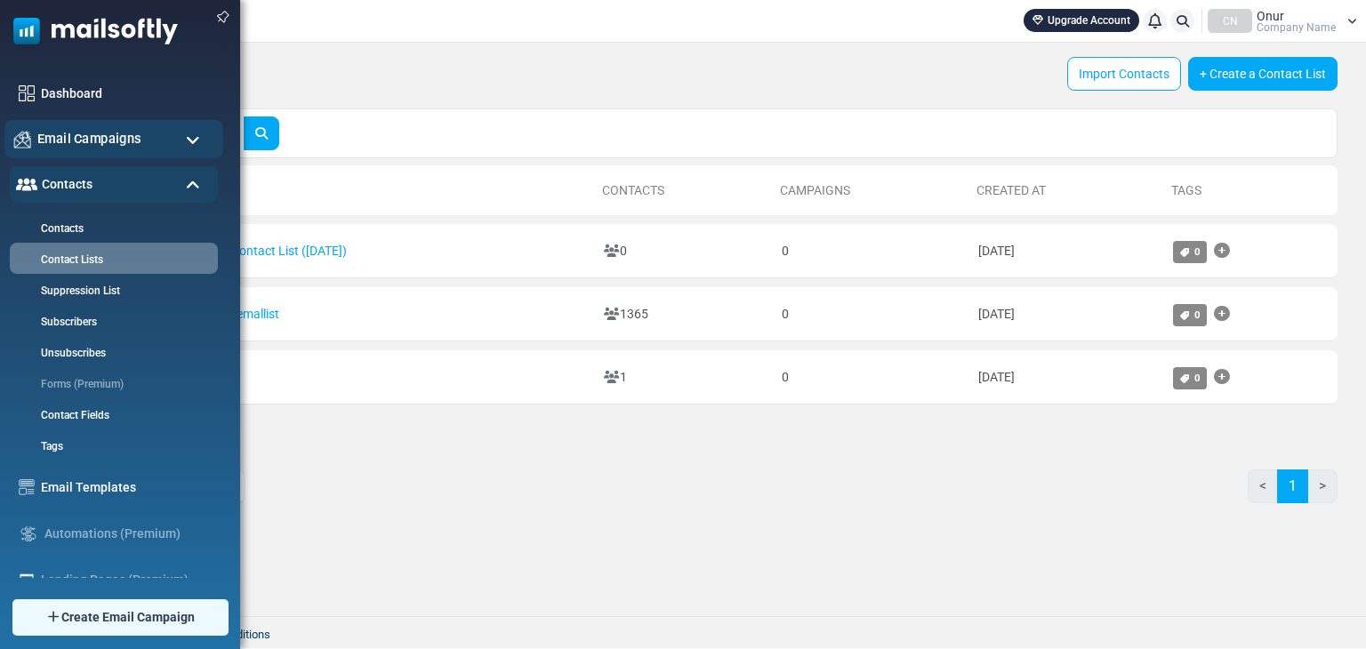
click at [82, 141] on span "Email Campaigns" at bounding box center [89, 139] width 104 height 20
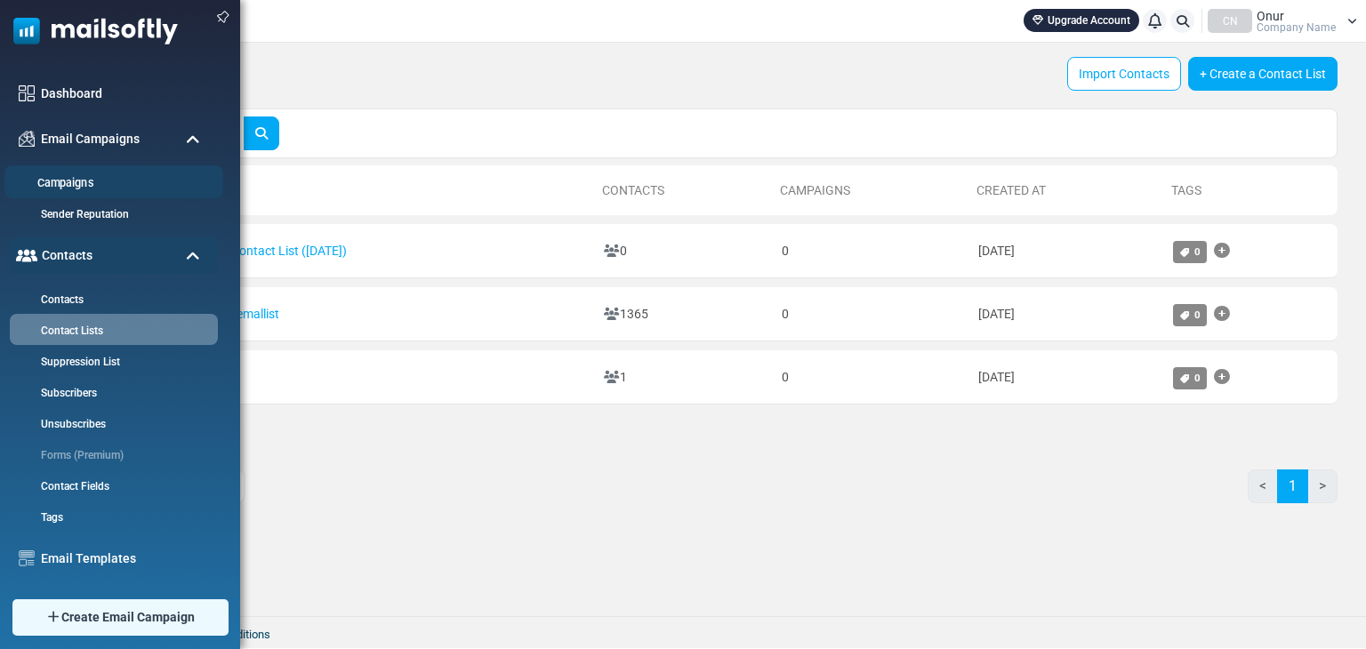
click at [91, 186] on link "Campaigns" at bounding box center [111, 183] width 214 height 17
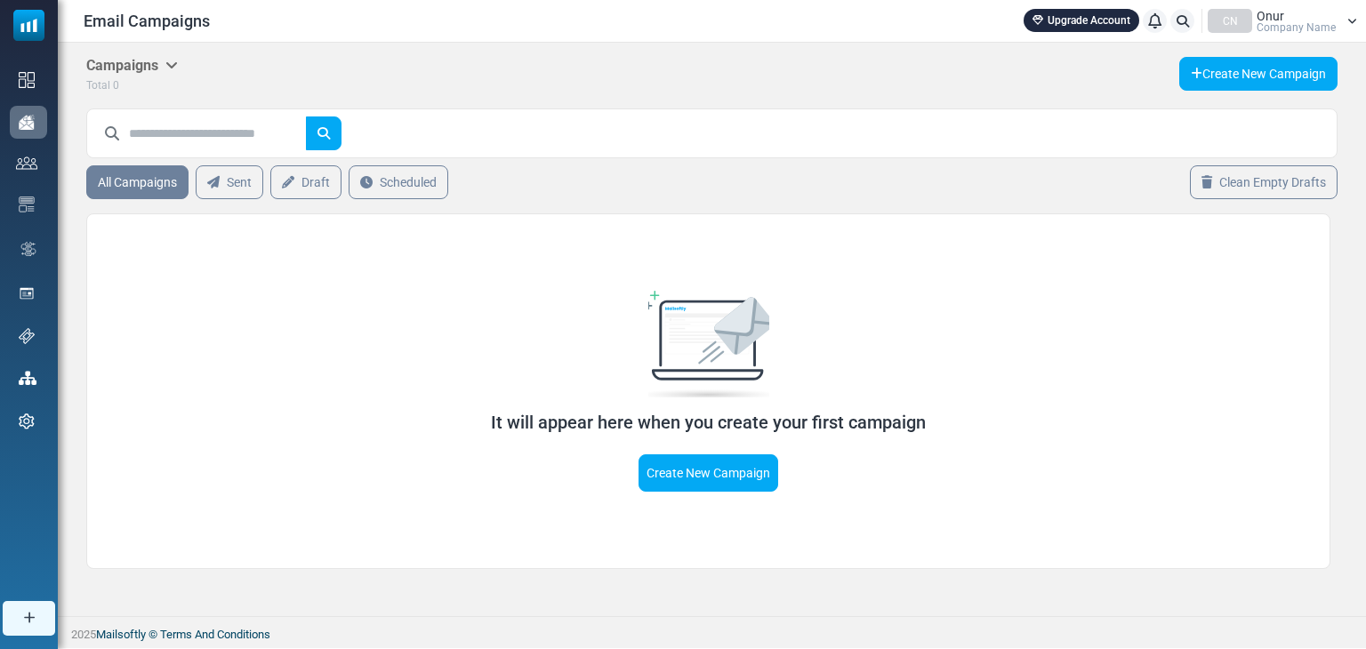
click at [712, 449] on div "It will appear here when you create your first campaign Create New Campaign" at bounding box center [709, 391] width 788 height 201
click at [715, 464] on link "Create New Campaign" at bounding box center [709, 473] width 140 height 37
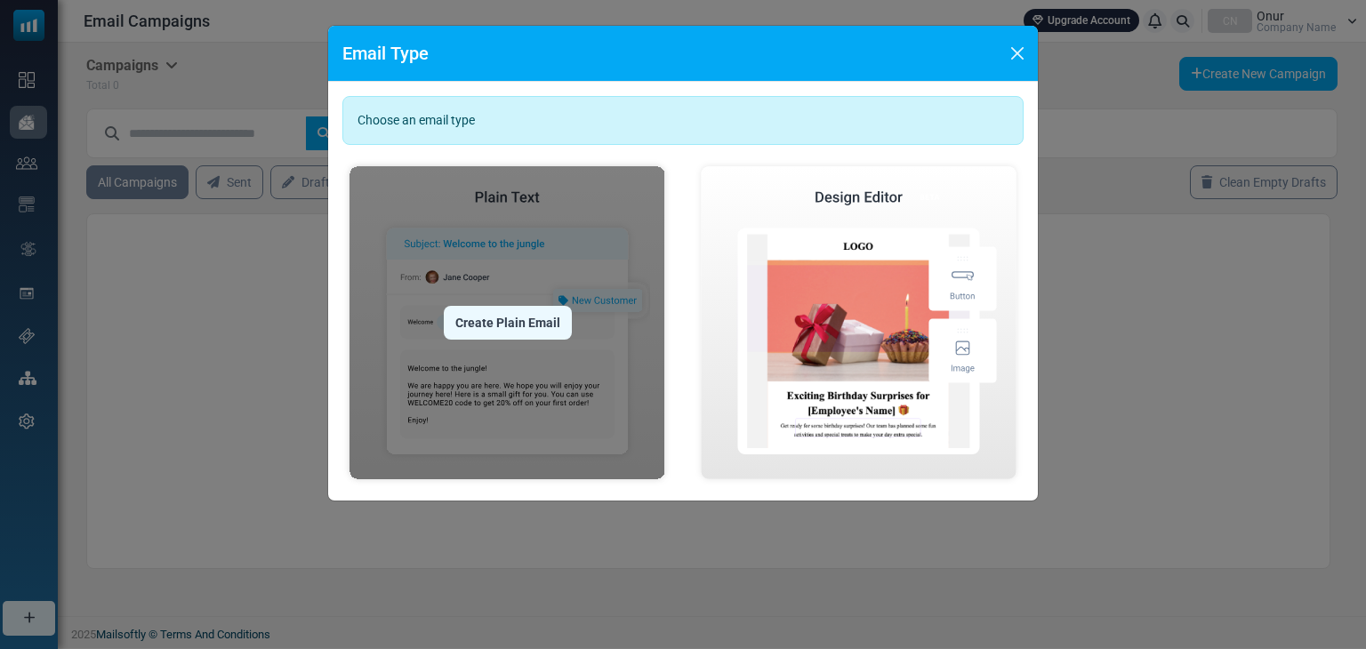
click at [538, 364] on img at bounding box center [508, 322] width 330 height 327
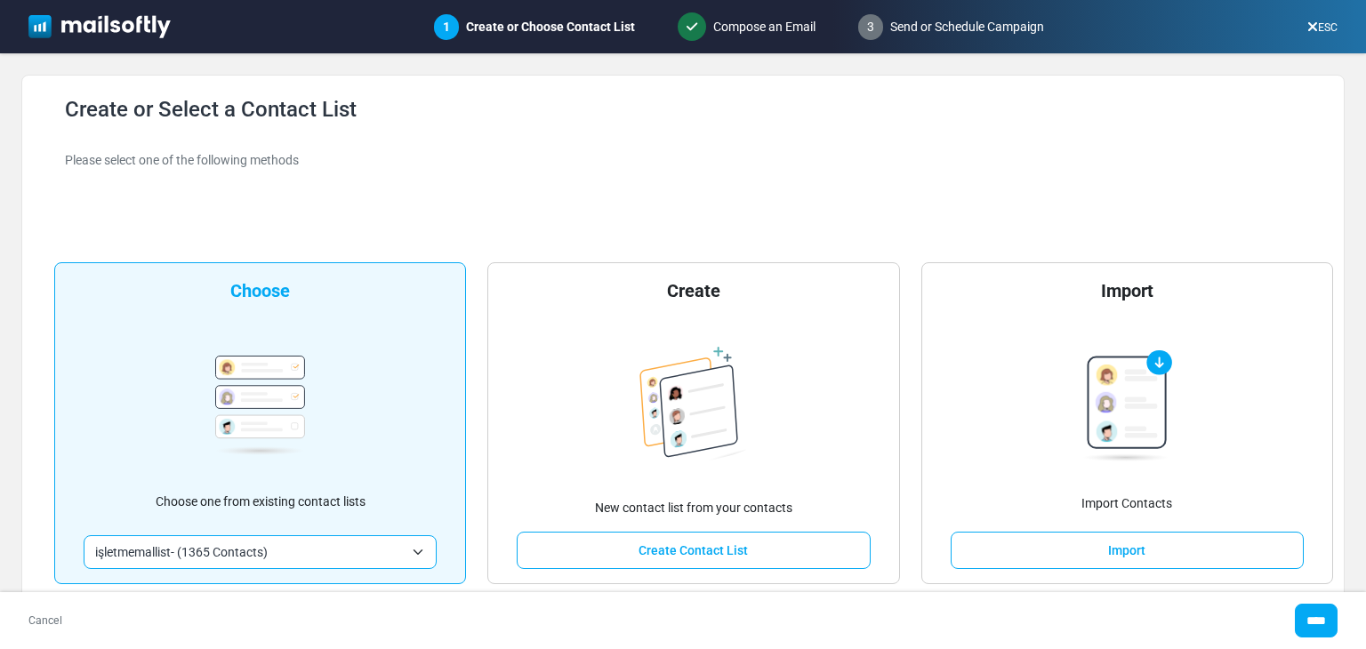
click at [368, 491] on div "**********" at bounding box center [260, 423] width 412 height 322
click at [296, 554] on span "işletmemallist- (1365 Contacts)" at bounding box center [249, 552] width 309 height 21
click at [1317, 617] on input "****" at bounding box center [1316, 621] width 43 height 34
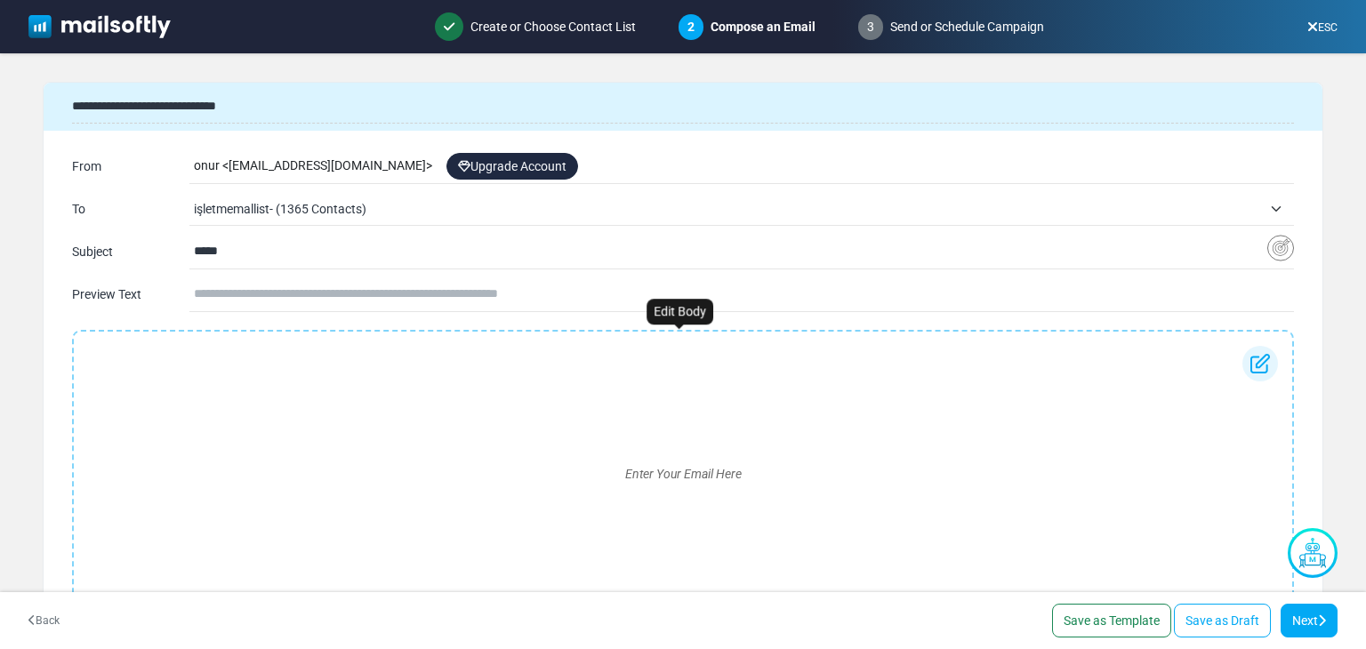
click at [257, 400] on div "Enter Your Email Here" at bounding box center [683, 474] width 1190 height 256
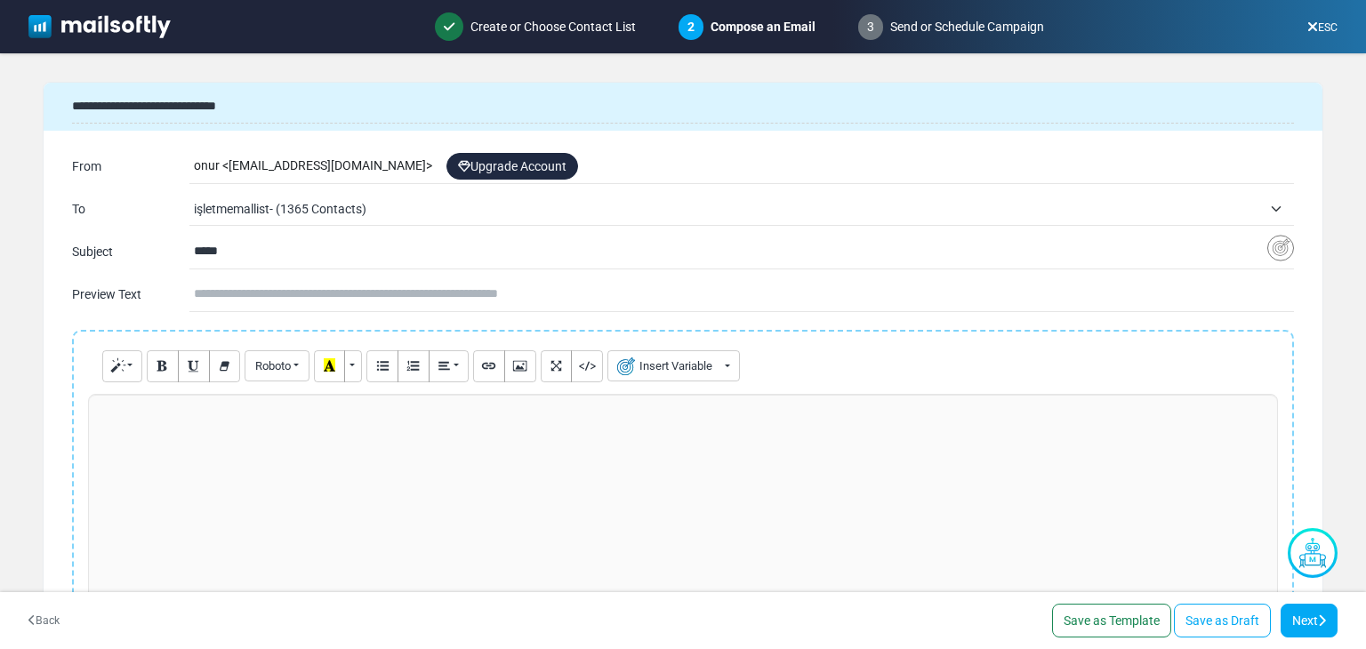
click at [238, 414] on p at bounding box center [683, 413] width 1171 height 19
paste div
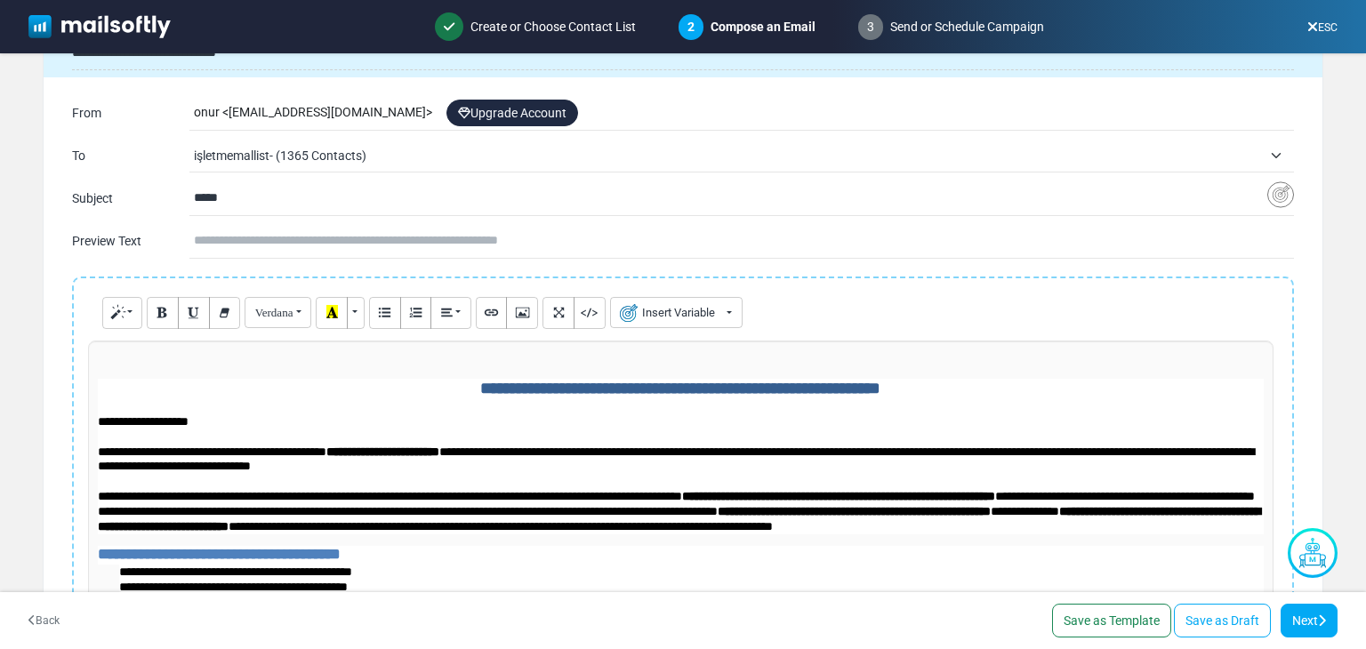
drag, startPoint x: 229, startPoint y: 204, endPoint x: 178, endPoint y: 204, distance: 50.7
click at [178, 204] on div "**********" at bounding box center [683, 198] width 1222 height 28
paste input "**********"
type input "**********"
click at [528, 117] on link "Upgrade Account" at bounding box center [513, 113] width 132 height 27
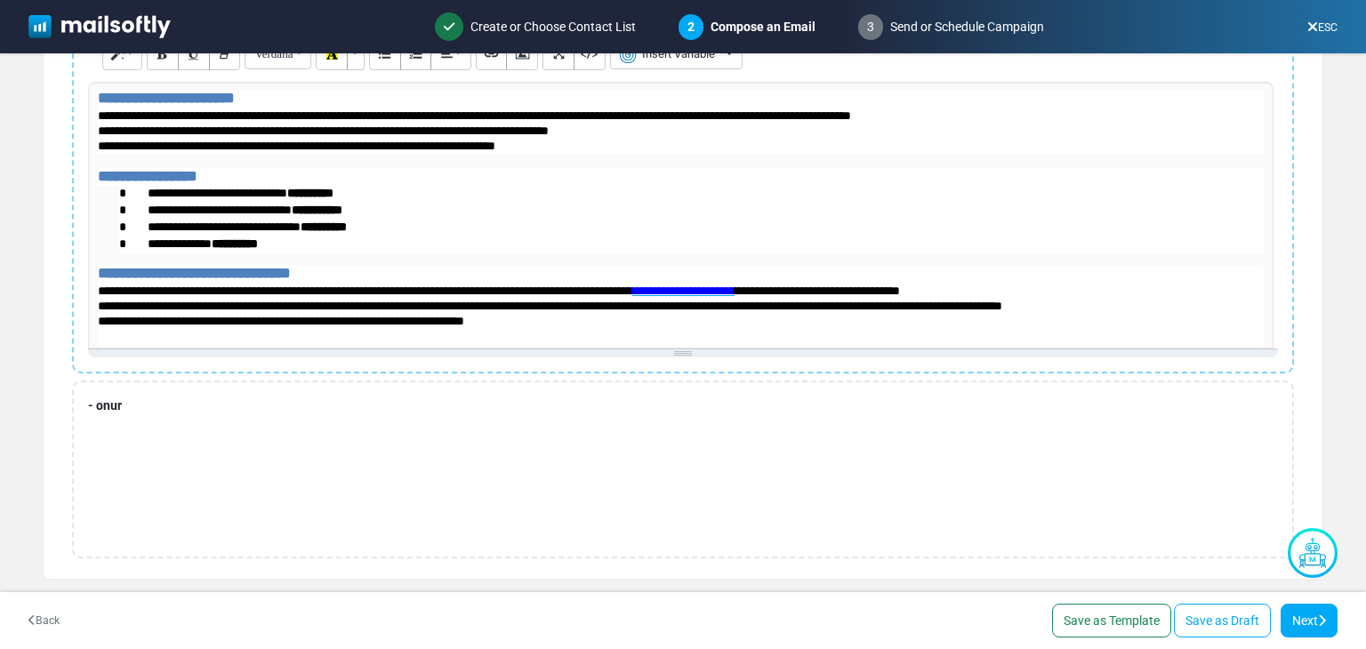
scroll to position [356, 0]
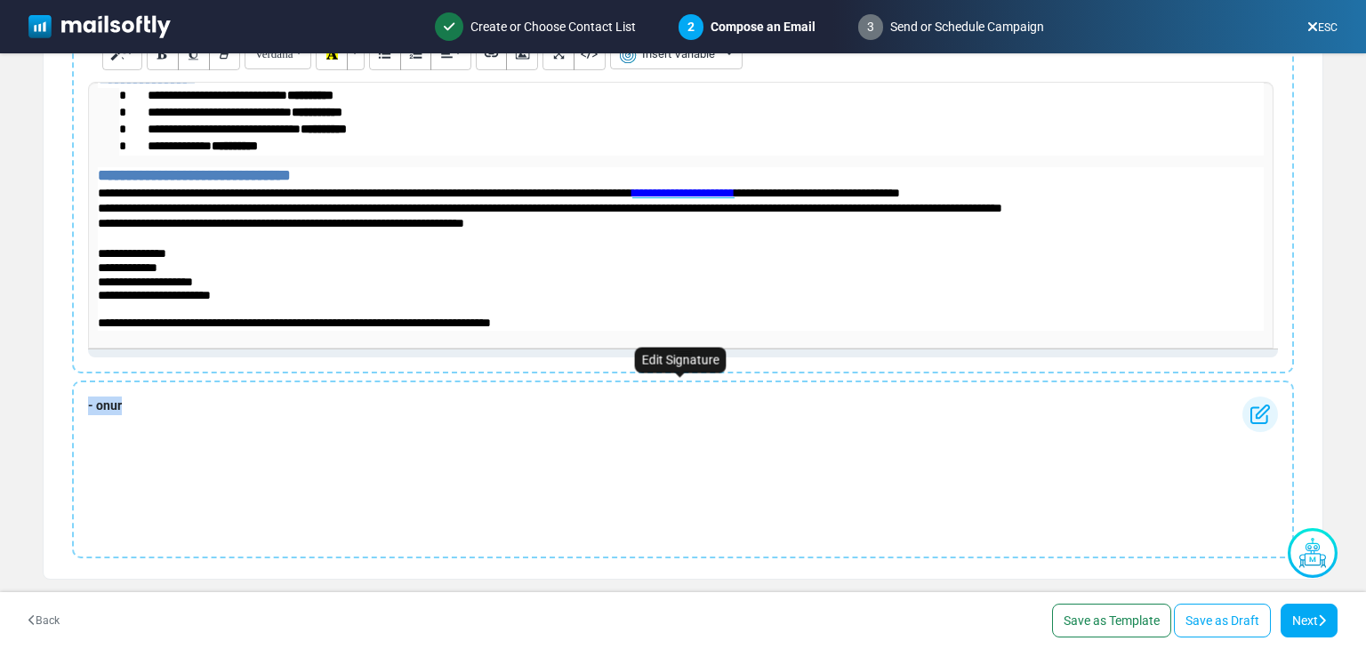
drag, startPoint x: 142, startPoint y: 403, endPoint x: 77, endPoint y: 403, distance: 64.9
click at [77, 403] on div "- onur" at bounding box center [683, 470] width 1222 height 178
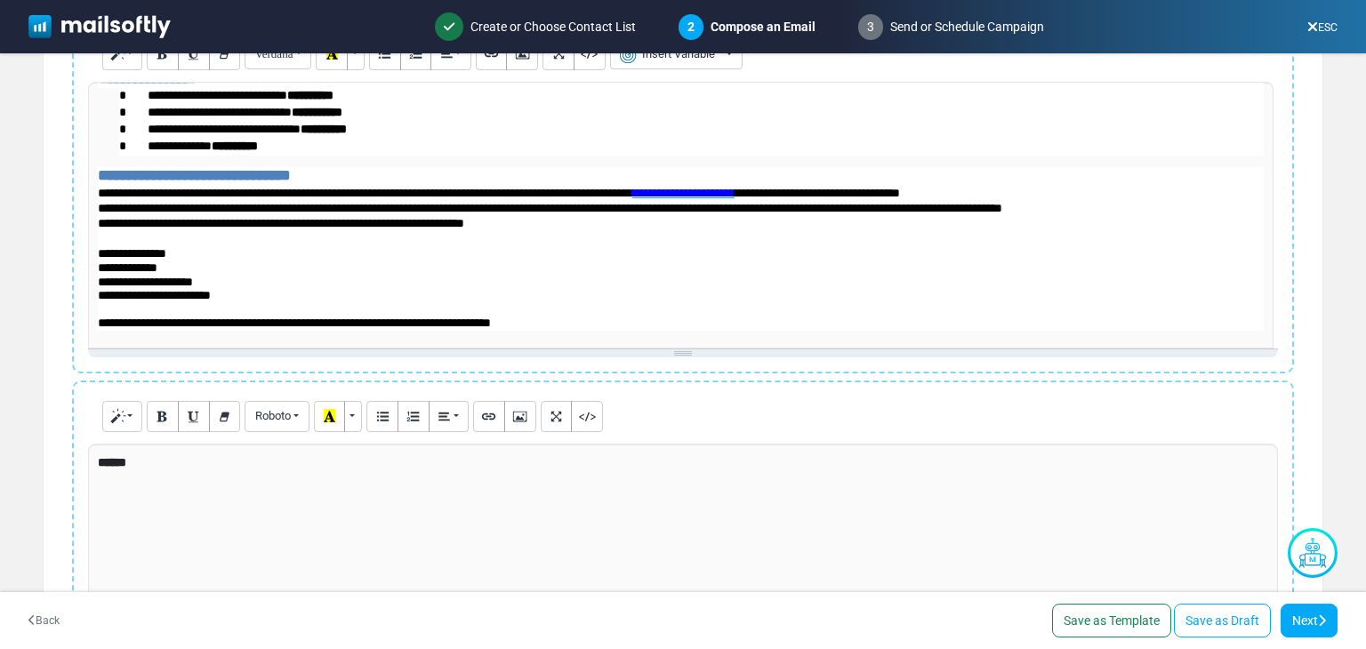
click at [152, 456] on div "******" at bounding box center [683, 577] width 1190 height 267
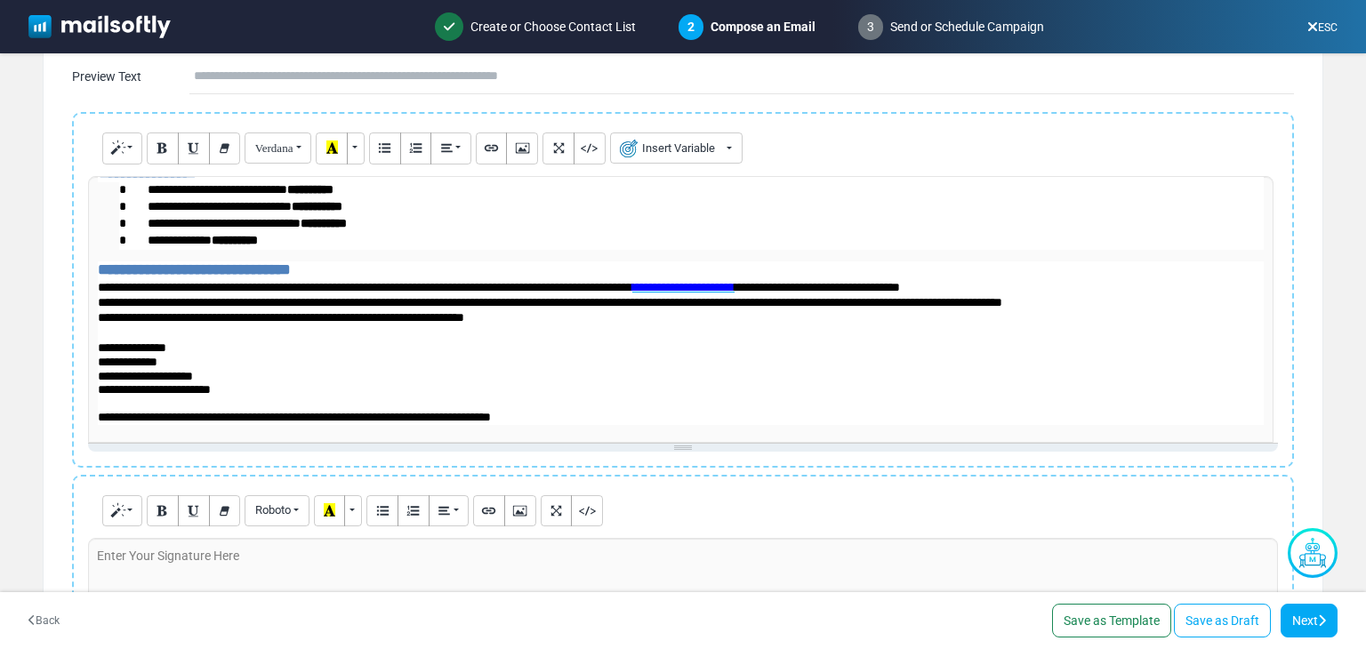
scroll to position [488, 0]
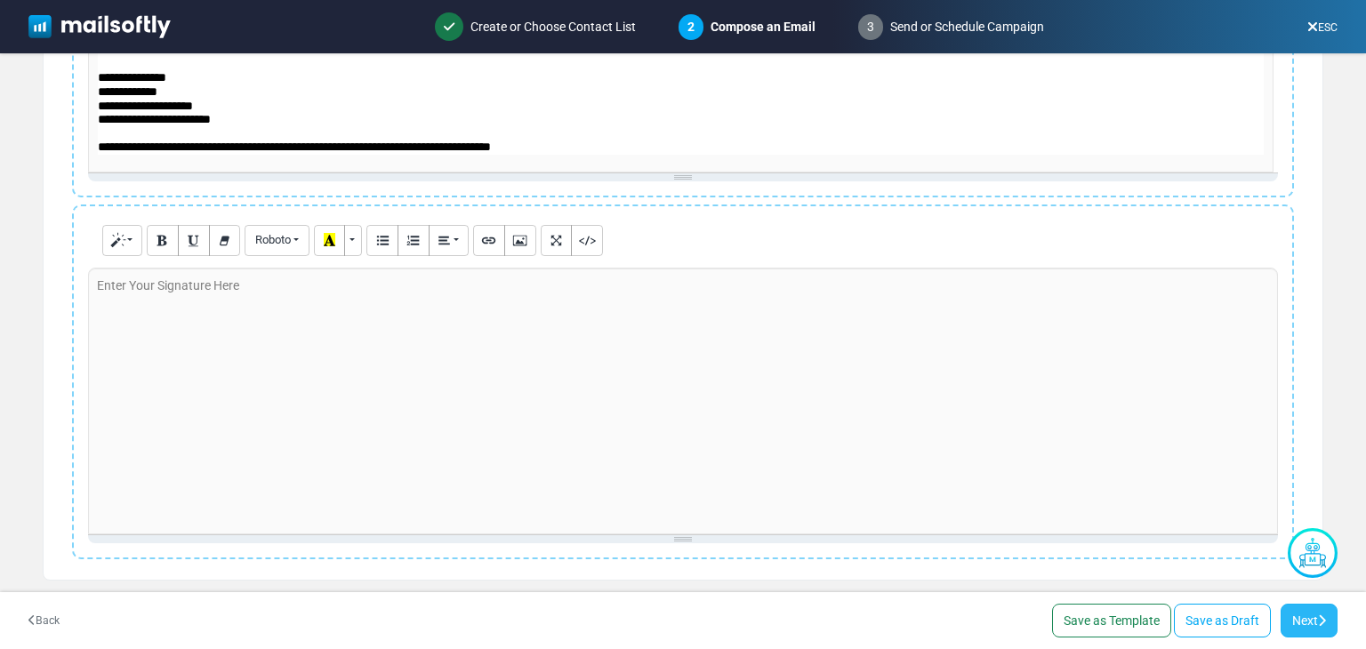
click at [1324, 617] on icon at bounding box center [1322, 621] width 8 height 12
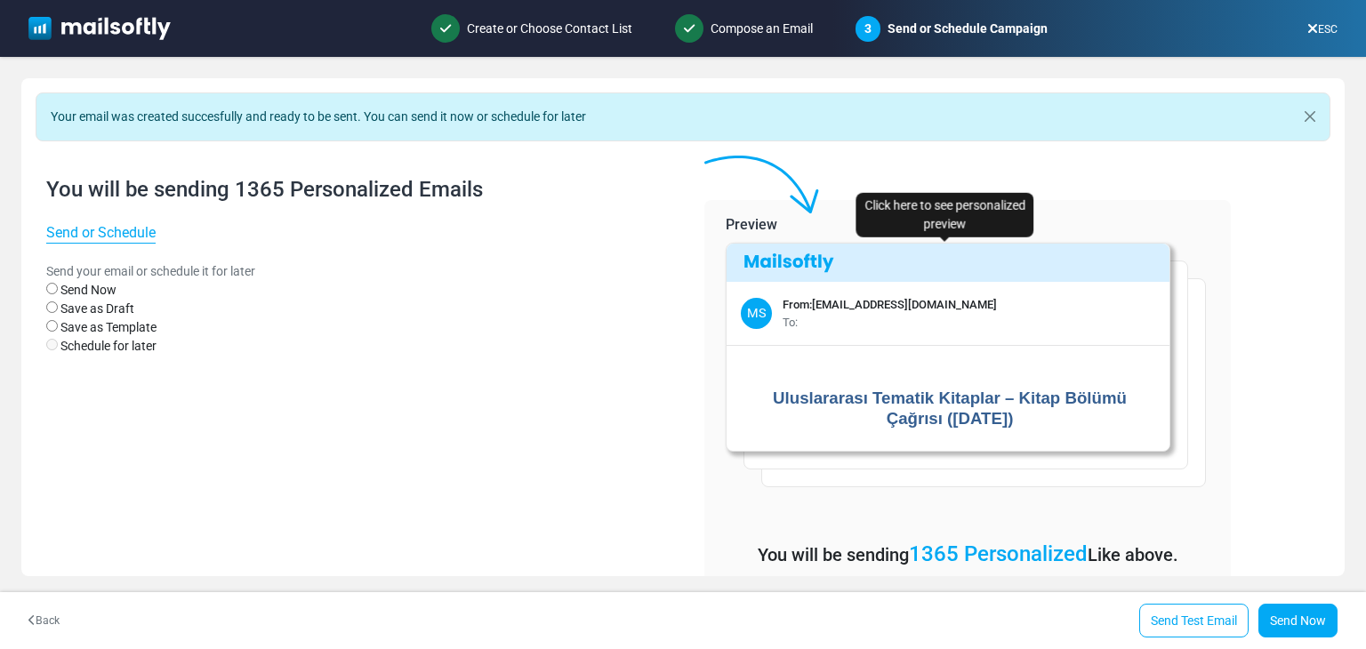
click at [921, 340] on div "MS From: [EMAIL_ADDRESS][DOMAIN_NAME] To:" at bounding box center [948, 313] width 443 height 63
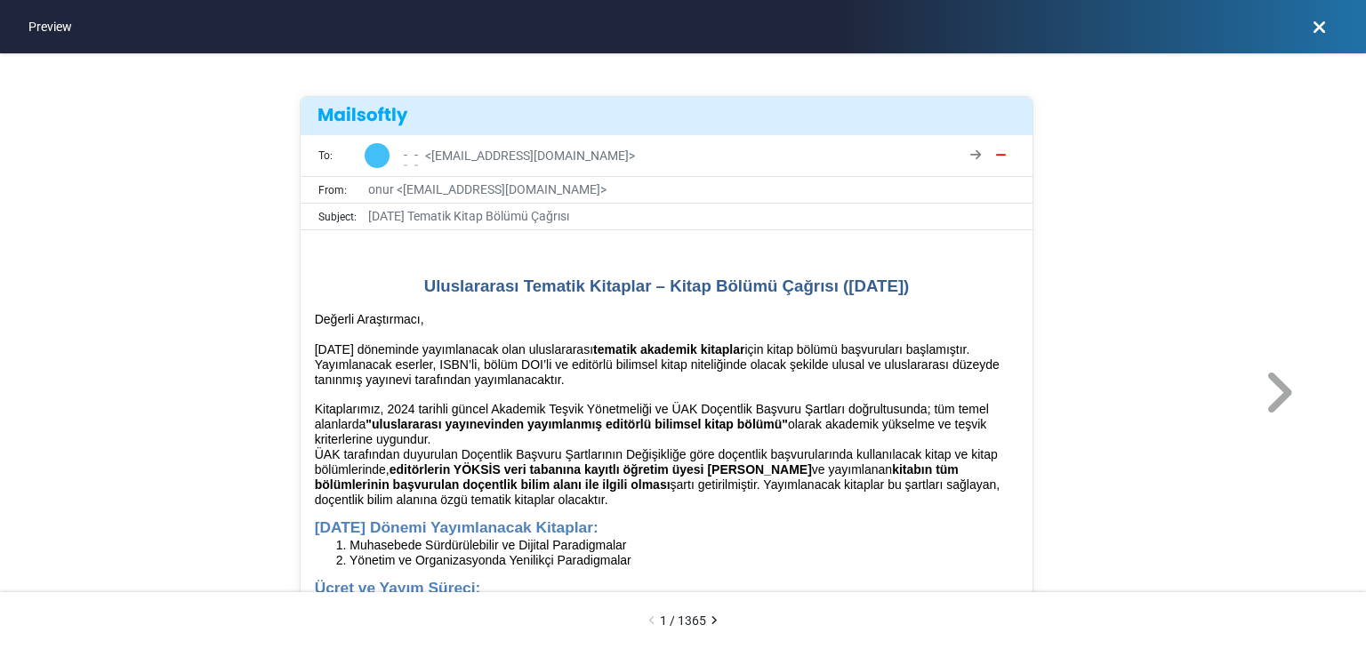
click at [1322, 27] on icon at bounding box center [1319, 27] width 13 height 1
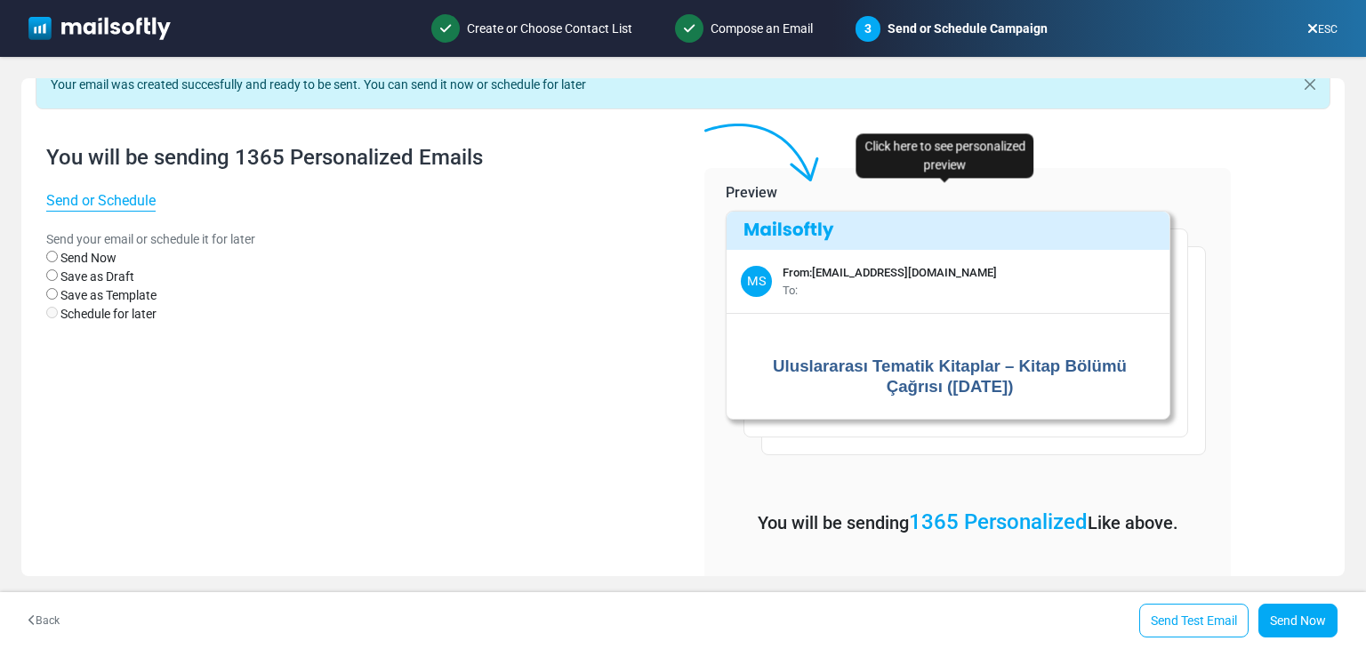
scroll to position [64, 0]
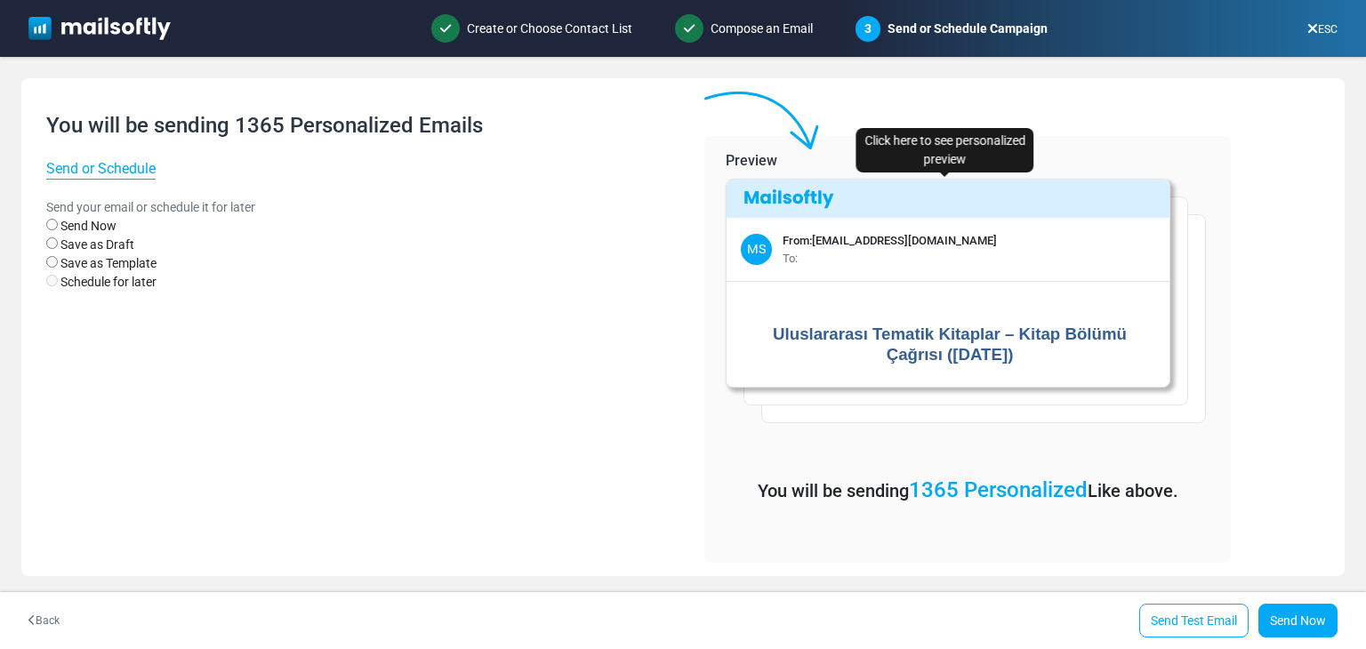
click at [855, 275] on div "MS From: [EMAIL_ADDRESS][DOMAIN_NAME] To:" at bounding box center [948, 249] width 443 height 63
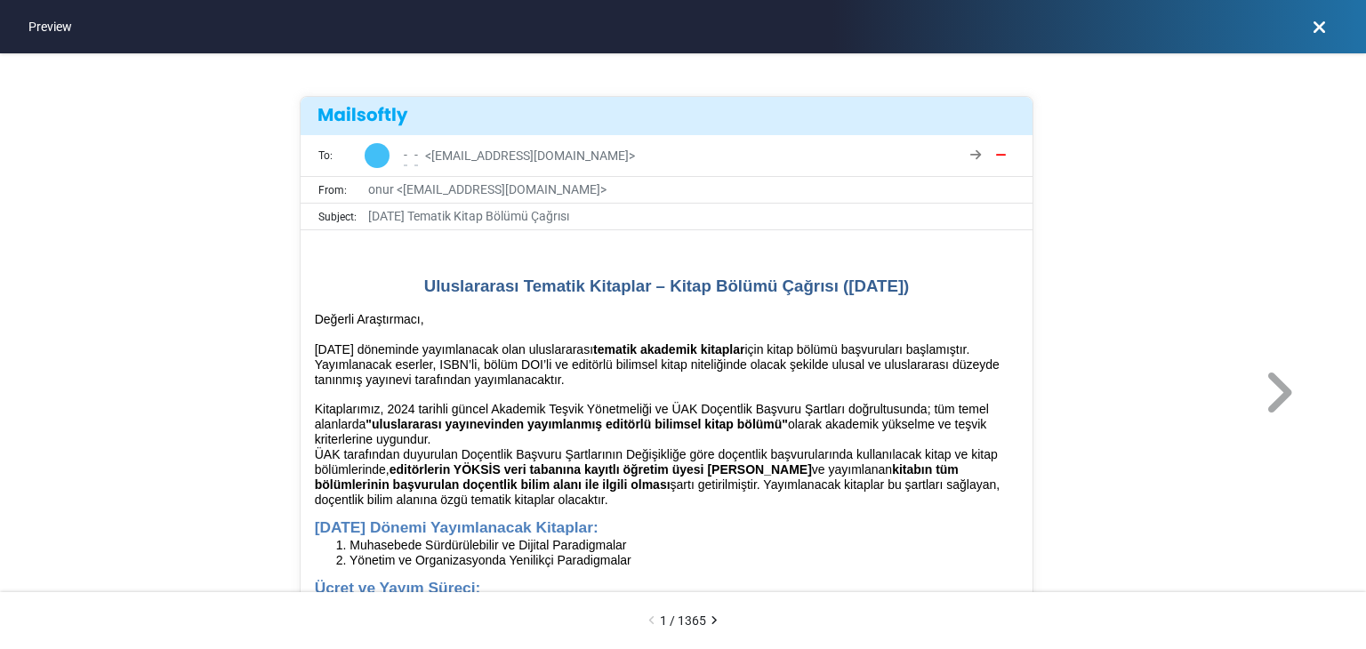
click at [439, 149] on span "< [EMAIL_ADDRESS][DOMAIN_NAME] >" at bounding box center [530, 156] width 210 height 19
click at [477, 158] on span "< [EMAIL_ADDRESS][DOMAIN_NAME] >" at bounding box center [530, 156] width 210 height 19
click at [974, 153] on icon "View Contact" at bounding box center [976, 155] width 11 height 12
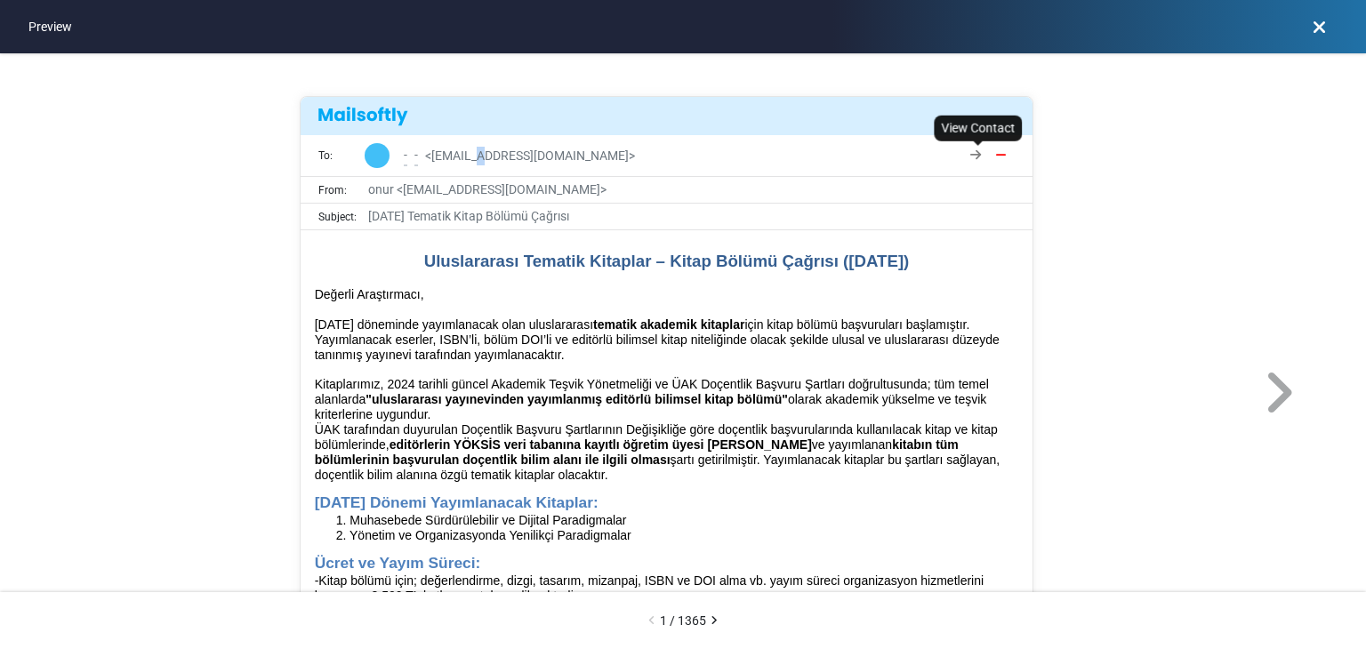
scroll to position [0, 0]
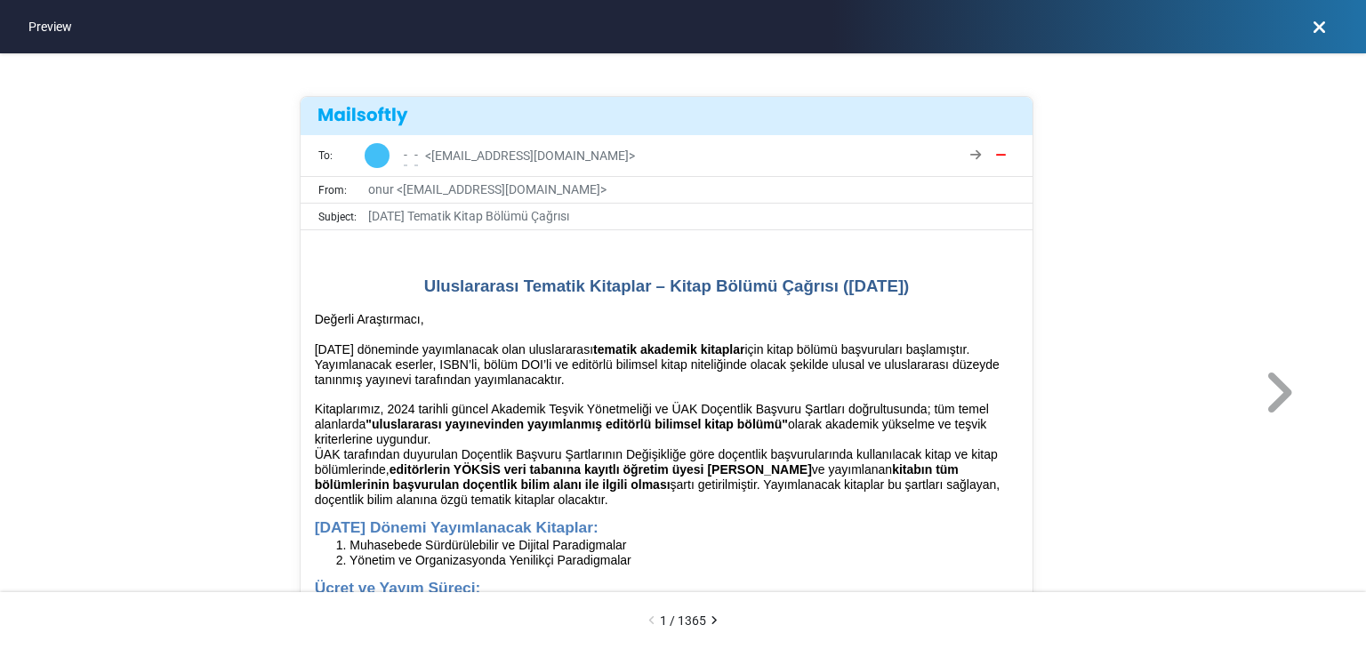
click at [715, 621] on icon at bounding box center [714, 621] width 7 height 1
click at [1281, 412] on icon at bounding box center [1278, 393] width 33 height 53
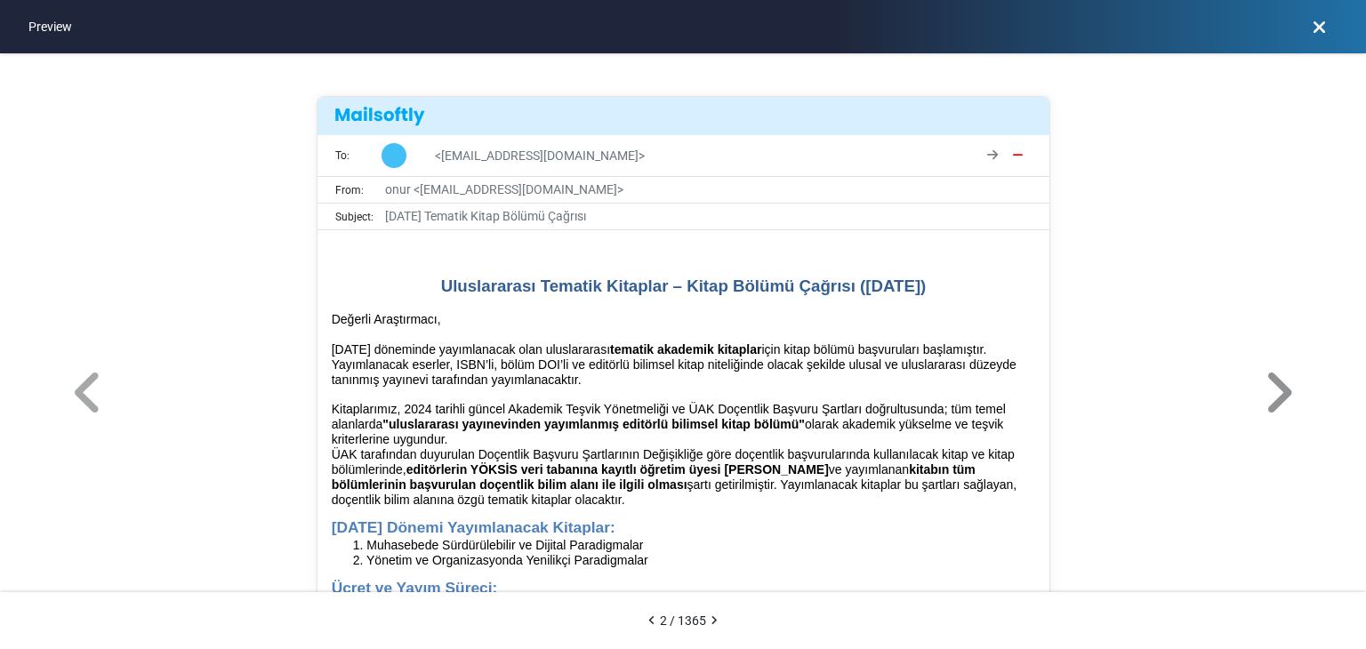
click at [1278, 391] on icon at bounding box center [1278, 393] width 33 height 53
click at [1281, 387] on icon at bounding box center [1278, 393] width 33 height 53
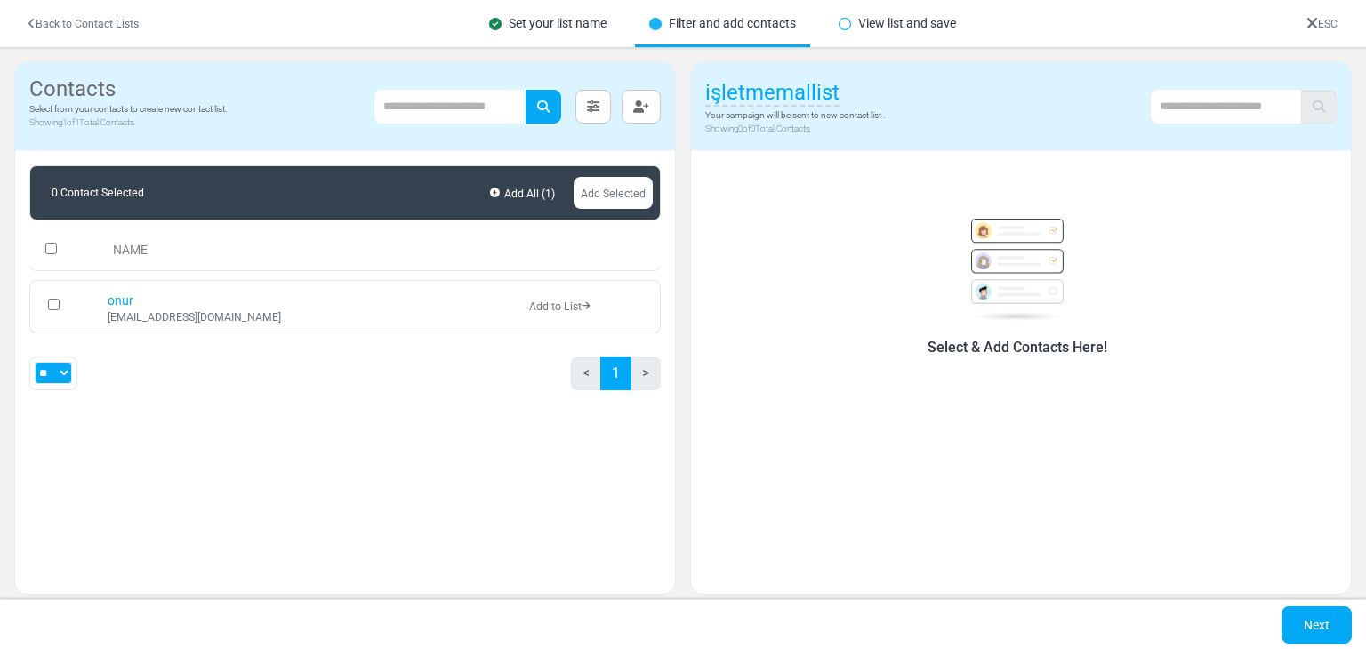
click at [572, 25] on div "Set your list name" at bounding box center [548, 23] width 146 height 47
click at [61, 91] on h5 "Contacts" at bounding box center [127, 90] width 197 height 26
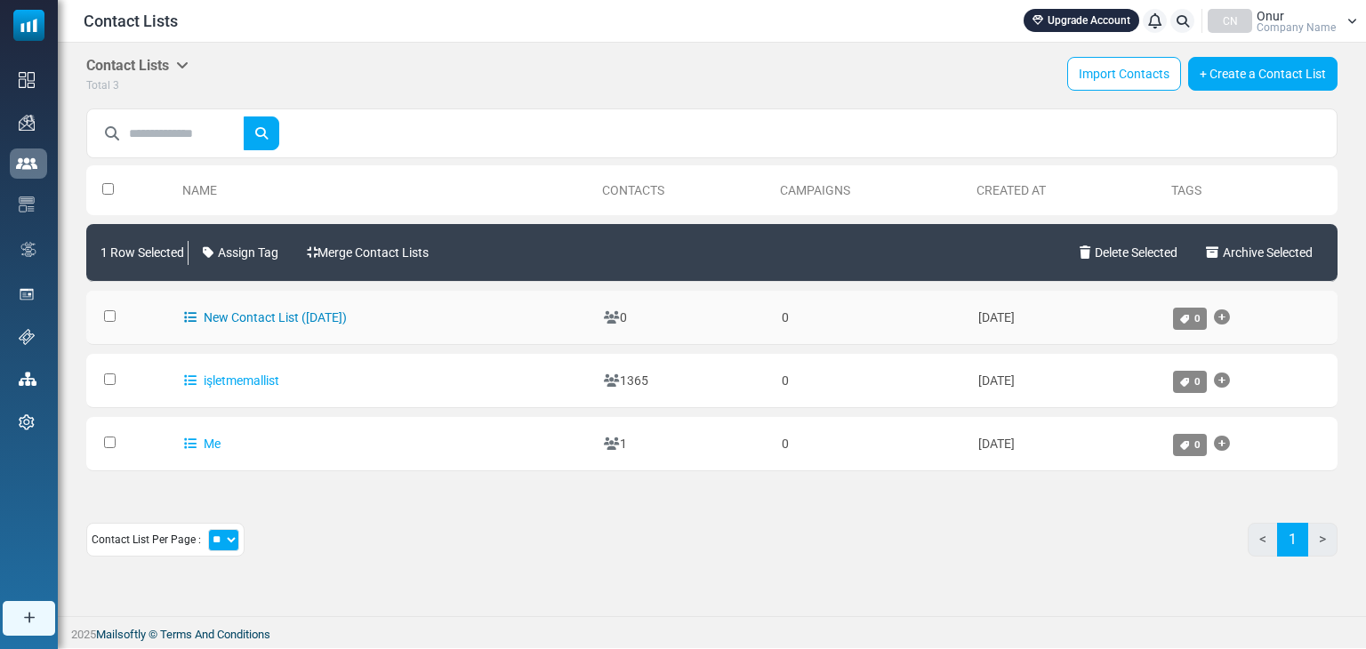
click at [253, 318] on link "New Contact List (2025-08-20)" at bounding box center [265, 317] width 163 height 14
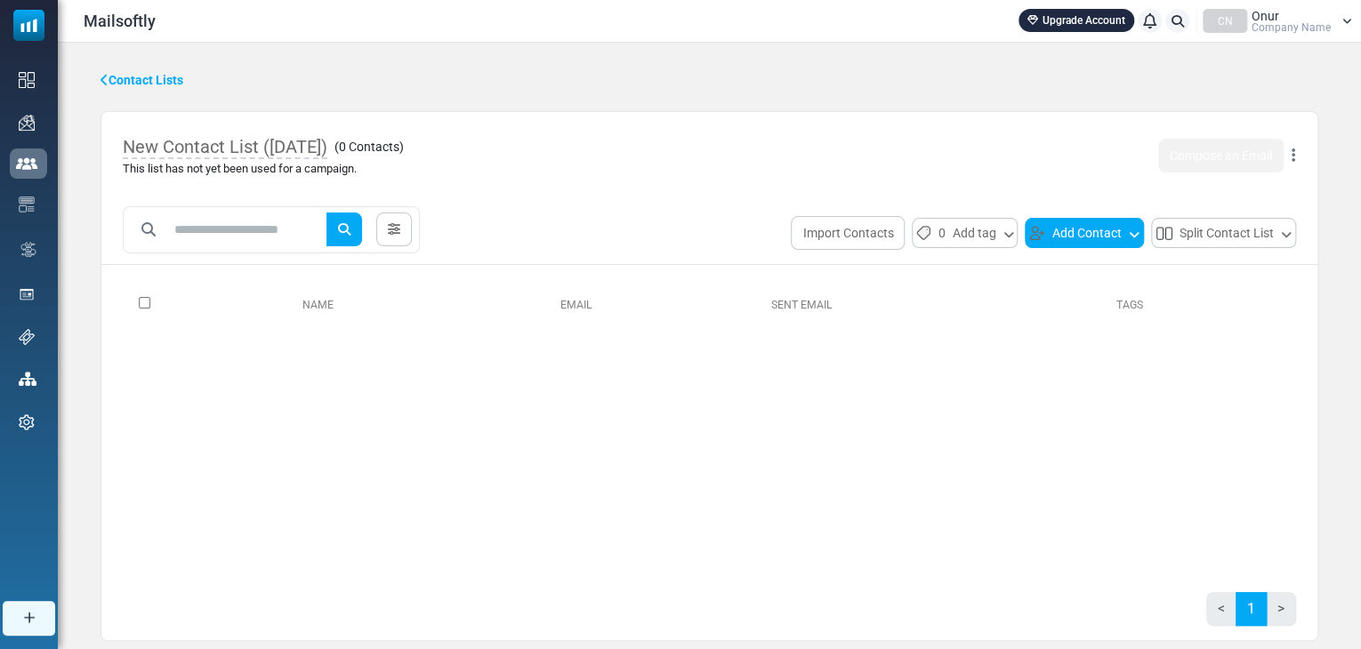
click at [1112, 238] on button "Add Contact" at bounding box center [1084, 233] width 119 height 30
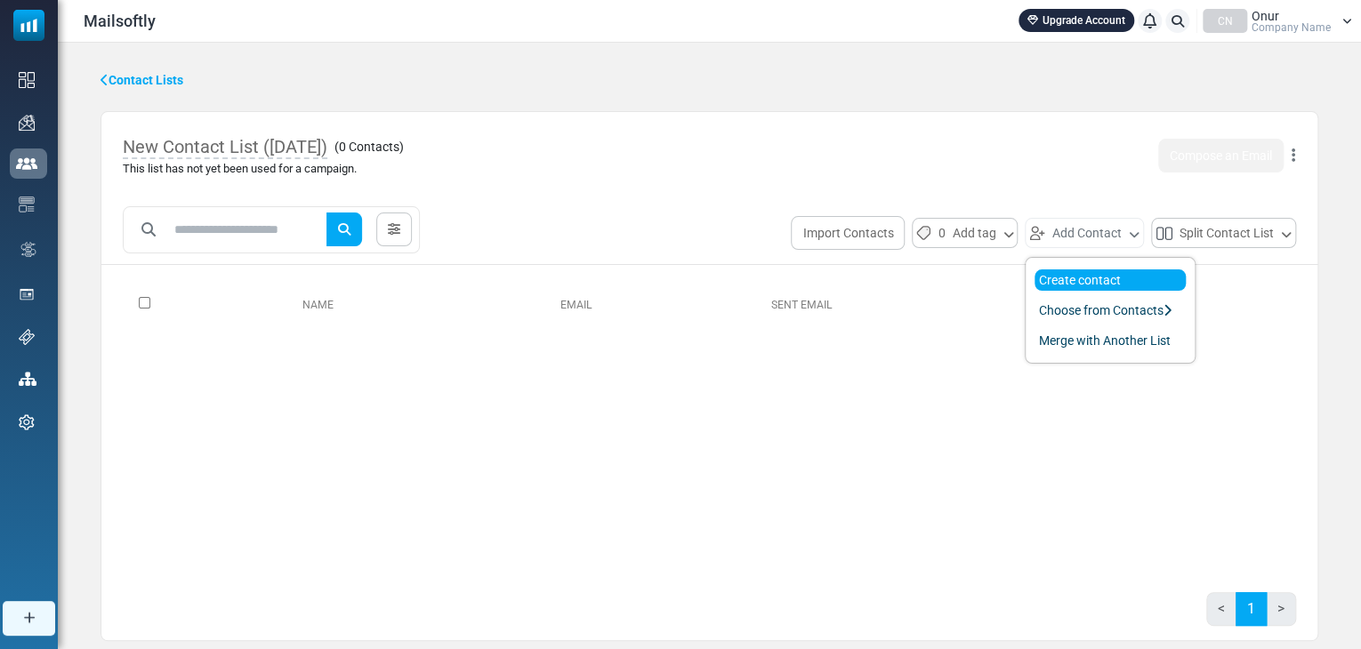
click at [1092, 278] on link "Create contact" at bounding box center [1110, 280] width 151 height 21
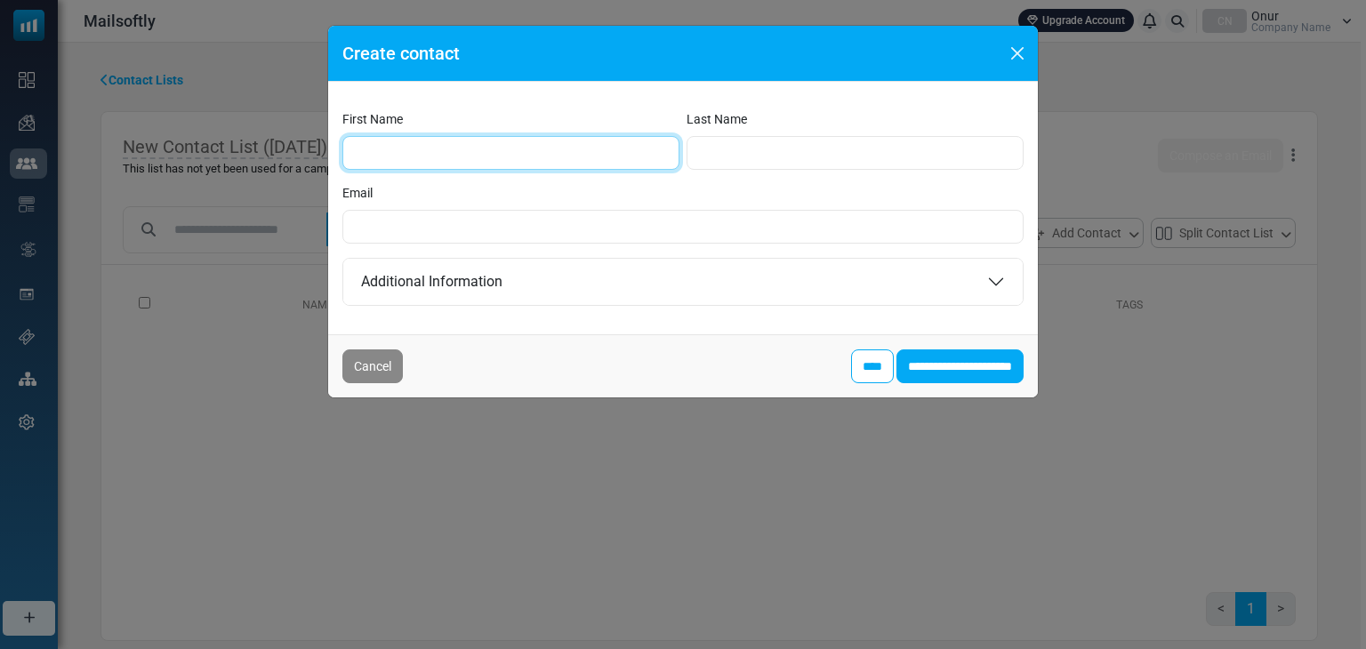
click at [429, 155] on input "First Name" at bounding box center [511, 153] width 337 height 34
type input "**********"
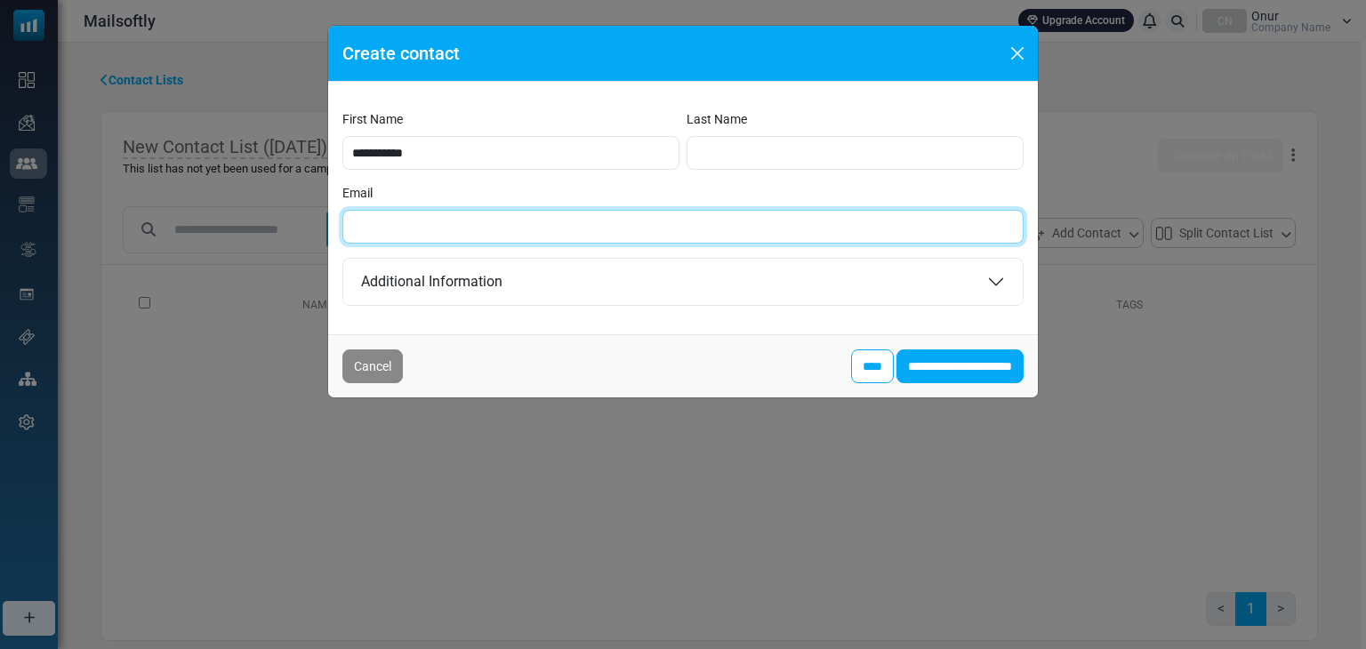
click at [388, 222] on input "Email" at bounding box center [683, 227] width 681 height 34
type input "**********"
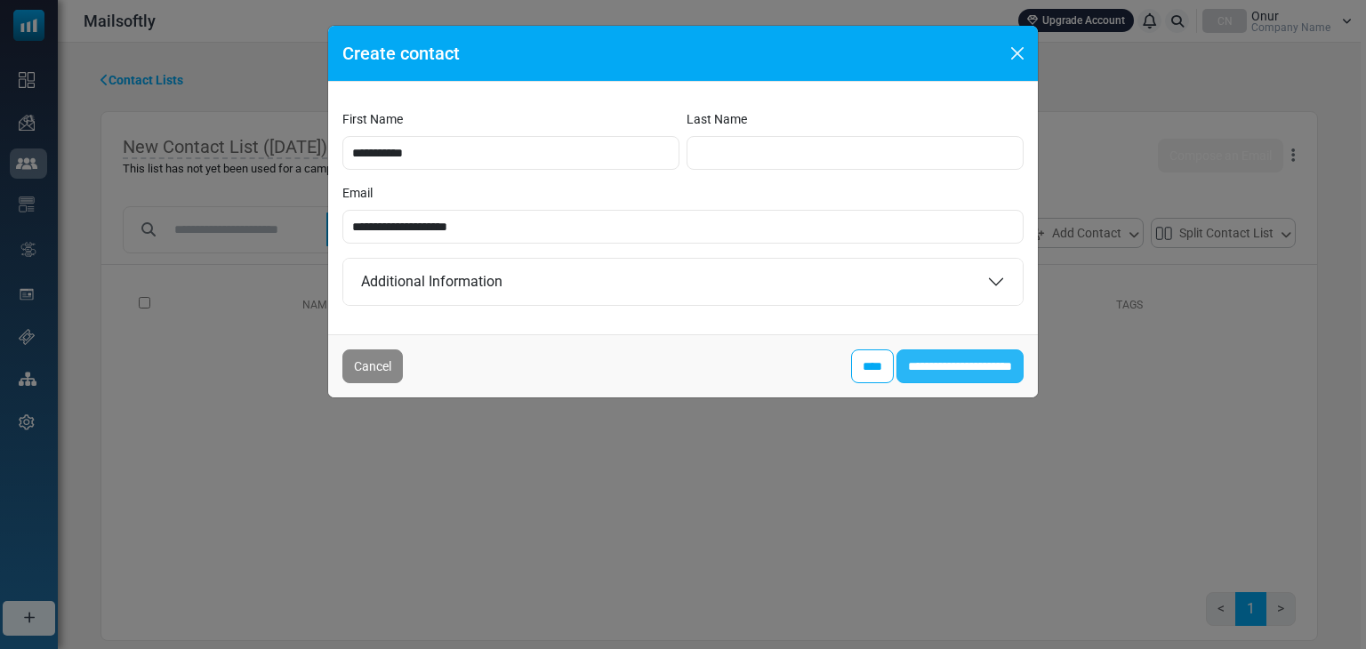
click at [906, 360] on input "**********" at bounding box center [960, 367] width 127 height 34
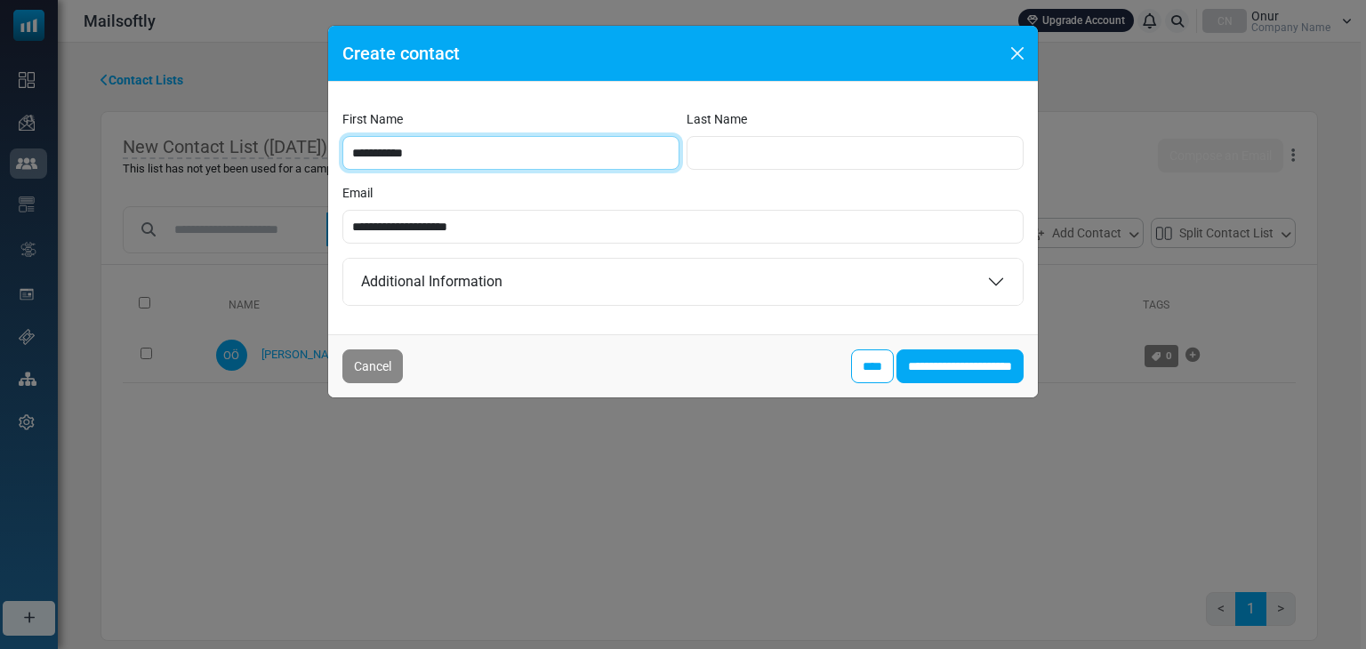
click at [379, 159] on input "**********" at bounding box center [511, 153] width 337 height 34
type input "****"
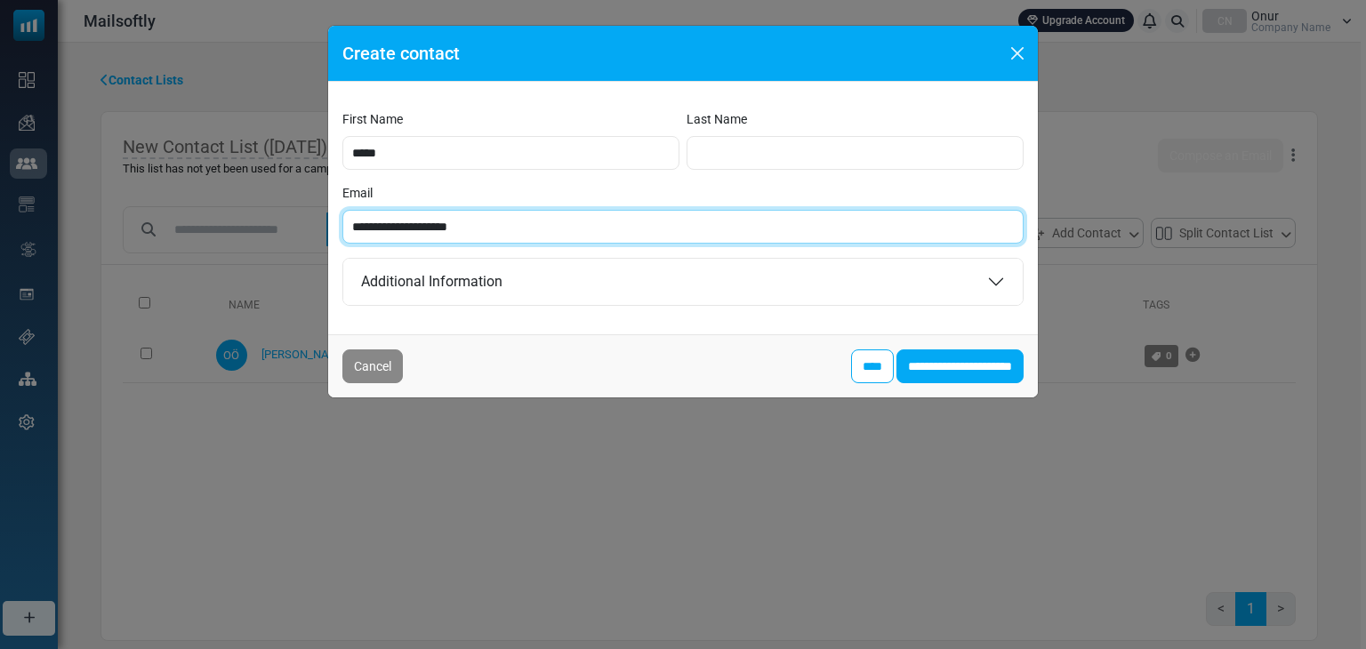
click at [420, 226] on input "**********" at bounding box center [683, 227] width 681 height 34
click at [414, 222] on input "**********" at bounding box center [683, 227] width 681 height 34
type input "**********"
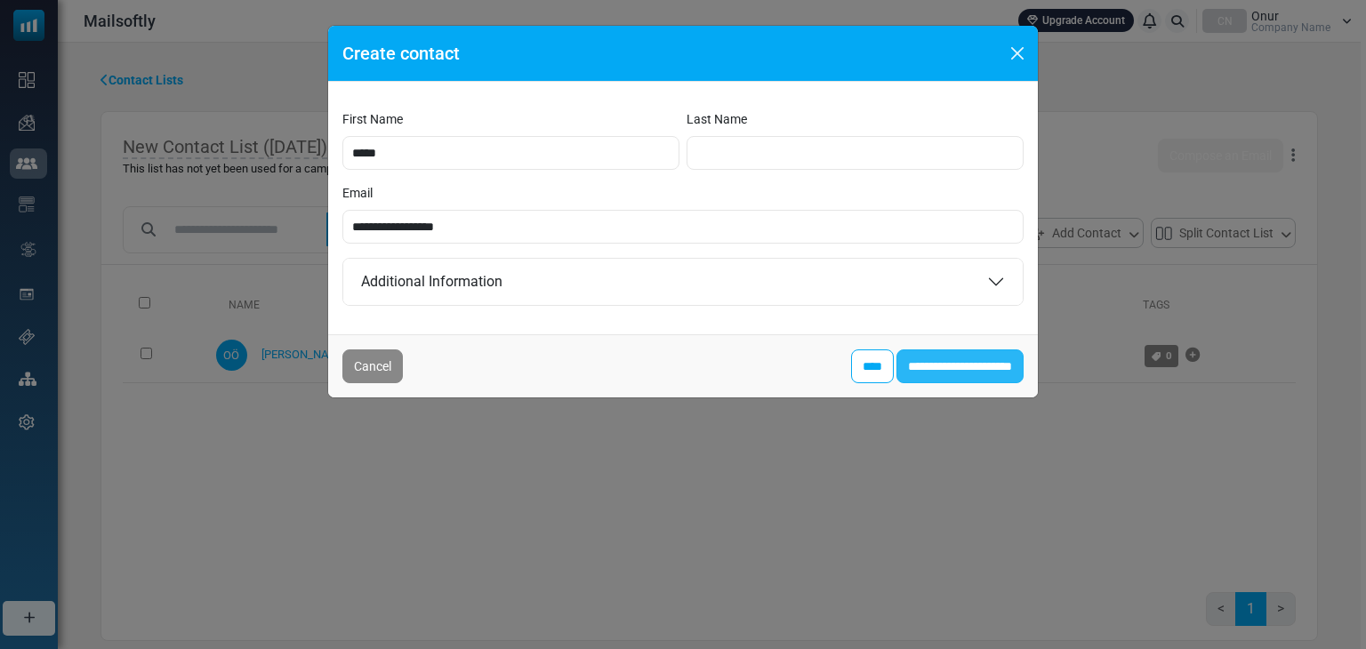
click at [901, 353] on input "**********" at bounding box center [960, 367] width 127 height 34
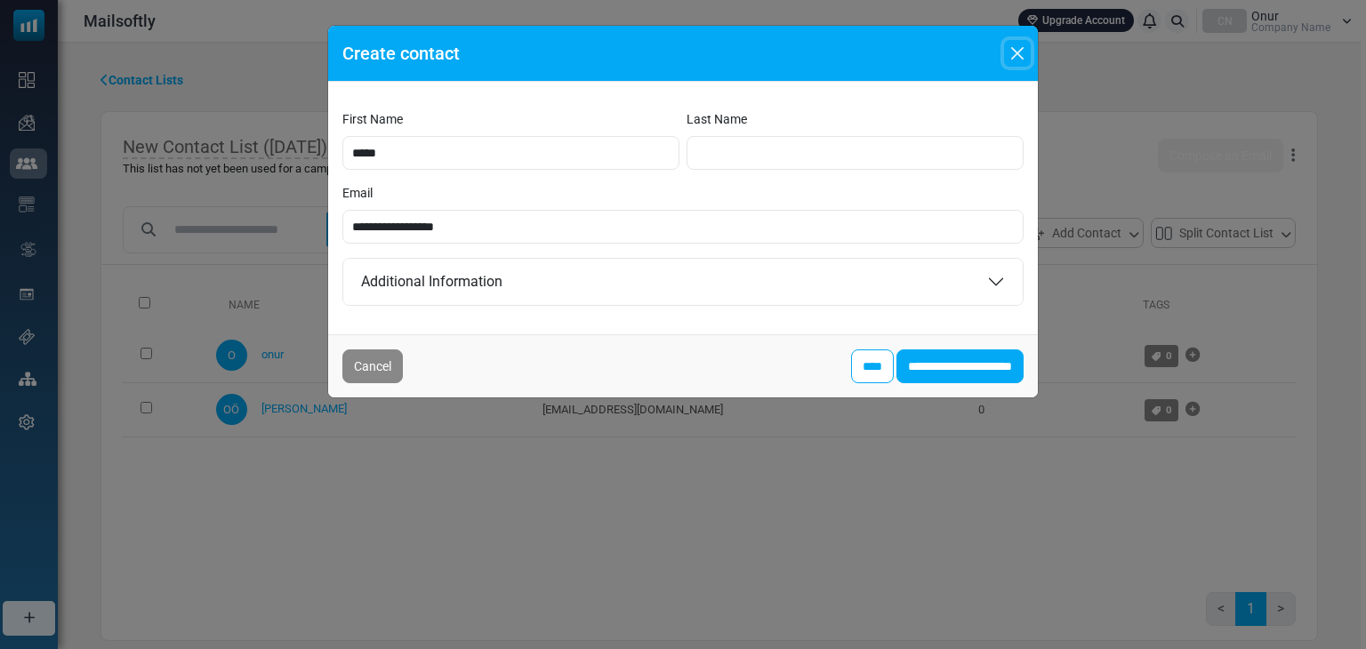
click at [1020, 44] on button "Close" at bounding box center [1017, 53] width 27 height 27
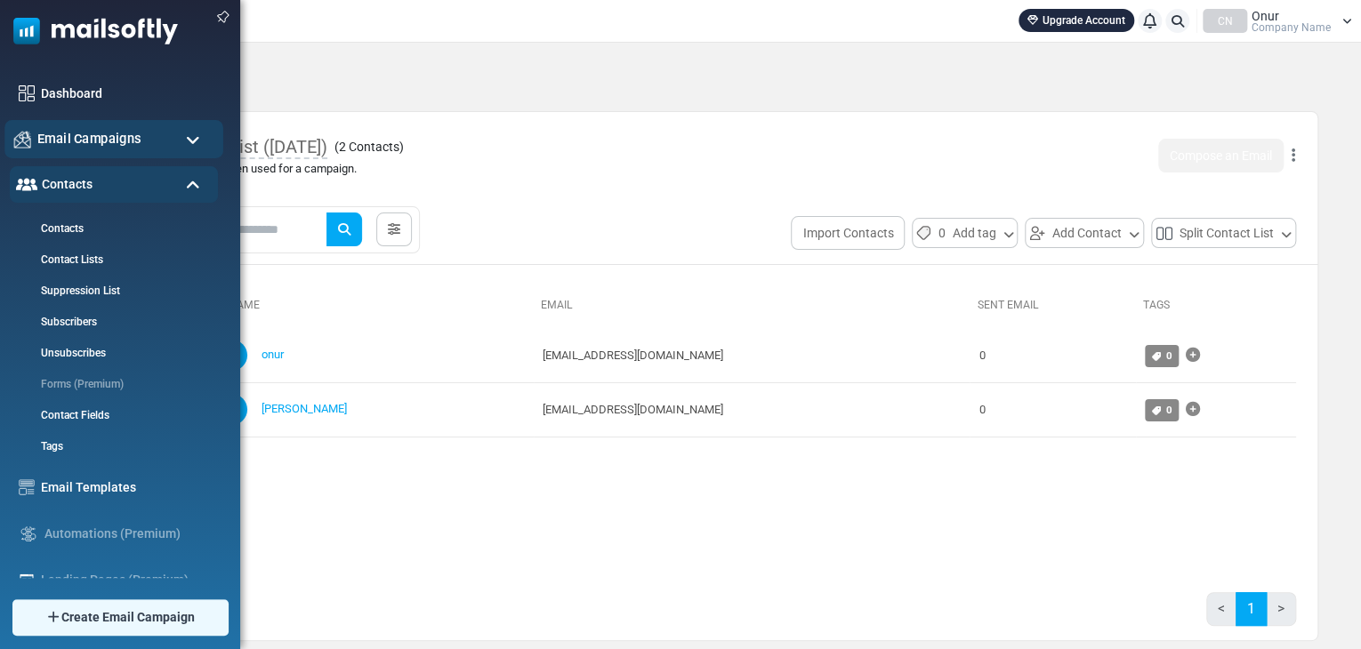
click at [111, 140] on span "Email Campaigns" at bounding box center [89, 139] width 104 height 20
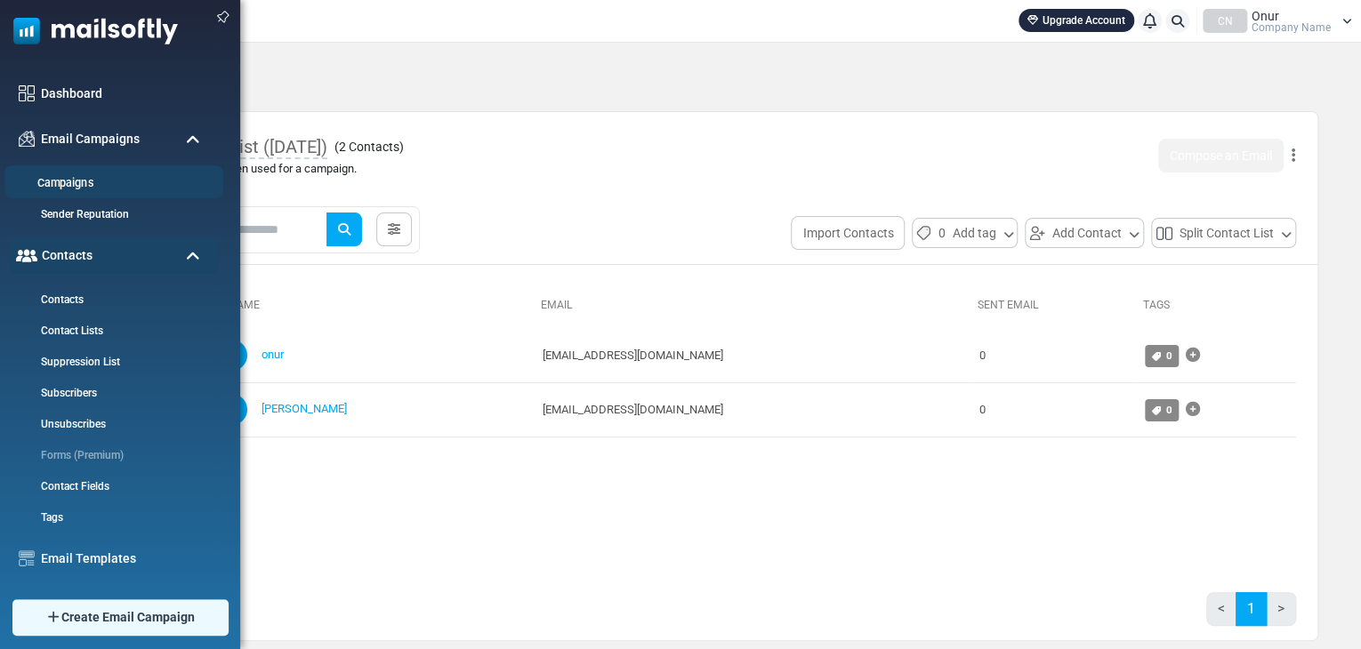
click at [96, 172] on li "Campaigns" at bounding box center [113, 181] width 219 height 33
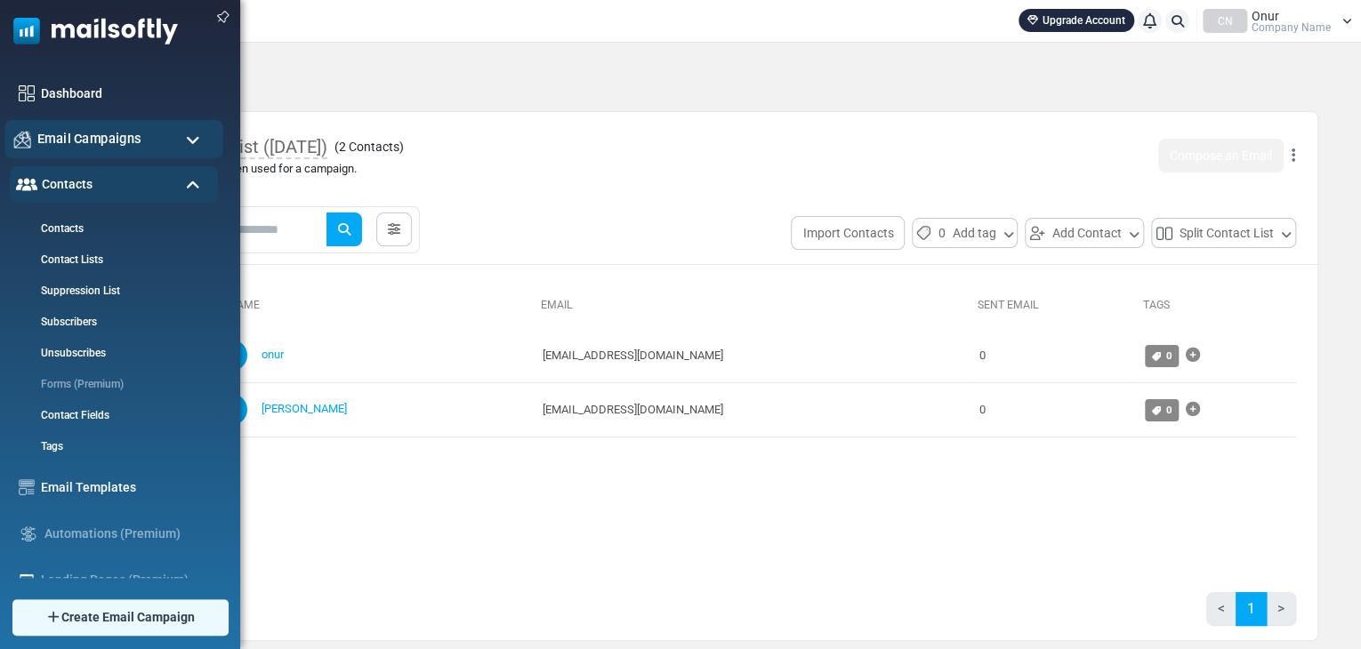
click at [123, 135] on span "Email Campaigns" at bounding box center [89, 139] width 104 height 20
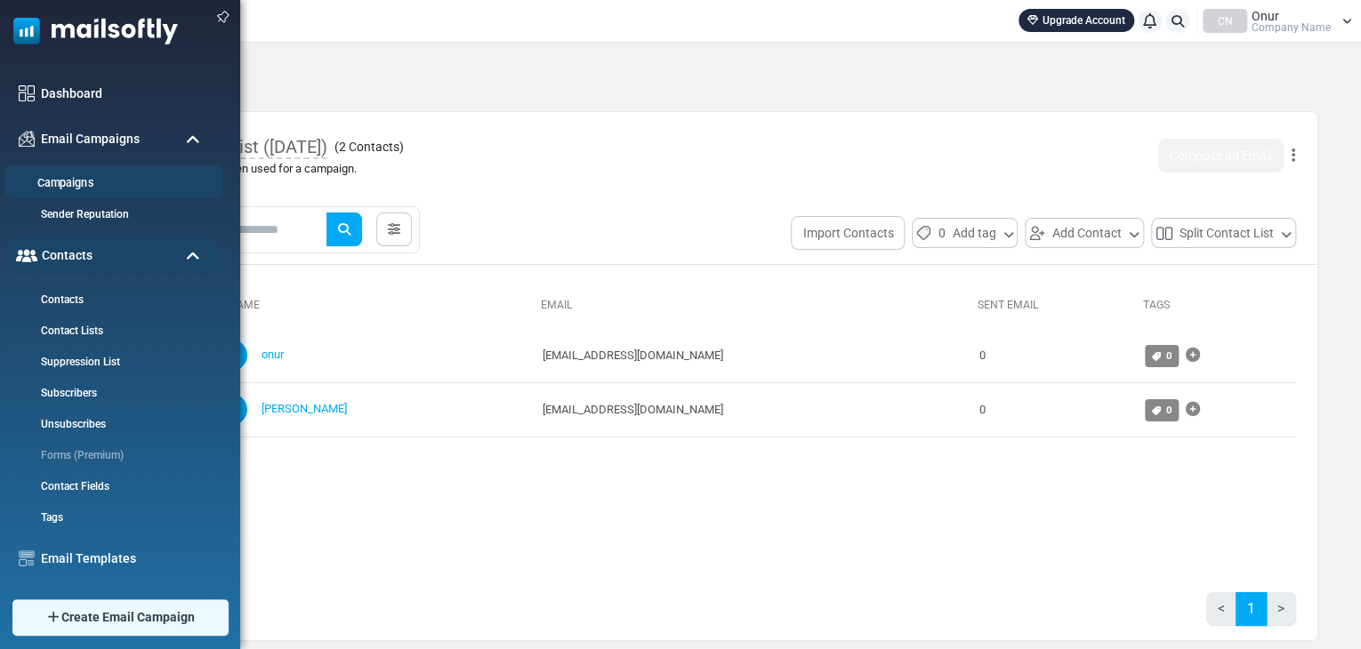
click at [100, 183] on link "Campaigns" at bounding box center [111, 183] width 214 height 17
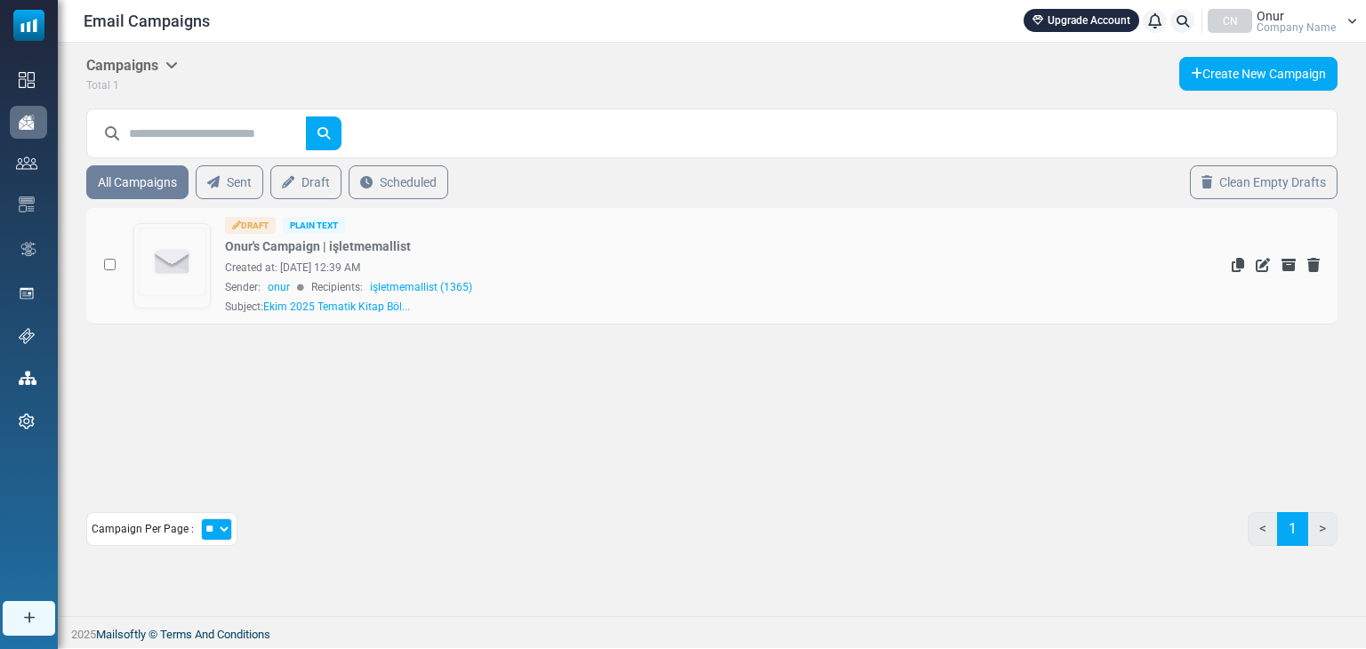
click at [492, 262] on div "Created at: [PERSON_NAME][DATE] 12:39 AM" at bounding box center [632, 268] width 814 height 16
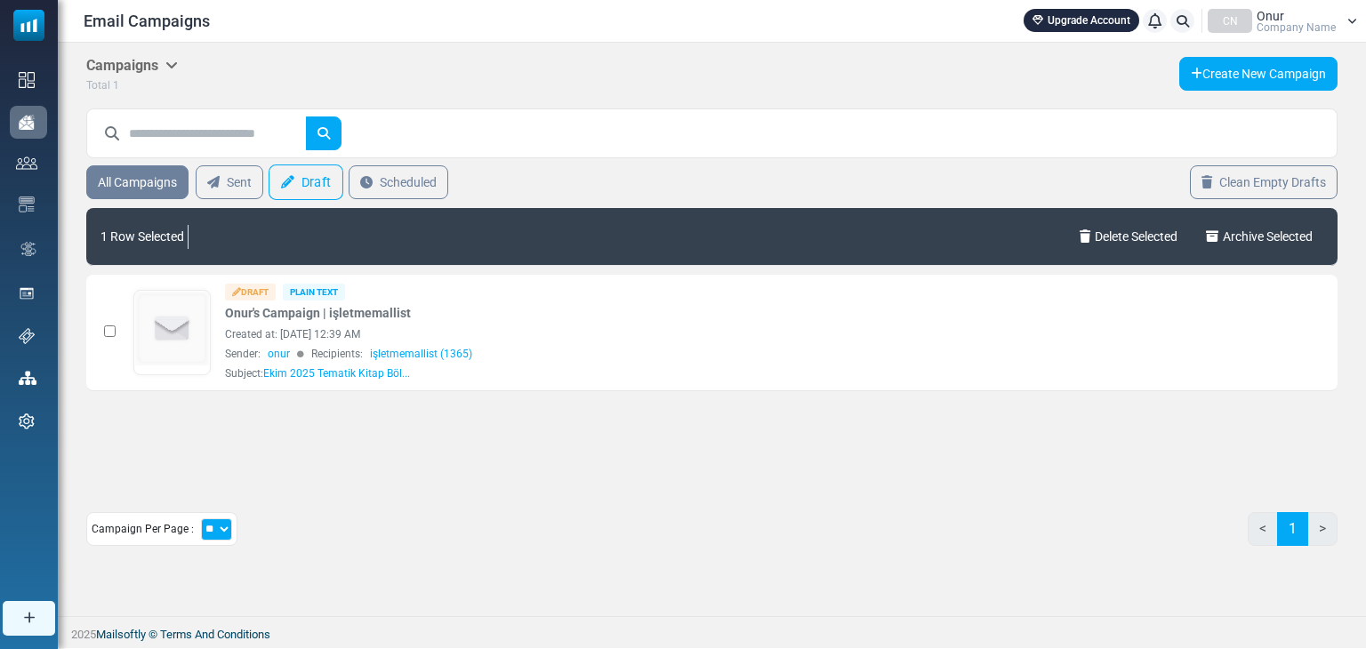
click at [308, 182] on link "Draft" at bounding box center [306, 183] width 75 height 36
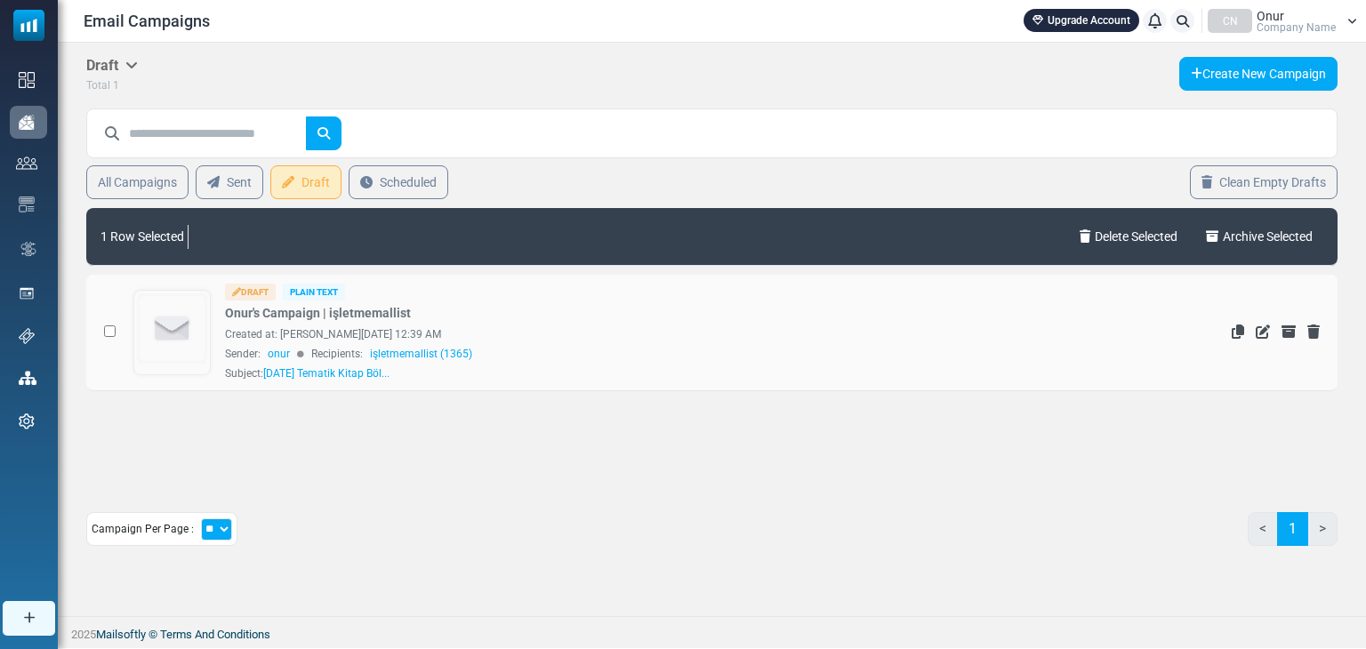
click at [380, 331] on div "Created at: August 20, 2025 at 12:39 AM" at bounding box center [632, 334] width 814 height 16
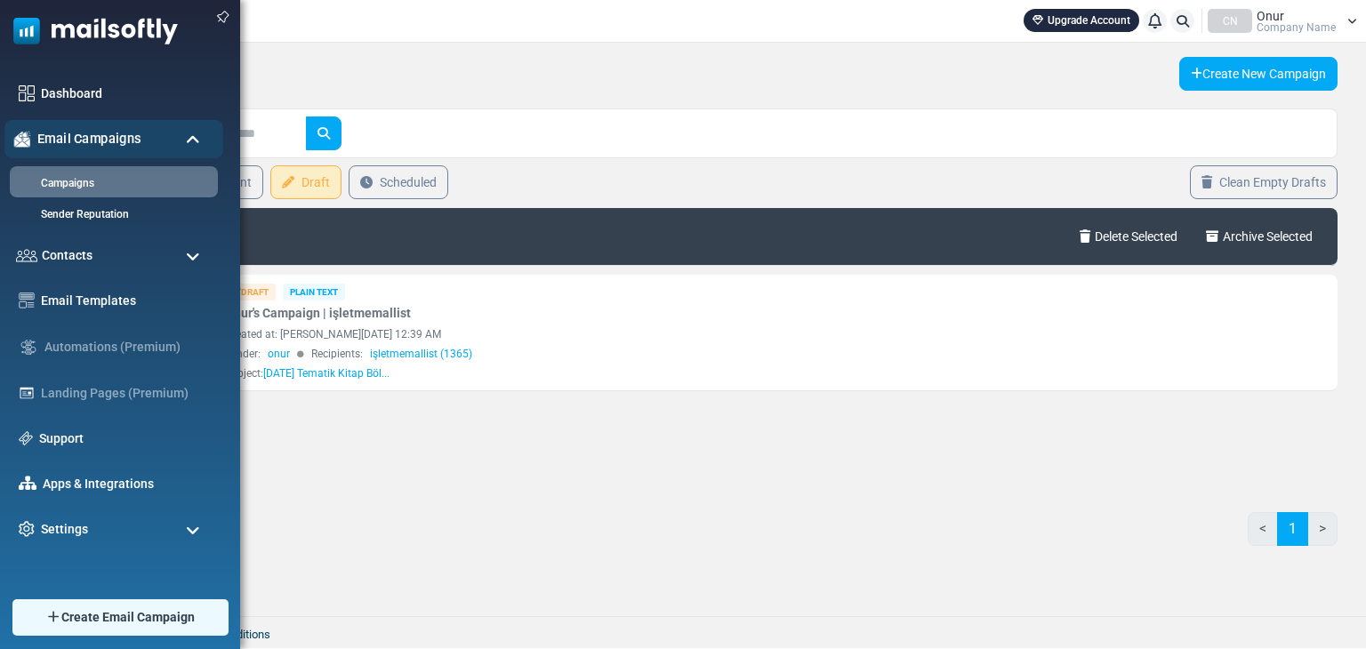
click at [89, 143] on span "Email Campaigns" at bounding box center [89, 139] width 104 height 20
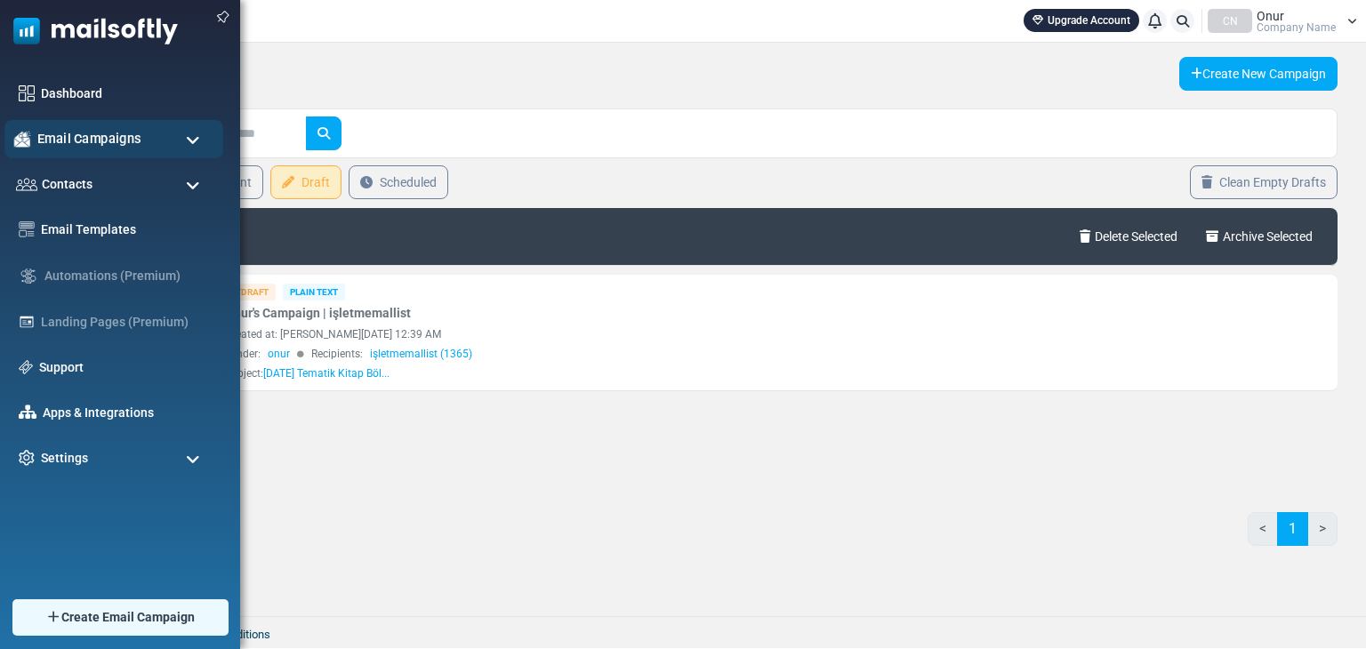
click at [113, 142] on span "Email Campaigns" at bounding box center [89, 139] width 104 height 20
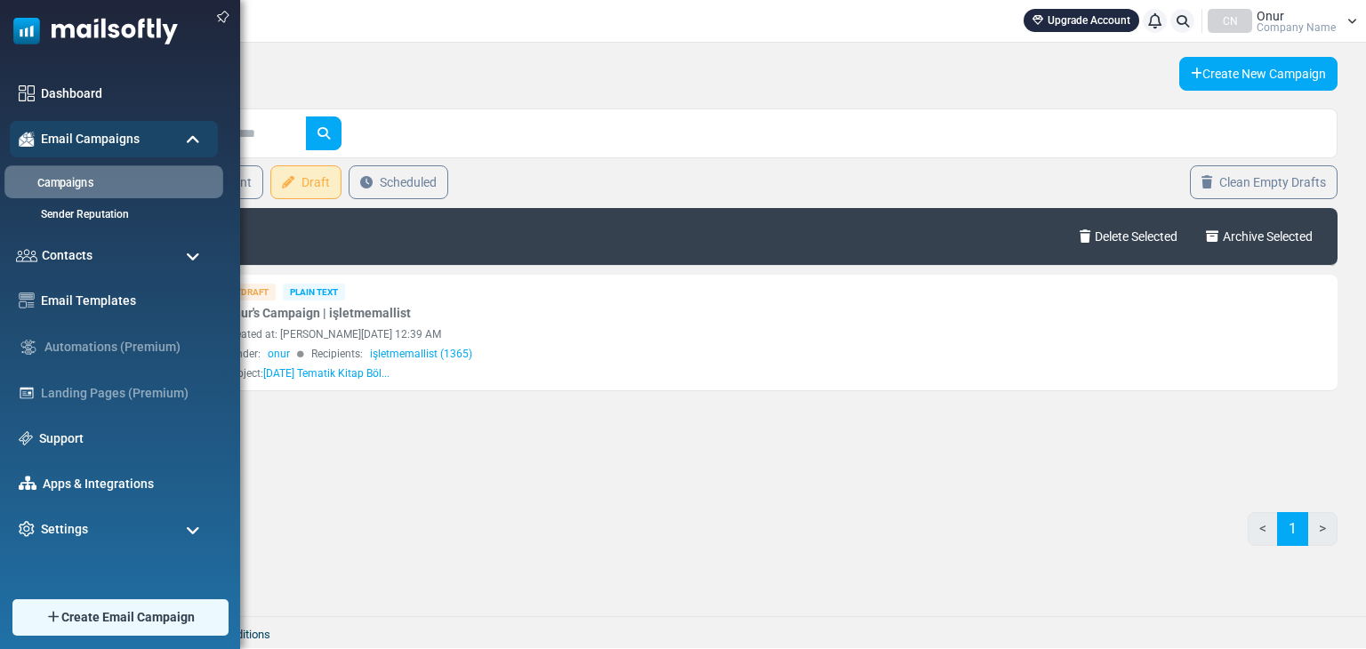
click at [96, 186] on link "Campaigns" at bounding box center [111, 183] width 214 height 17
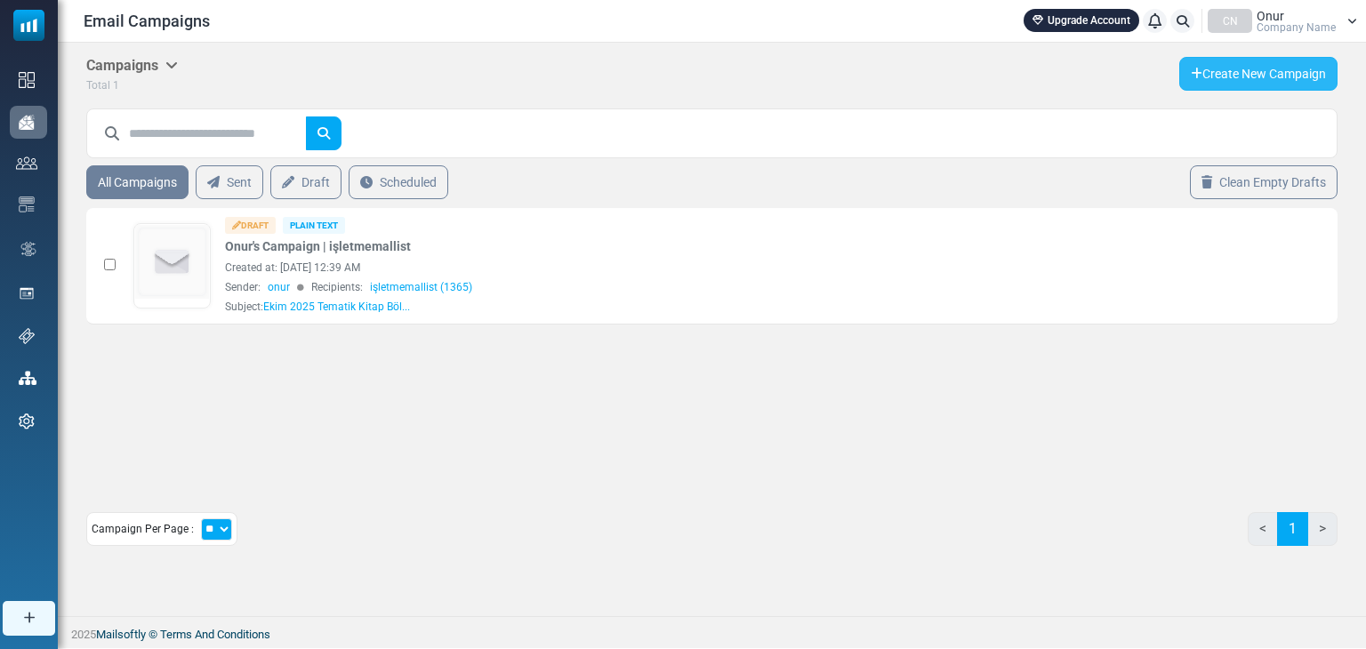
click at [1224, 82] on link "Create New Campaign" at bounding box center [1259, 74] width 158 height 34
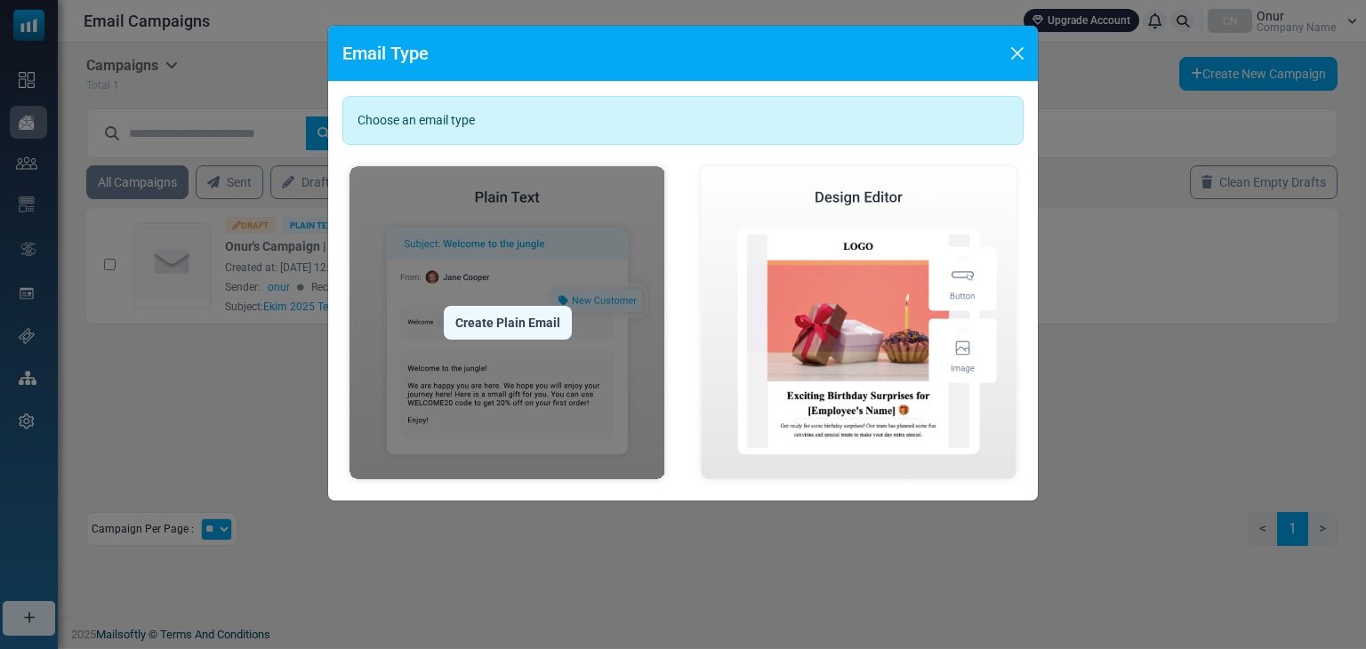
click at [491, 343] on img at bounding box center [508, 322] width 330 height 327
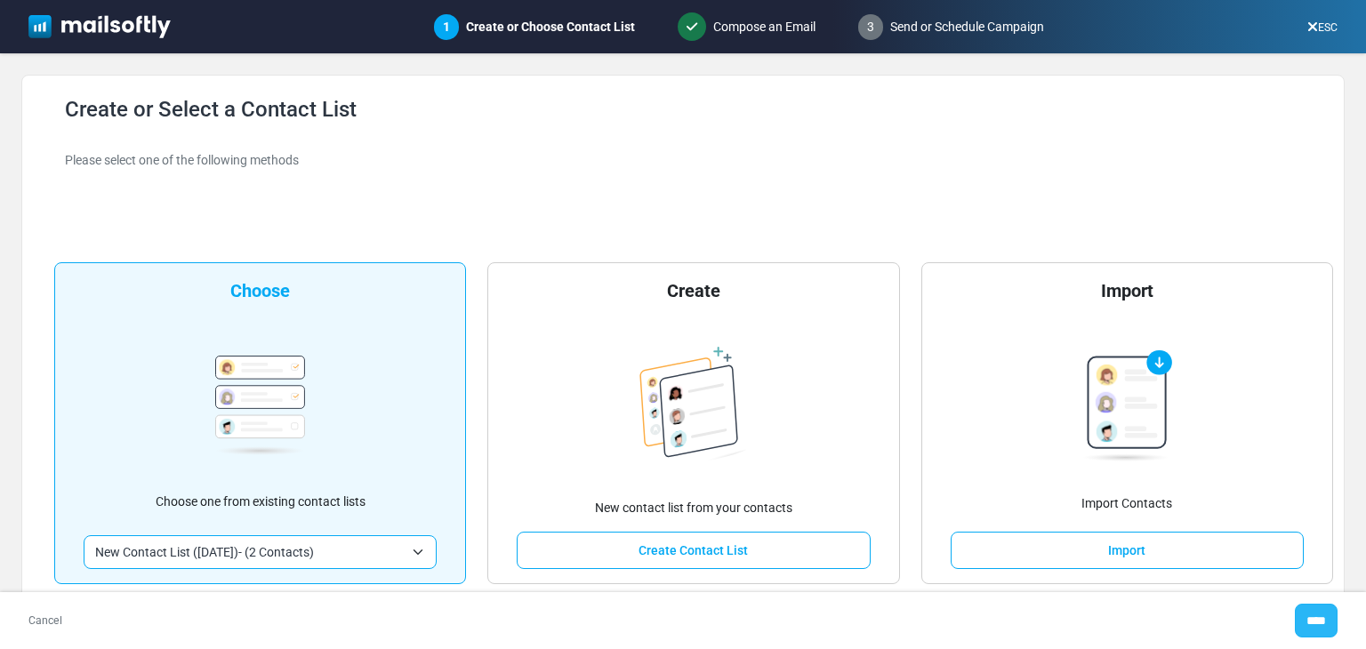
click at [1327, 617] on input "****" at bounding box center [1316, 621] width 43 height 34
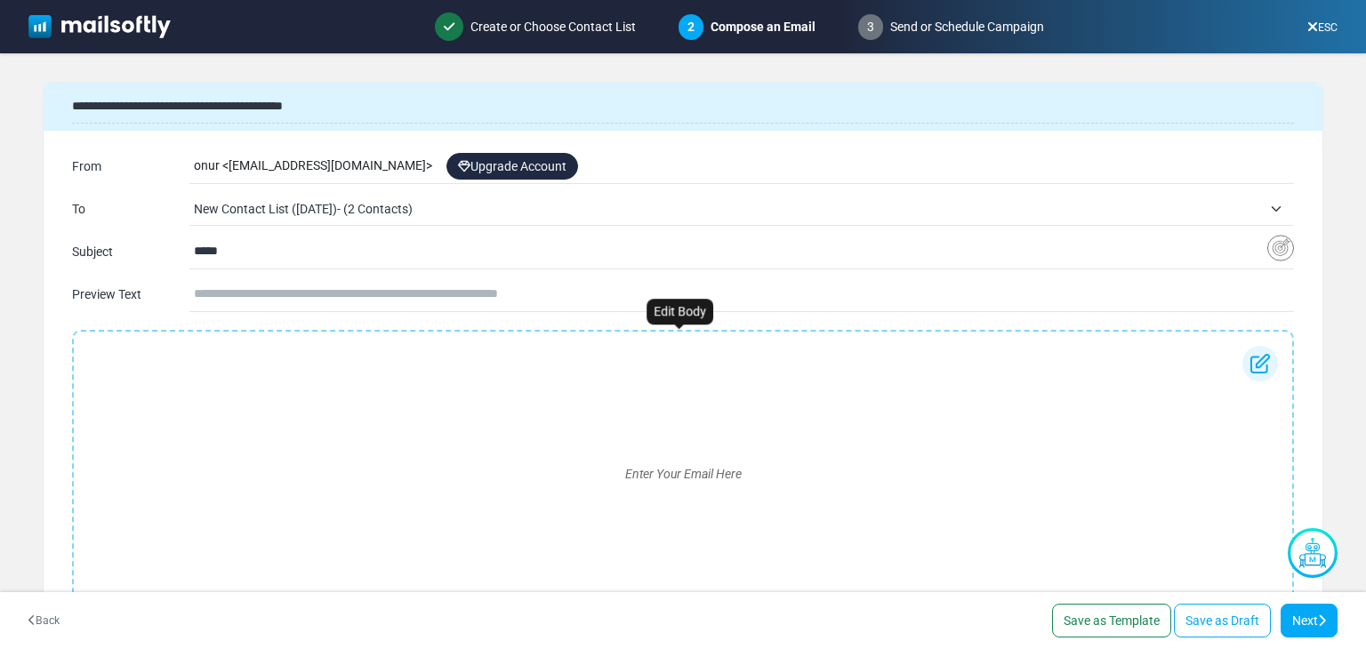
click at [274, 377] on div "Enter Your Email Here" at bounding box center [683, 474] width 1190 height 256
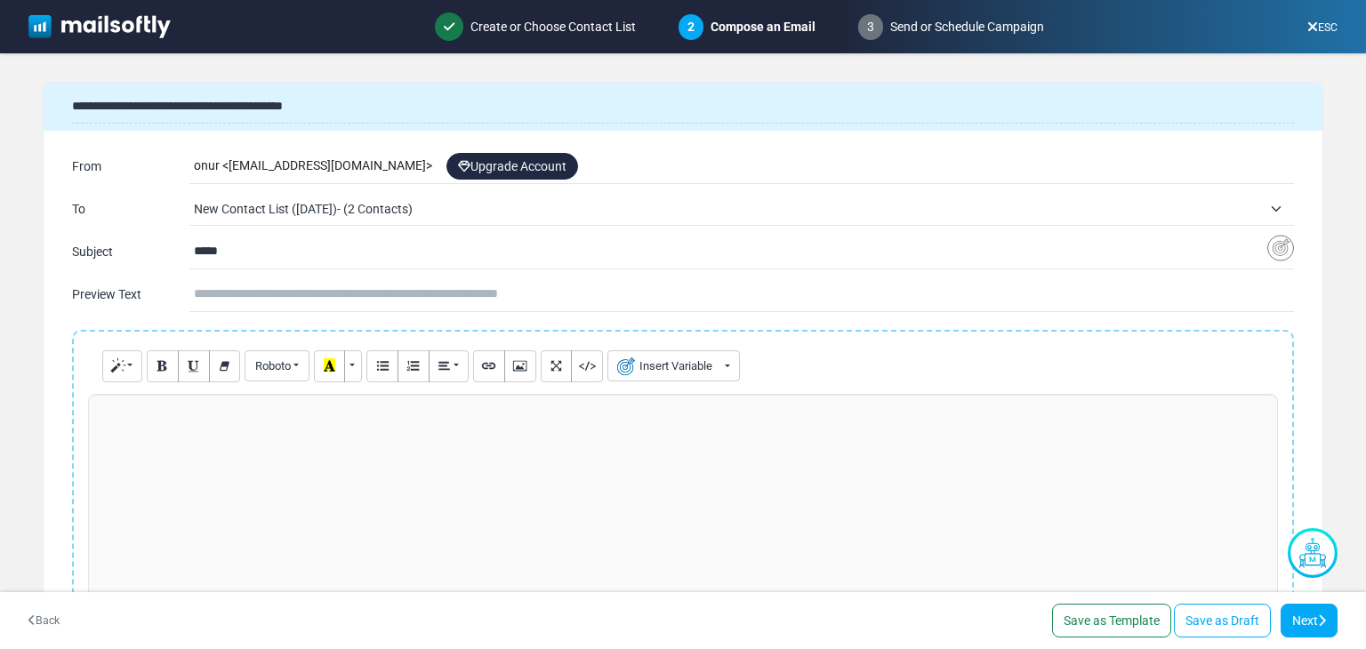
click at [227, 423] on div at bounding box center [683, 527] width 1190 height 267
paste div
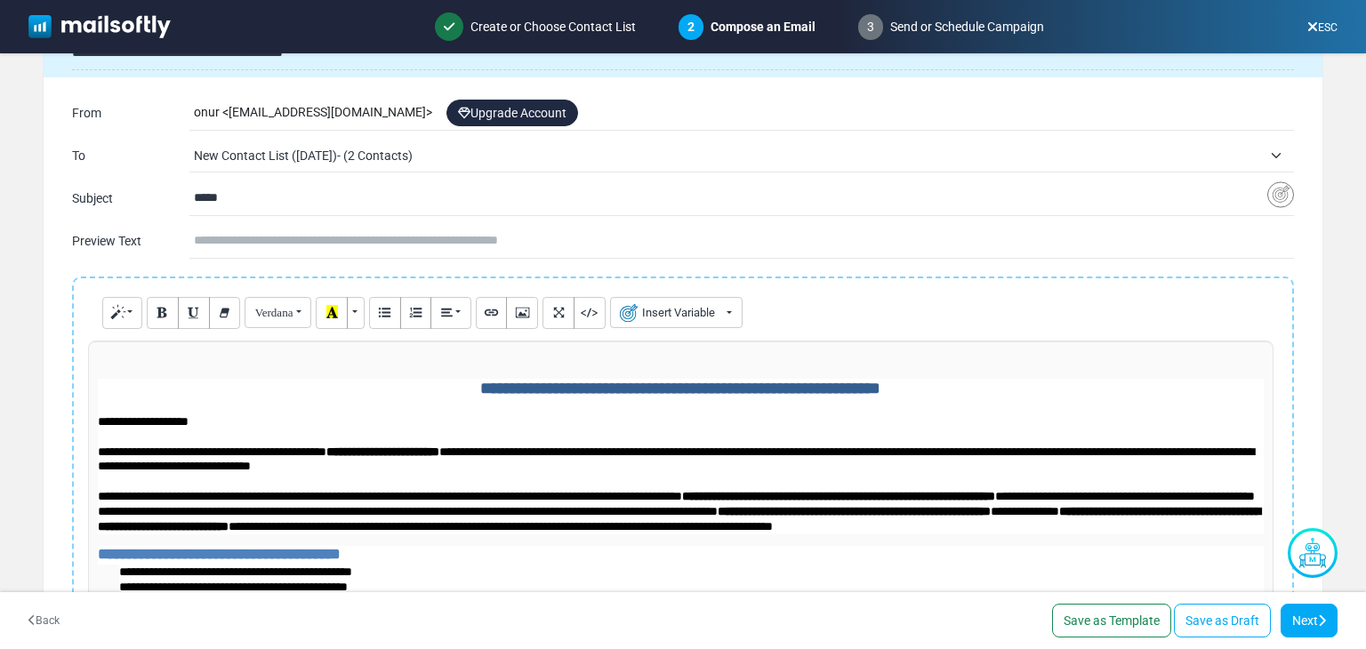
drag, startPoint x: 255, startPoint y: 198, endPoint x: 178, endPoint y: 193, distance: 77.6
click at [178, 193] on div "**********" at bounding box center [683, 198] width 1222 height 28
paste input "**********"
type input "**********"
click at [223, 106] on div "onur < oyneduakademi-gmail@cc.mailsends.net > Upgrade Account" at bounding box center [744, 113] width 1100 height 34
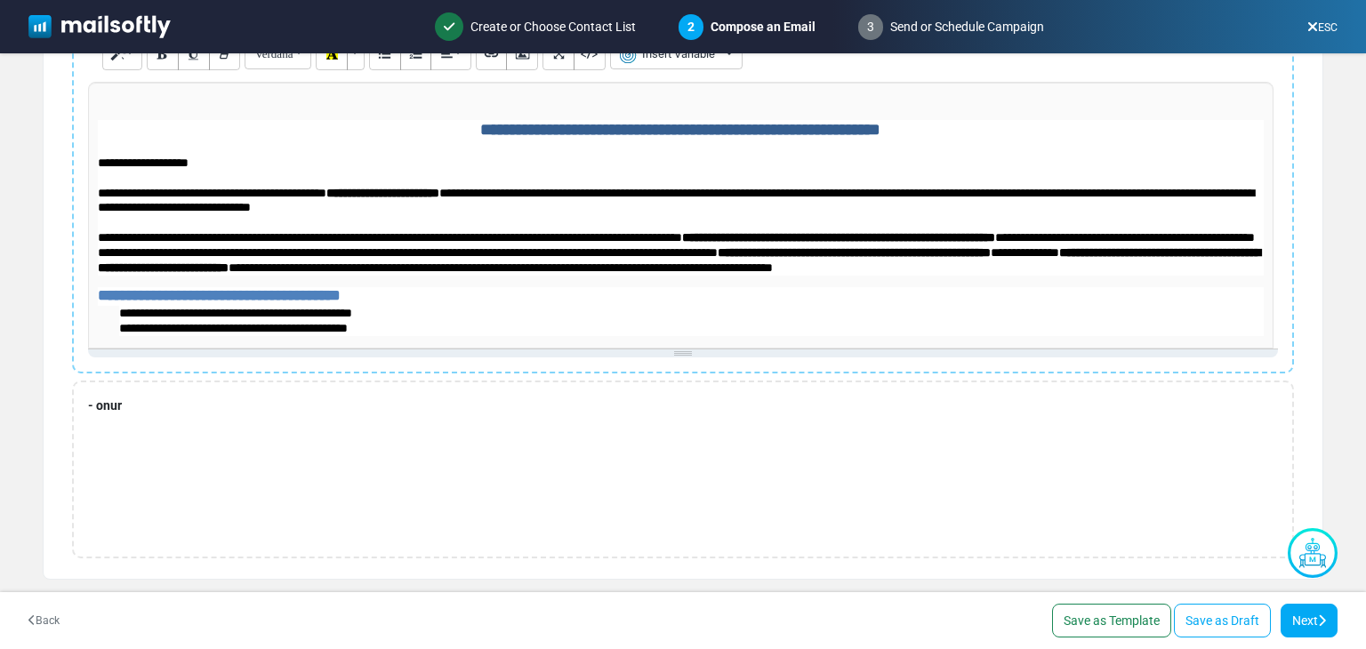
scroll to position [419, 0]
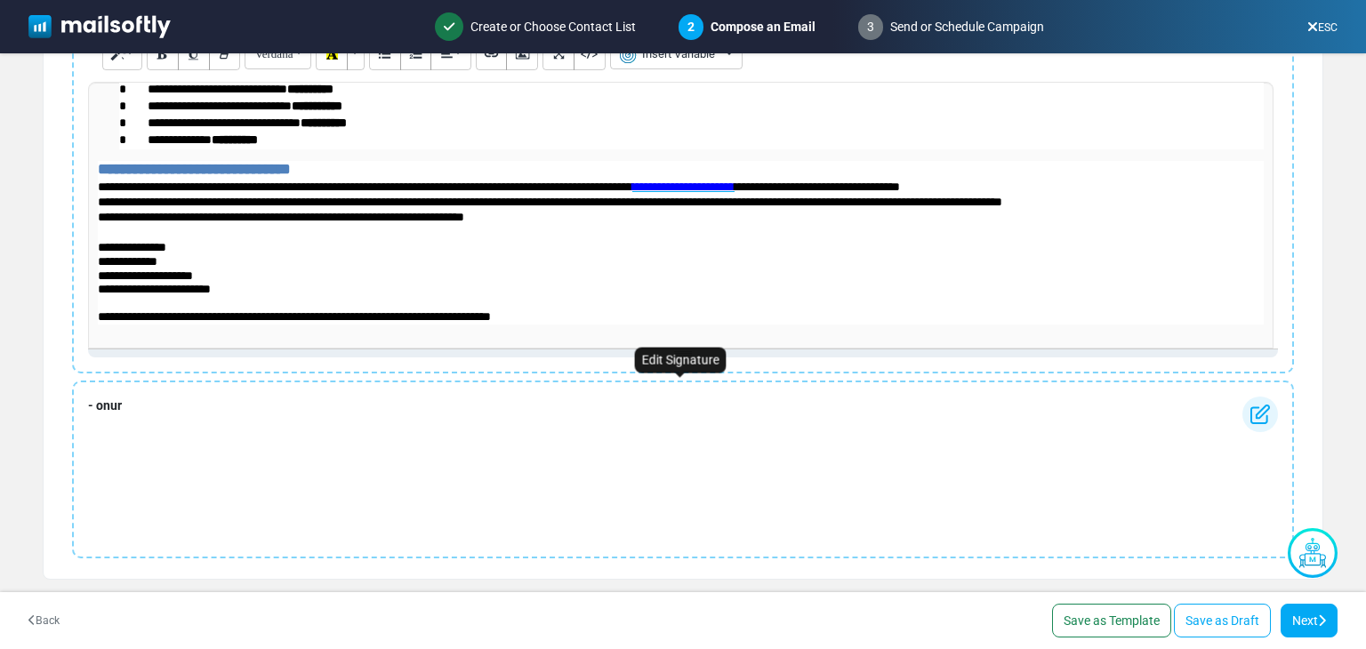
click at [126, 403] on div "- onur" at bounding box center [683, 470] width 1222 height 178
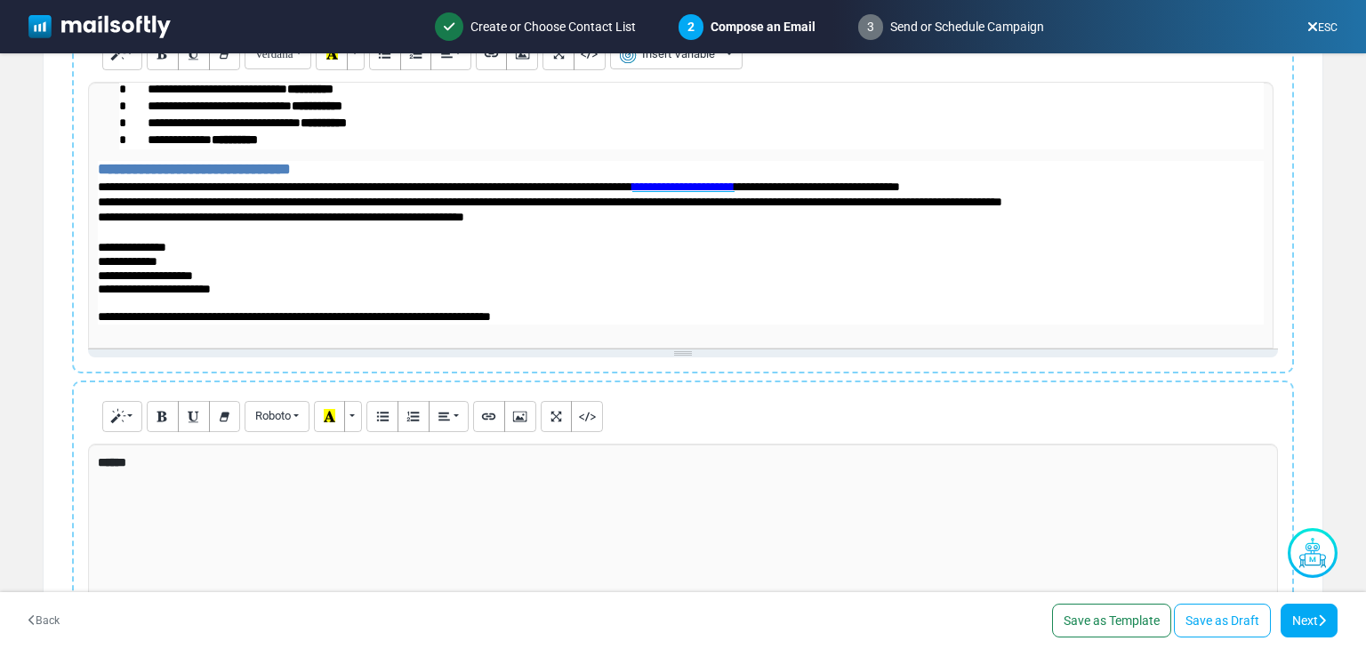
click at [157, 471] on div "******" at bounding box center [683, 577] width 1190 height 267
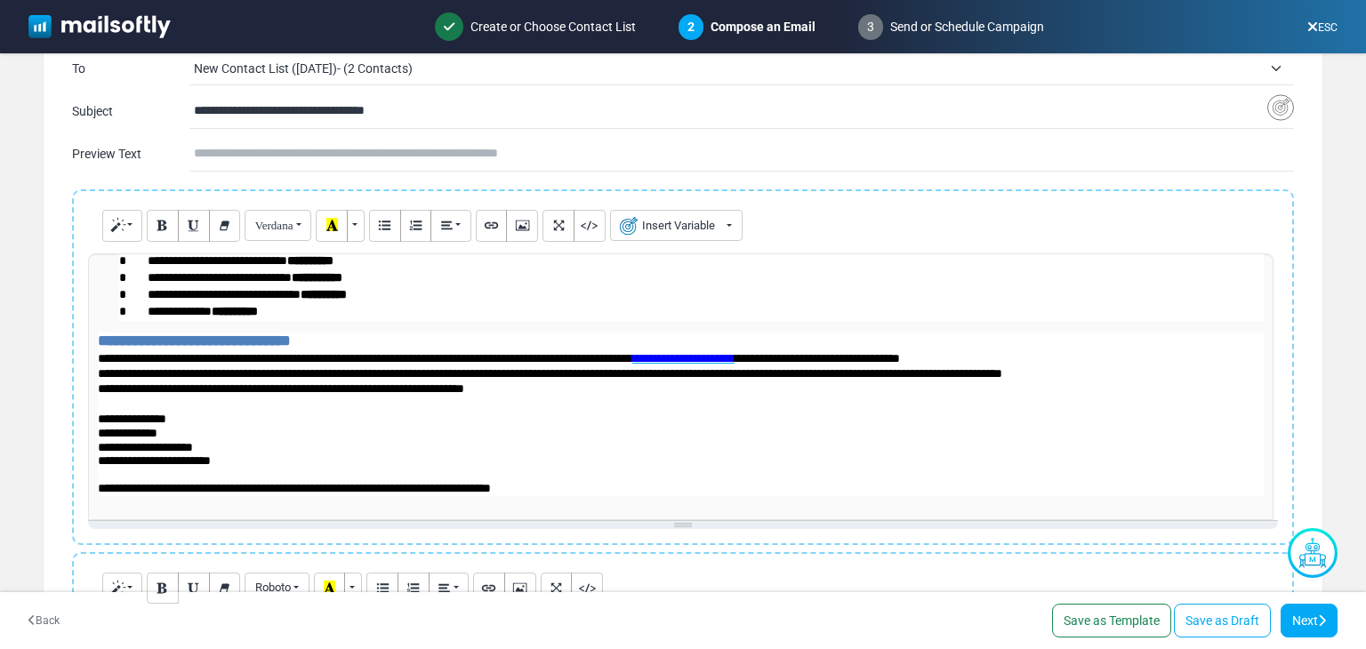
scroll to position [133, 0]
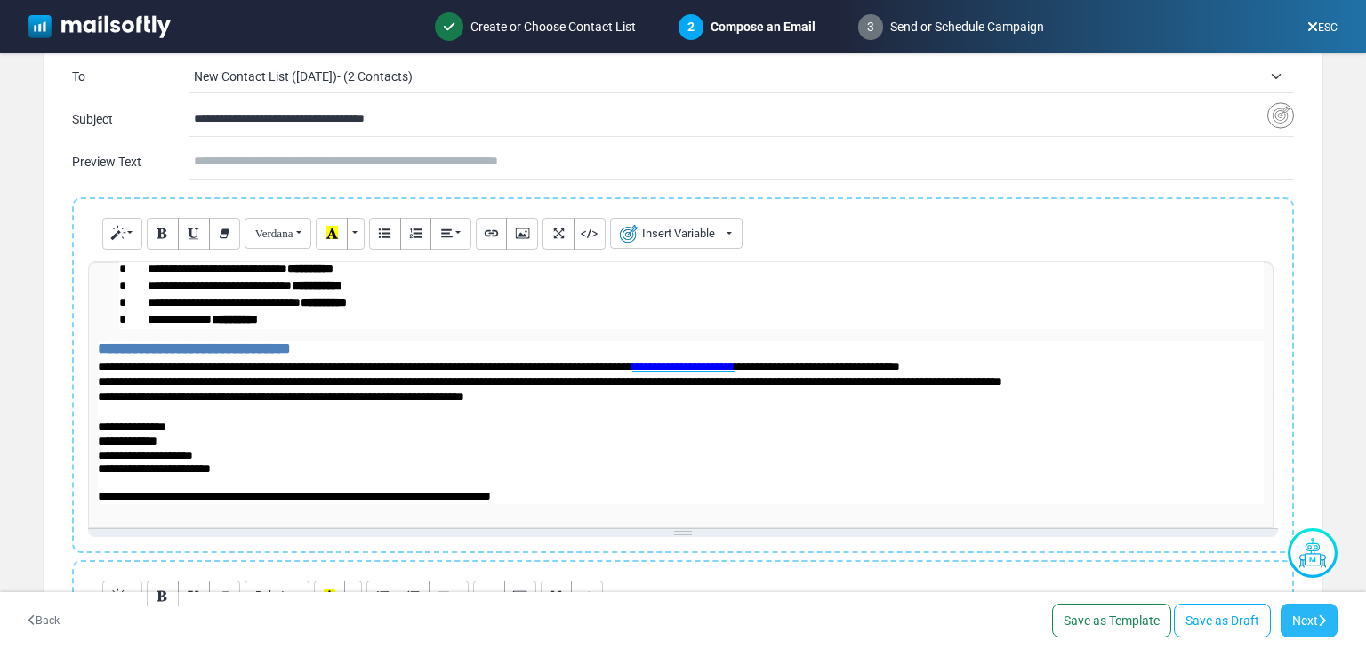
click at [1319, 616] on icon at bounding box center [1322, 621] width 8 height 12
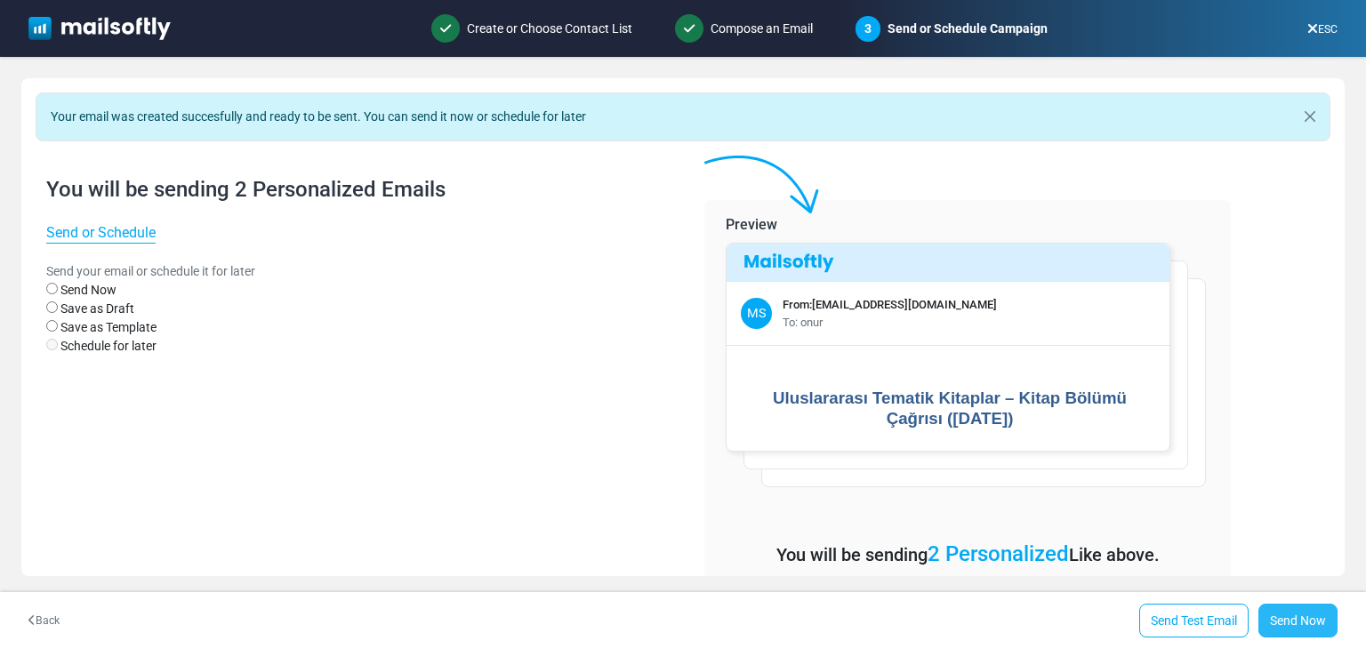
click at [1281, 616] on link "Send Now" at bounding box center [1298, 621] width 79 height 34
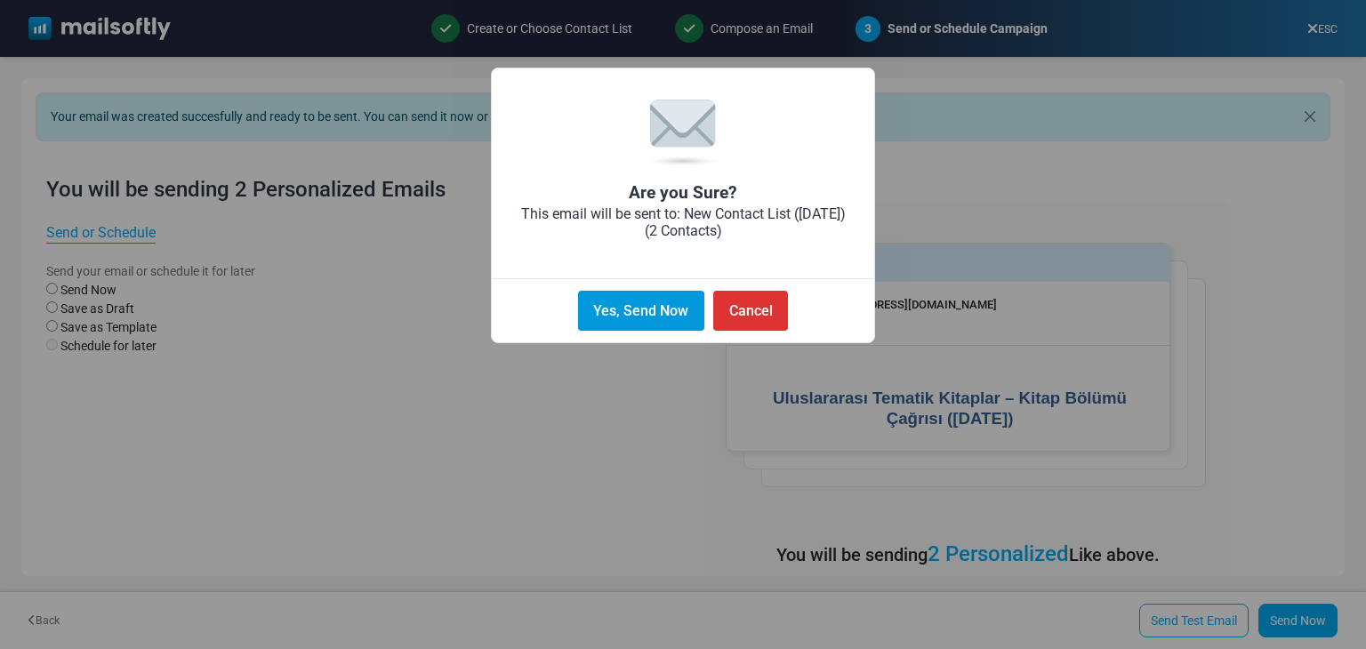
click at [652, 304] on button "Yes, Send Now" at bounding box center [641, 311] width 126 height 40
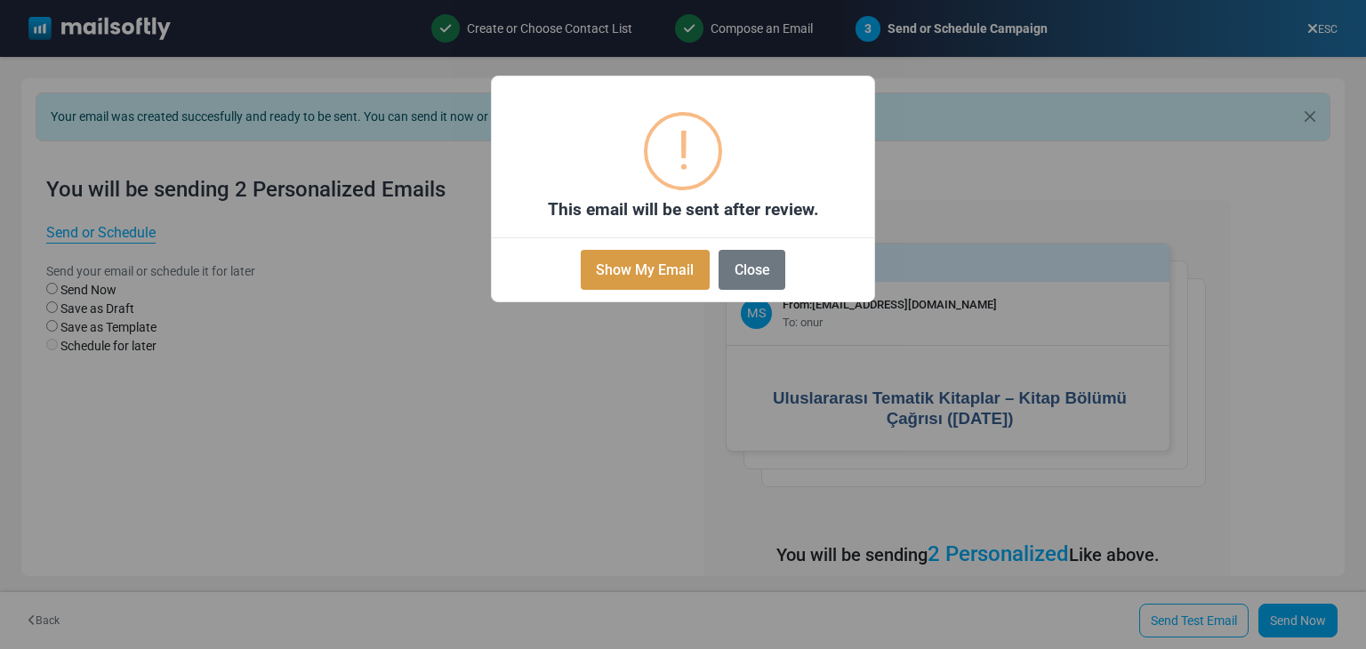
click at [657, 262] on button "Show My Email" at bounding box center [645, 270] width 129 height 40
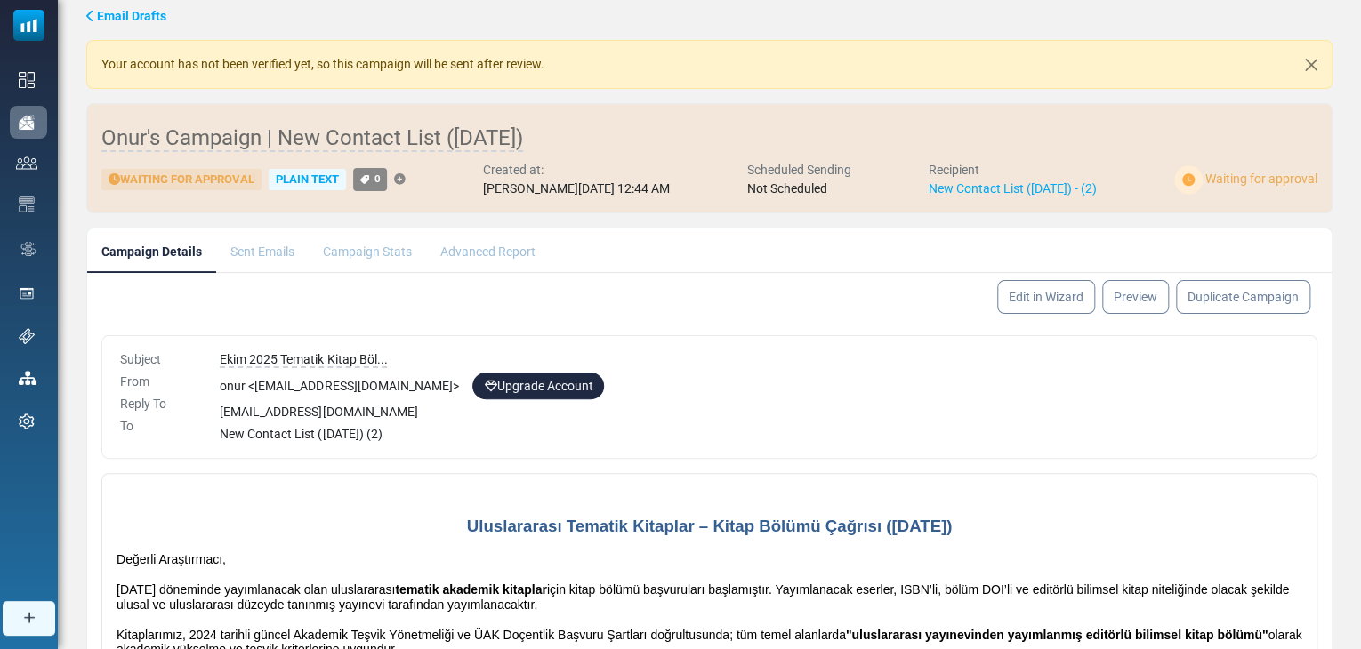
scroll to position [33, 0]
